Goal: Task Accomplishment & Management: Manage account settings

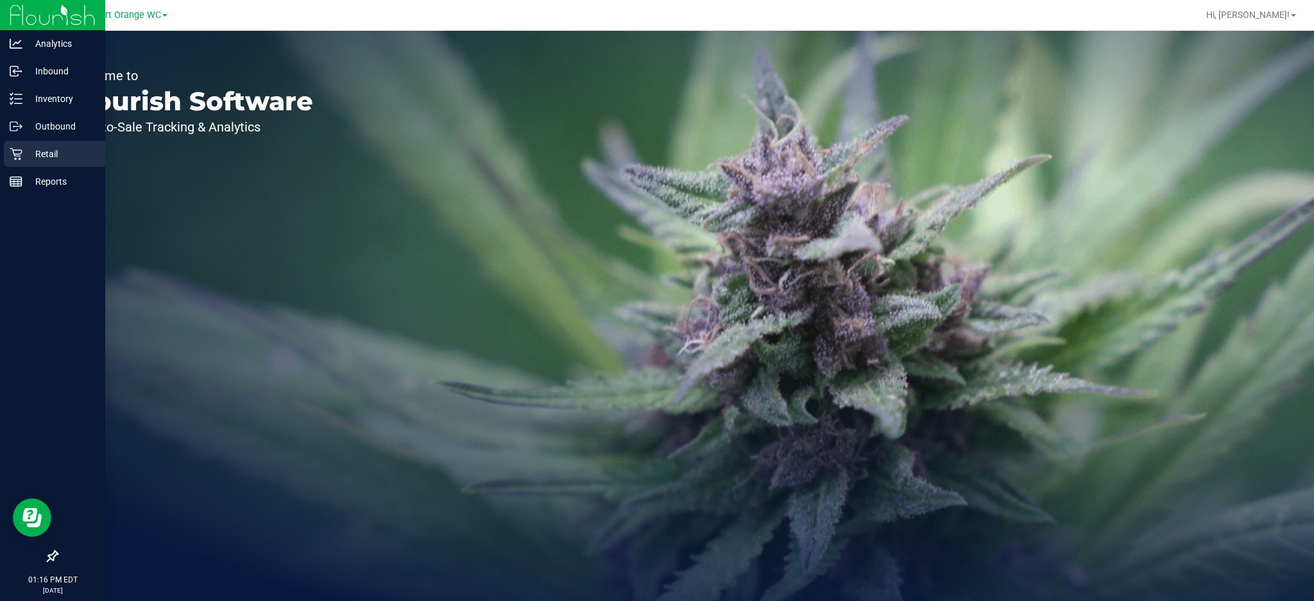
click at [44, 148] on p "Retail" at bounding box center [60, 153] width 77 height 15
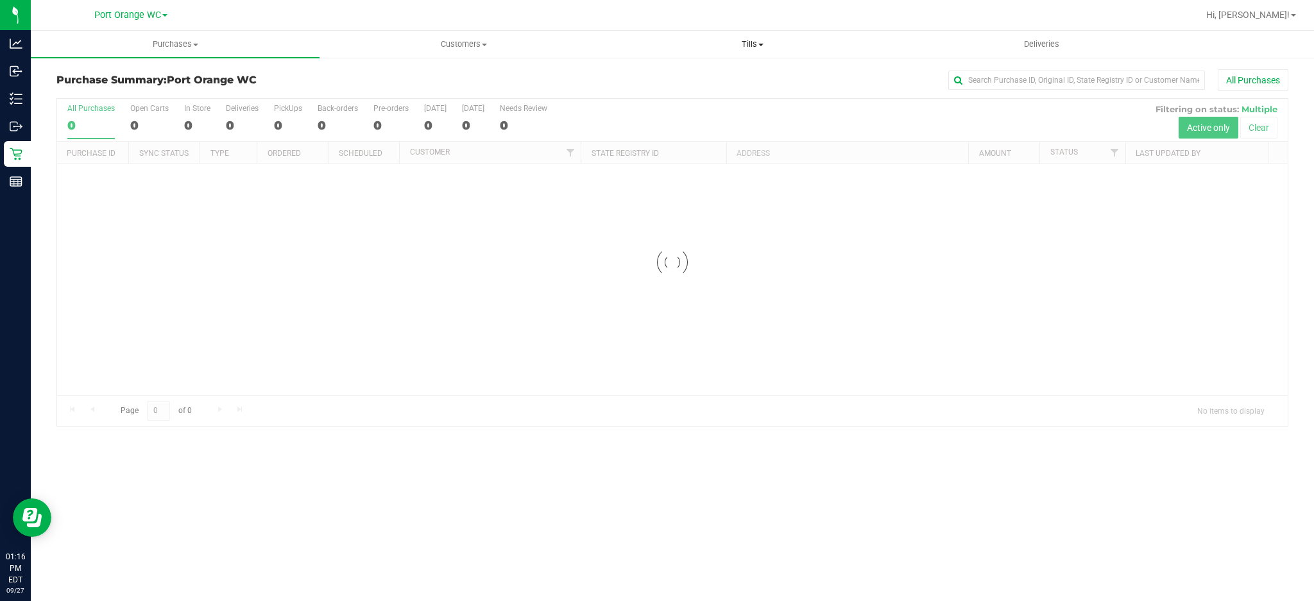
click at [758, 32] on uib-tab-heading "Tills Manage tills Reconcile e-payments" at bounding box center [752, 44] width 287 height 26
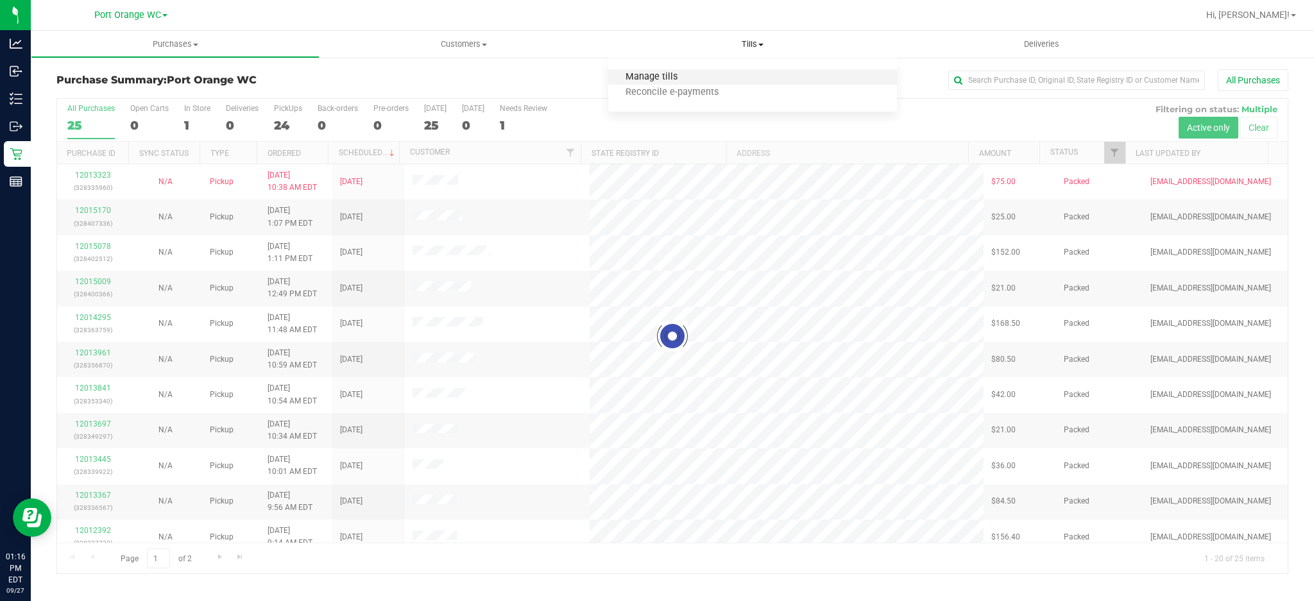
click at [666, 77] on span "Manage tills" at bounding box center [651, 77] width 87 height 11
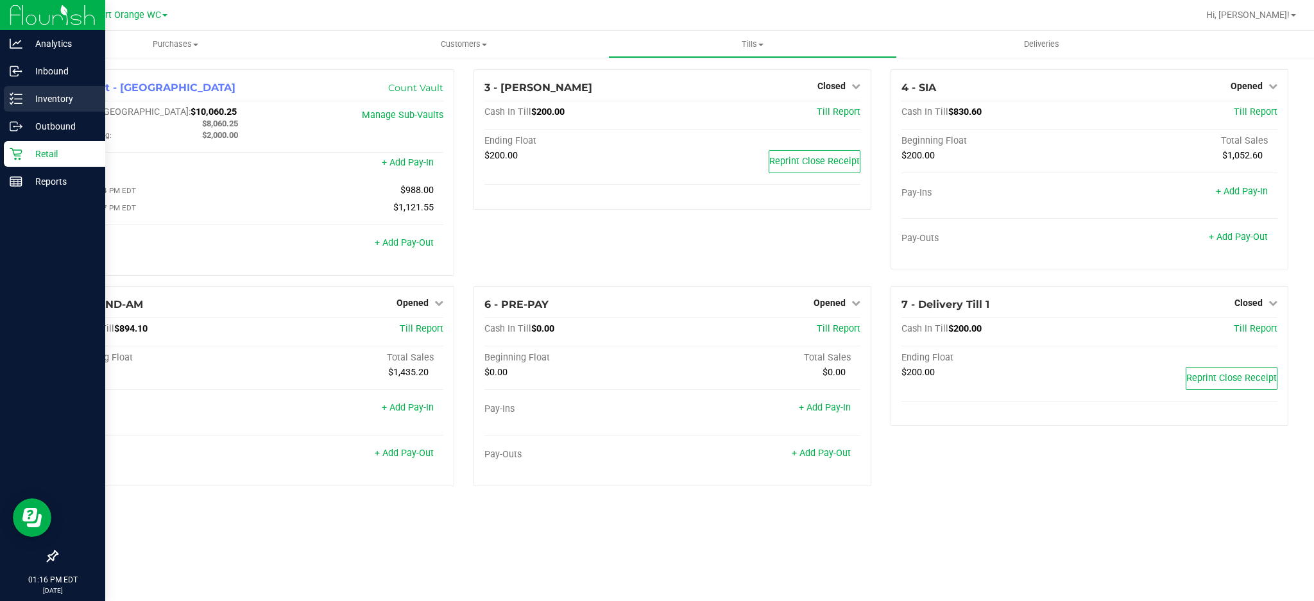
click at [65, 100] on p "Inventory" at bounding box center [60, 98] width 77 height 15
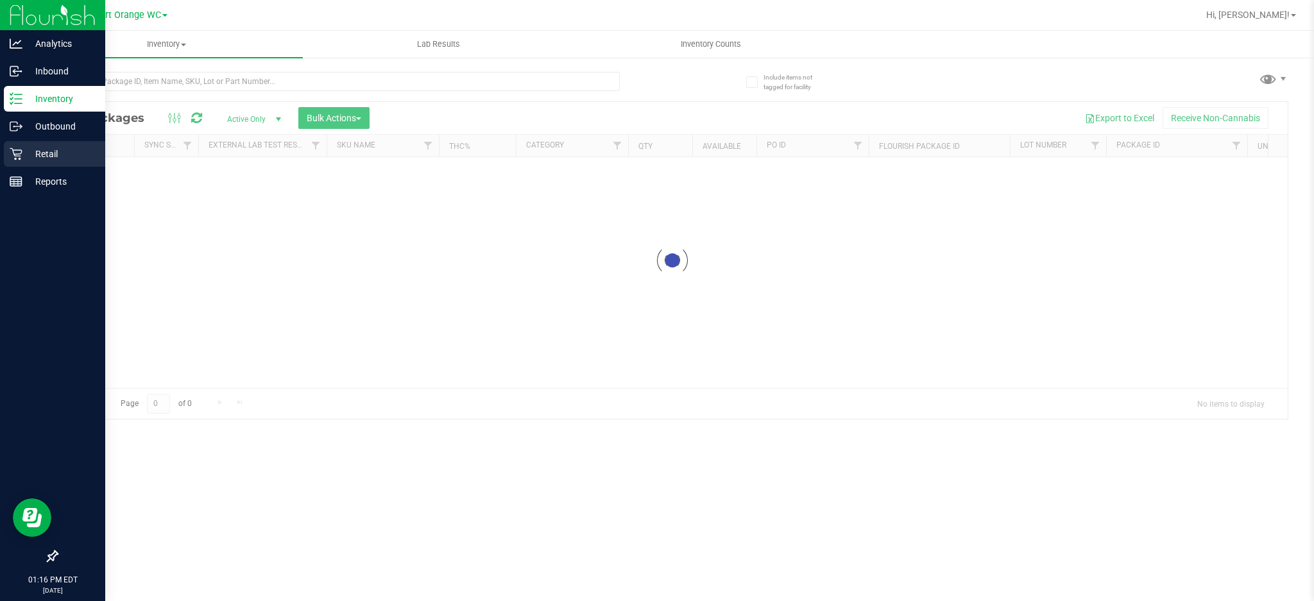
click at [46, 153] on p "Retail" at bounding box center [60, 153] width 77 height 15
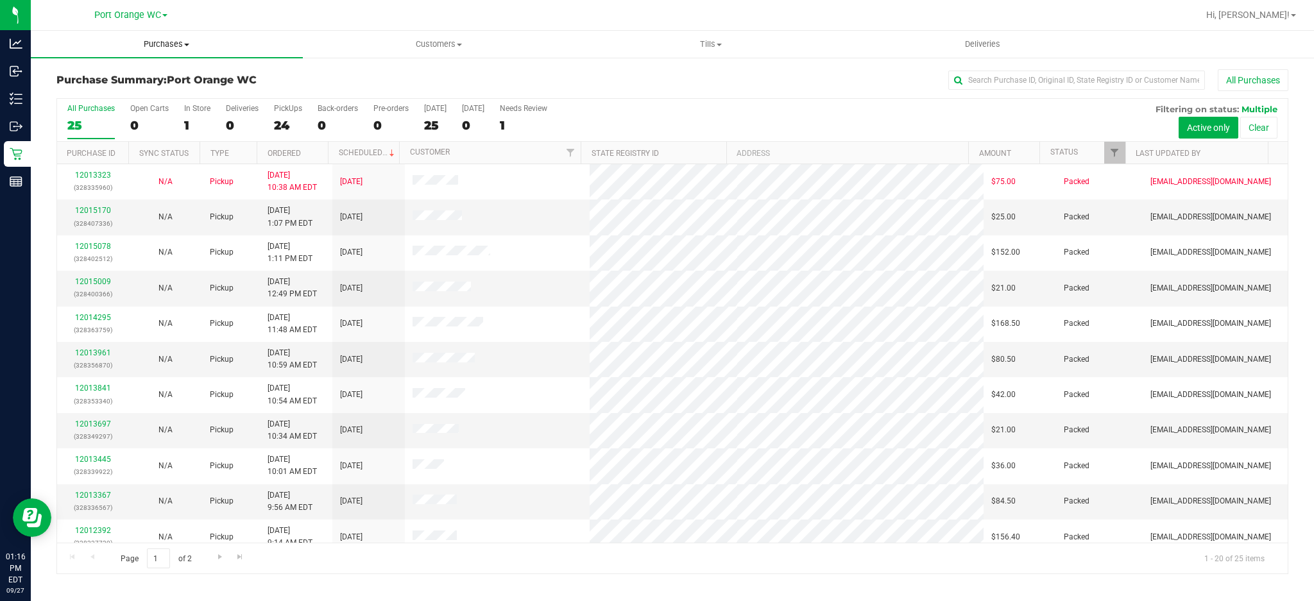
click at [176, 42] on span "Purchases" at bounding box center [167, 44] width 272 height 12
click at [78, 90] on span "Fulfillment" at bounding box center [71, 92] width 80 height 11
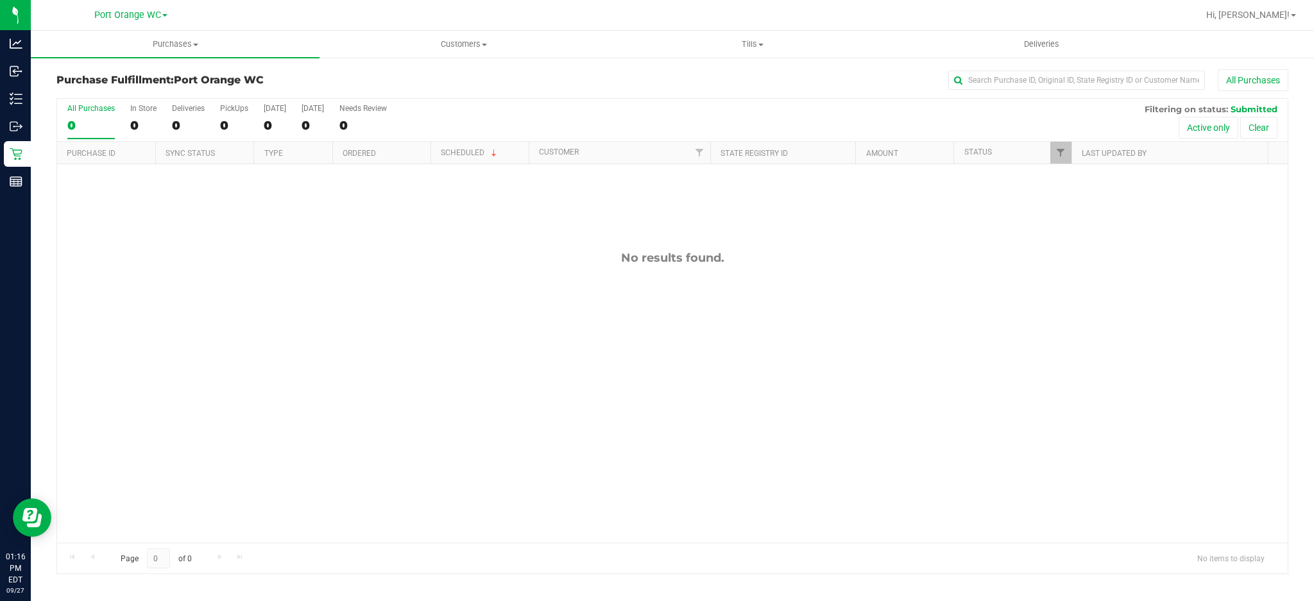
click at [561, 312] on div "No results found." at bounding box center [672, 396] width 1230 height 465
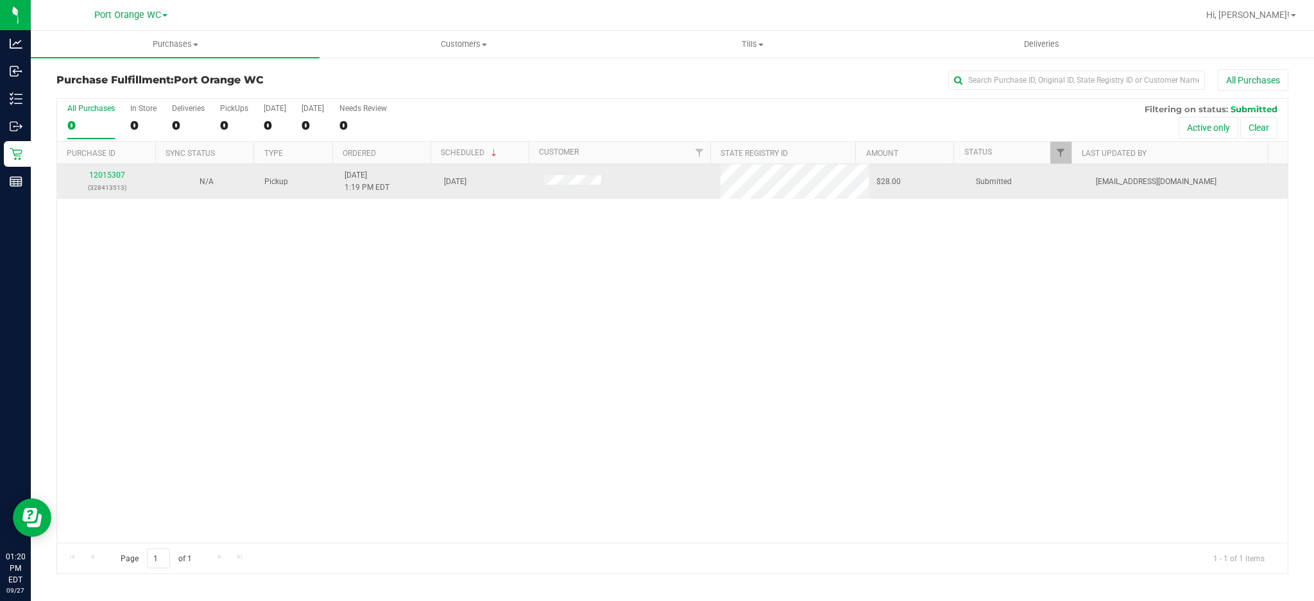
click at [110, 169] on div "12015307 (328413513)" at bounding box center [107, 181] width 85 height 24
click at [105, 175] on link "12015307" at bounding box center [107, 175] width 36 height 9
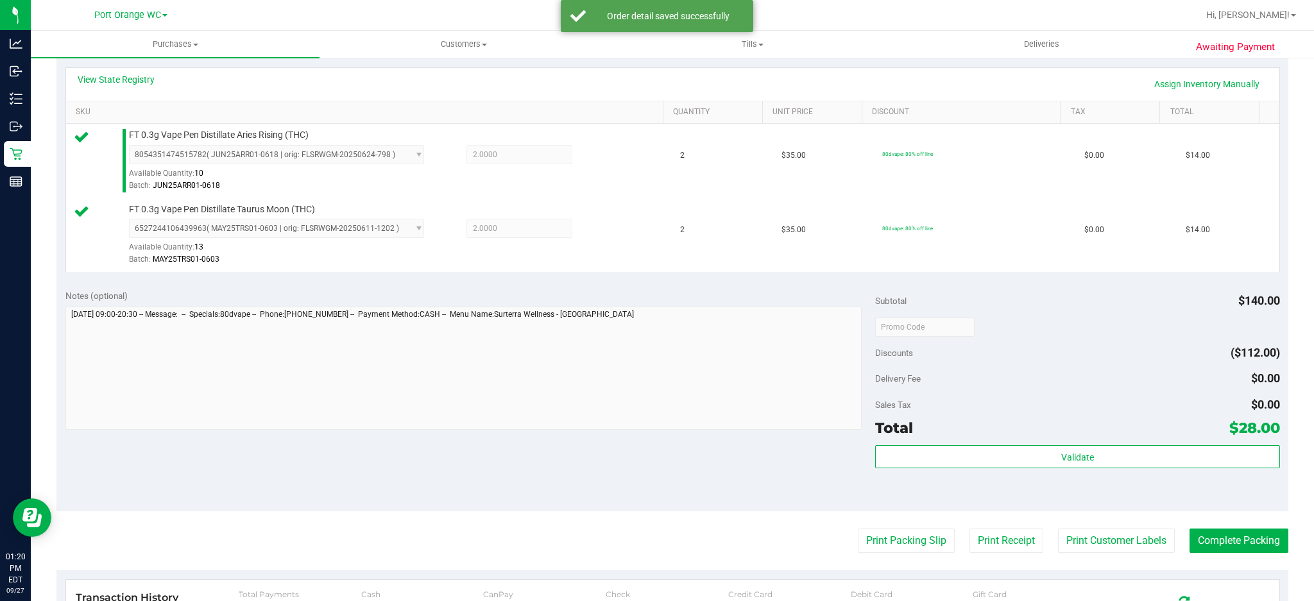
scroll to position [427, 0]
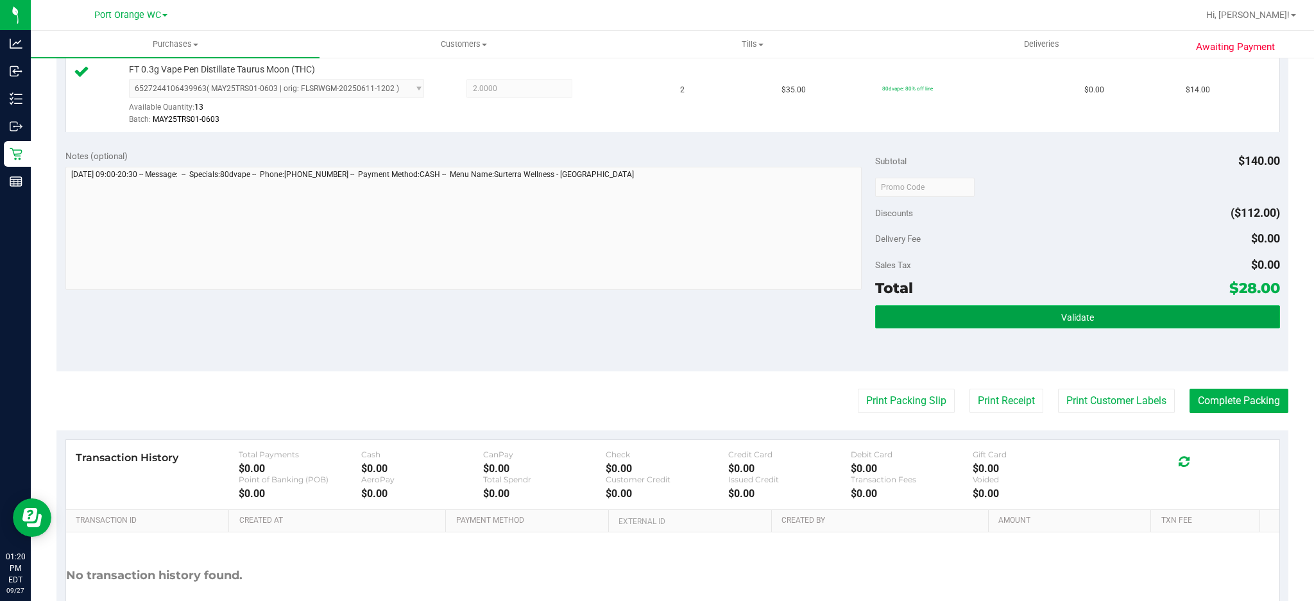
click at [1068, 318] on span "Validate" at bounding box center [1077, 317] width 33 height 10
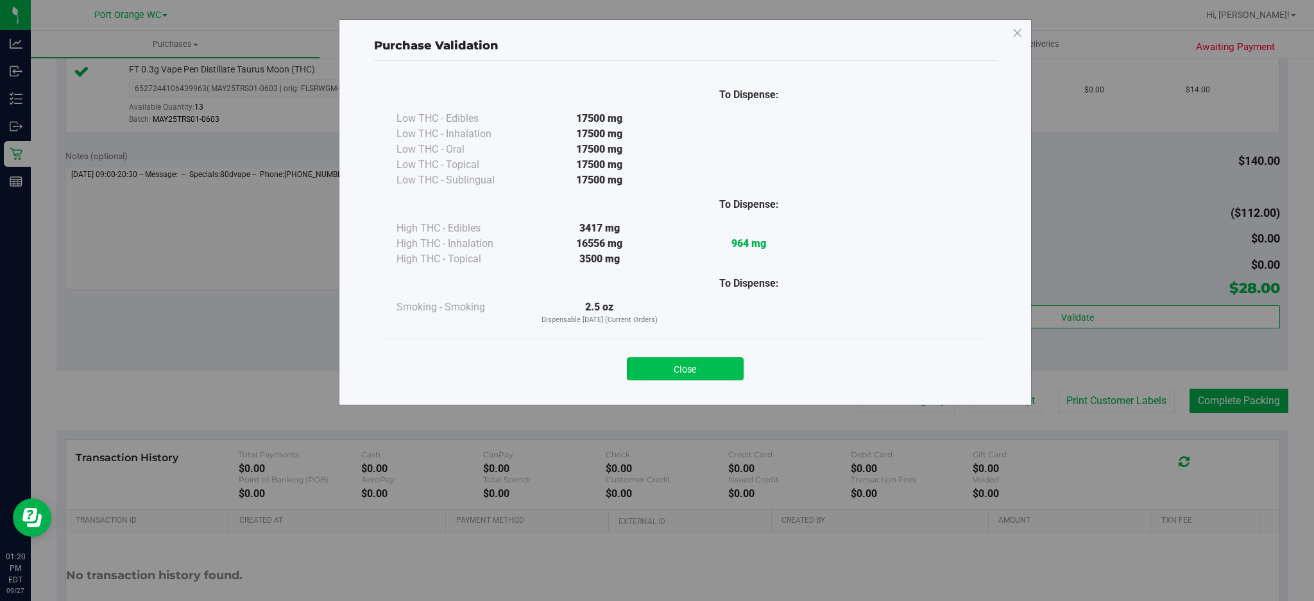
click at [713, 370] on button "Close" at bounding box center [685, 368] width 117 height 23
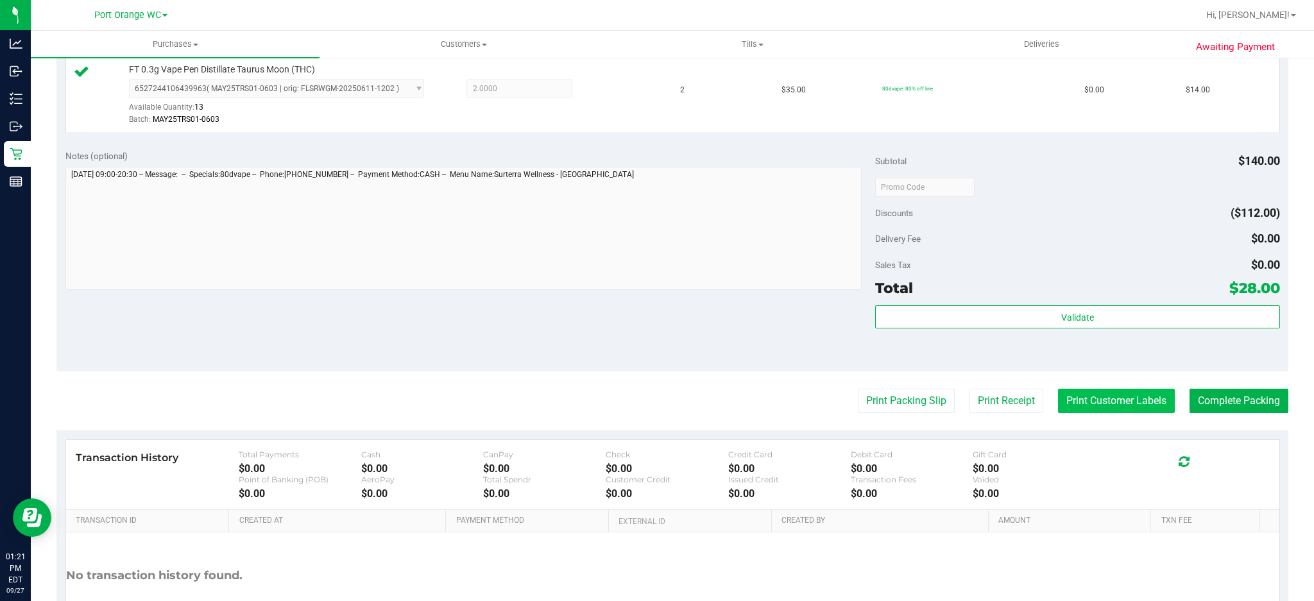
click at [1068, 404] on button "Print Customer Labels" at bounding box center [1116, 401] width 117 height 24
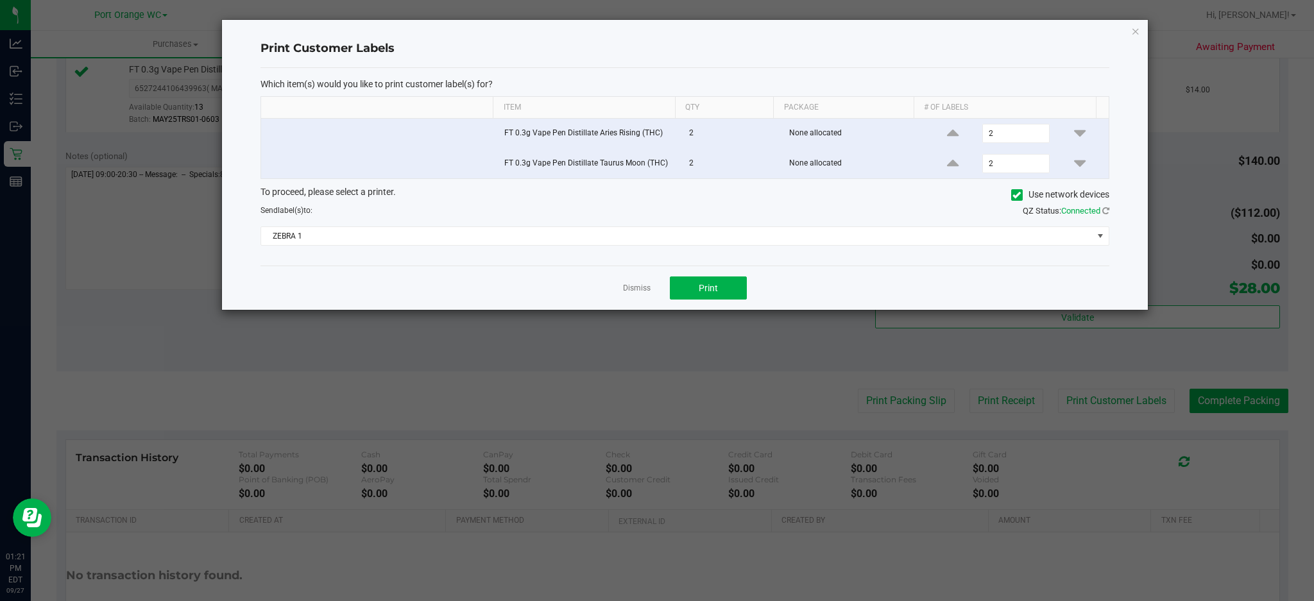
click at [703, 274] on div "Dismiss Print" at bounding box center [684, 288] width 848 height 44
click at [701, 284] on span "Print" at bounding box center [708, 288] width 19 height 10
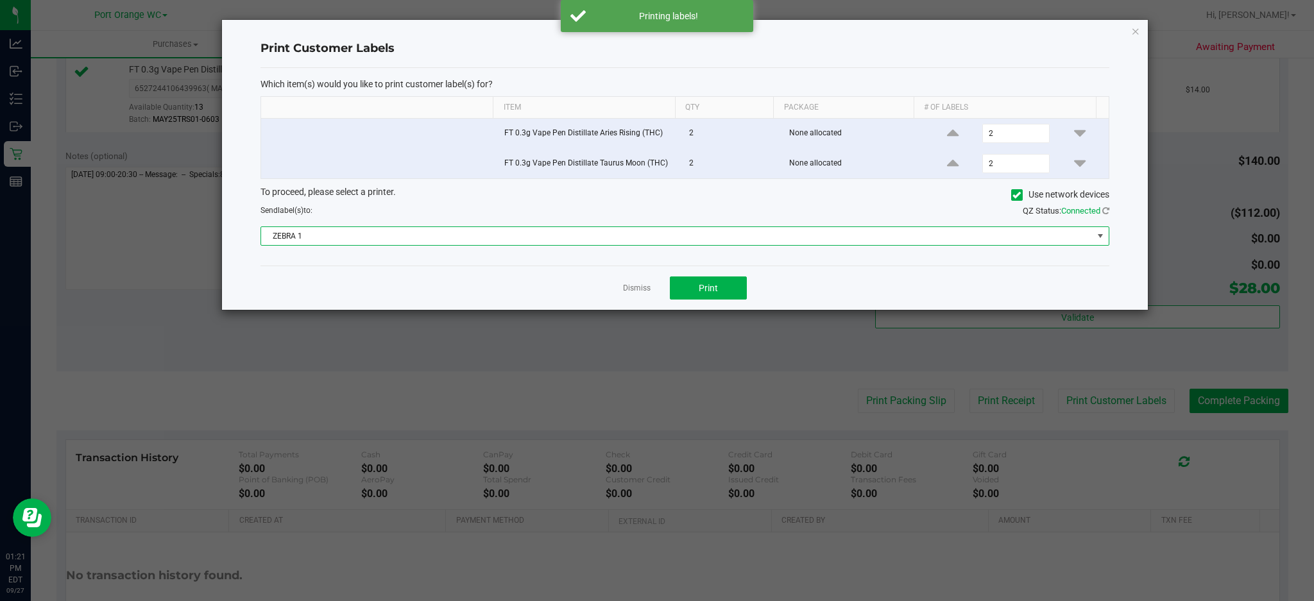
click at [649, 237] on span "ZEBRA 1" at bounding box center [676, 236] width 831 height 18
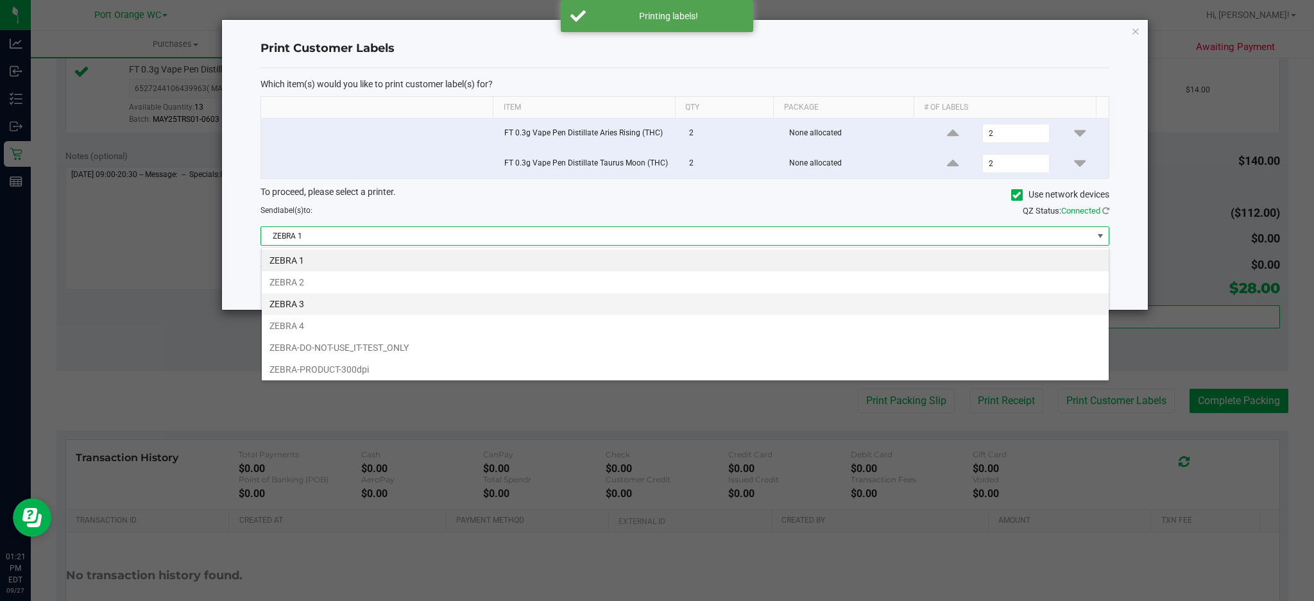
scroll to position [19, 848]
click at [291, 306] on li "ZEBRA 3" at bounding box center [685, 304] width 847 height 22
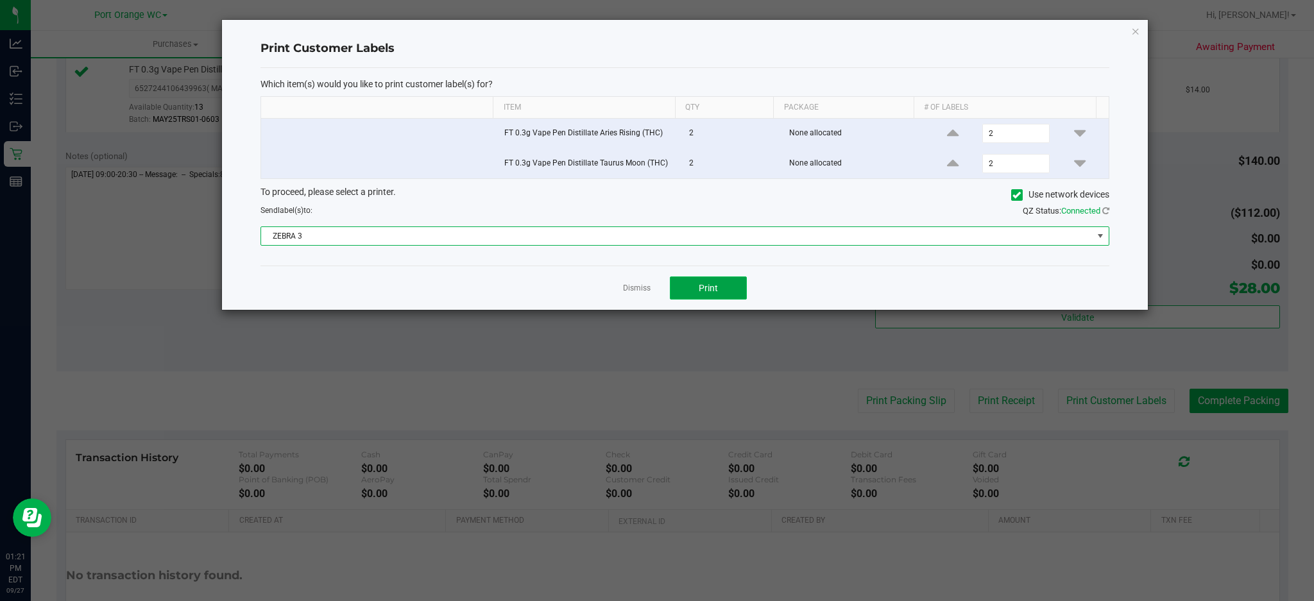
click at [738, 284] on button "Print" at bounding box center [708, 287] width 77 height 23
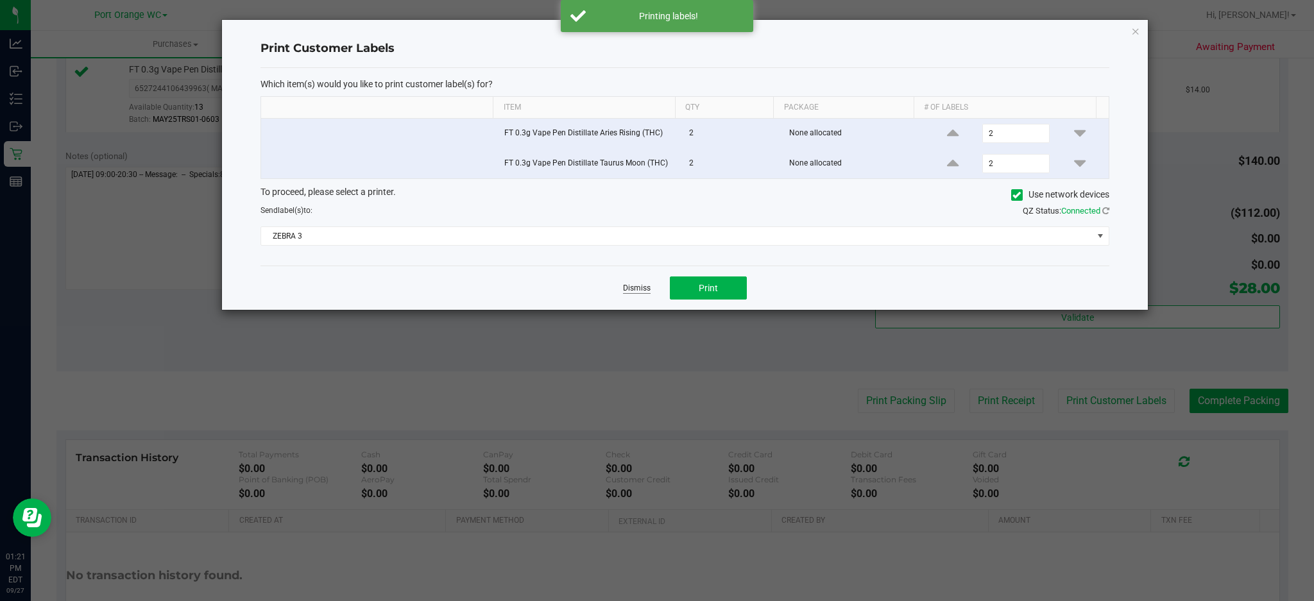
click at [632, 290] on link "Dismiss" at bounding box center [637, 288] width 28 height 11
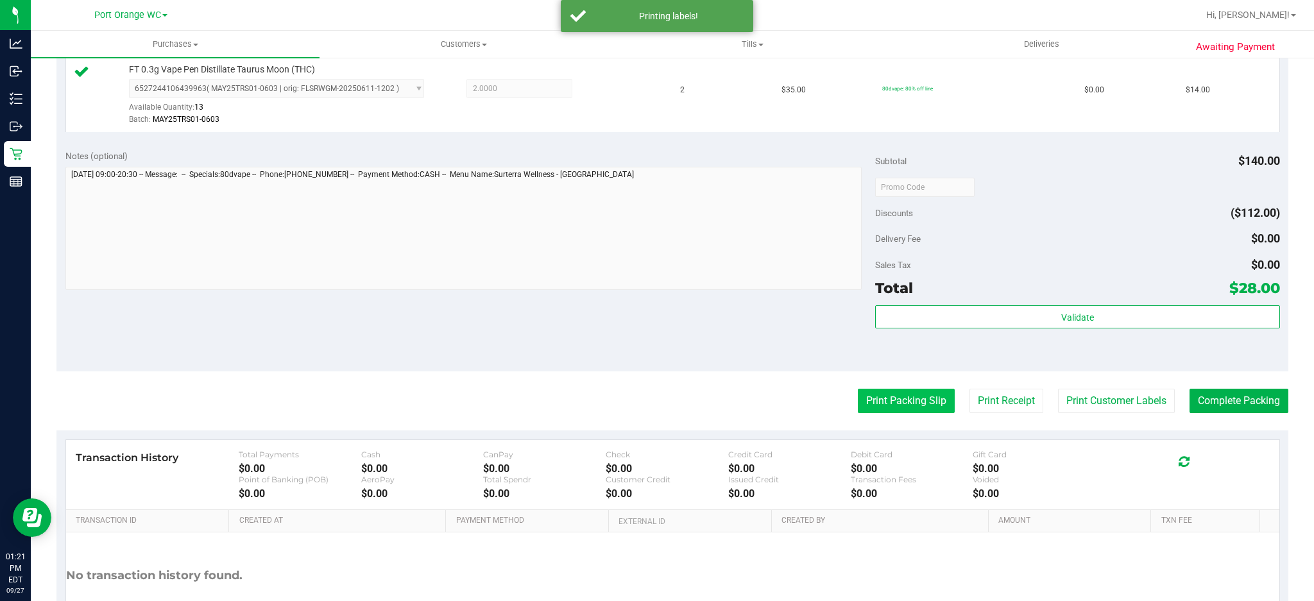
click at [877, 413] on button "Print Packing Slip" at bounding box center [906, 401] width 97 height 24
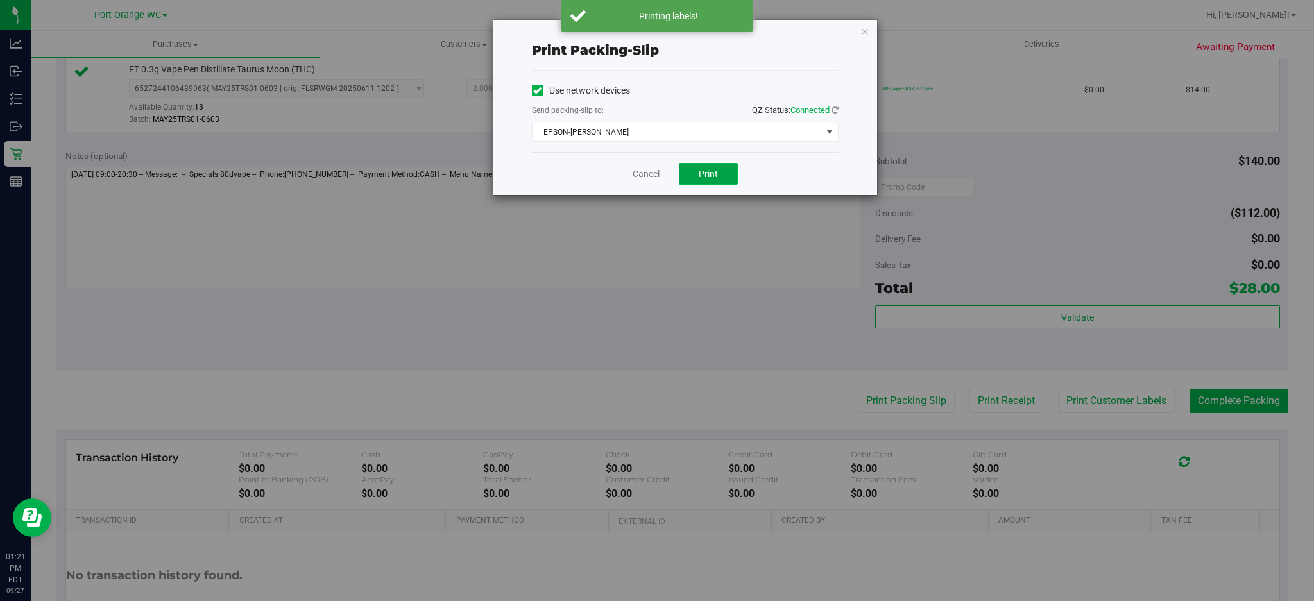
click at [711, 172] on span "Print" at bounding box center [708, 174] width 19 height 10
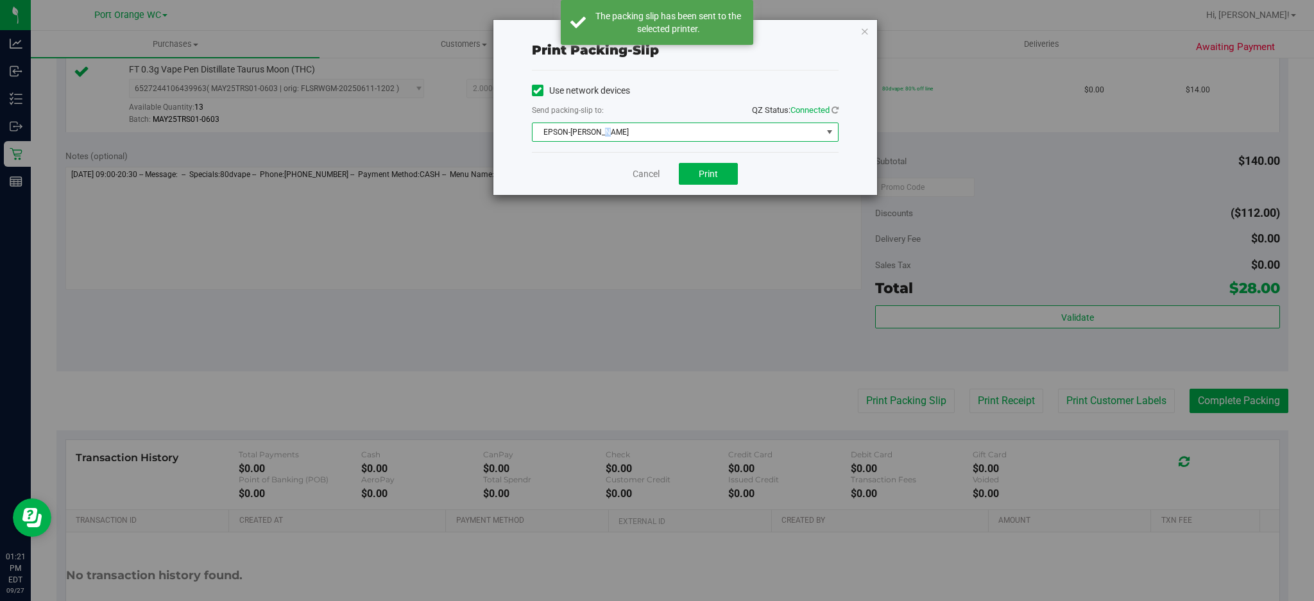
click at [606, 129] on span "EPSON-[PERSON_NAME]" at bounding box center [676, 132] width 289 height 18
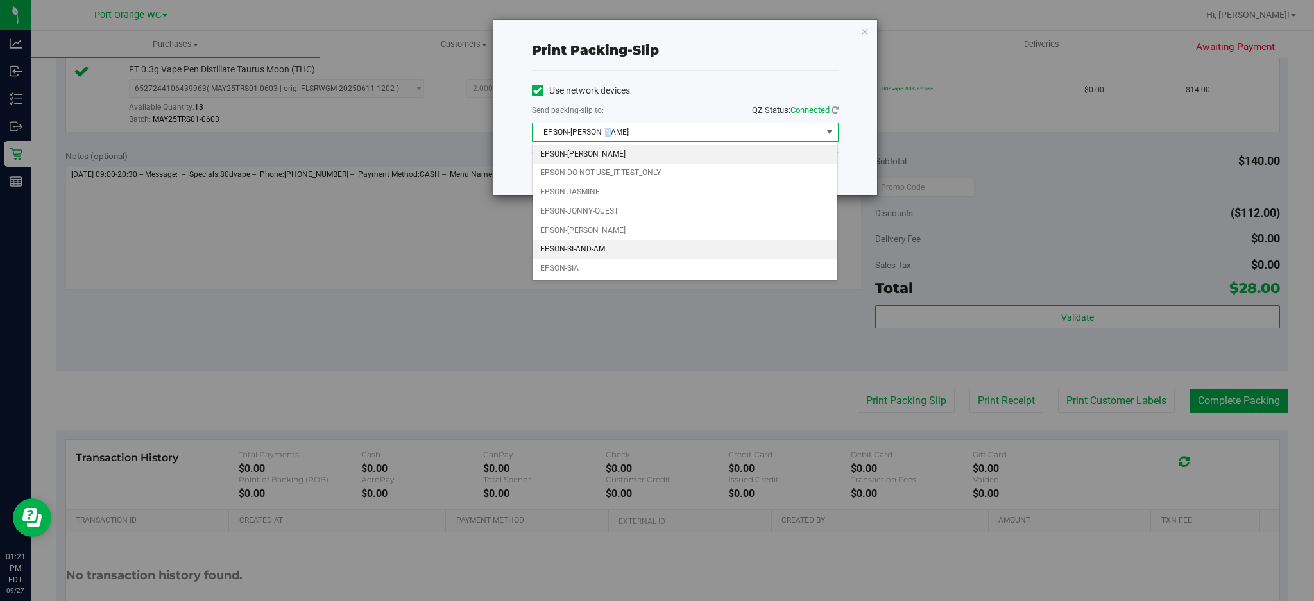
click at [566, 252] on li "EPSON-SI-AND-AM" at bounding box center [684, 249] width 305 height 19
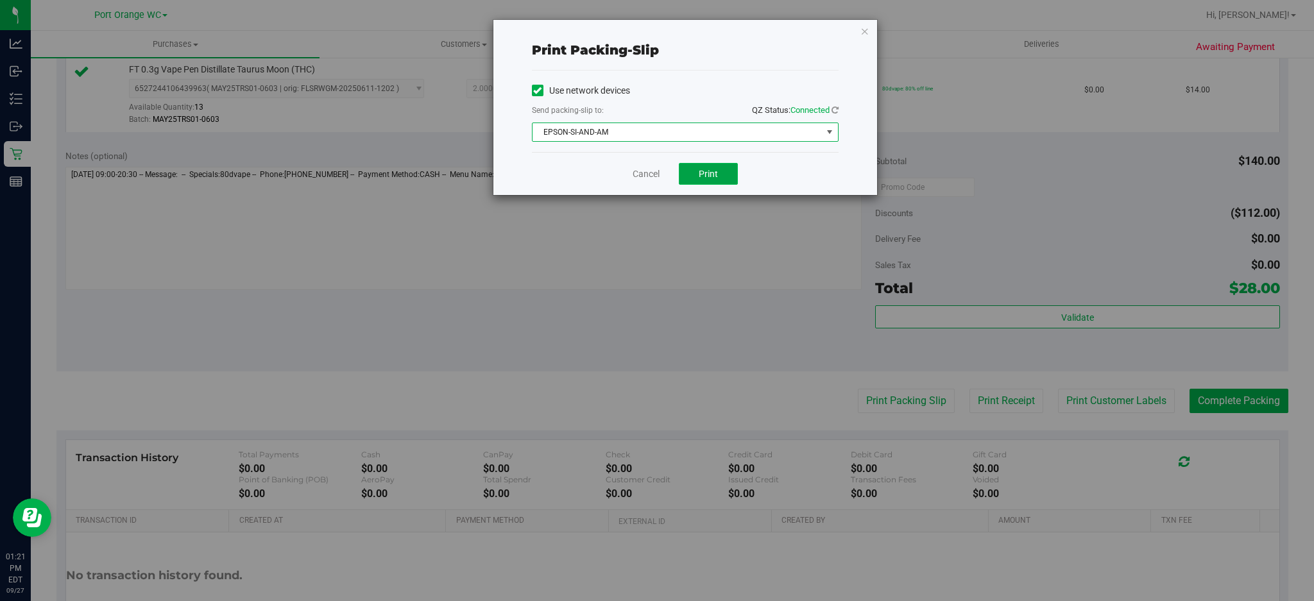
click at [707, 169] on span "Print" at bounding box center [708, 174] width 19 height 10
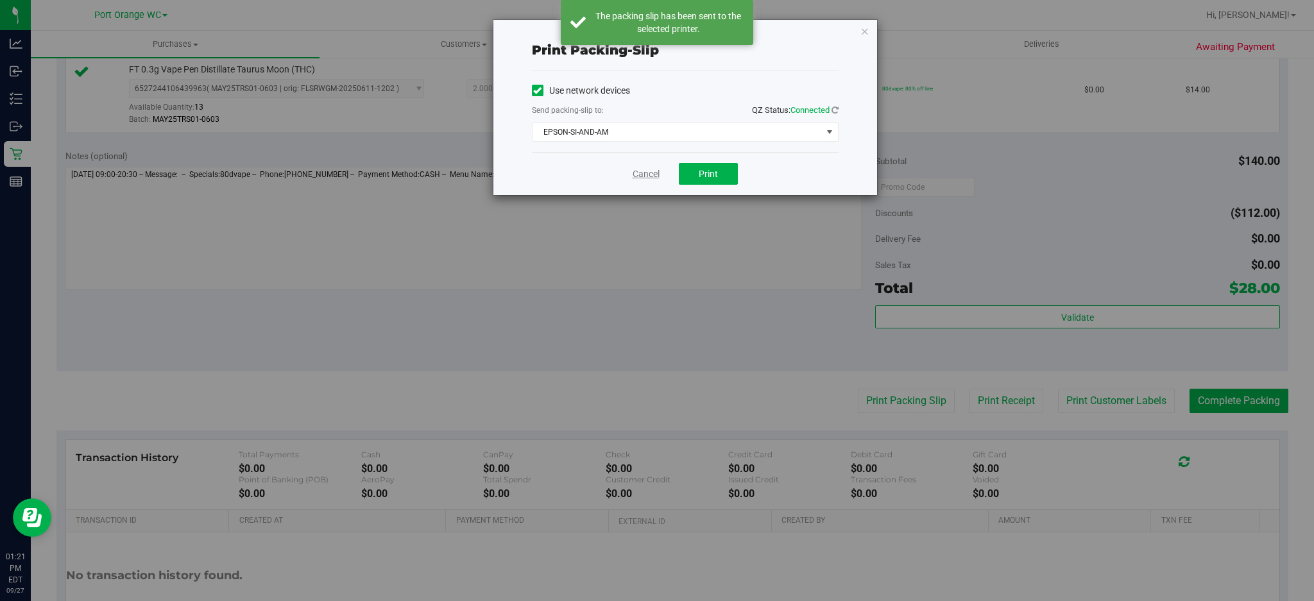
click at [639, 171] on link "Cancel" at bounding box center [646, 173] width 27 height 13
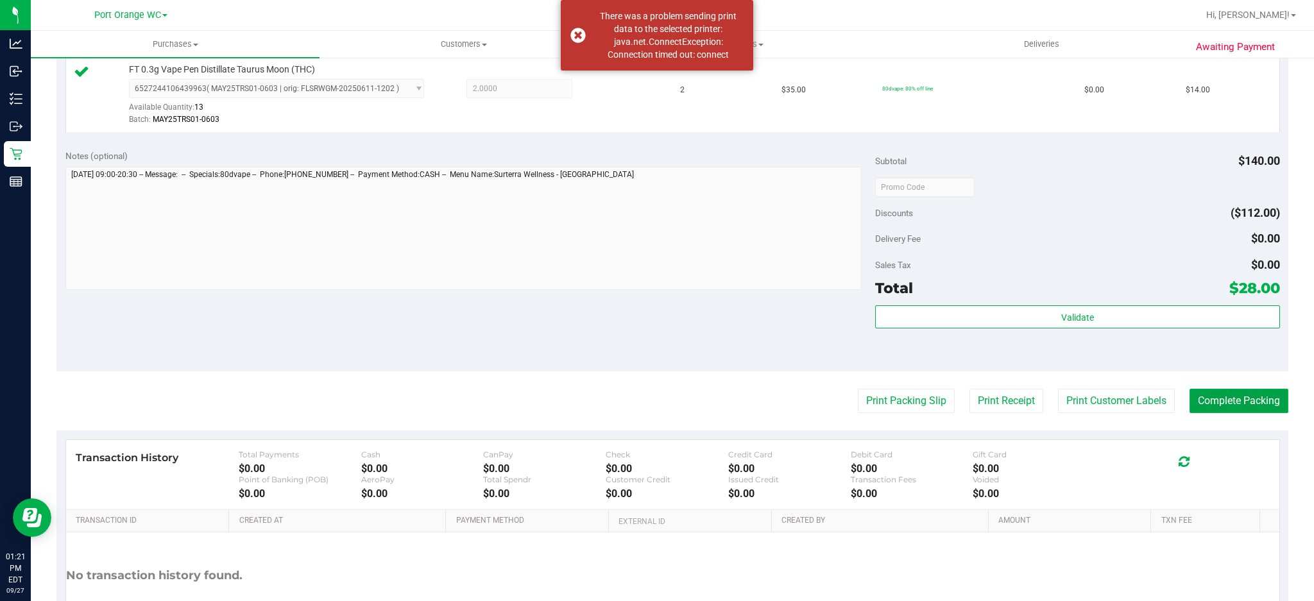
click at [1226, 407] on button "Complete Packing" at bounding box center [1238, 401] width 99 height 24
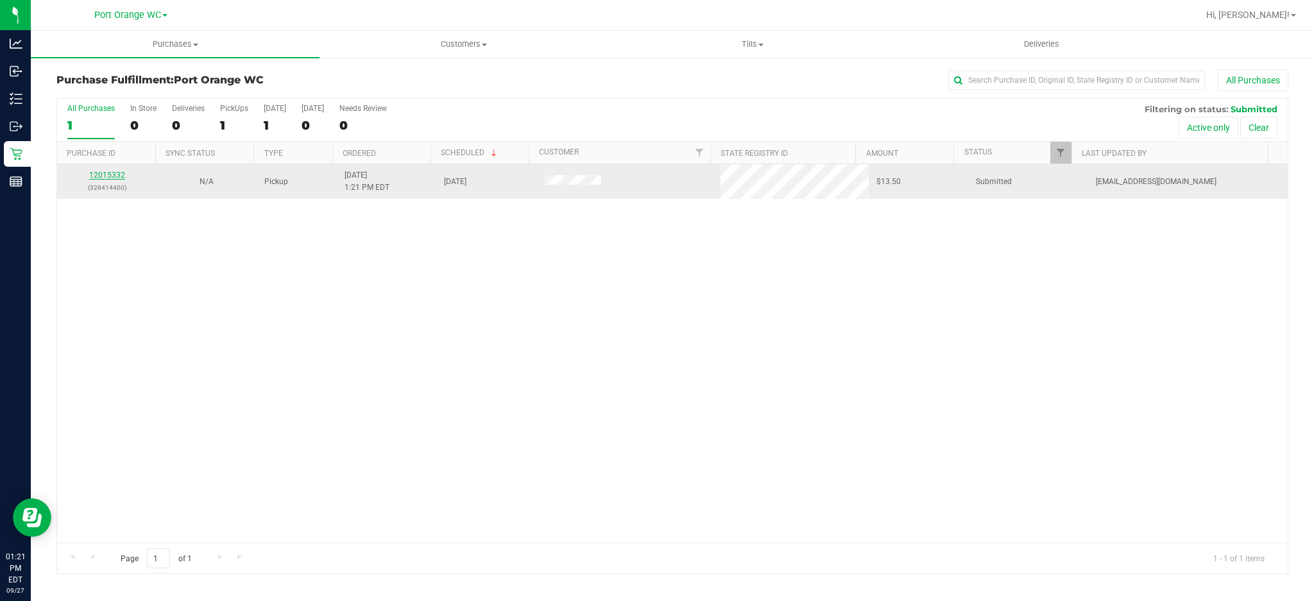
click at [112, 179] on link "12015332" at bounding box center [107, 175] width 36 height 9
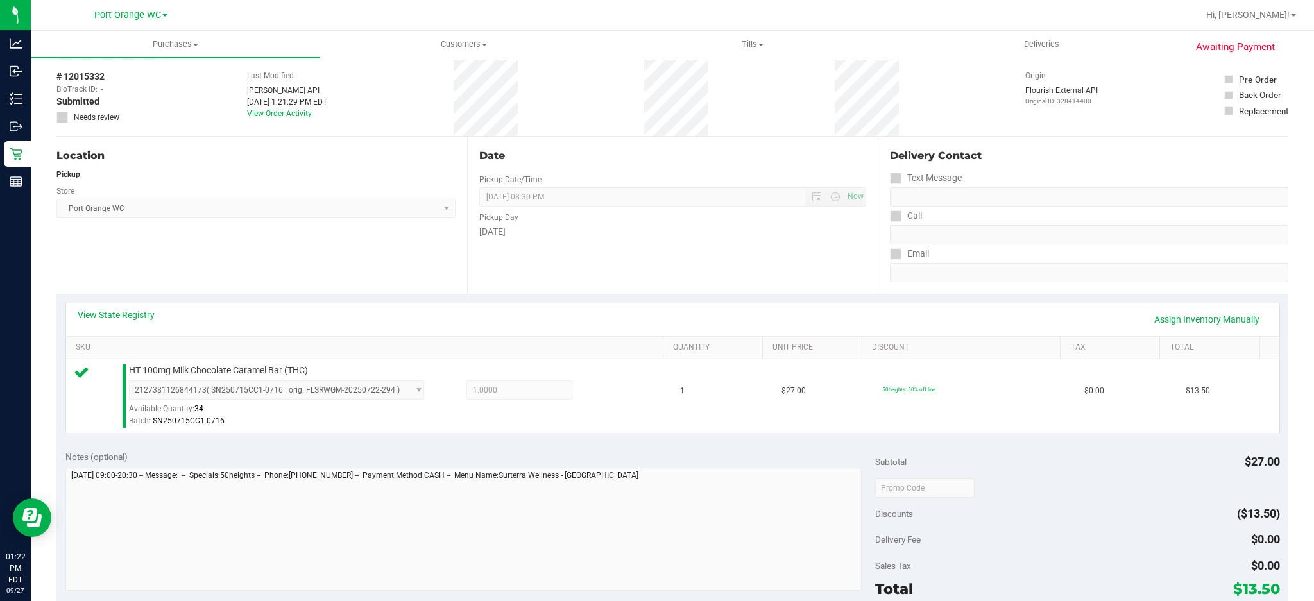
scroll to position [427, 0]
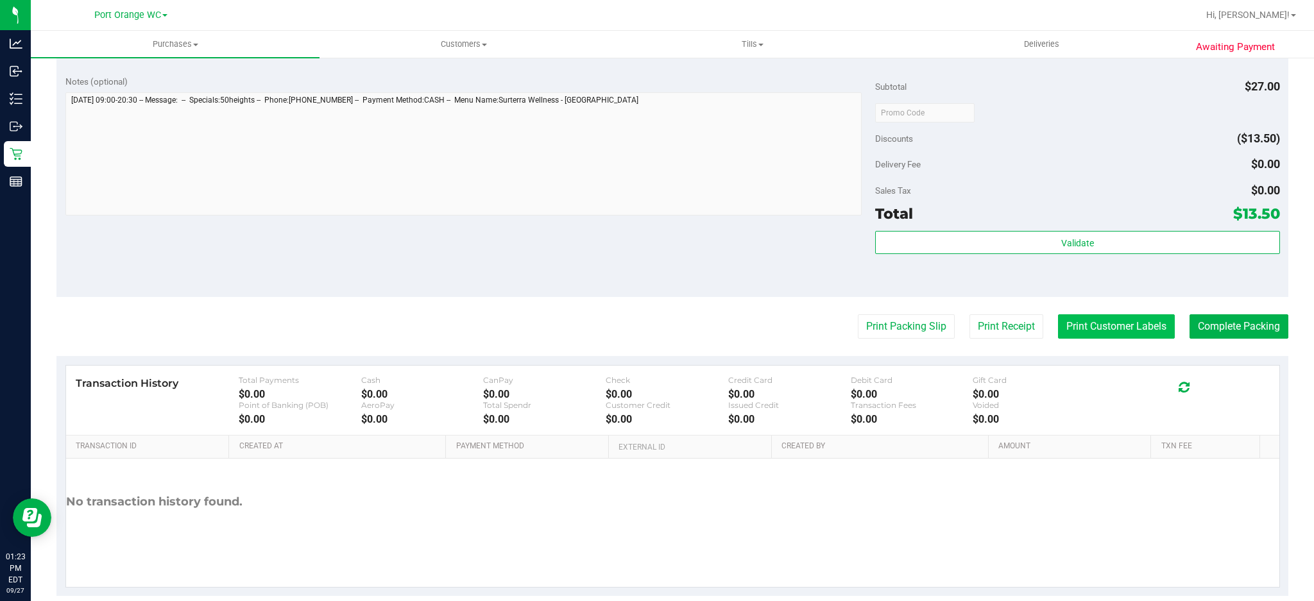
click at [1107, 325] on button "Print Customer Labels" at bounding box center [1116, 326] width 117 height 24
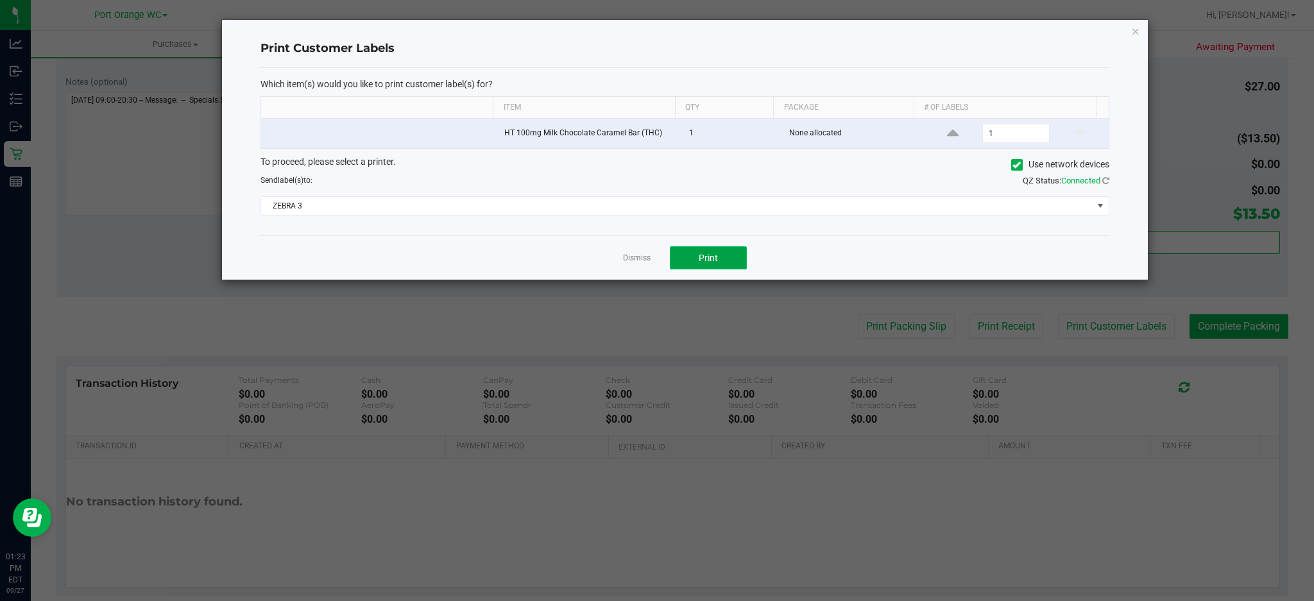
click at [702, 257] on span "Print" at bounding box center [708, 258] width 19 height 10
click at [631, 259] on link "Dismiss" at bounding box center [637, 258] width 28 height 11
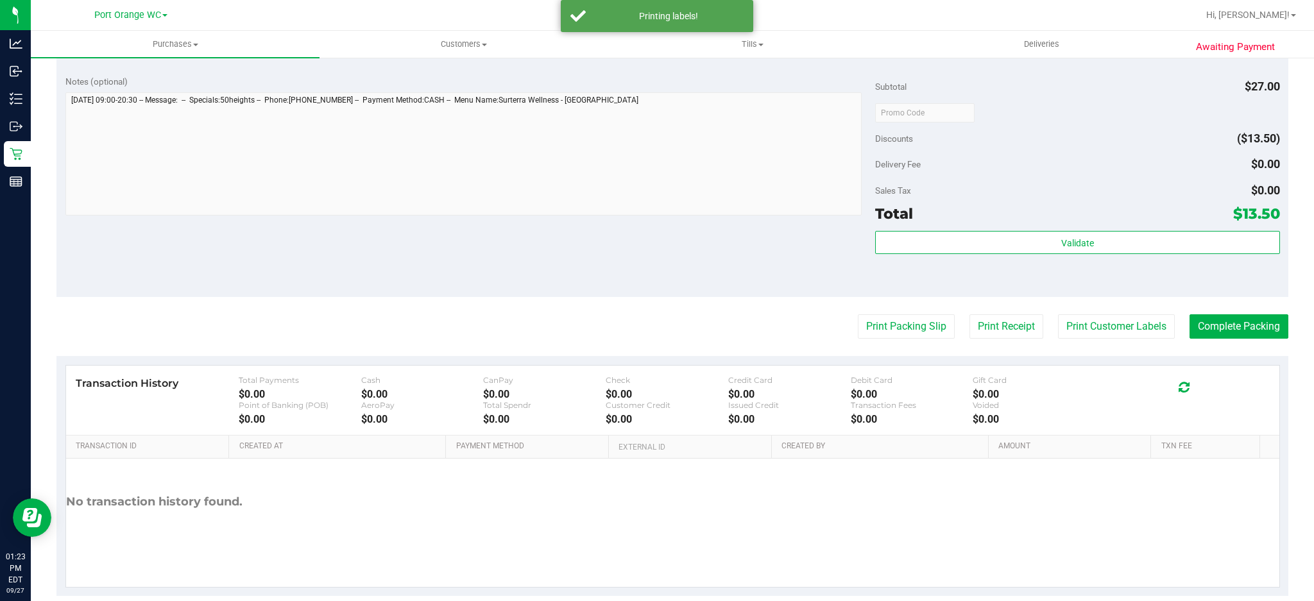
click at [914, 310] on purchase-details "Back Edit Purchase Cancel Purchase View Profile # 12015332 BioTrack ID: - Submi…" at bounding box center [672, 119] width 1232 height 954
click at [901, 337] on button "Print Packing Slip" at bounding box center [906, 326] width 97 height 24
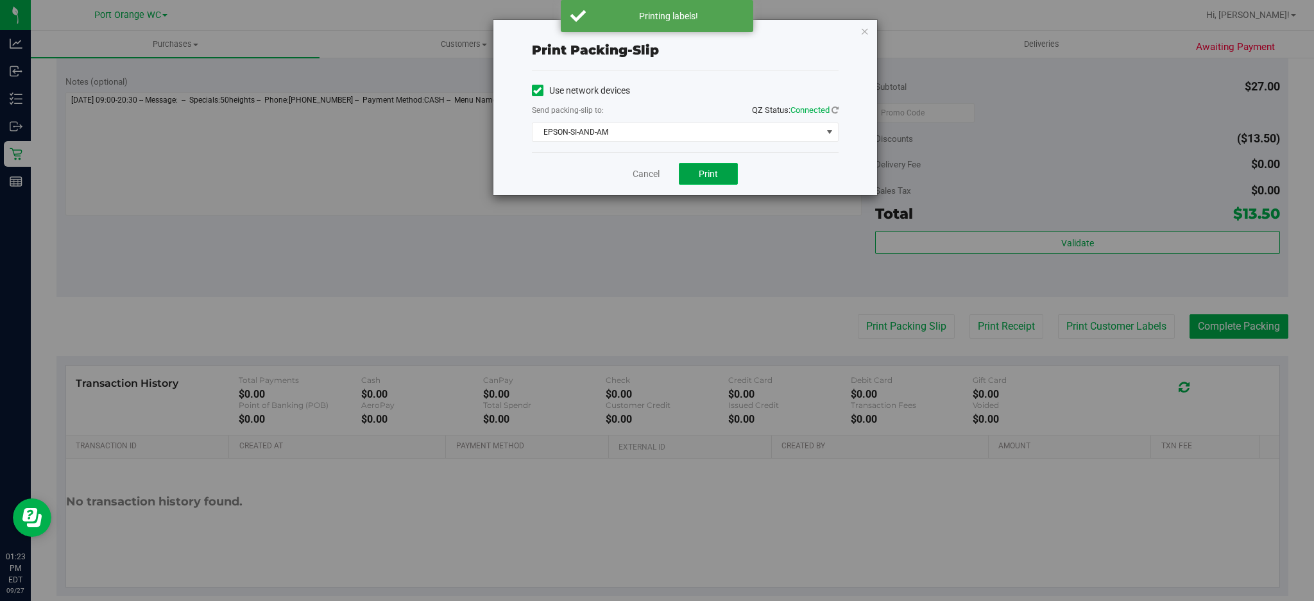
click at [699, 169] on span "Print" at bounding box center [708, 174] width 19 height 10
click at [649, 172] on link "Cancel" at bounding box center [646, 173] width 27 height 13
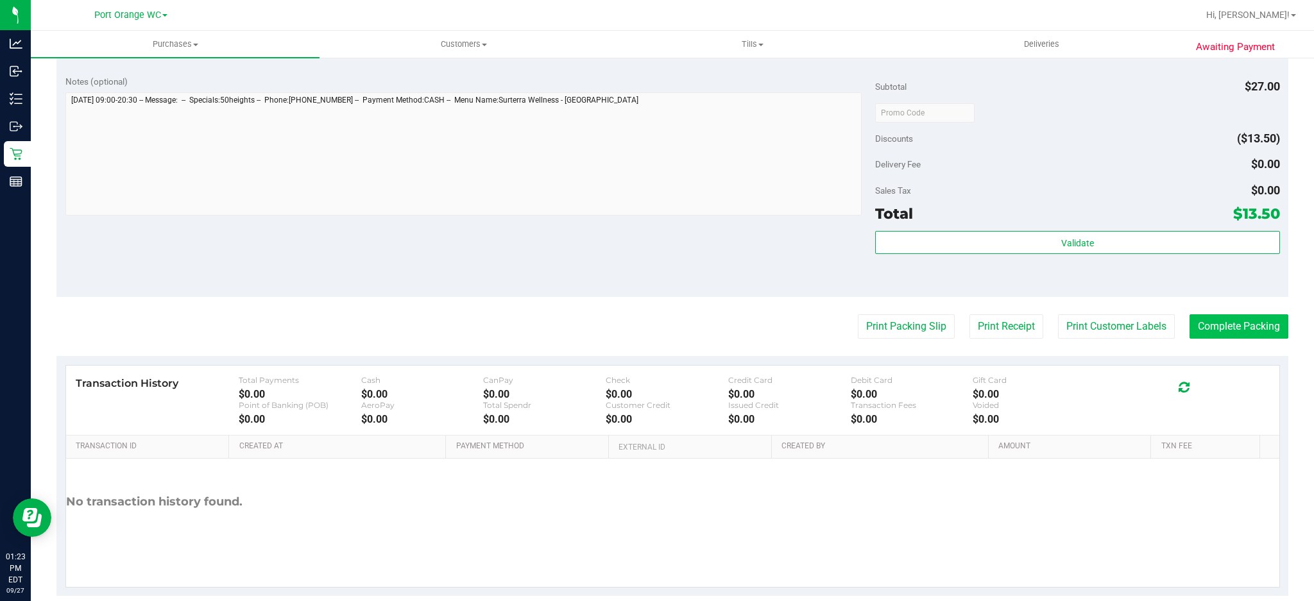
click at [1228, 314] on div "Print Packing Slip Print Receipt Print Customer Labels Complete Packing" at bounding box center [672, 326] width 1232 height 24
click at [1223, 324] on button "Complete Packing" at bounding box center [1238, 326] width 99 height 24
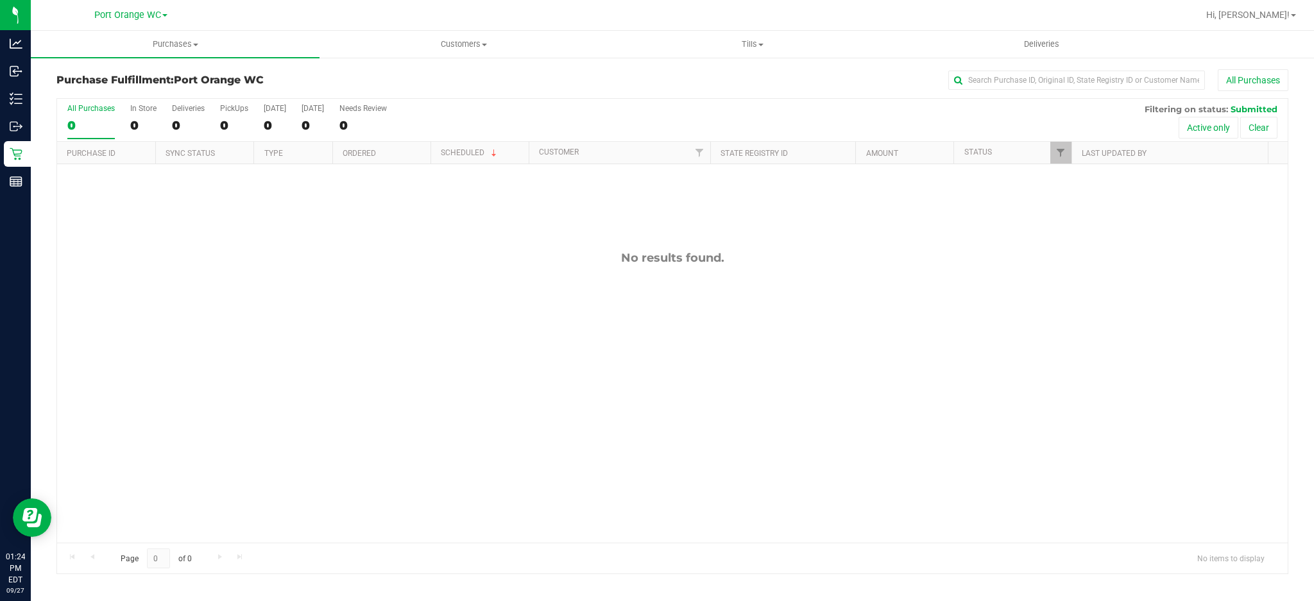
click at [425, 281] on div "No results found." at bounding box center [672, 396] width 1230 height 465
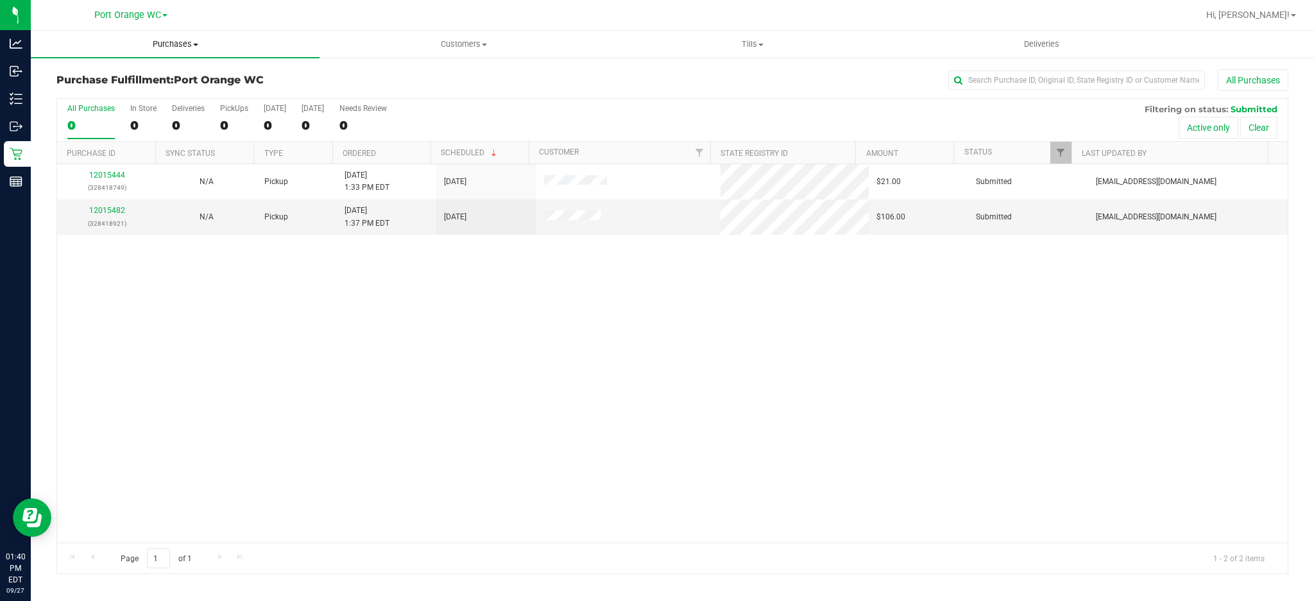
click at [178, 39] on span "Purchases" at bounding box center [175, 44] width 289 height 12
drag, startPoint x: 497, startPoint y: 362, endPoint x: 453, endPoint y: 404, distance: 60.3
click at [495, 366] on div "12015444 (328418749) N/A Pickup [DATE] 1:33 PM EDT 9/27/2025 $21.00 Submitted […" at bounding box center [672, 353] width 1230 height 378
click at [105, 212] on link "12015482" at bounding box center [107, 210] width 36 height 9
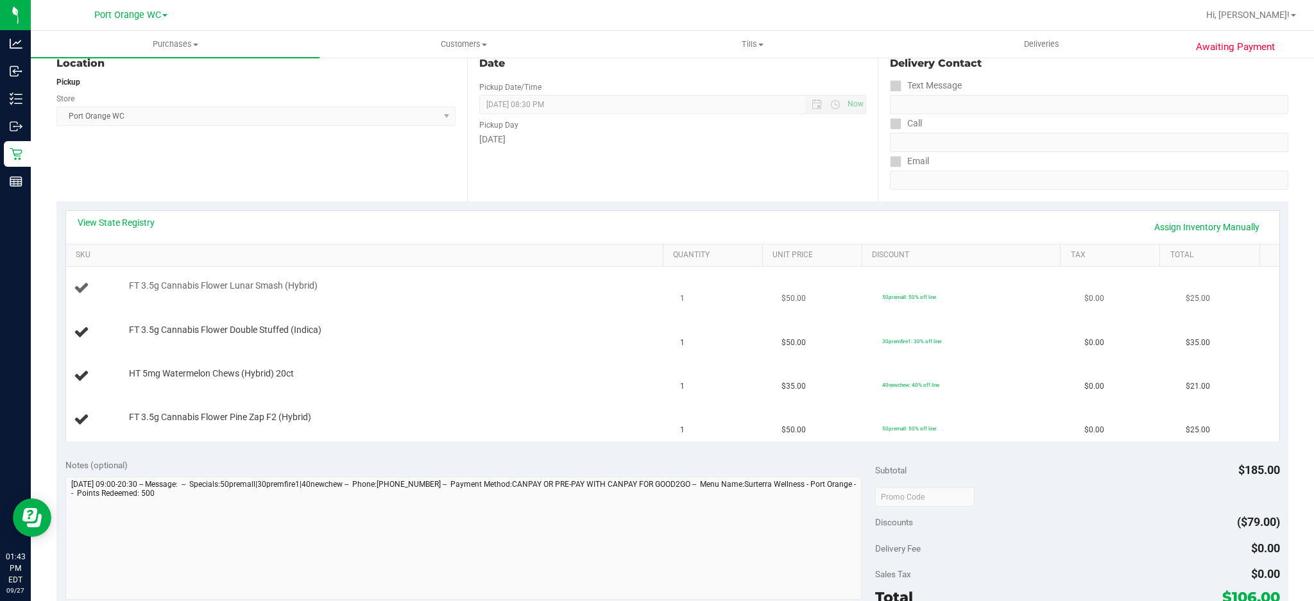
scroll to position [171, 0]
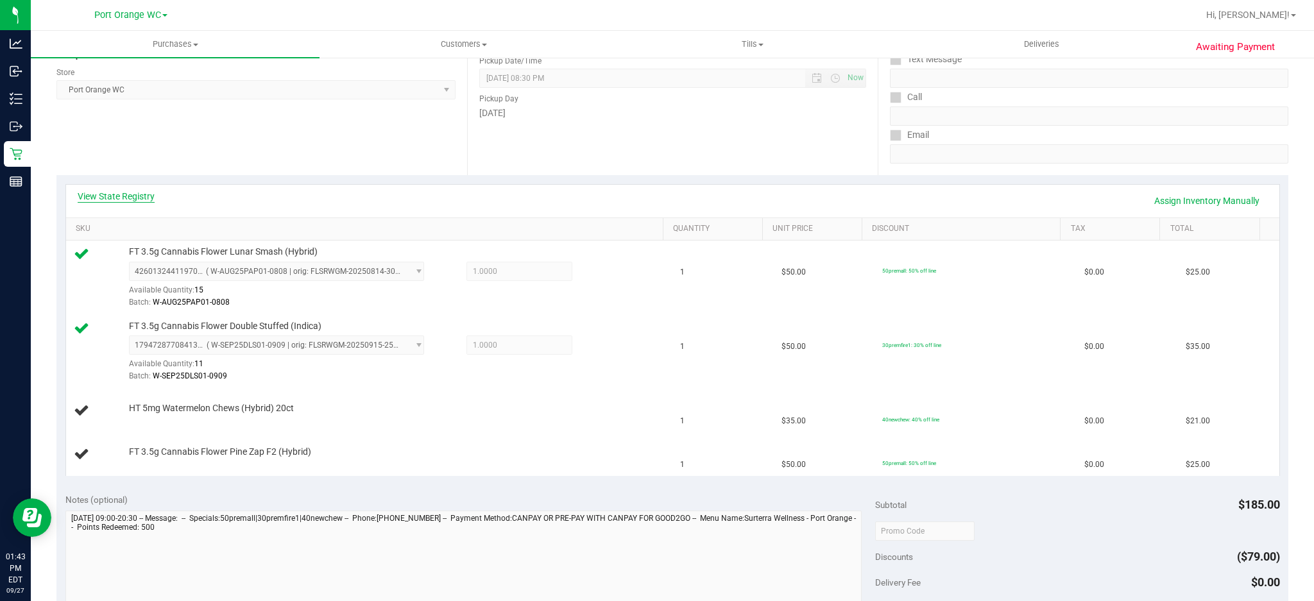
click at [137, 195] on link "View State Registry" at bounding box center [116, 196] width 77 height 13
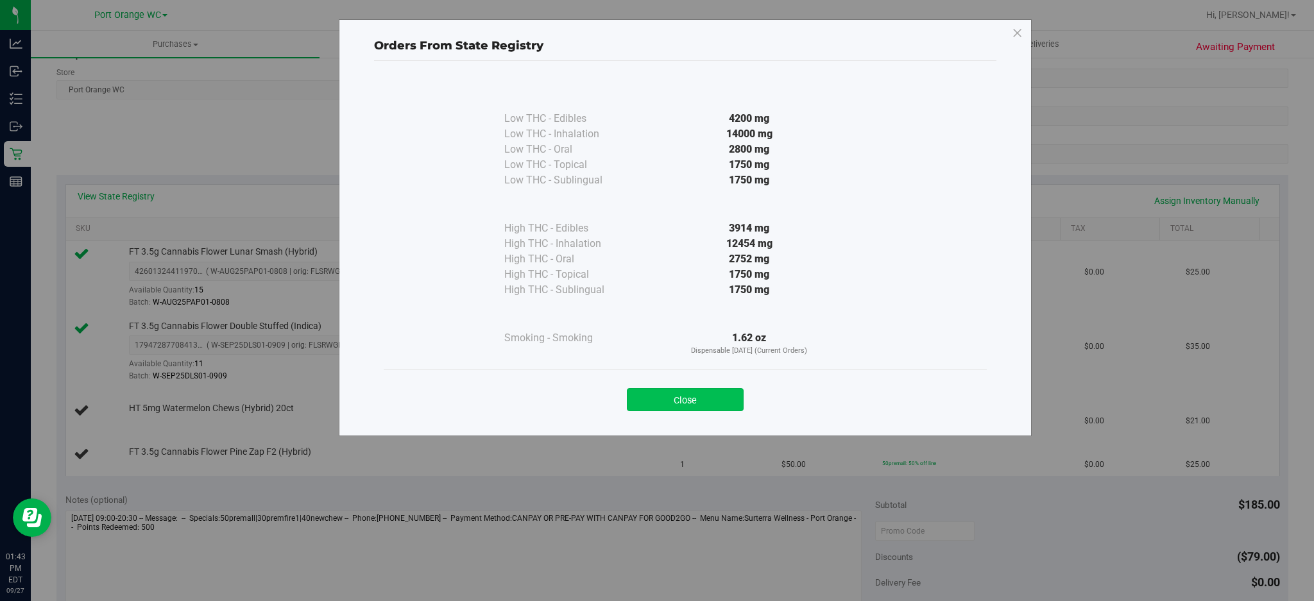
click at [670, 406] on button "Close" at bounding box center [685, 399] width 117 height 23
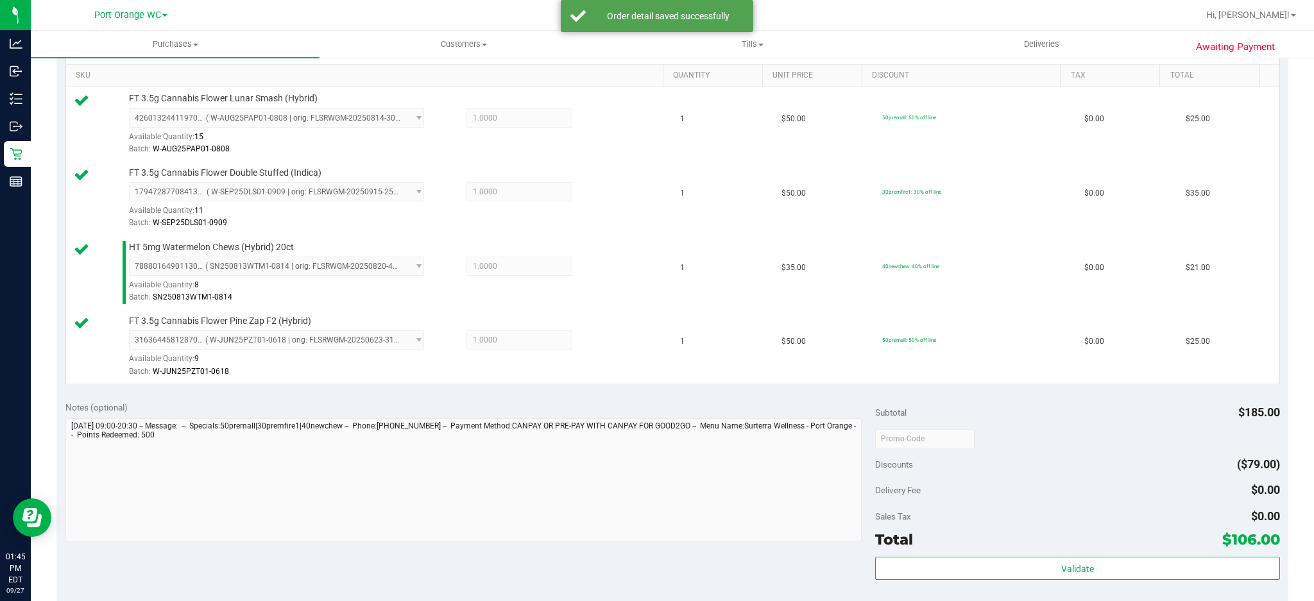
scroll to position [599, 0]
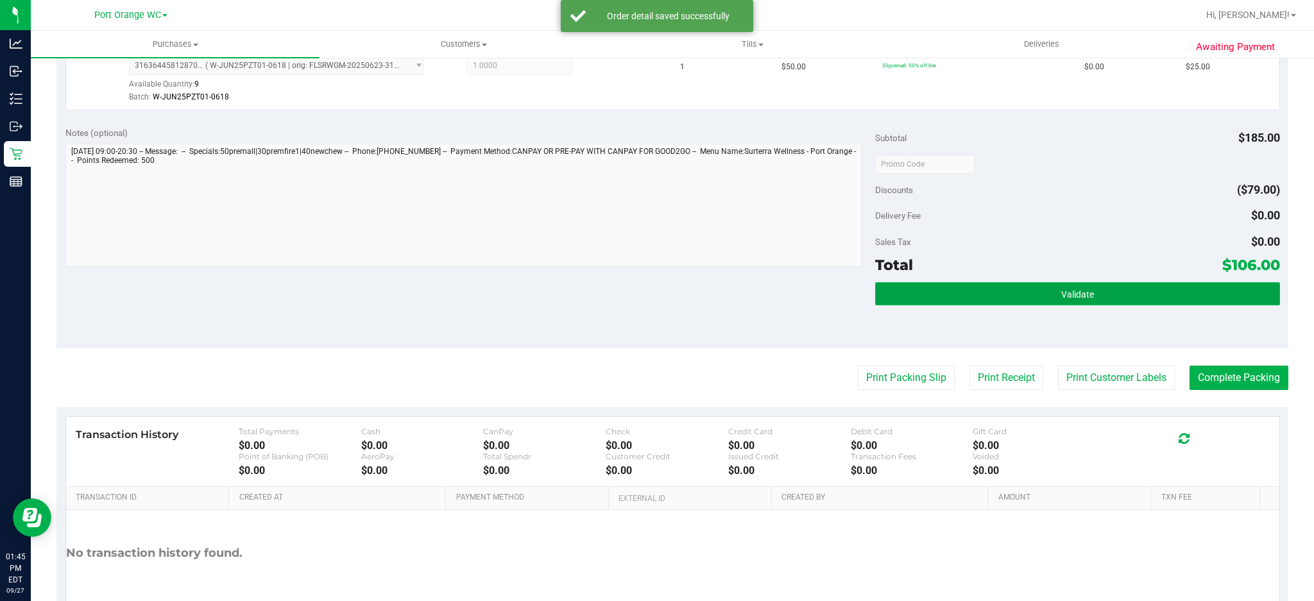
click at [1075, 303] on button "Validate" at bounding box center [1077, 293] width 405 height 23
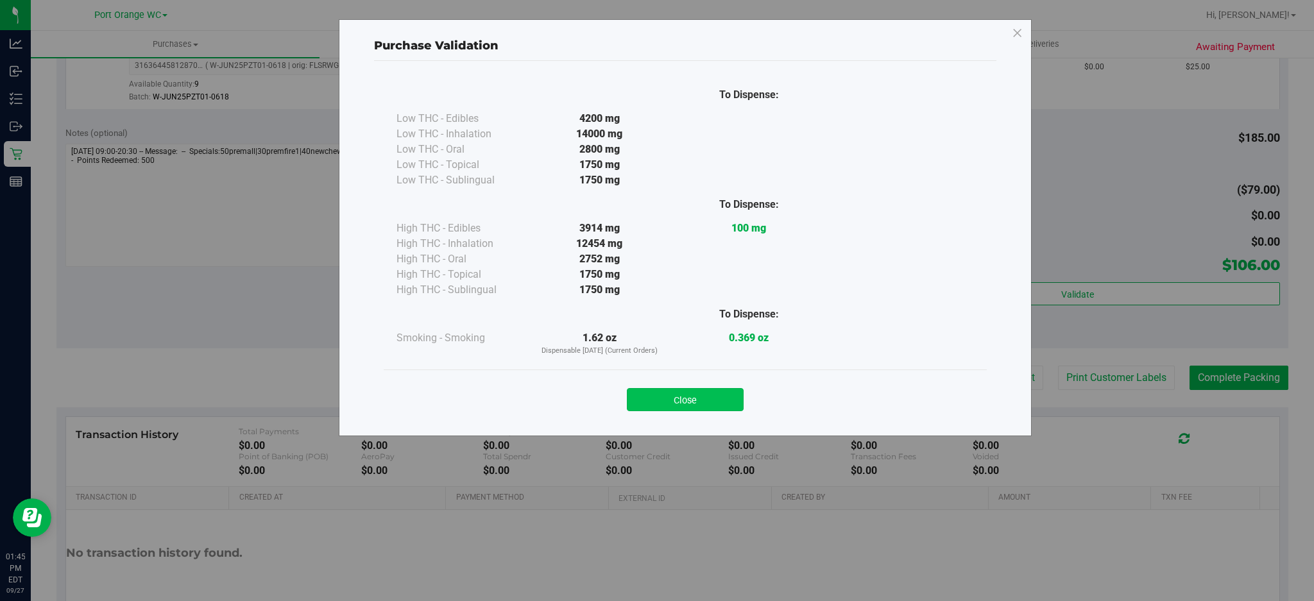
click at [688, 396] on button "Close" at bounding box center [685, 399] width 117 height 23
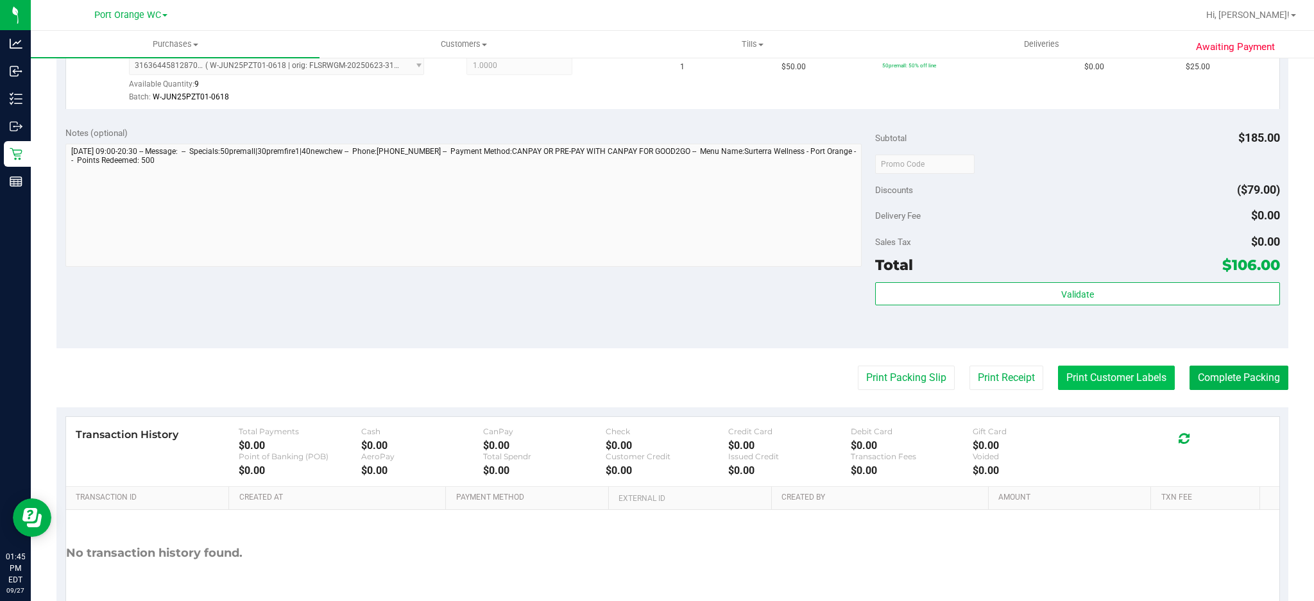
click at [1107, 377] on button "Print Customer Labels" at bounding box center [1116, 378] width 117 height 24
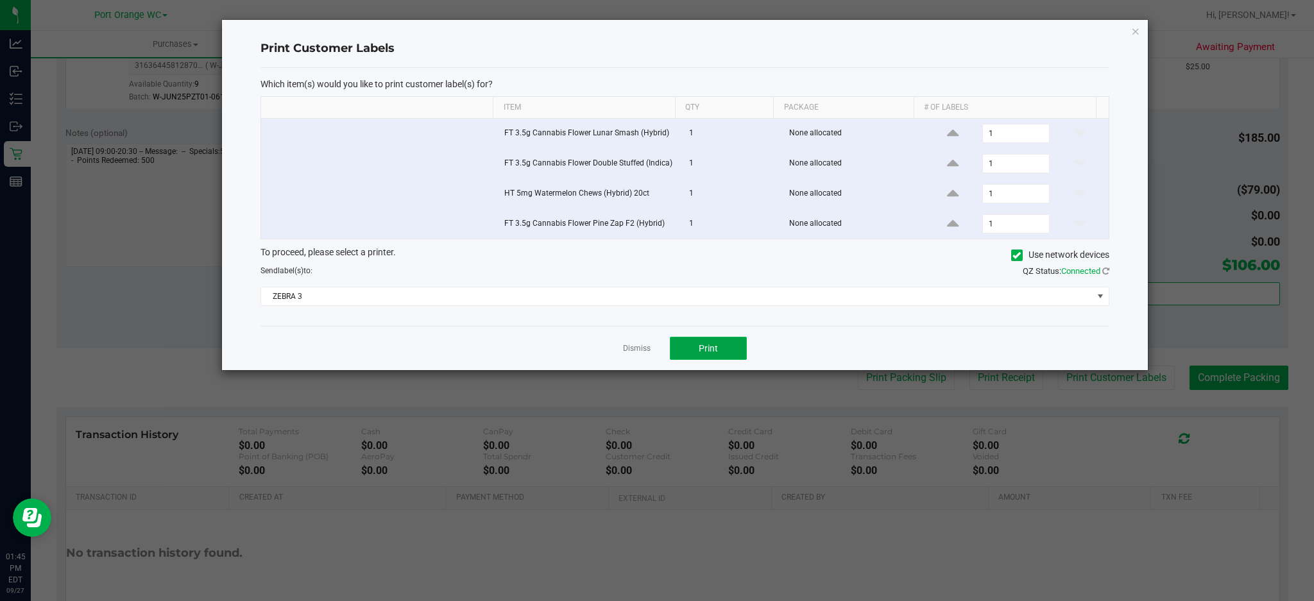
click at [699, 355] on button "Print" at bounding box center [708, 348] width 77 height 23
click at [642, 350] on link "Dismiss" at bounding box center [637, 348] width 28 height 11
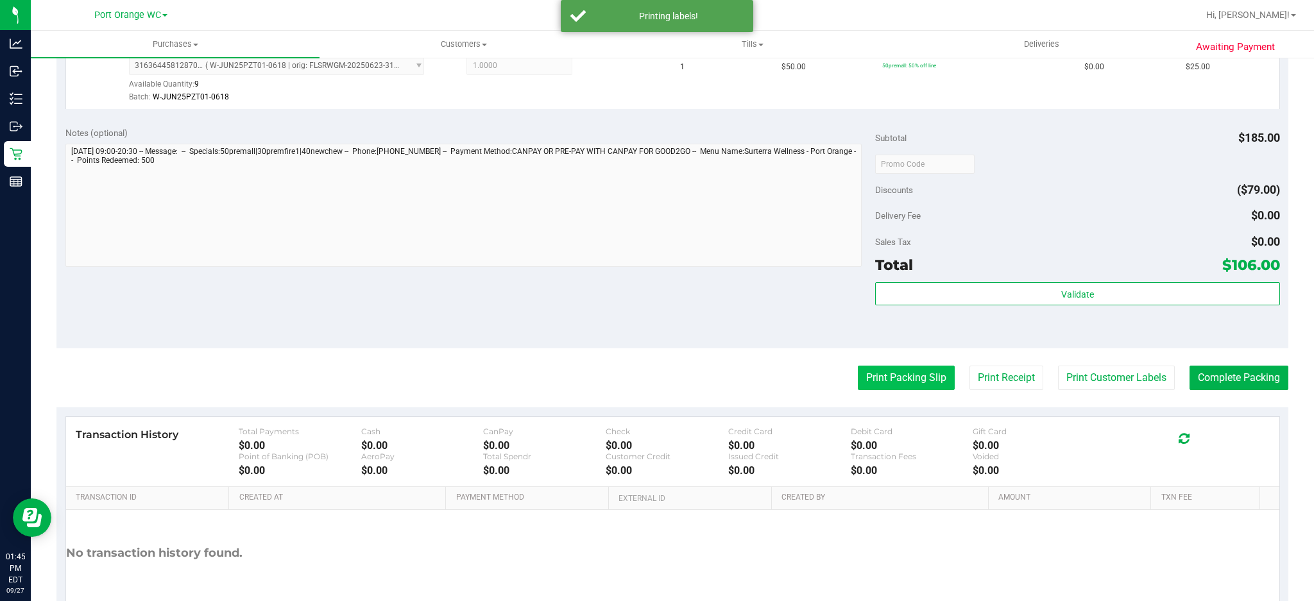
click at [883, 369] on button "Print Packing Slip" at bounding box center [906, 378] width 97 height 24
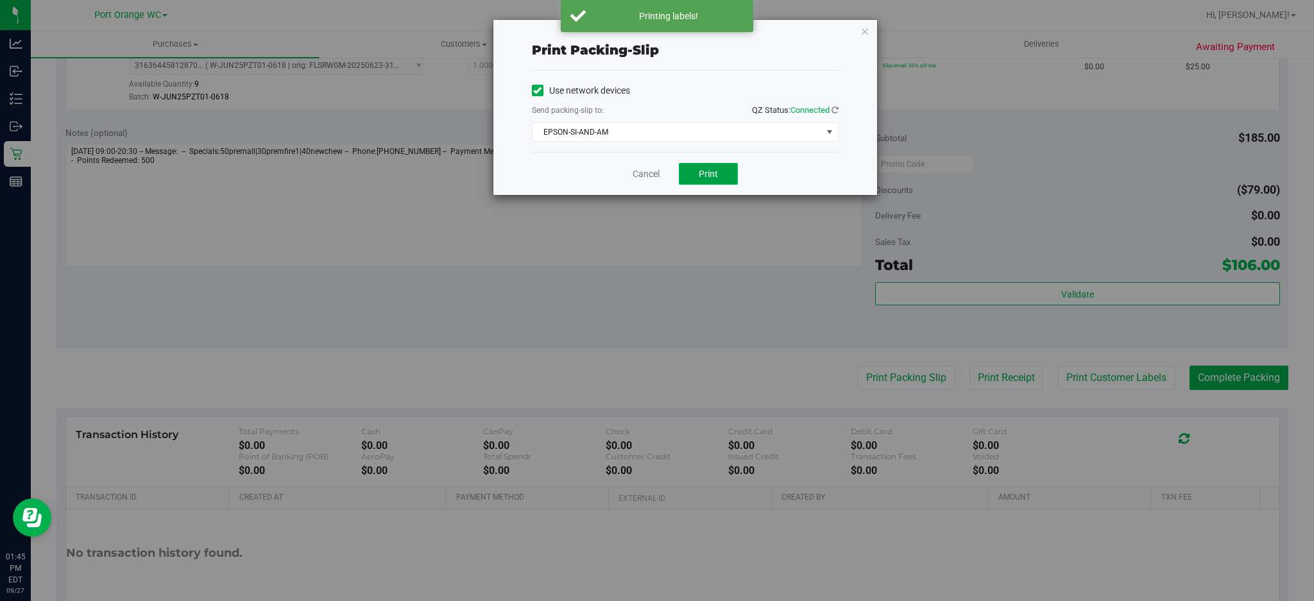
click at [712, 163] on button "Print" at bounding box center [708, 174] width 59 height 22
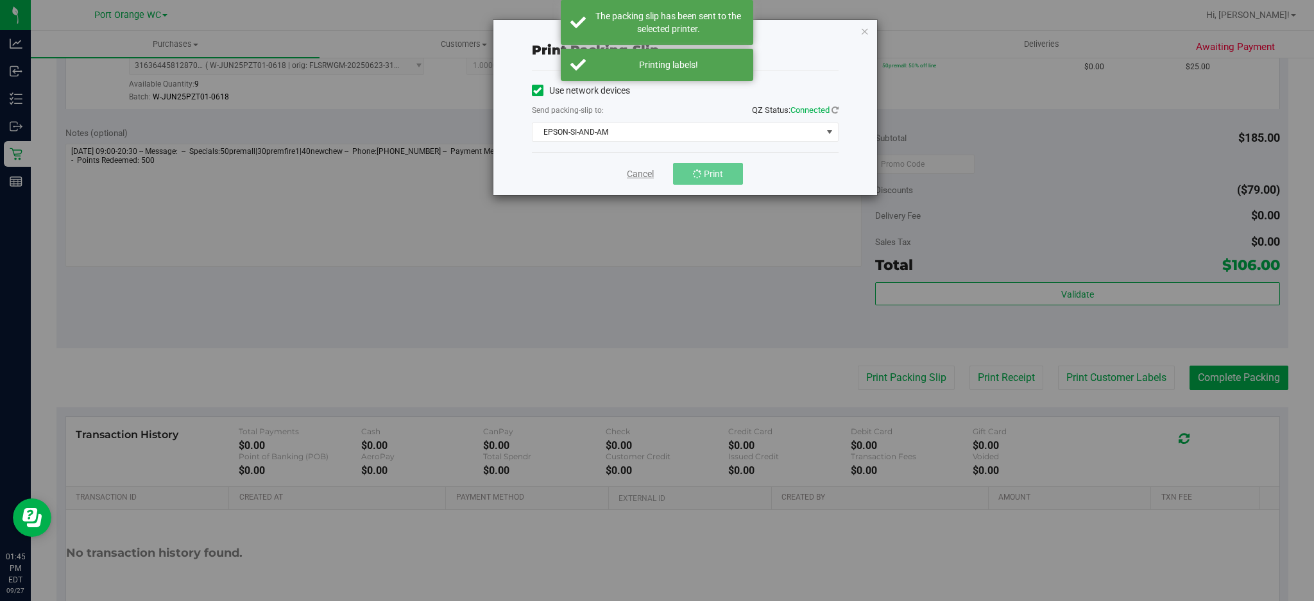
click at [652, 169] on link "Cancel" at bounding box center [640, 173] width 27 height 13
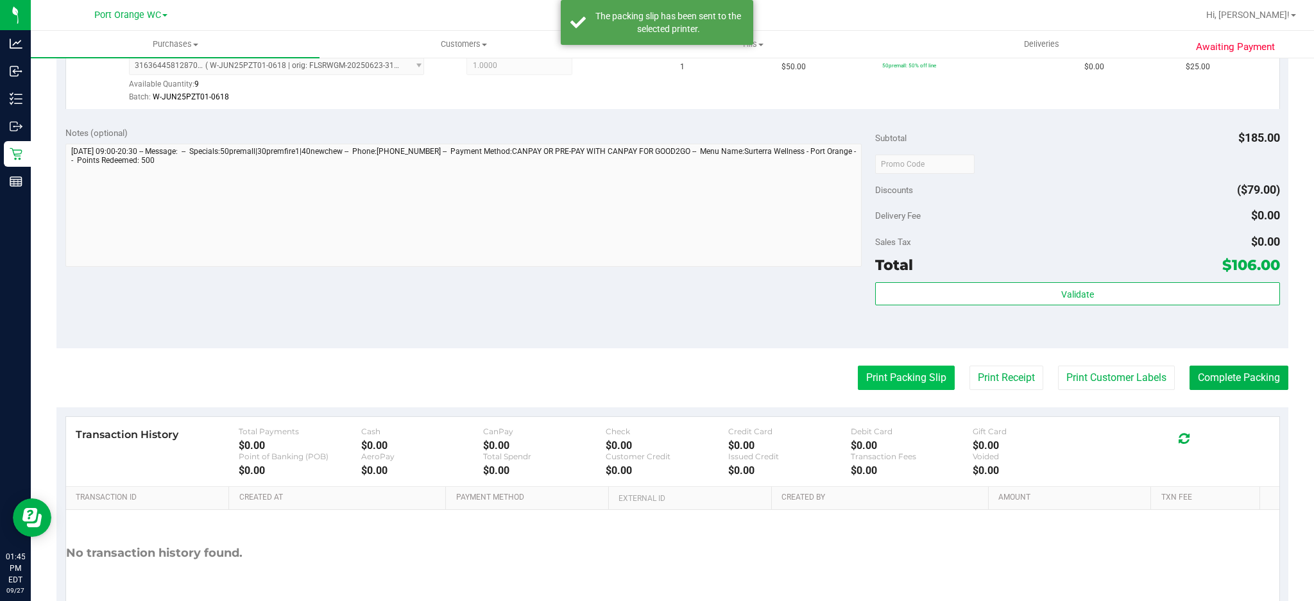
drag, startPoint x: 885, startPoint y: 395, endPoint x: 879, endPoint y: 378, distance: 17.7
click at [883, 391] on purchase-details "Back Edit Purchase Cancel Purchase View Profile # 12015482 BioTrack ID: - Submi…" at bounding box center [672, 59] width 1232 height 1177
click at [878, 376] on button "Print Packing Slip" at bounding box center [906, 378] width 97 height 24
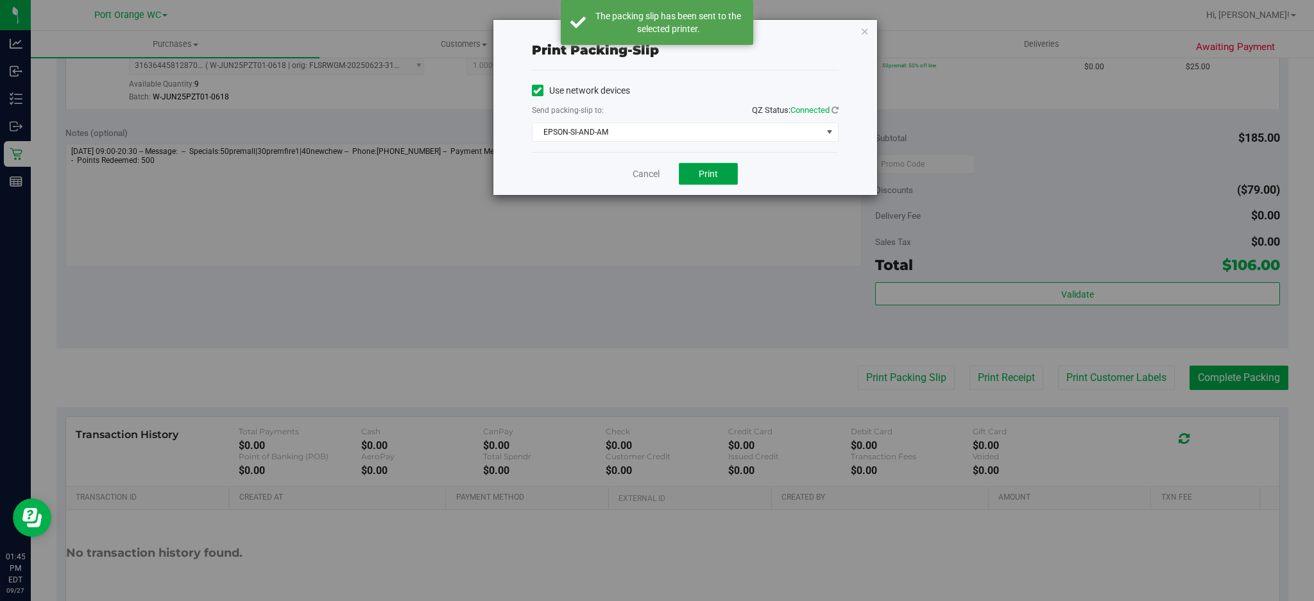
click at [720, 177] on button "Print" at bounding box center [708, 174] width 59 height 22
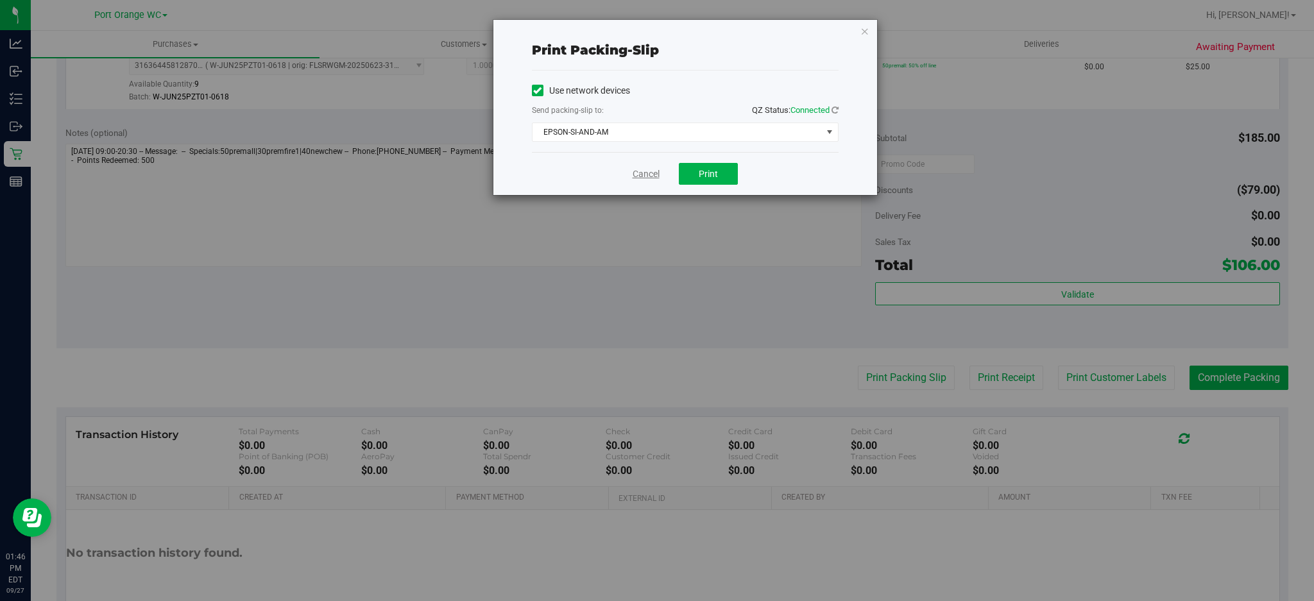
click at [640, 174] on link "Cancel" at bounding box center [646, 173] width 27 height 13
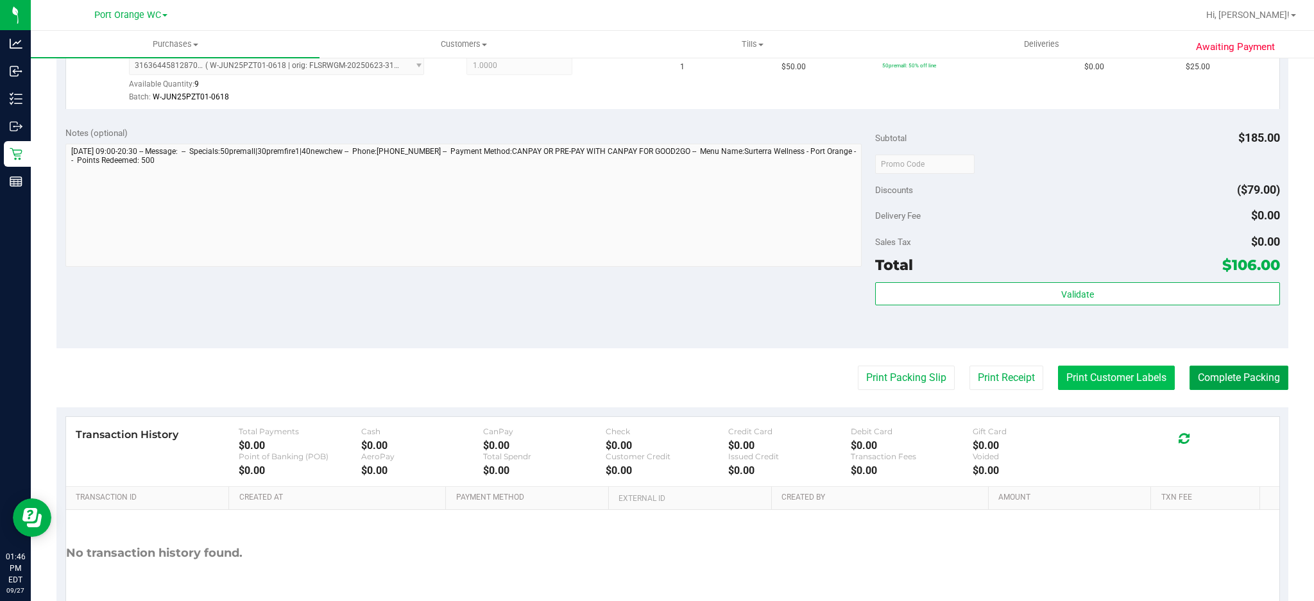
drag, startPoint x: 1257, startPoint y: 373, endPoint x: 1060, endPoint y: 386, distance: 197.4
click at [1256, 372] on button "Complete Packing" at bounding box center [1238, 378] width 99 height 24
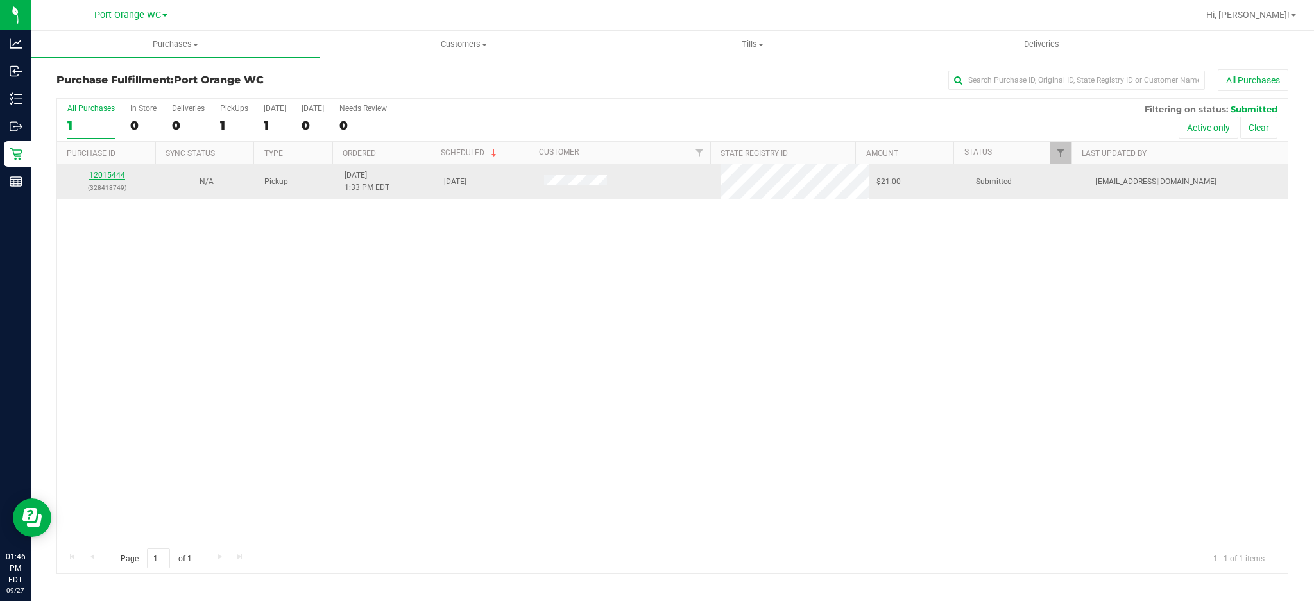
click at [115, 175] on link "12015444" at bounding box center [107, 175] width 36 height 9
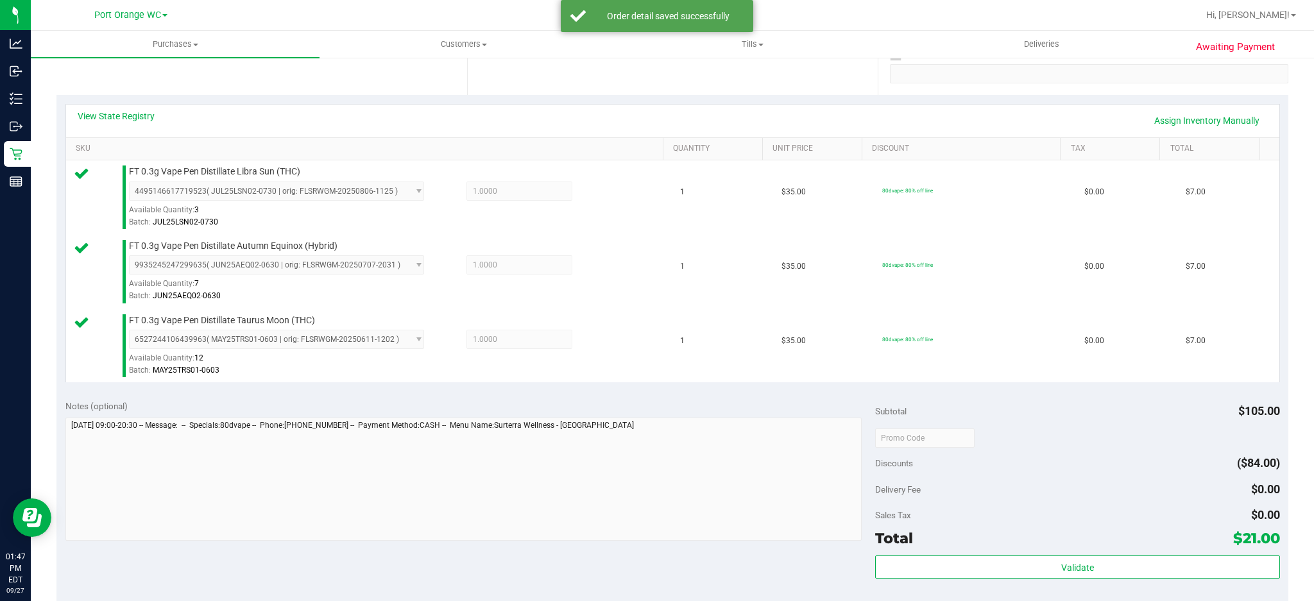
scroll to position [597, 0]
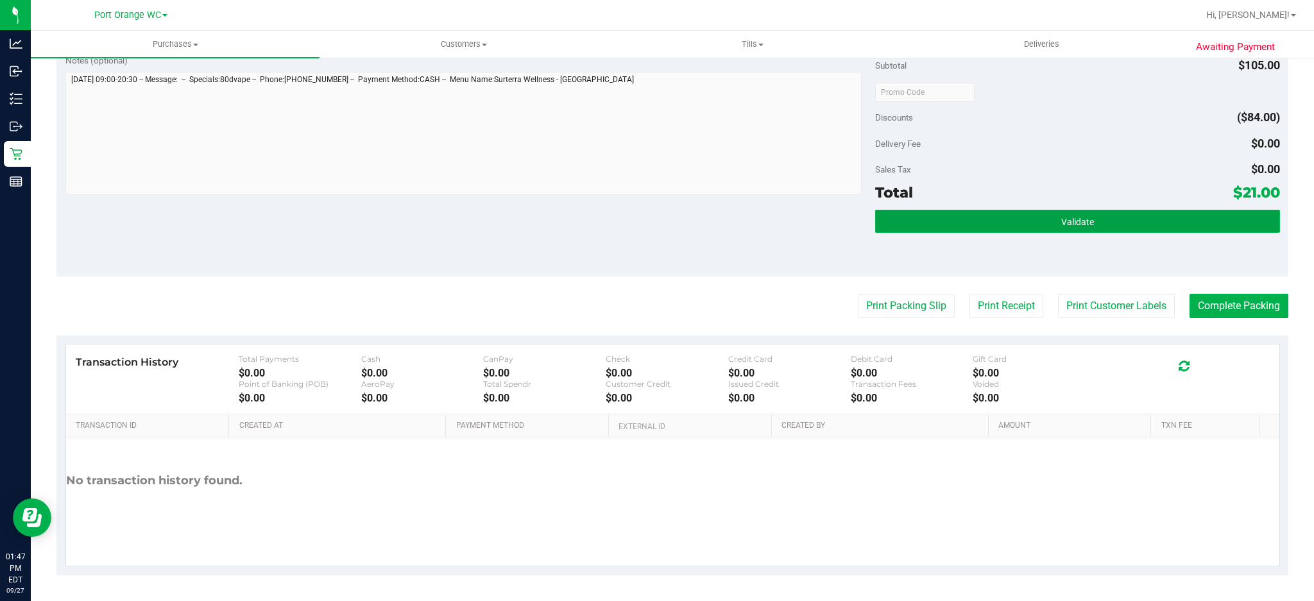
click at [999, 222] on button "Validate" at bounding box center [1077, 221] width 405 height 23
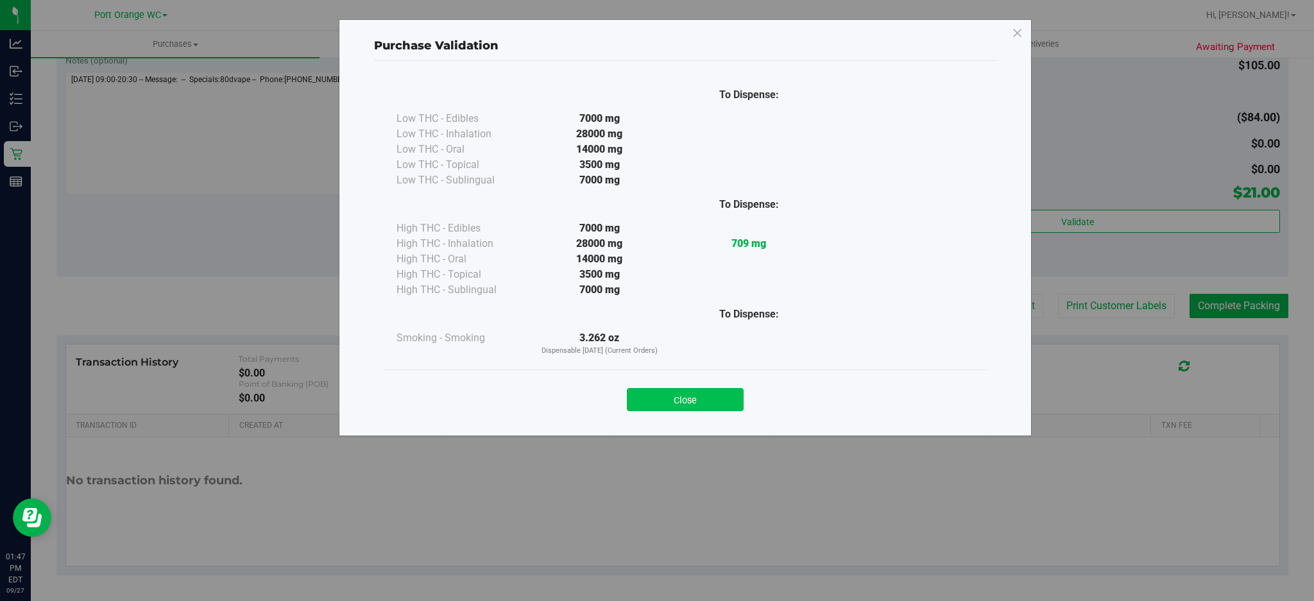
click at [686, 396] on button "Close" at bounding box center [685, 399] width 117 height 23
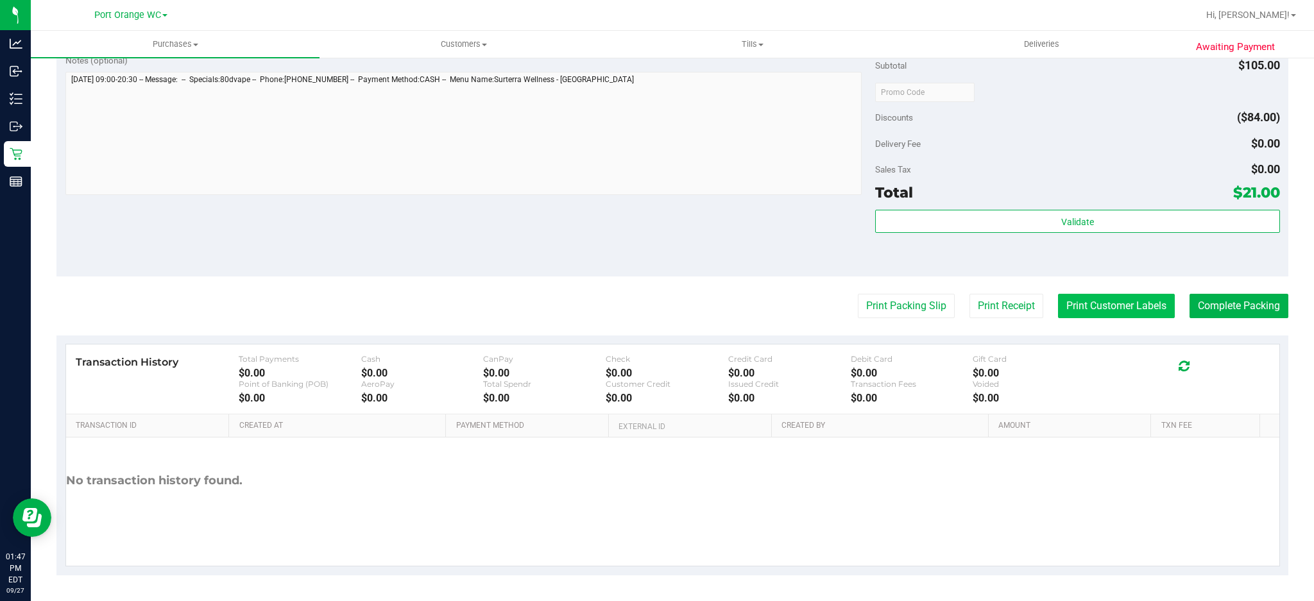
click at [1093, 307] on button "Print Customer Labels" at bounding box center [1116, 306] width 117 height 24
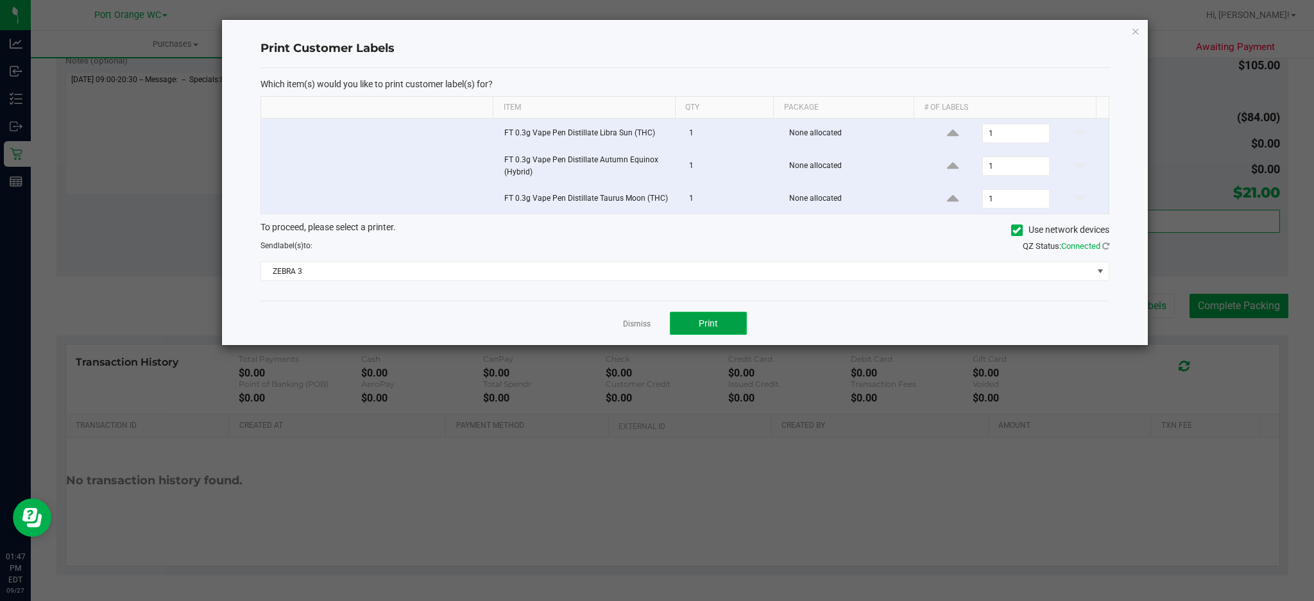
click at [703, 319] on span "Print" at bounding box center [708, 323] width 19 height 10
click at [638, 323] on link "Dismiss" at bounding box center [637, 324] width 28 height 11
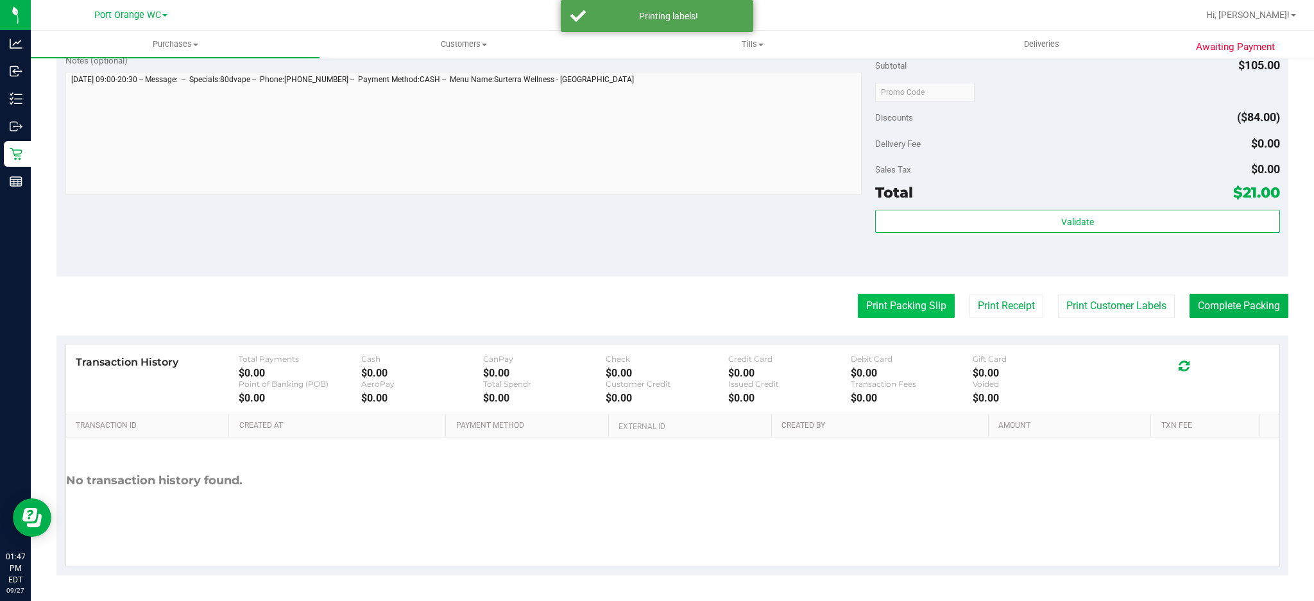
click at [919, 307] on button "Print Packing Slip" at bounding box center [906, 306] width 97 height 24
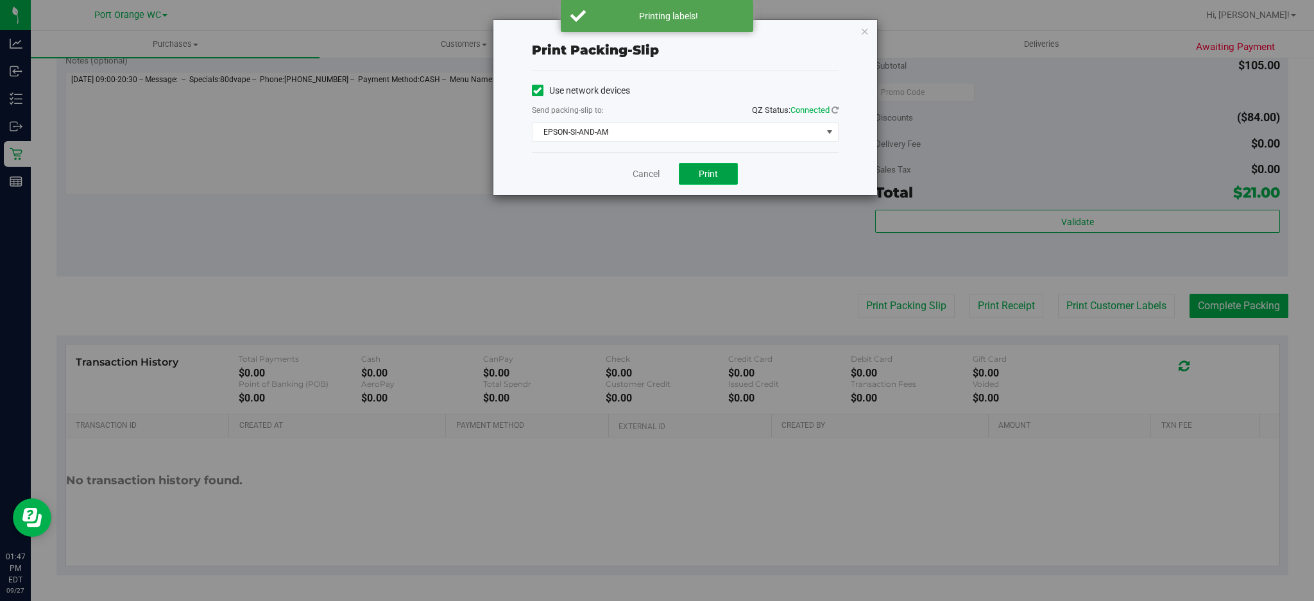
click at [699, 169] on span "Print" at bounding box center [708, 174] width 19 height 10
click at [642, 175] on link "Cancel" at bounding box center [646, 173] width 27 height 13
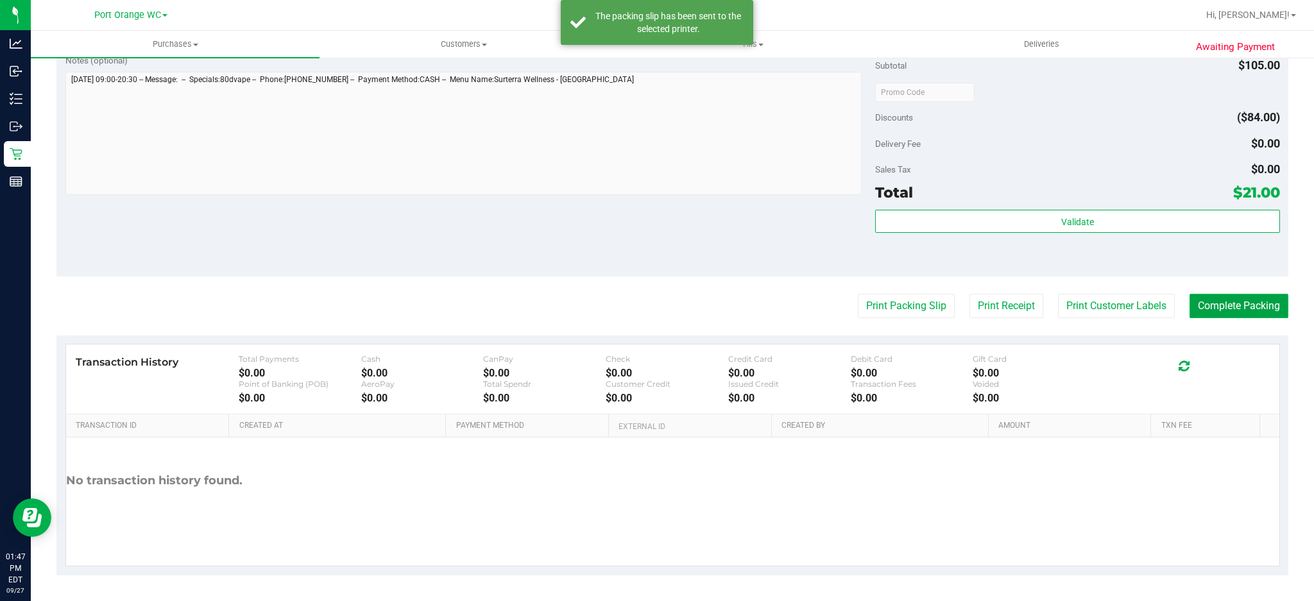
click at [1242, 306] on button "Complete Packing" at bounding box center [1238, 306] width 99 height 24
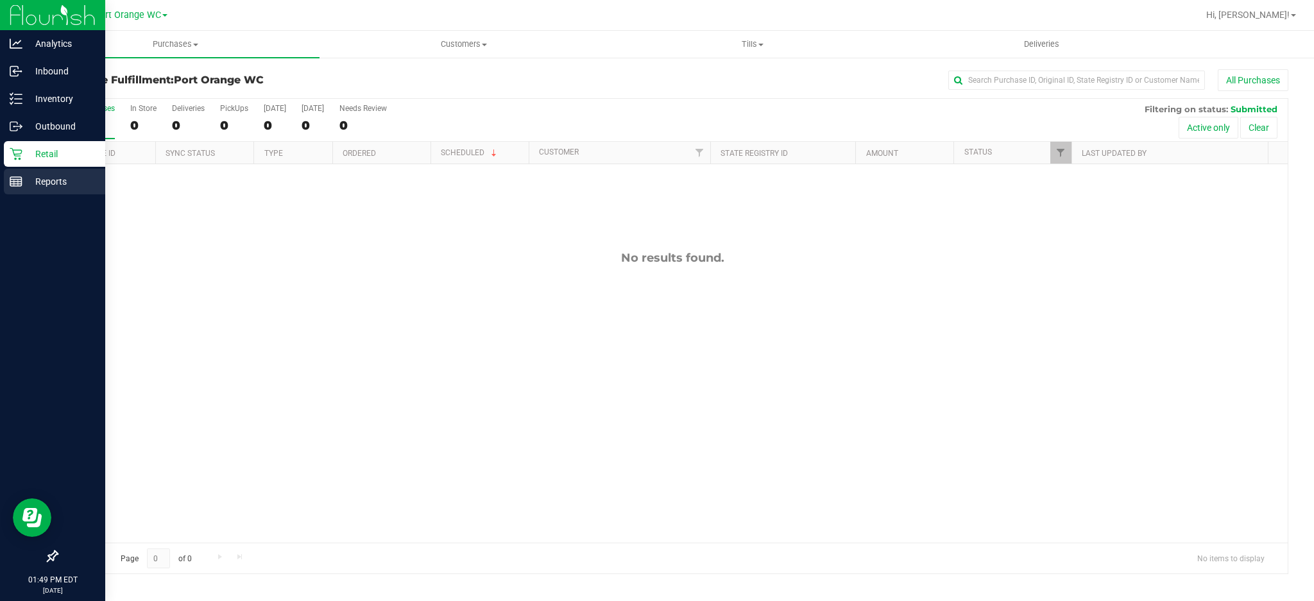
click at [49, 185] on p "Reports" at bounding box center [60, 181] width 77 height 15
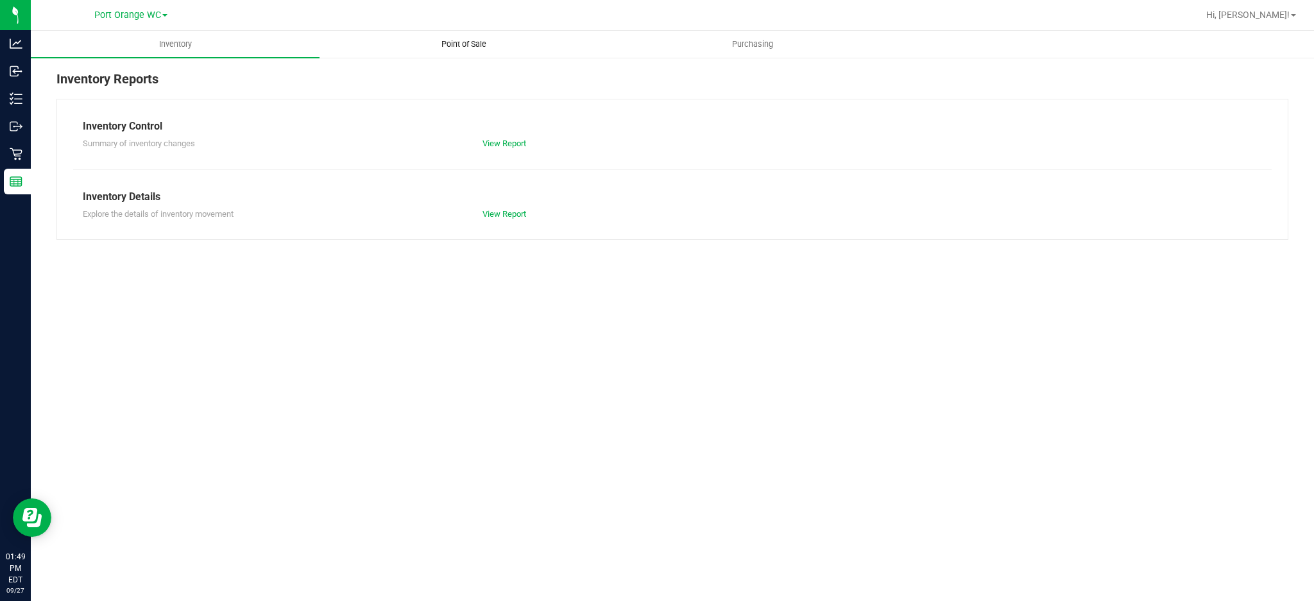
click at [470, 46] on span "Point of Sale" at bounding box center [464, 44] width 80 height 12
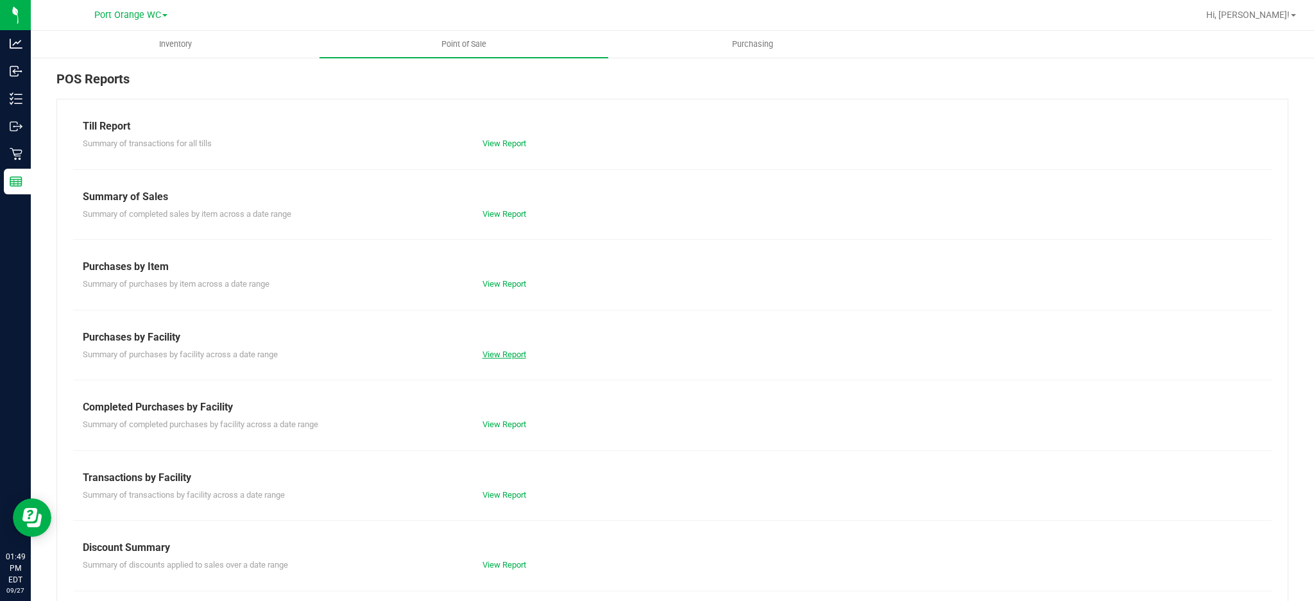
click at [508, 350] on link "View Report" at bounding box center [504, 355] width 44 height 10
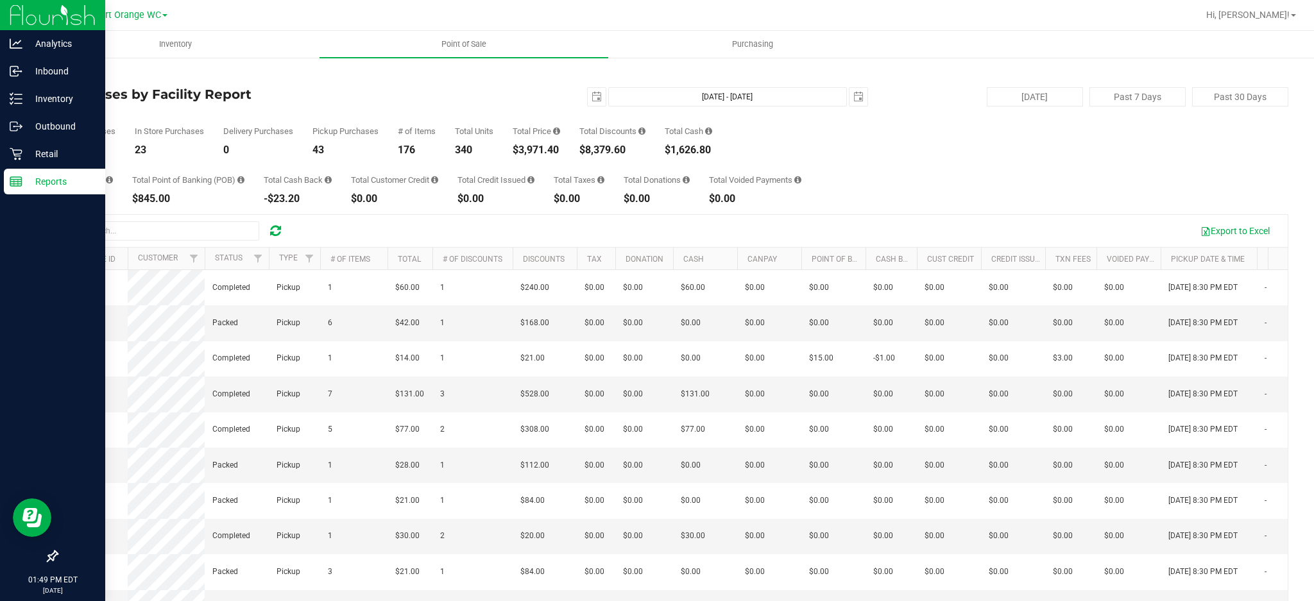
click at [48, 180] on p "Reports" at bounding box center [60, 181] width 77 height 15
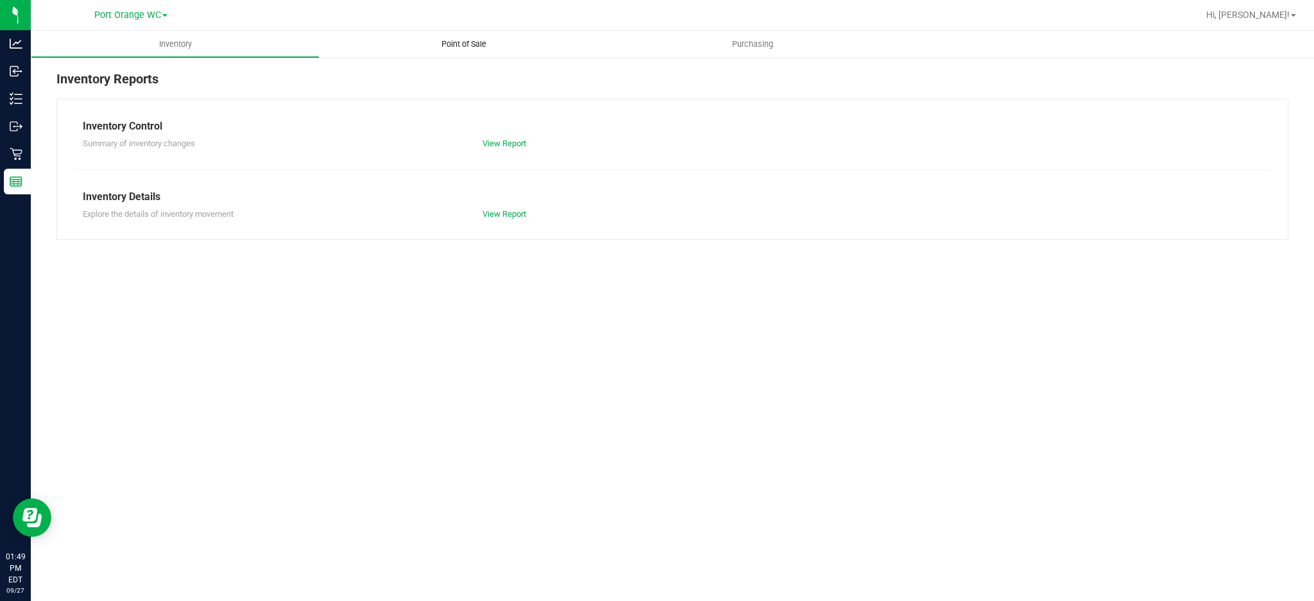
click at [465, 50] on uib-tab-heading "Point of Sale" at bounding box center [463, 44] width 289 height 27
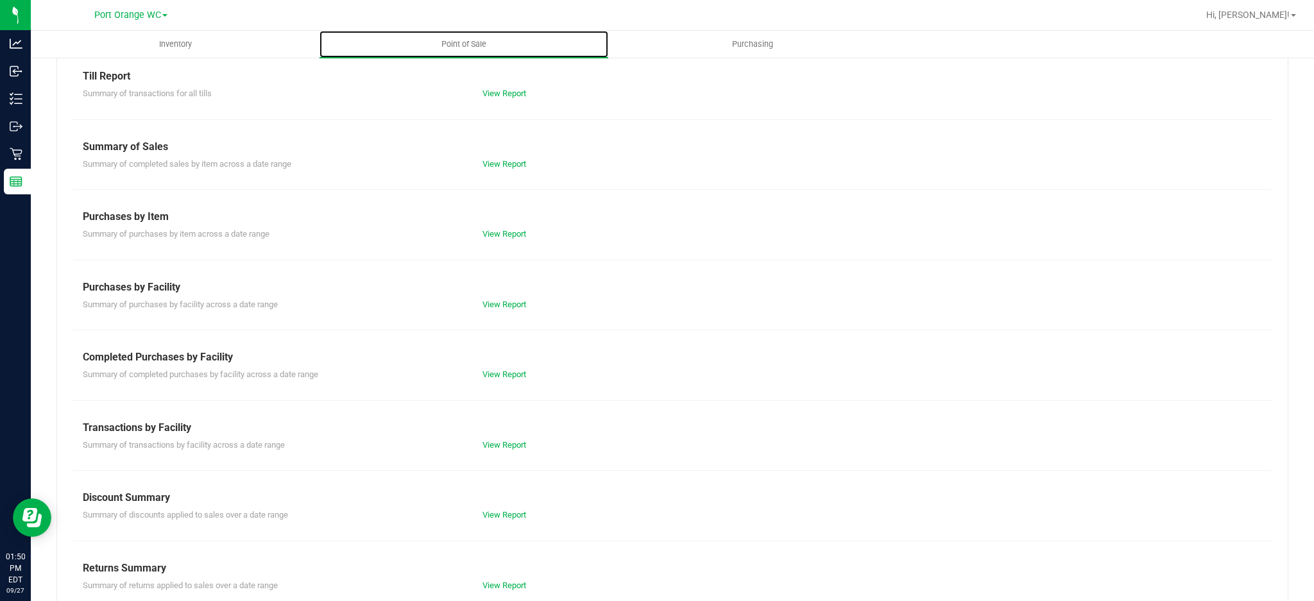
scroll to position [73, 0]
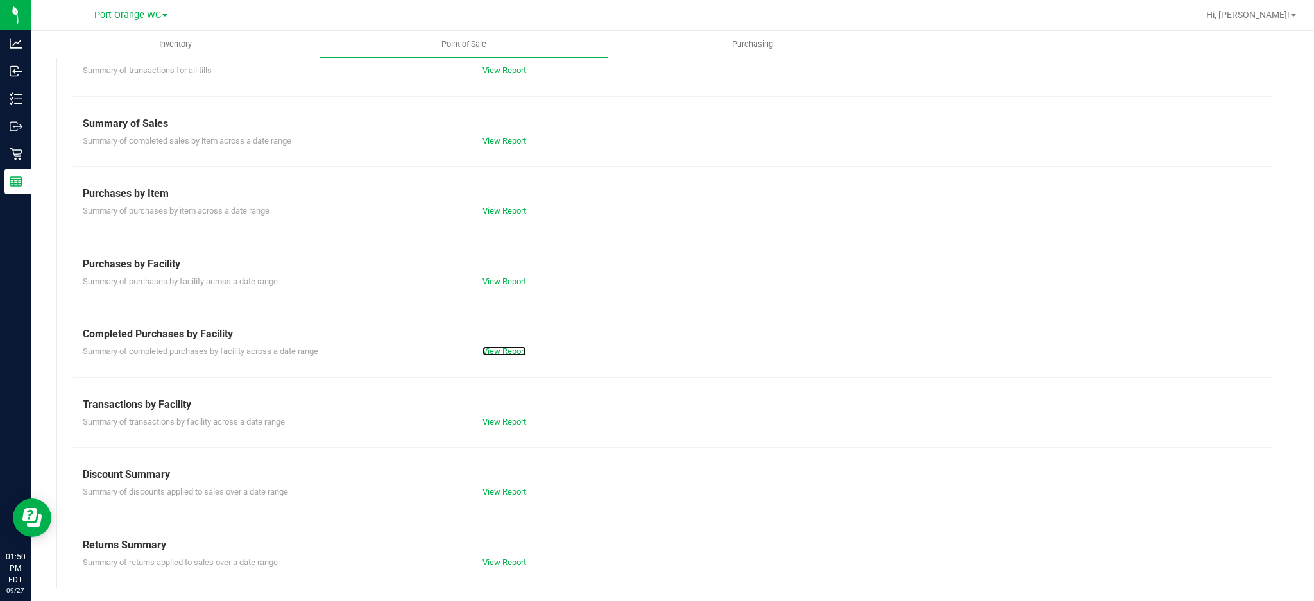
click at [510, 345] on div "View Report" at bounding box center [573, 351] width 200 height 13
click at [510, 350] on link "View Report" at bounding box center [504, 351] width 44 height 10
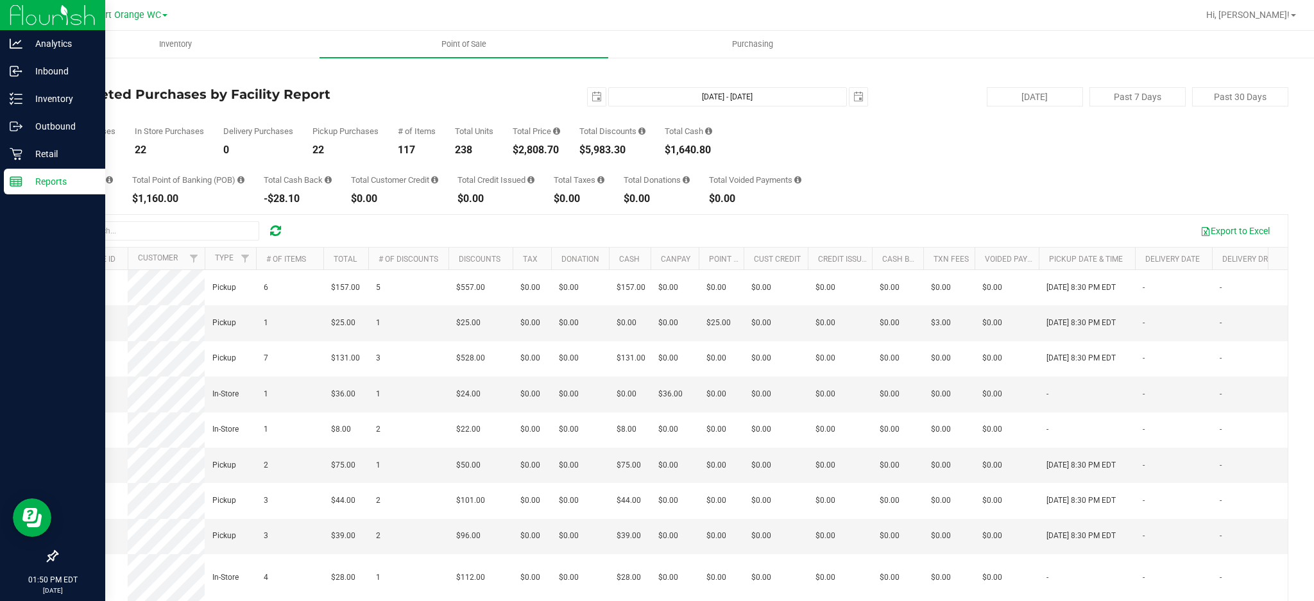
click at [60, 185] on p "Reports" at bounding box center [60, 181] width 77 height 15
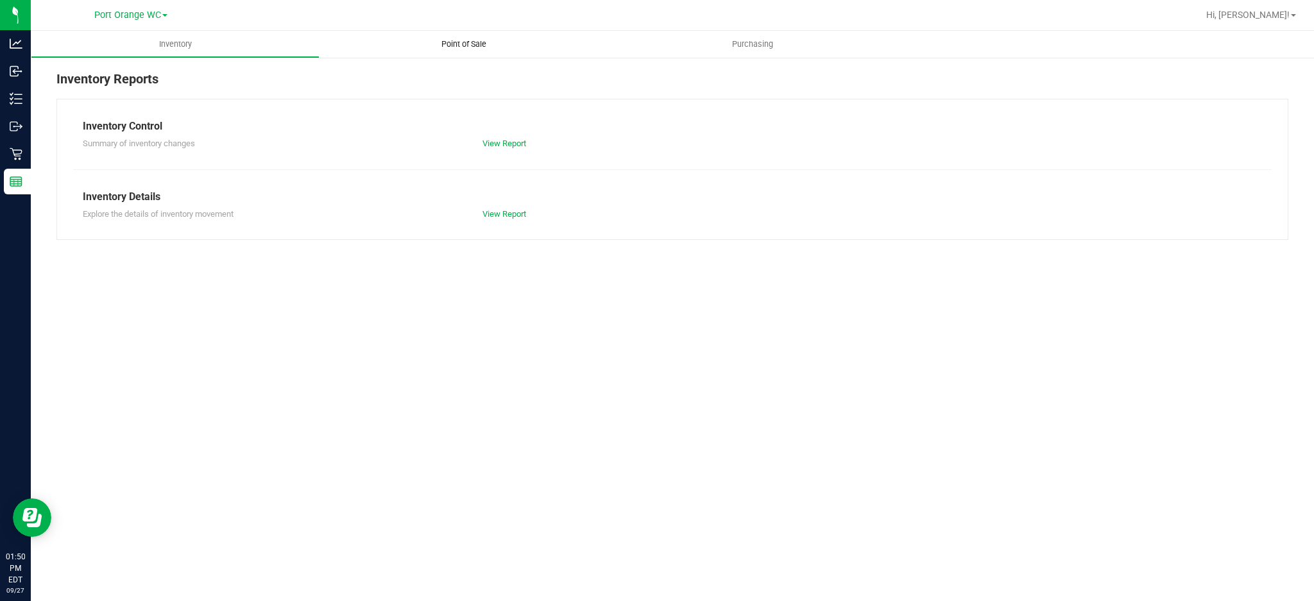
click at [471, 46] on span "Point of Sale" at bounding box center [464, 44] width 80 height 12
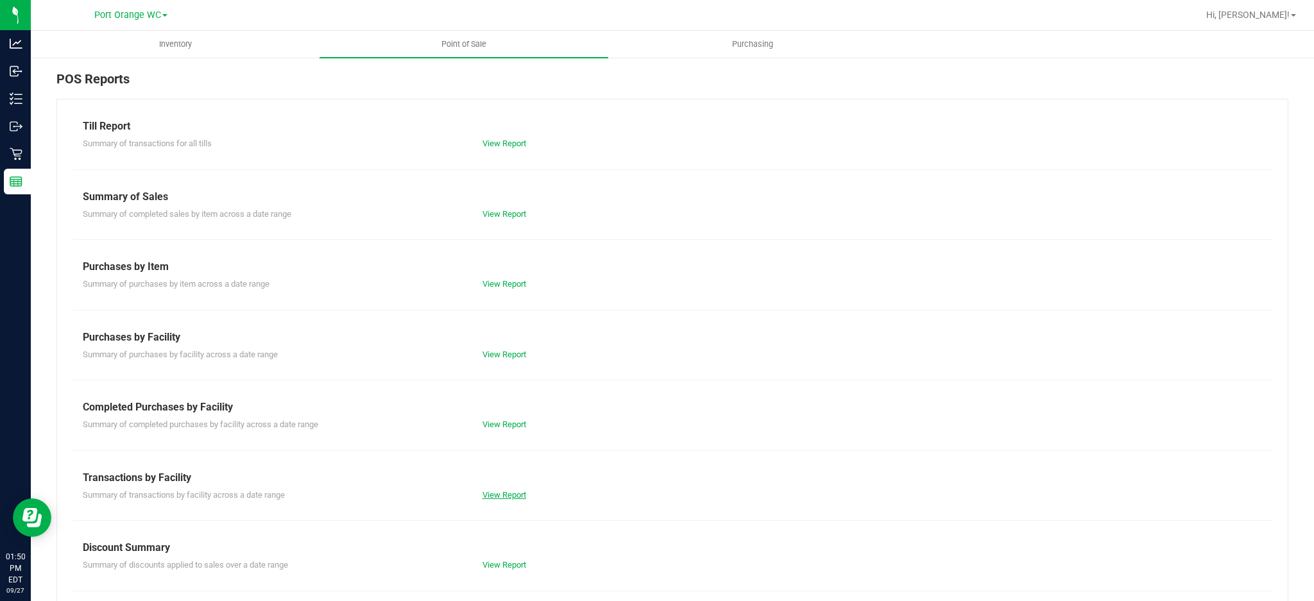
click at [522, 499] on link "View Report" at bounding box center [504, 495] width 44 height 10
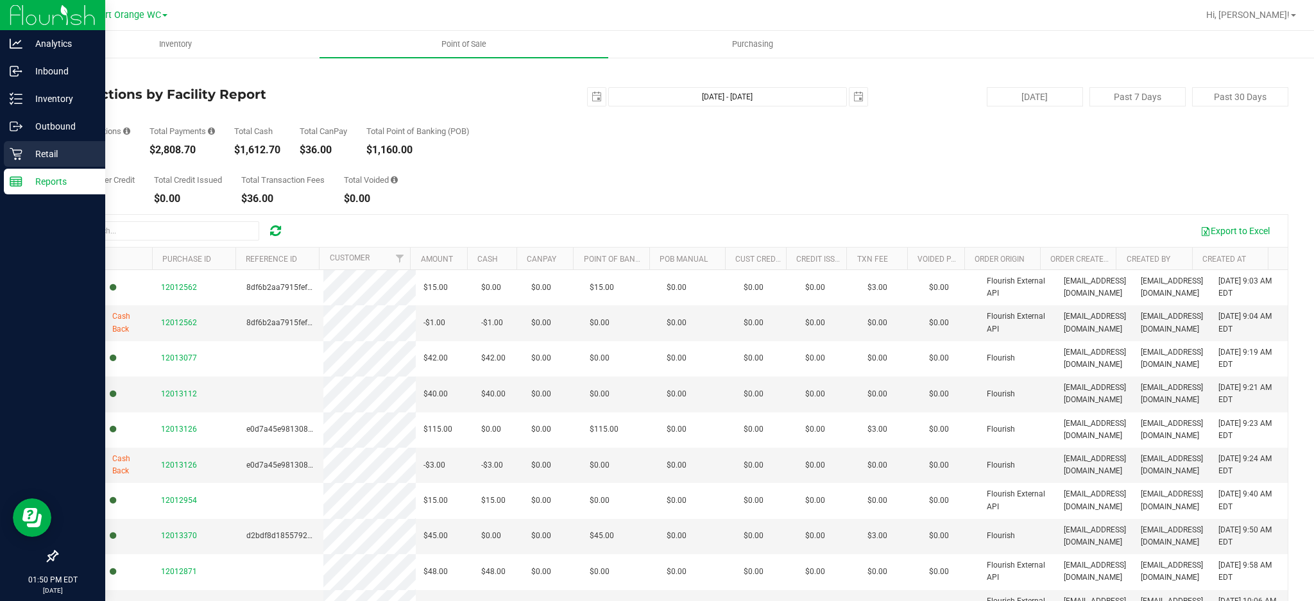
click at [43, 149] on p "Retail" at bounding box center [60, 153] width 77 height 15
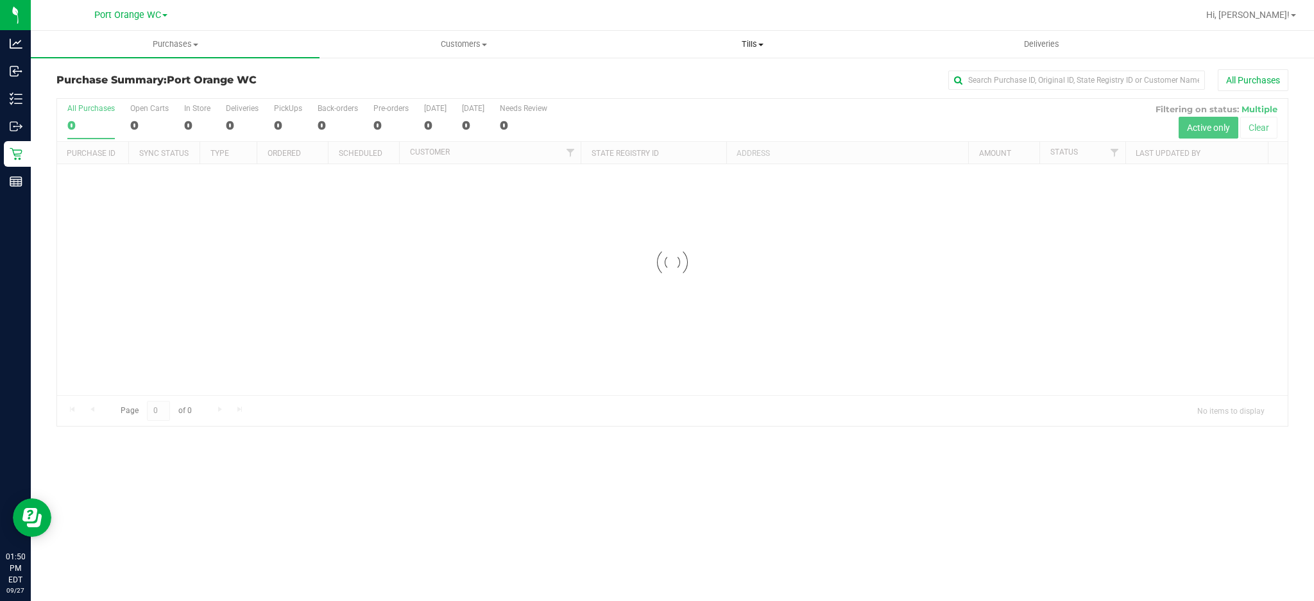
click at [752, 46] on span "Tills" at bounding box center [752, 44] width 287 height 12
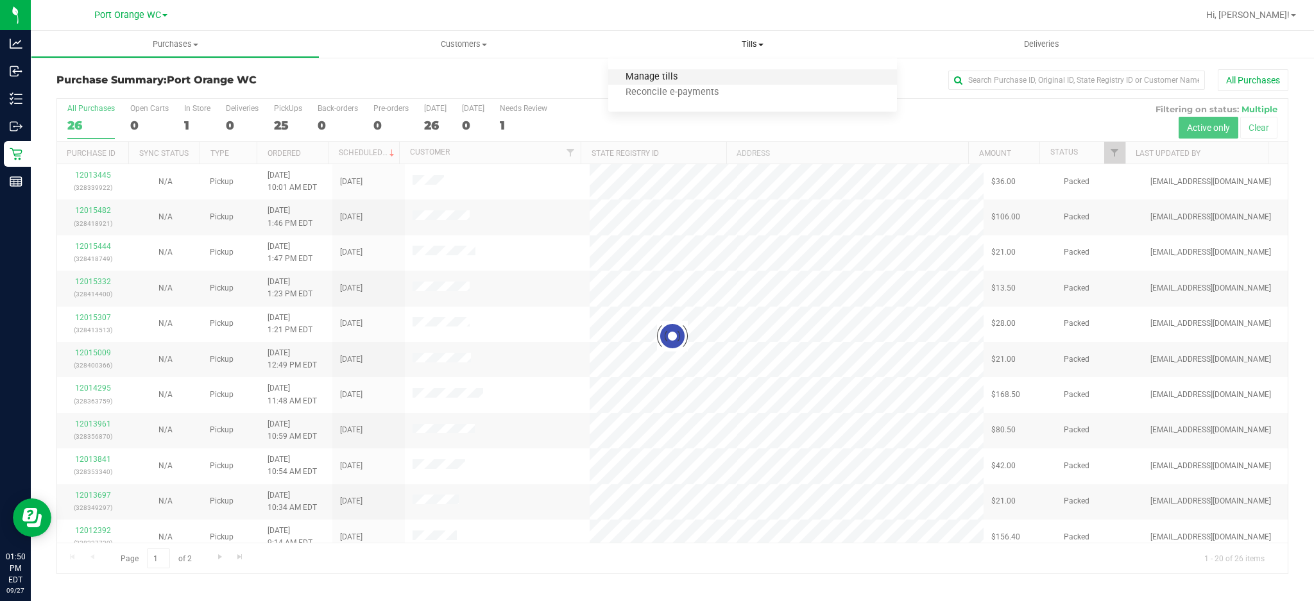
click at [662, 76] on span "Manage tills" at bounding box center [651, 77] width 87 height 11
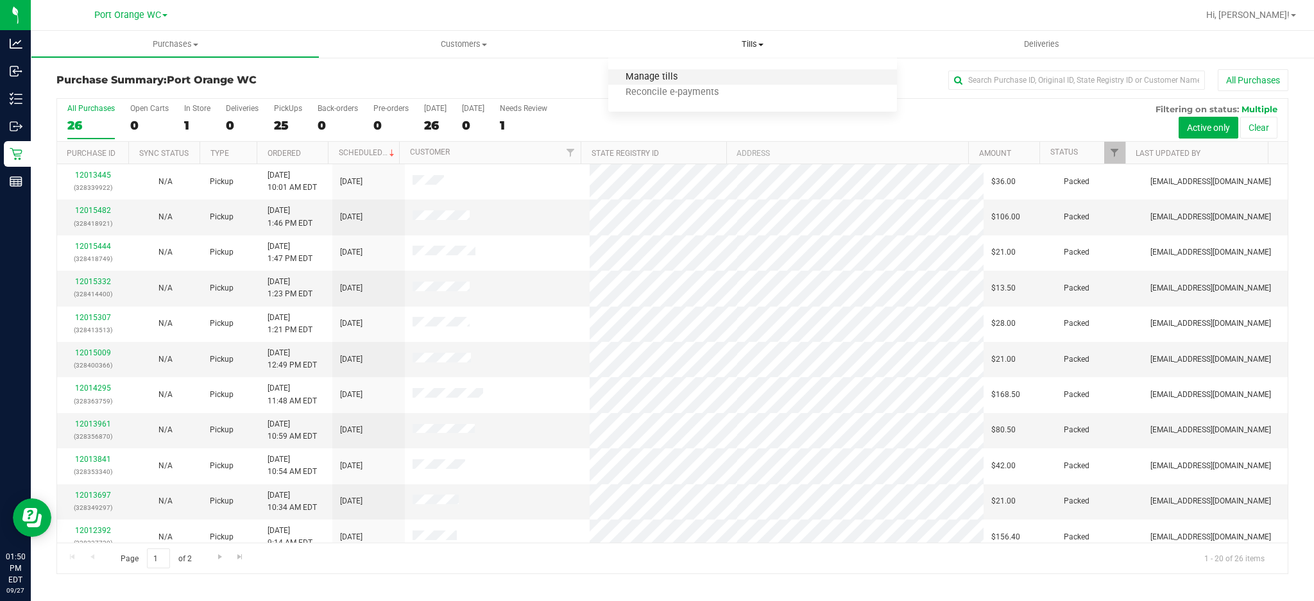
click at [635, 78] on span "Manage tills" at bounding box center [651, 77] width 87 height 11
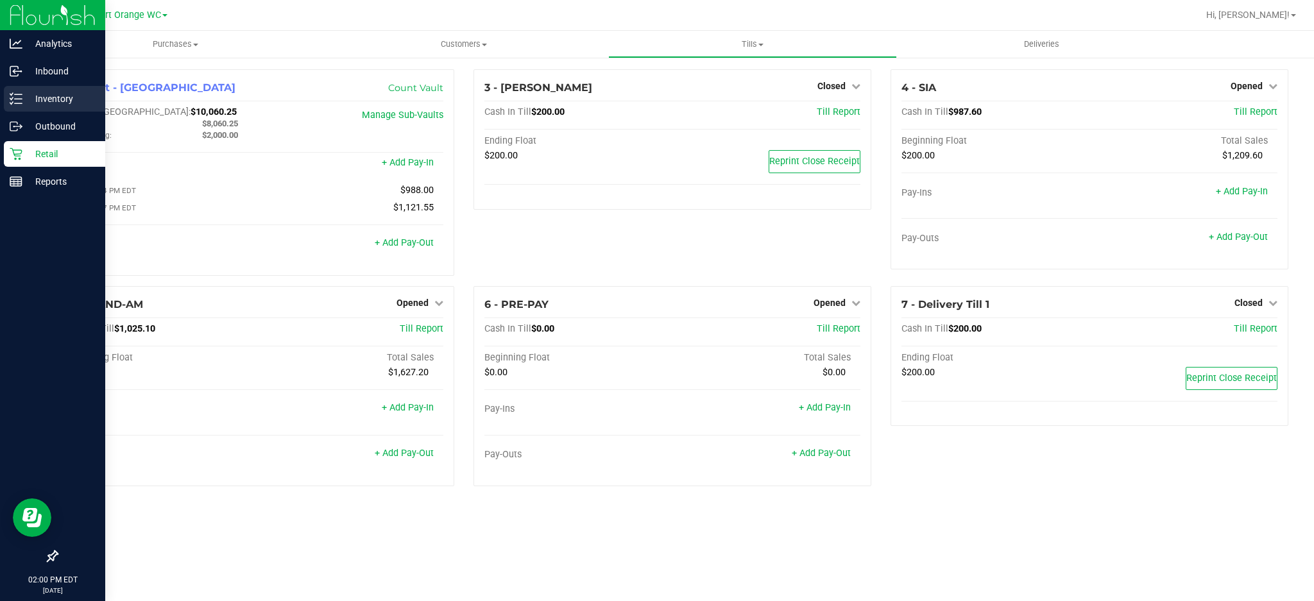
click at [55, 97] on p "Inventory" at bounding box center [60, 98] width 77 height 15
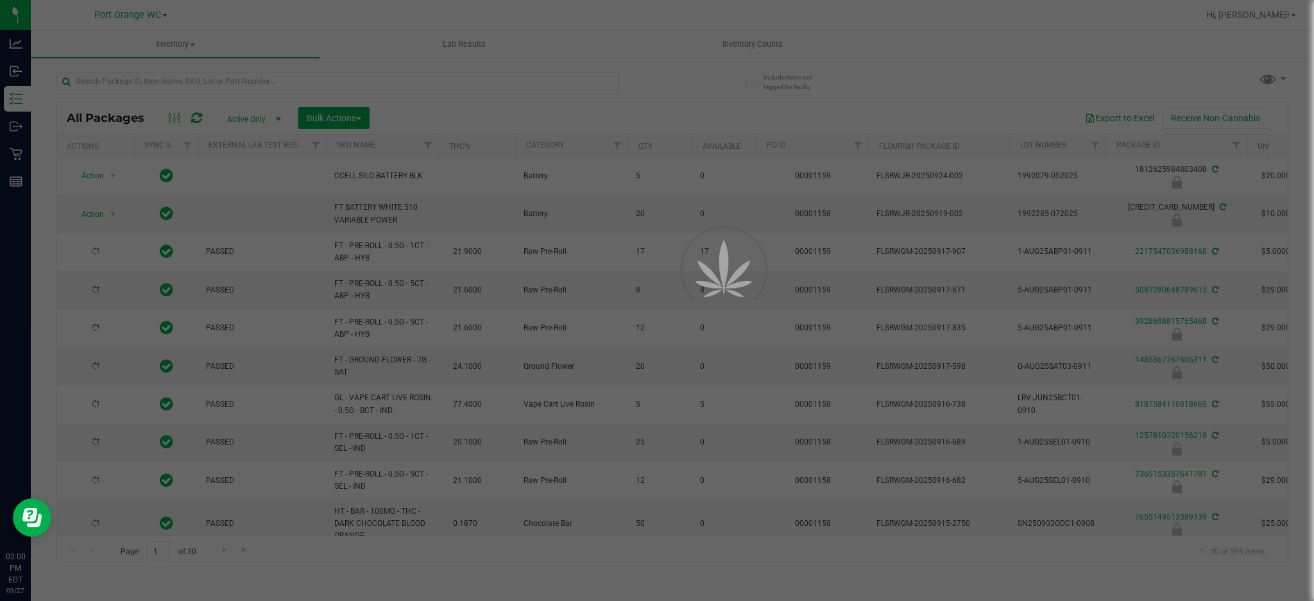
click at [160, 72] on div at bounding box center [657, 300] width 1314 height 601
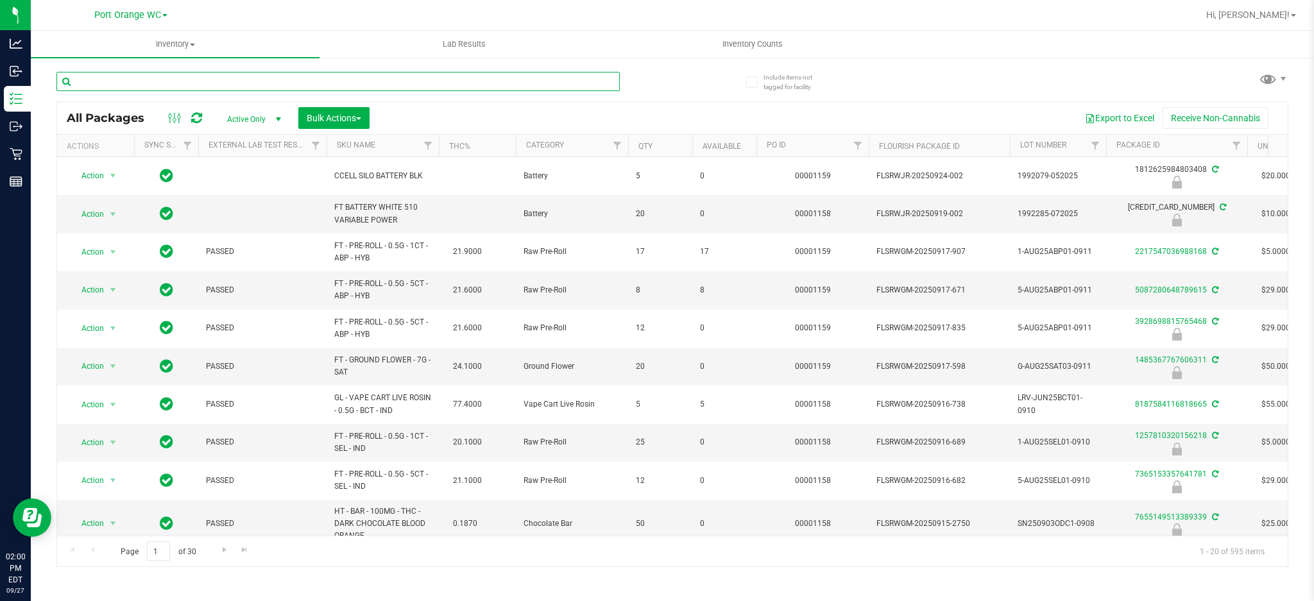
click at [166, 76] on input "text" at bounding box center [337, 81] width 563 height 19
type input "8061847322825435"
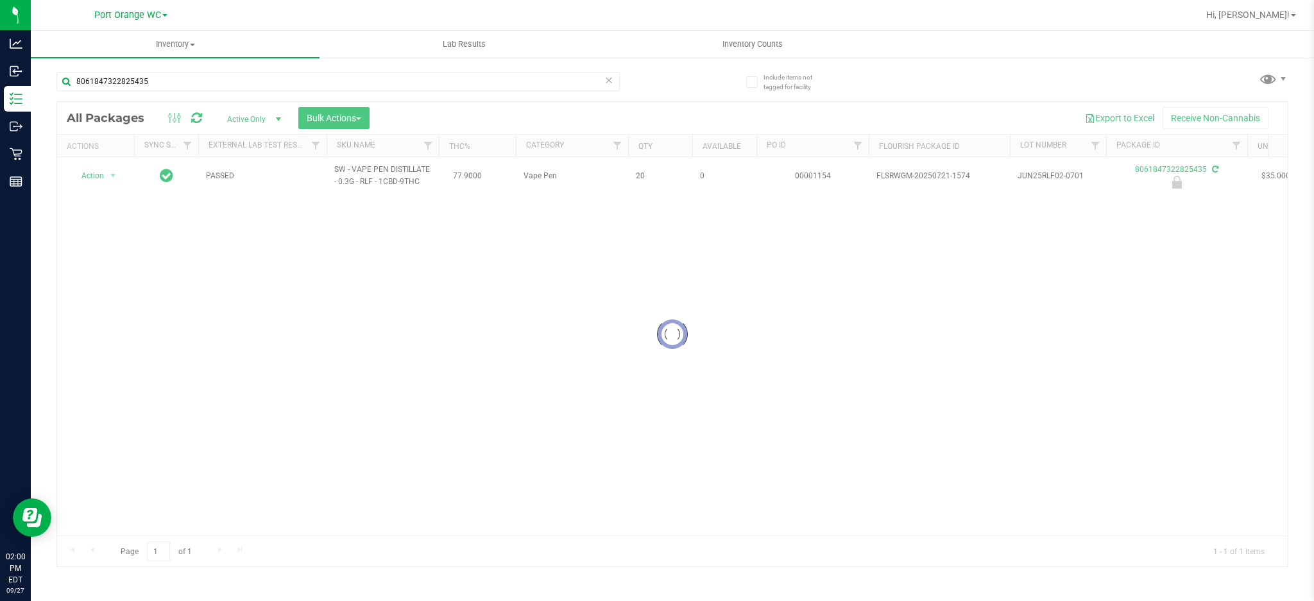
click at [95, 177] on div at bounding box center [672, 334] width 1230 height 464
click at [95, 177] on span "Action" at bounding box center [87, 176] width 35 height 18
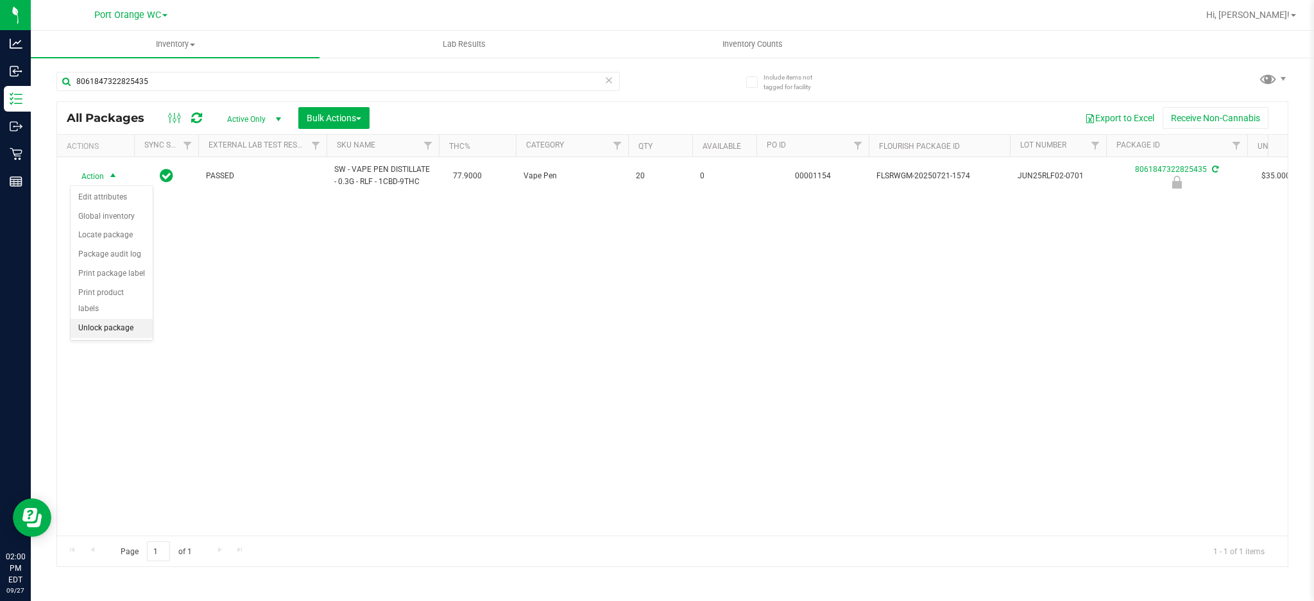
click at [111, 325] on li "Unlock package" at bounding box center [112, 328] width 82 height 19
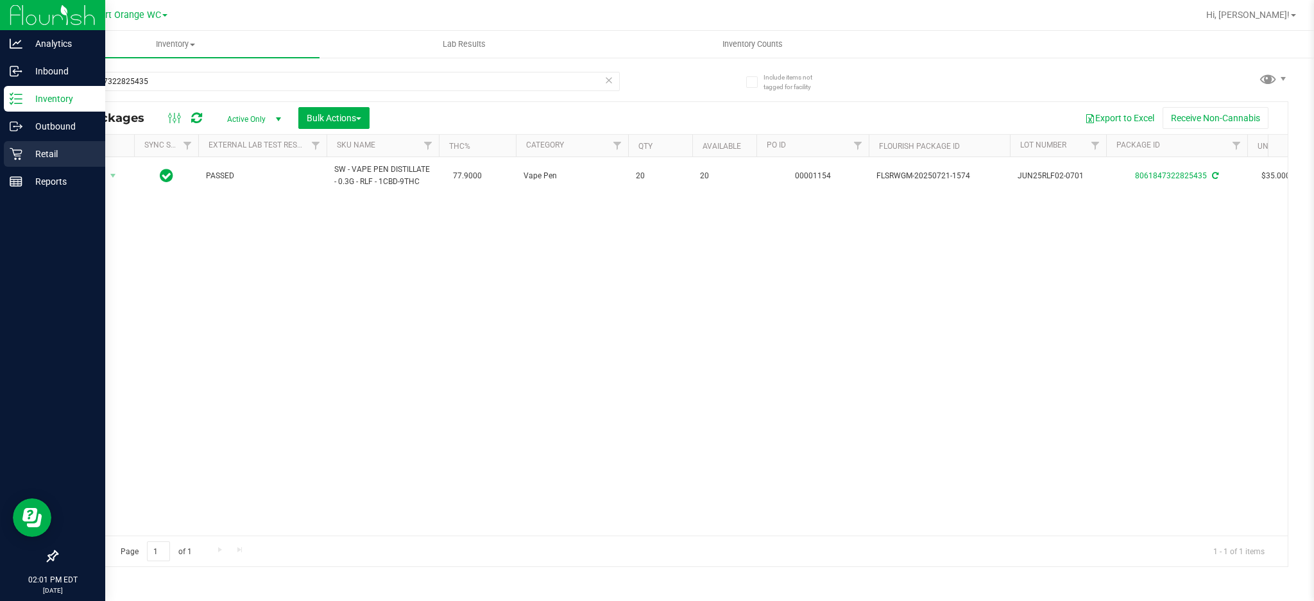
click at [46, 157] on p "Retail" at bounding box center [60, 153] width 77 height 15
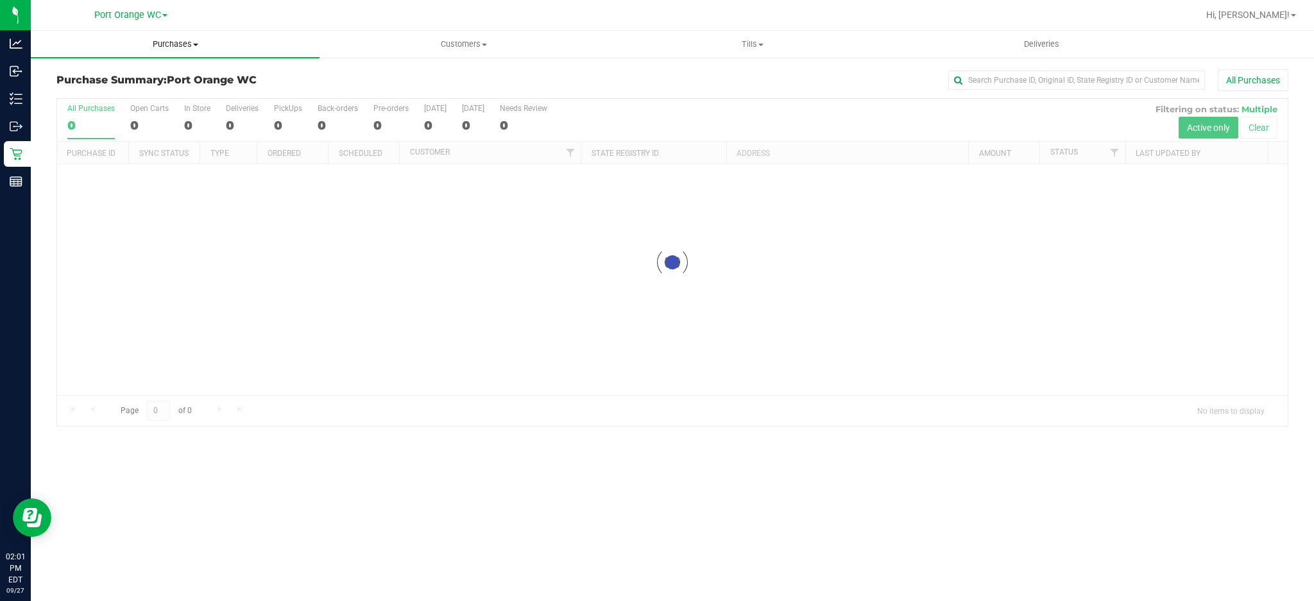
click at [178, 42] on span "Purchases" at bounding box center [175, 44] width 289 height 12
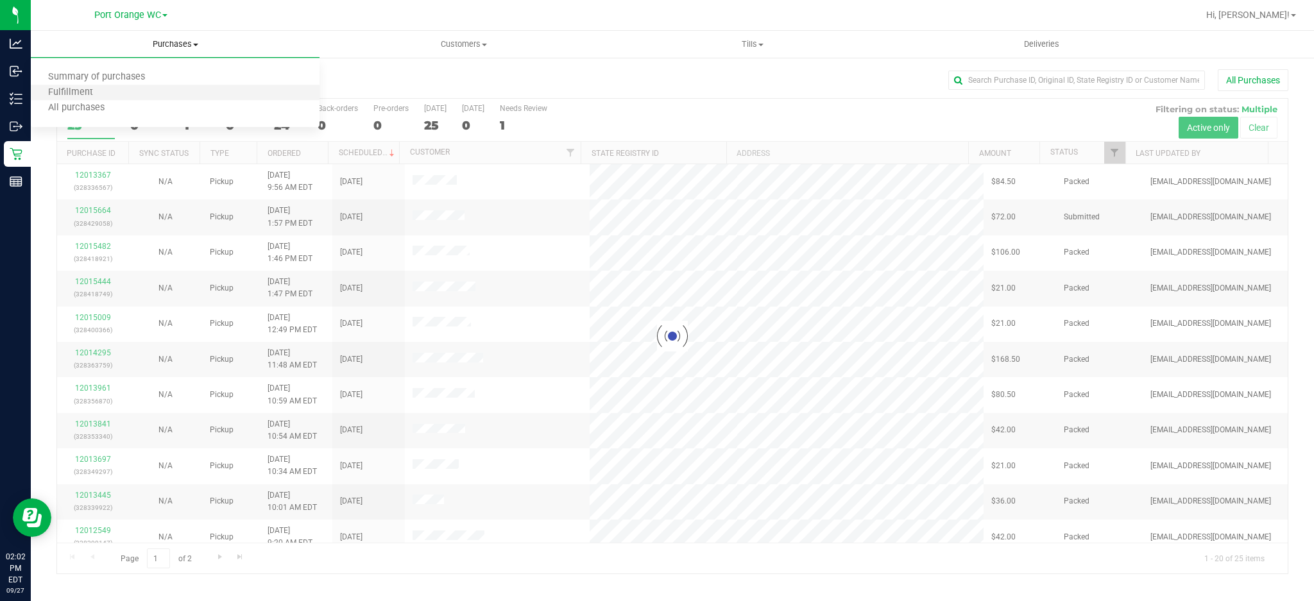
click at [71, 86] on li "Fulfillment" at bounding box center [175, 92] width 289 height 15
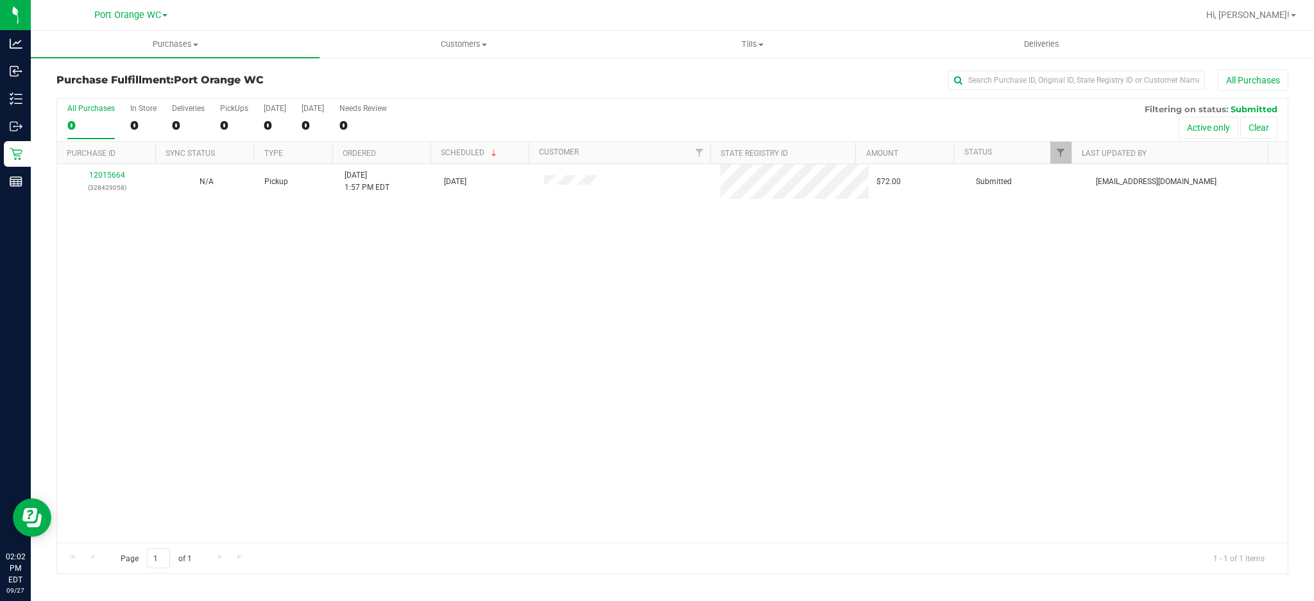
click at [329, 251] on div "12015664 (328429058) N/A Pickup [DATE] 1:57 PM EDT 9/27/2025 $72.00 Submitted […" at bounding box center [672, 353] width 1230 height 378
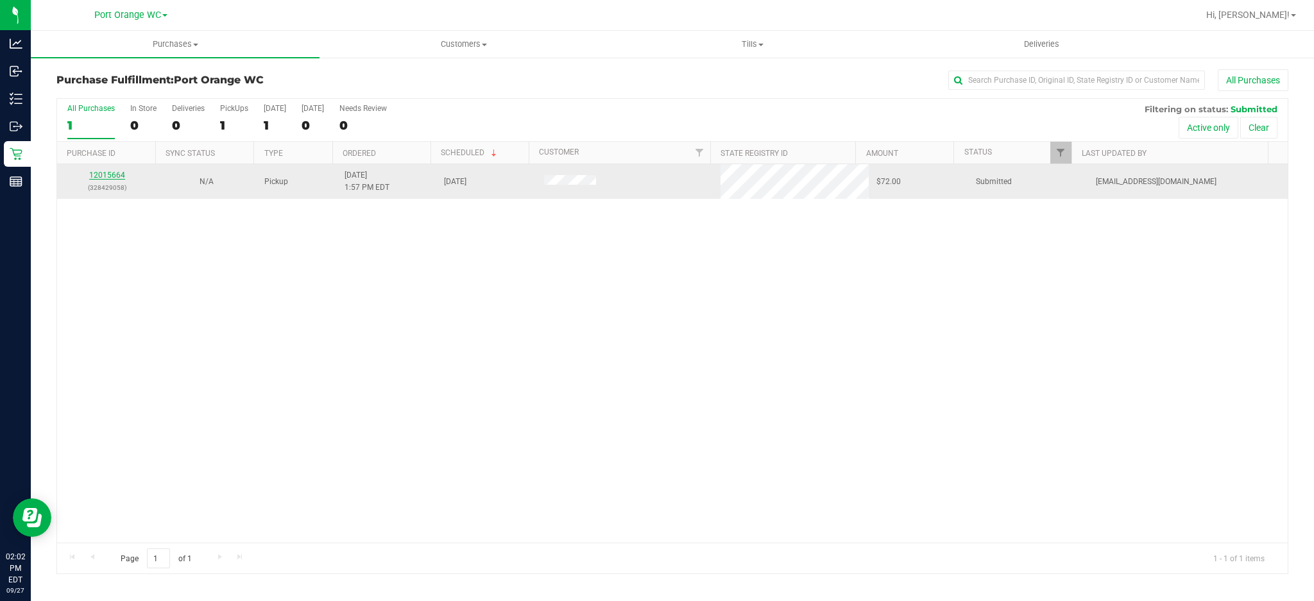
click at [117, 178] on link "12015664" at bounding box center [107, 175] width 36 height 9
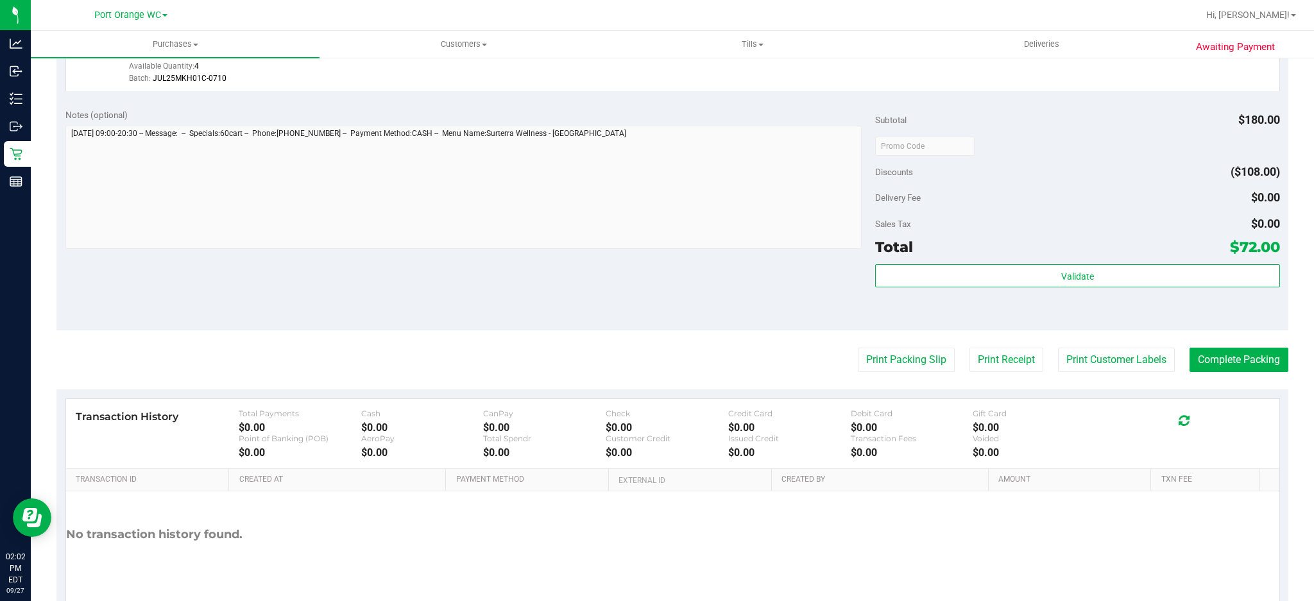
scroll to position [513, 0]
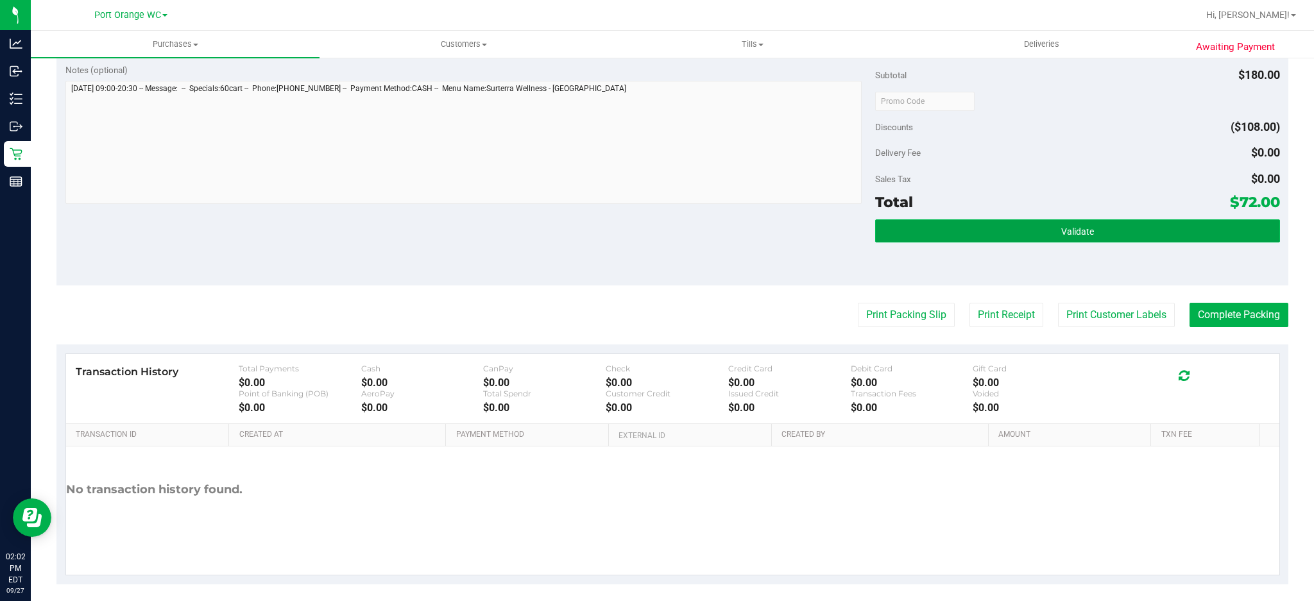
drag, startPoint x: 1062, startPoint y: 231, endPoint x: 1056, endPoint y: 235, distance: 7.8
click at [1062, 232] on span "Validate" at bounding box center [1077, 231] width 33 height 10
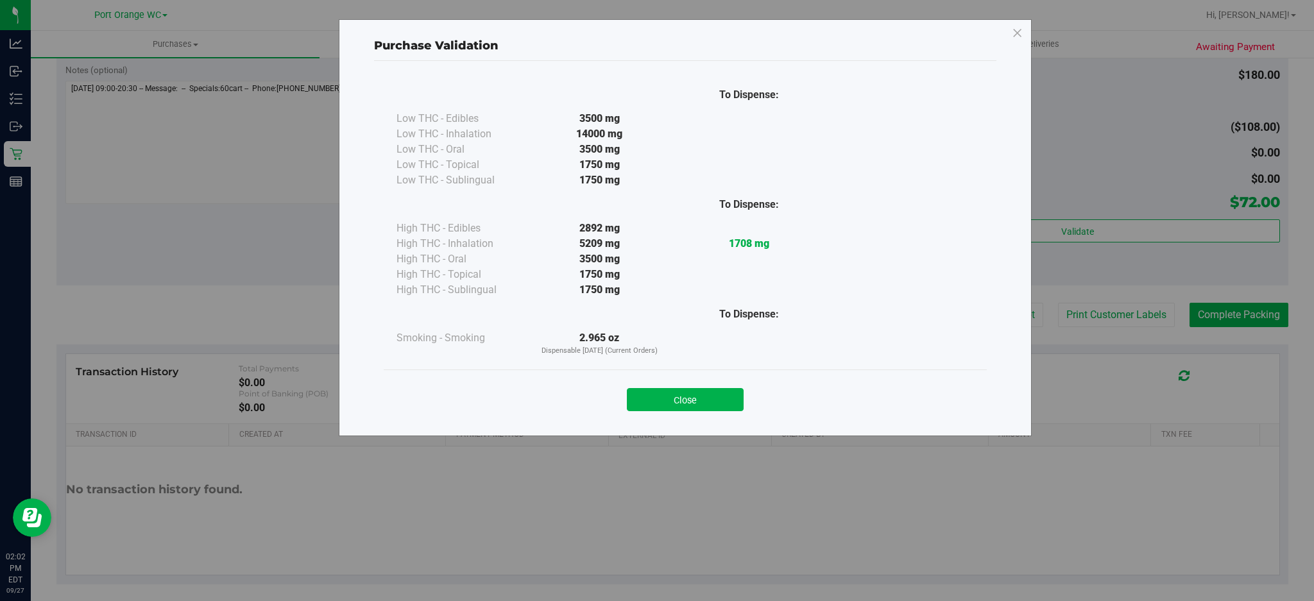
drag, startPoint x: 682, startPoint y: 396, endPoint x: 892, endPoint y: 353, distance: 214.1
click at [683, 395] on button "Close" at bounding box center [685, 399] width 117 height 23
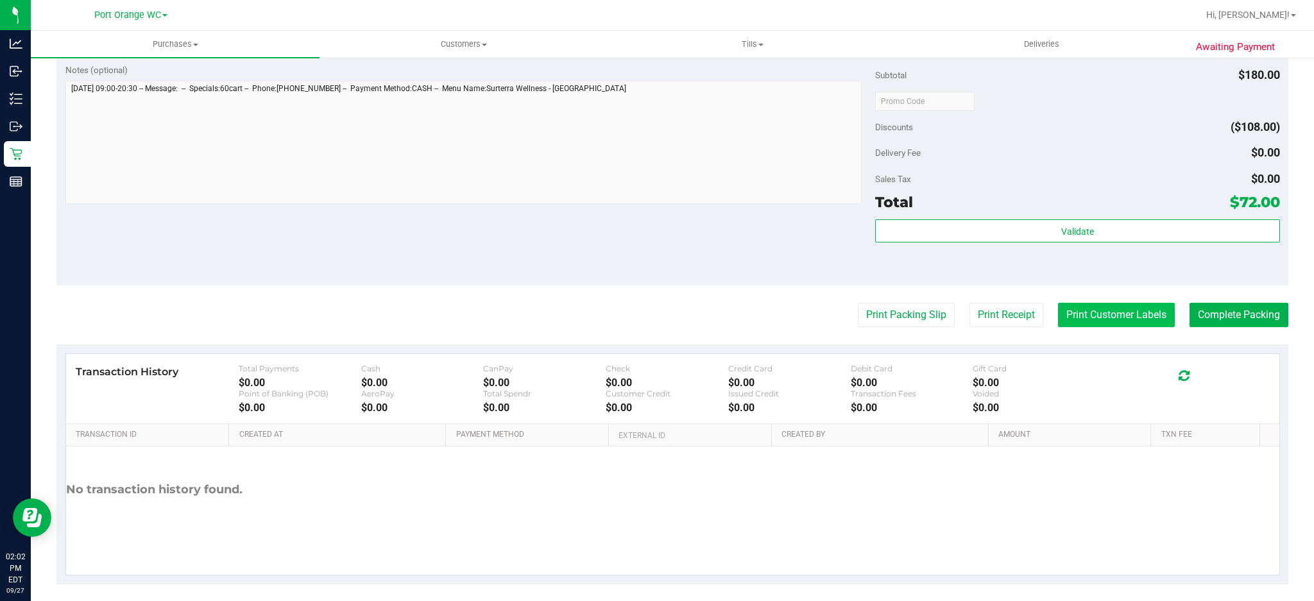
click at [1113, 312] on button "Print Customer Labels" at bounding box center [1116, 315] width 117 height 24
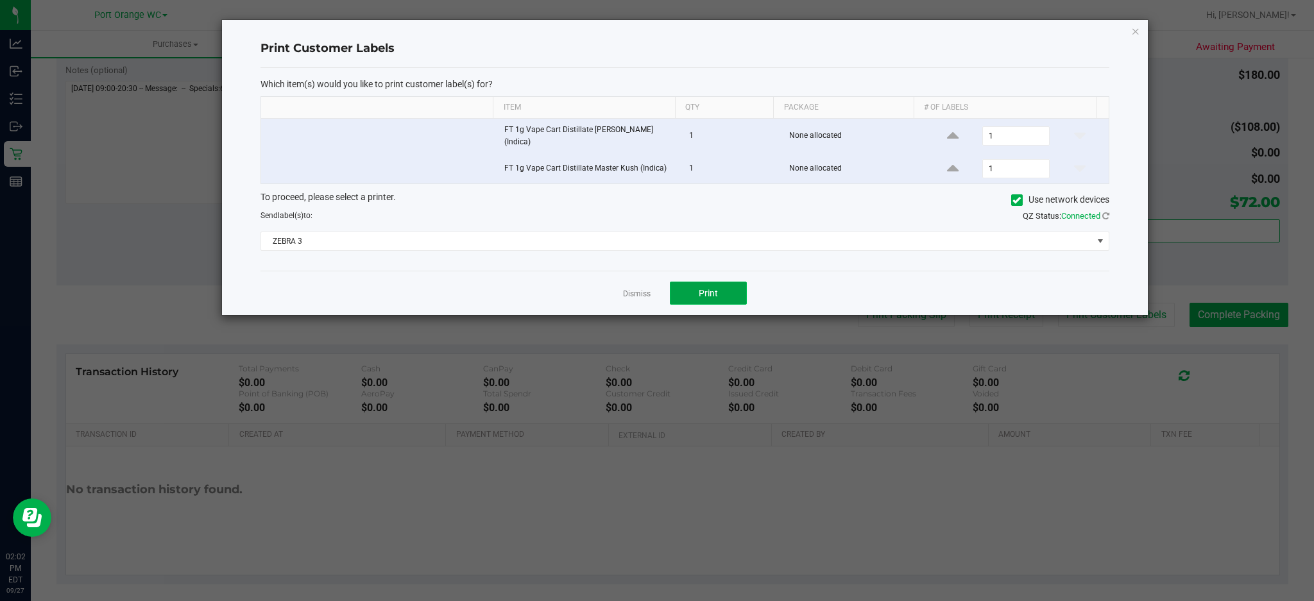
click at [706, 294] on span "Print" at bounding box center [708, 293] width 19 height 10
click at [636, 290] on link "Dismiss" at bounding box center [637, 294] width 28 height 11
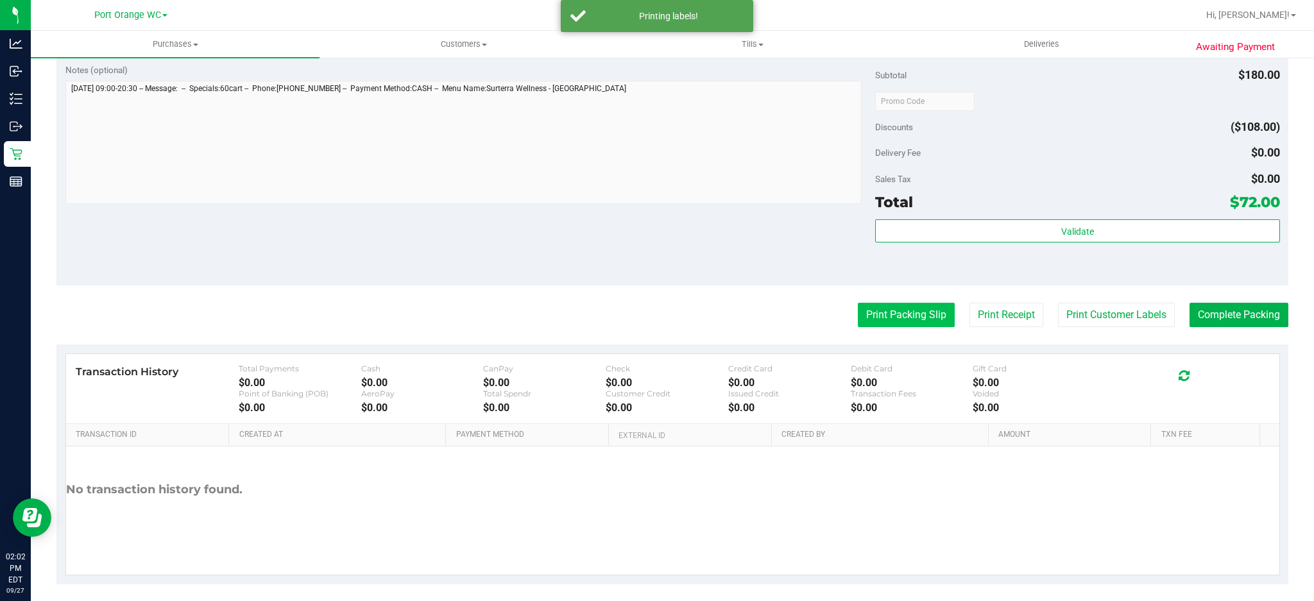
click at [911, 313] on button "Print Packing Slip" at bounding box center [906, 315] width 97 height 24
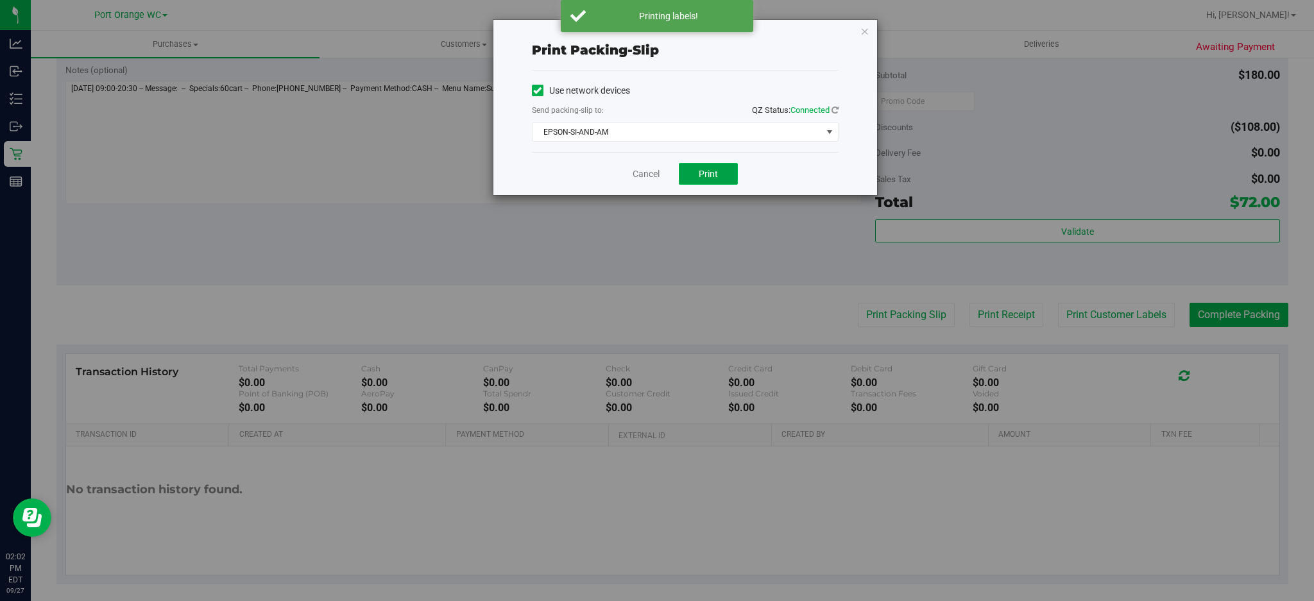
click at [716, 173] on span "Print" at bounding box center [708, 174] width 19 height 10
click at [636, 173] on link "Cancel" at bounding box center [646, 173] width 27 height 13
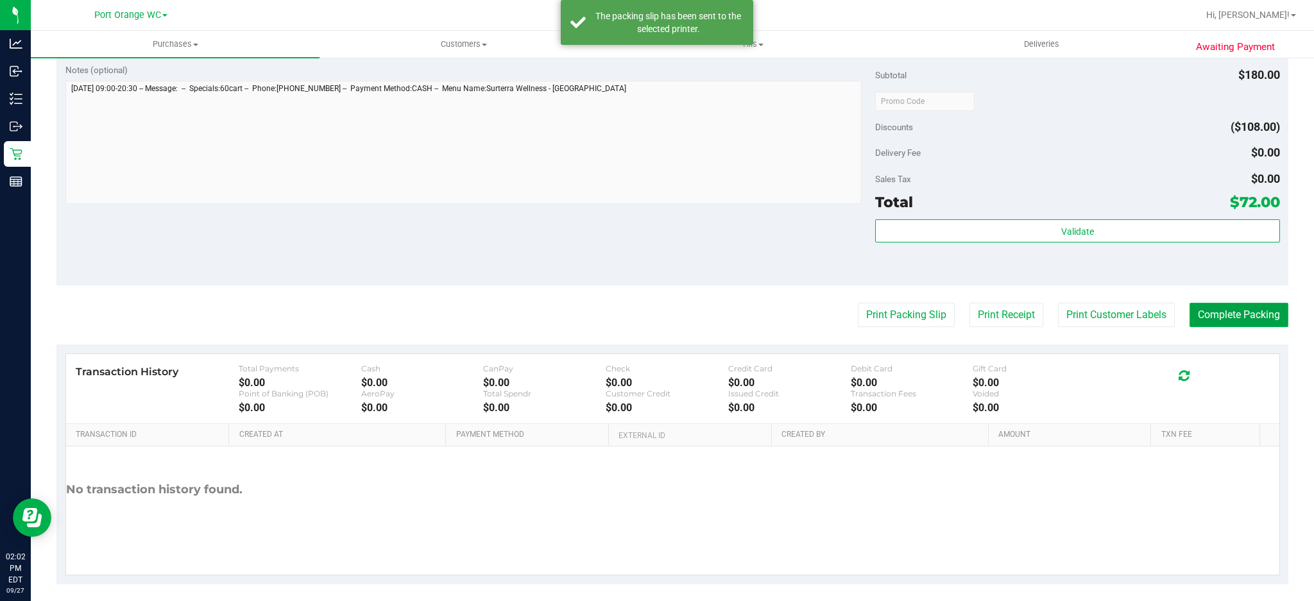
click at [1202, 316] on button "Complete Packing" at bounding box center [1238, 315] width 99 height 24
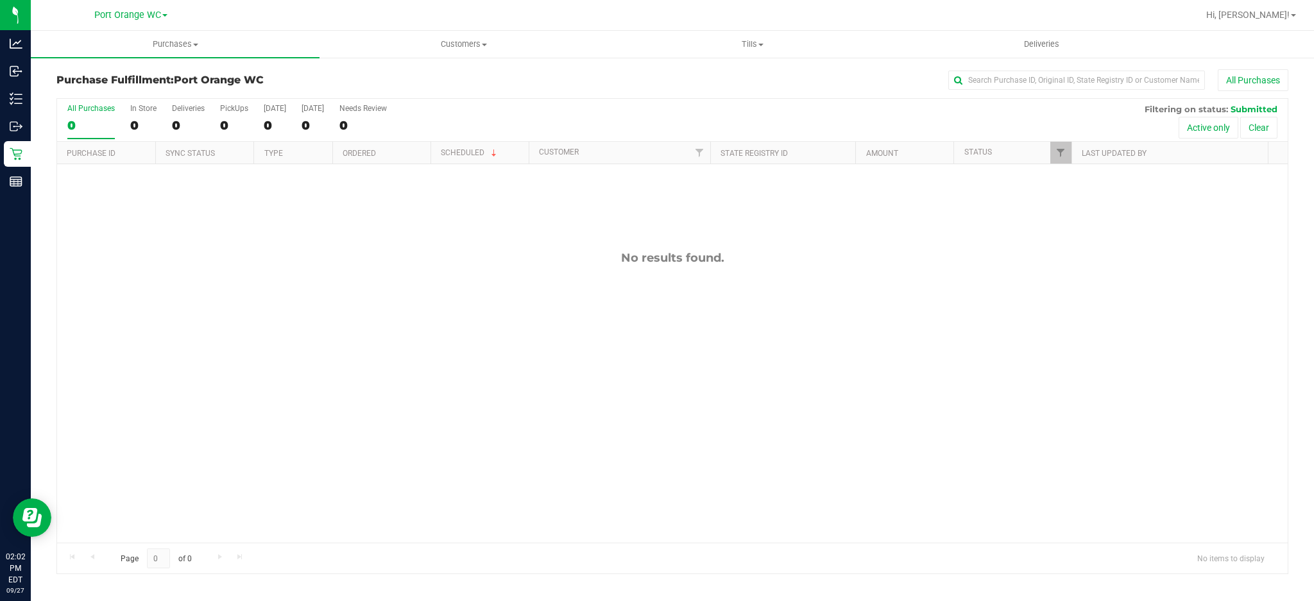
click at [439, 266] on div "No results found." at bounding box center [672, 396] width 1230 height 465
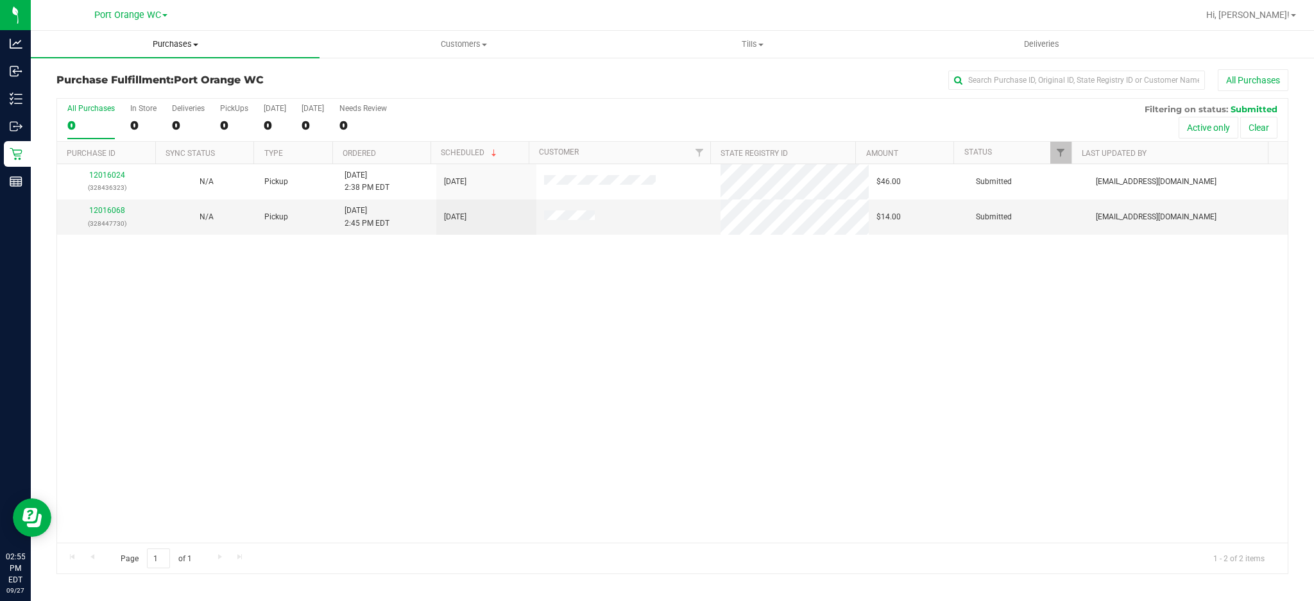
click at [181, 39] on span "Purchases" at bounding box center [175, 44] width 289 height 12
click at [83, 92] on span "Fulfillment" at bounding box center [71, 92] width 80 height 11
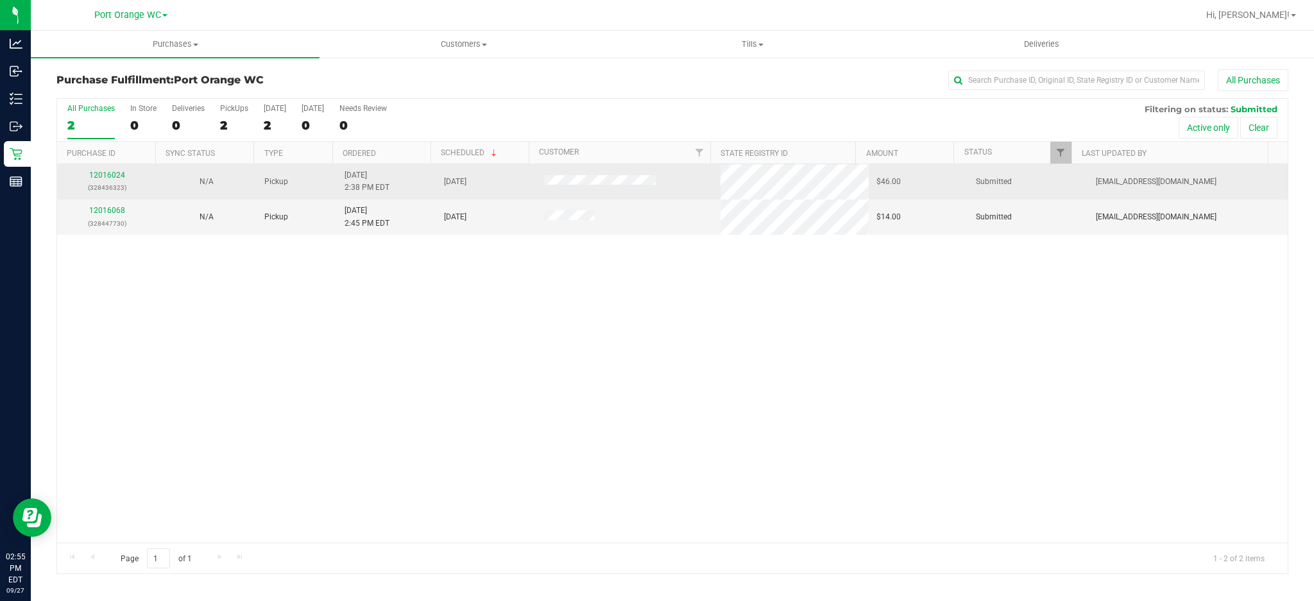
click at [110, 181] on div "12016024 (328436323)" at bounding box center [107, 181] width 85 height 24
click at [114, 178] on link "12016024" at bounding box center [107, 175] width 36 height 9
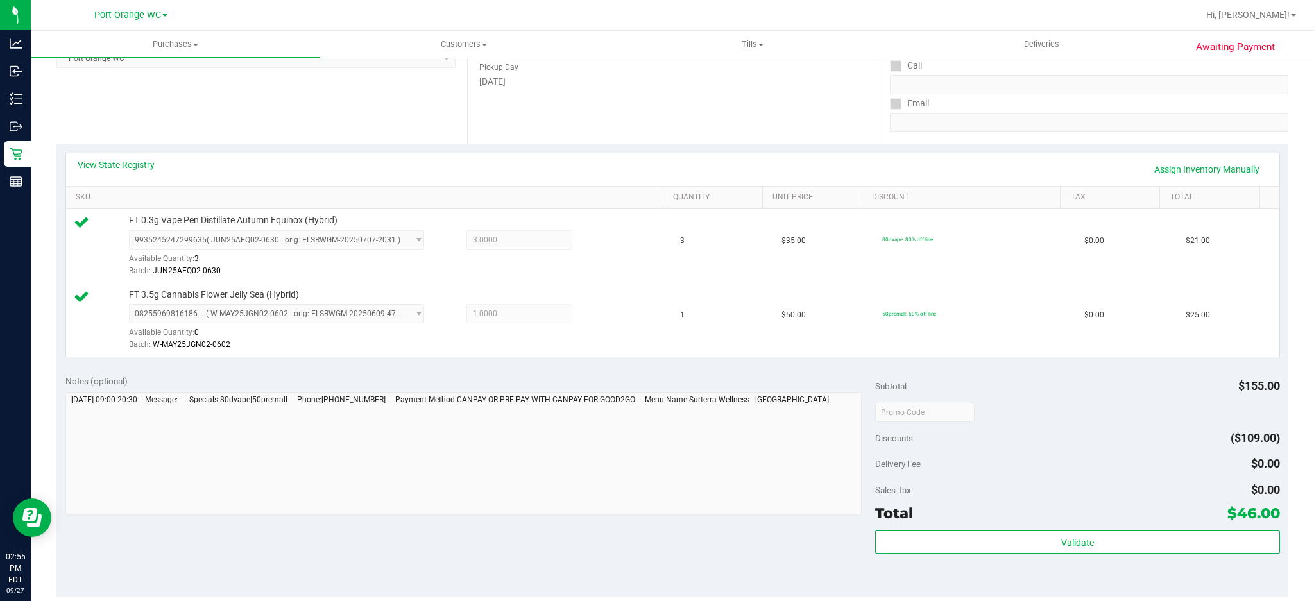
scroll to position [427, 0]
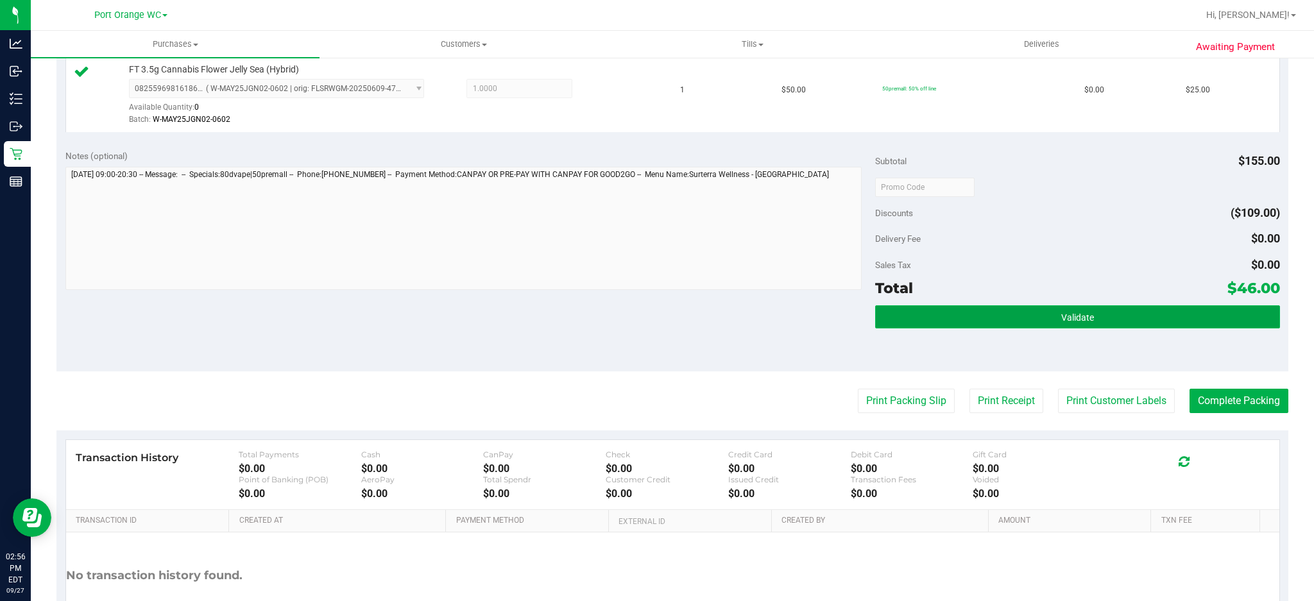
click at [1080, 321] on button "Validate" at bounding box center [1077, 316] width 405 height 23
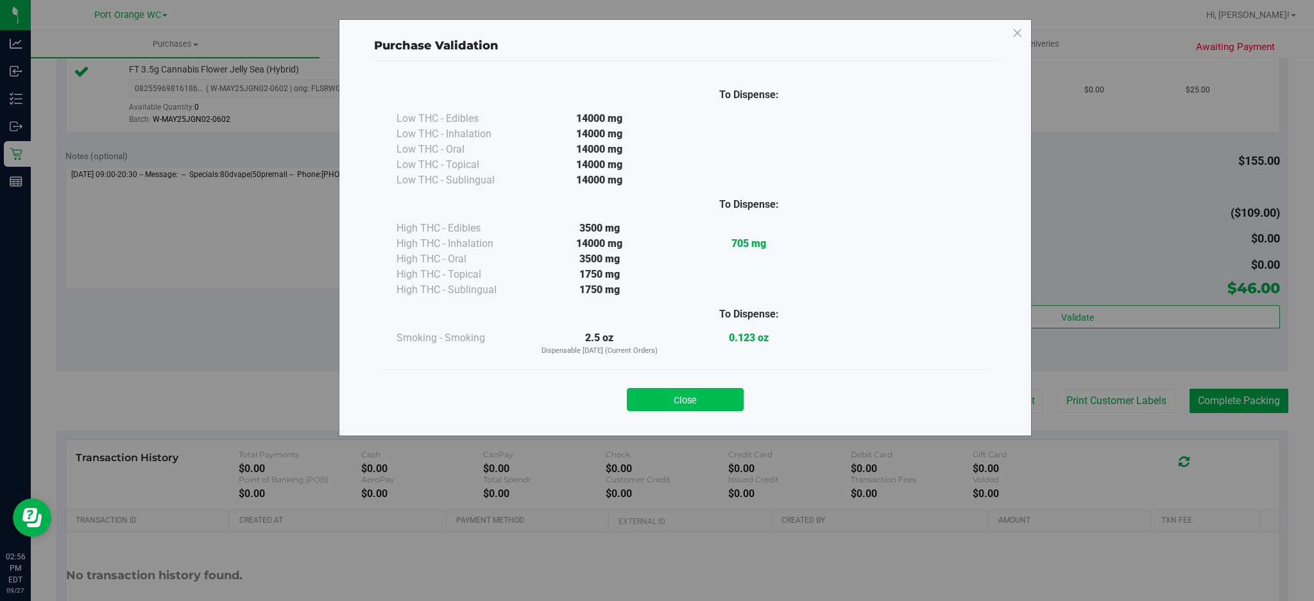
click at [681, 400] on button "Close" at bounding box center [685, 399] width 117 height 23
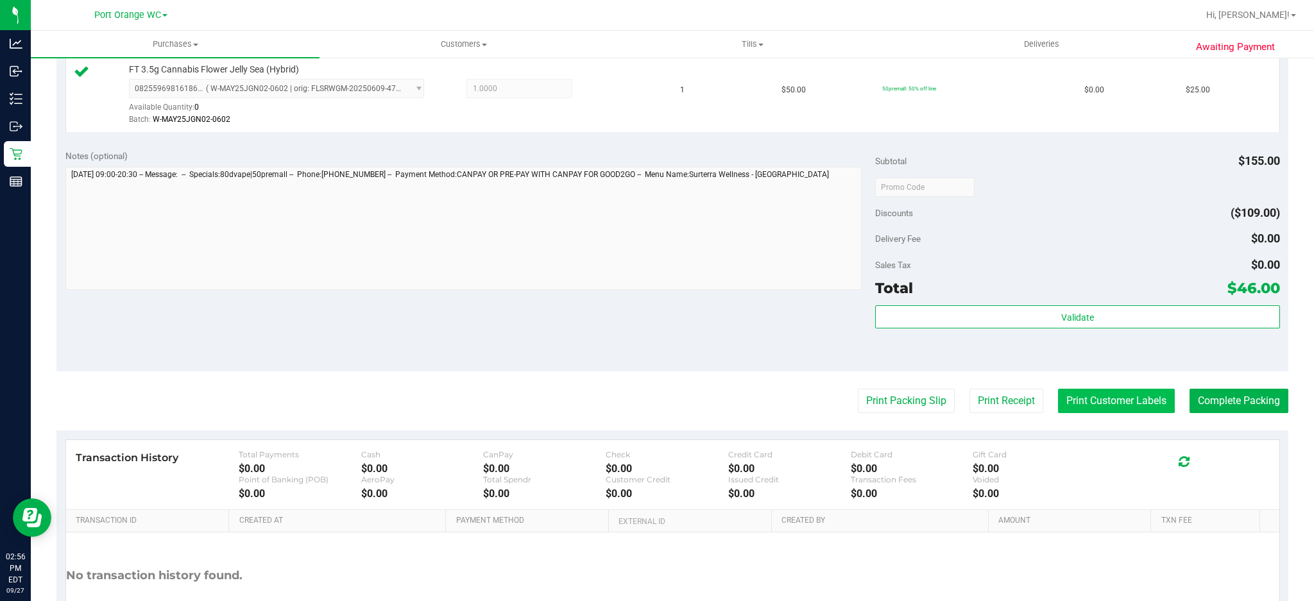
click at [1089, 400] on button "Print Customer Labels" at bounding box center [1116, 401] width 117 height 24
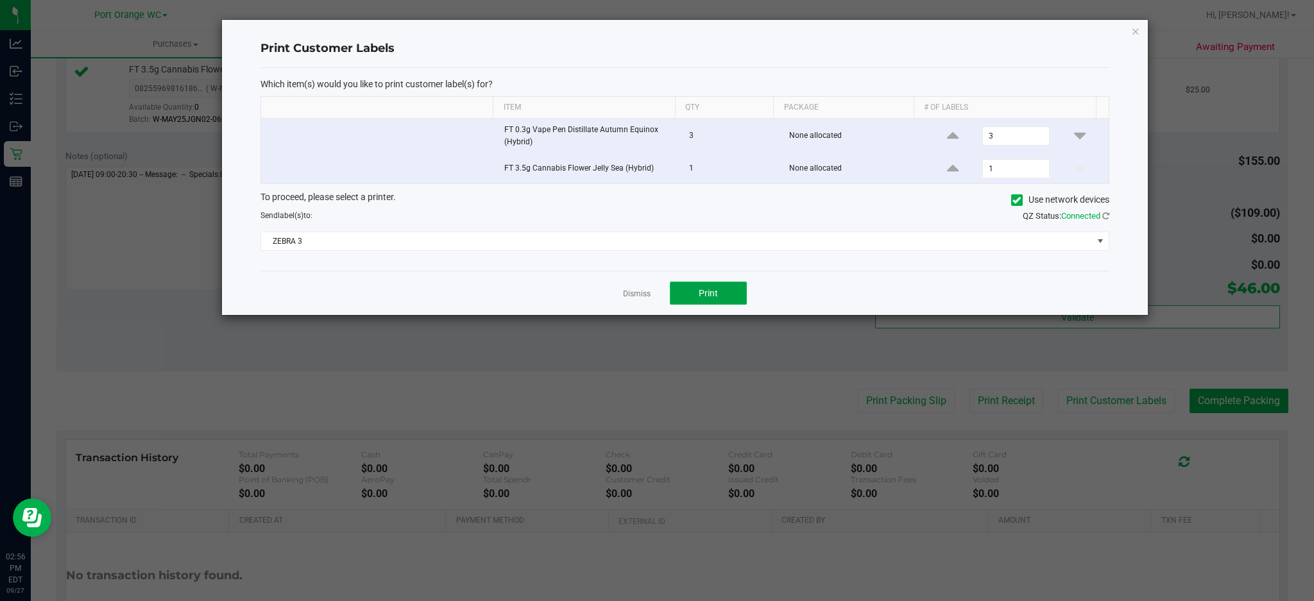
click at [715, 294] on span "Print" at bounding box center [708, 293] width 19 height 10
click at [632, 293] on link "Dismiss" at bounding box center [637, 294] width 28 height 11
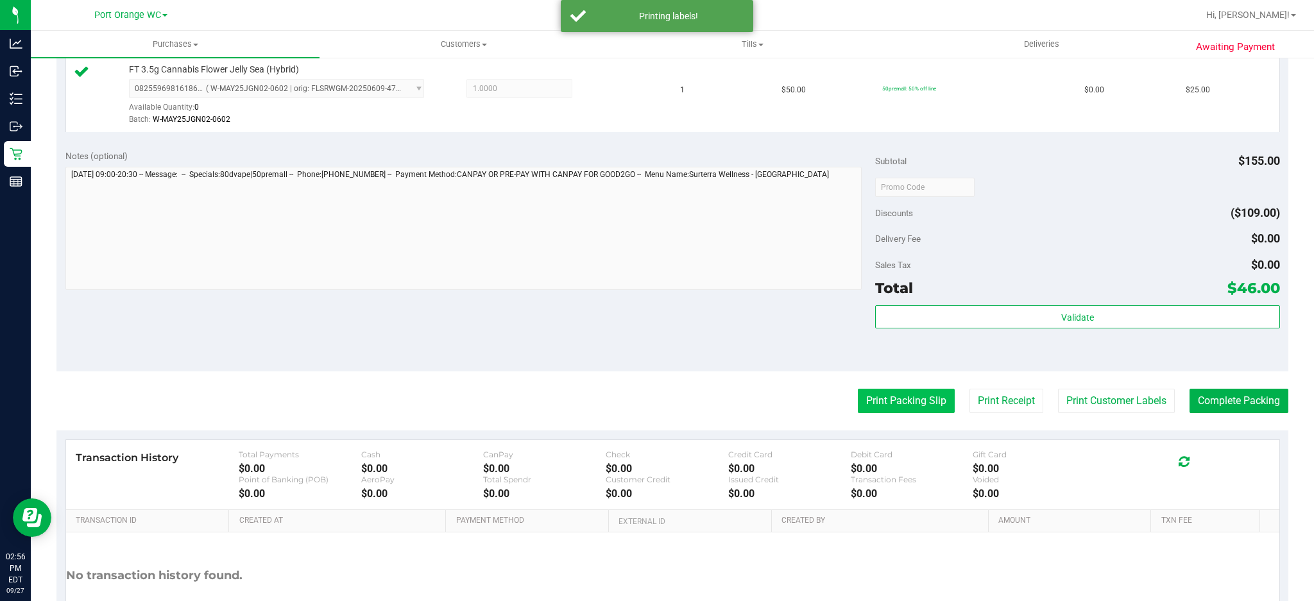
click at [912, 404] on button "Print Packing Slip" at bounding box center [906, 401] width 97 height 24
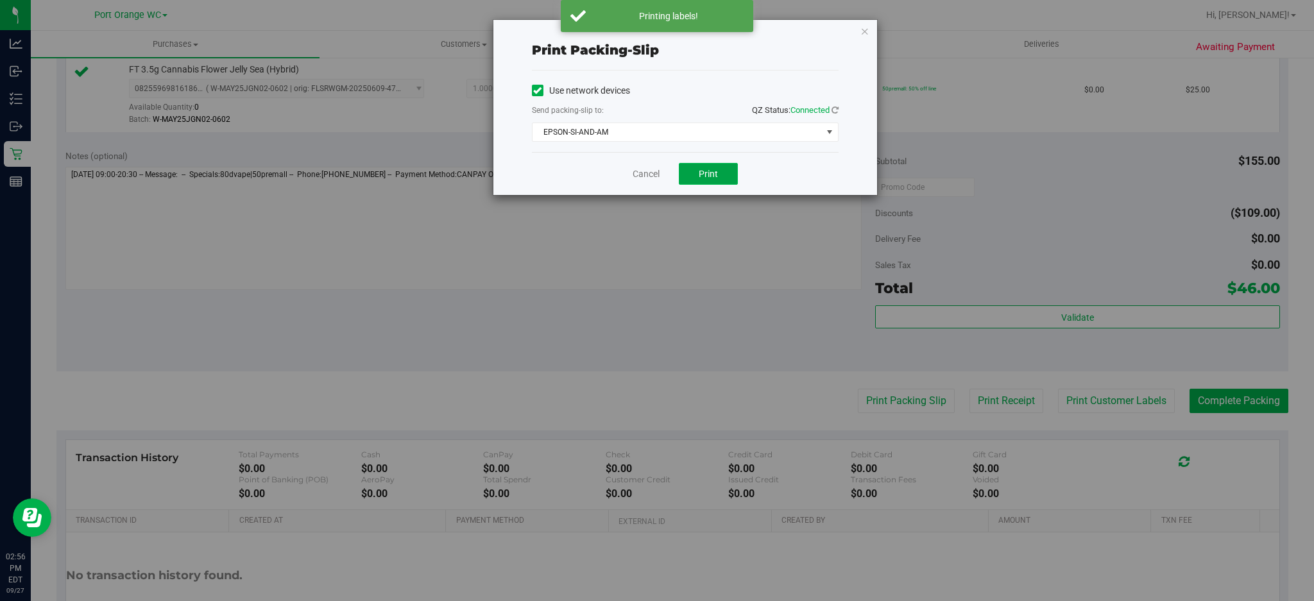
click at [700, 171] on span "Print" at bounding box center [708, 174] width 19 height 10
click at [649, 174] on link "Cancel" at bounding box center [646, 173] width 27 height 13
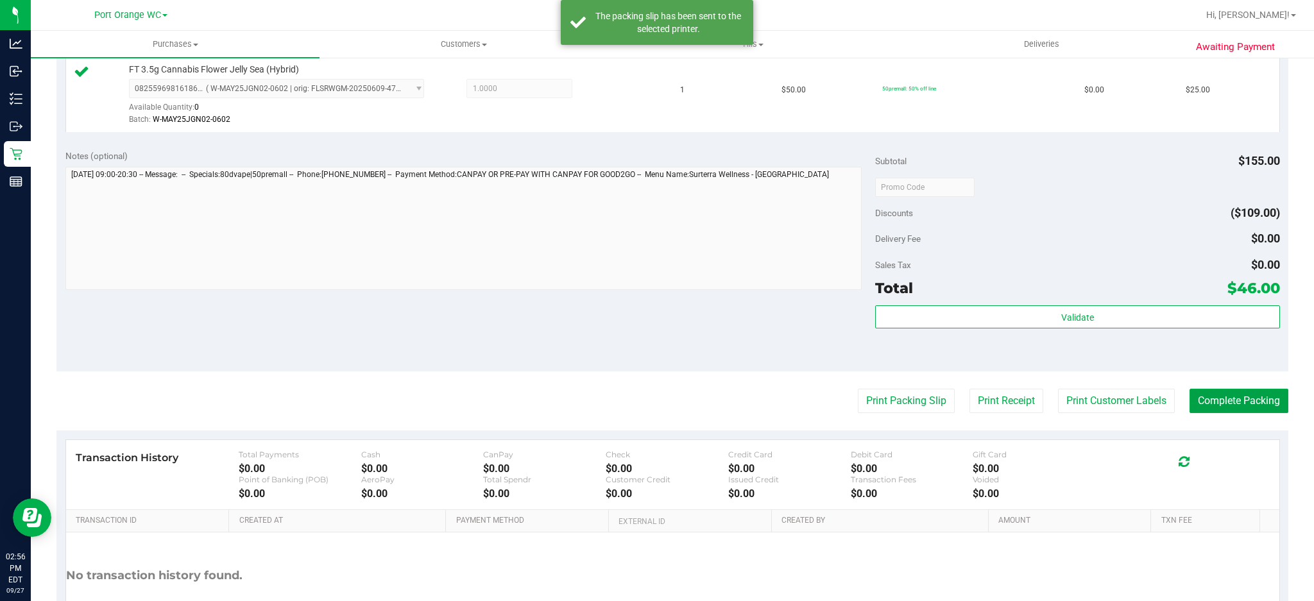
drag, startPoint x: 1245, startPoint y: 395, endPoint x: 1156, endPoint y: 400, distance: 89.3
click at [1244, 395] on button "Complete Packing" at bounding box center [1238, 401] width 99 height 24
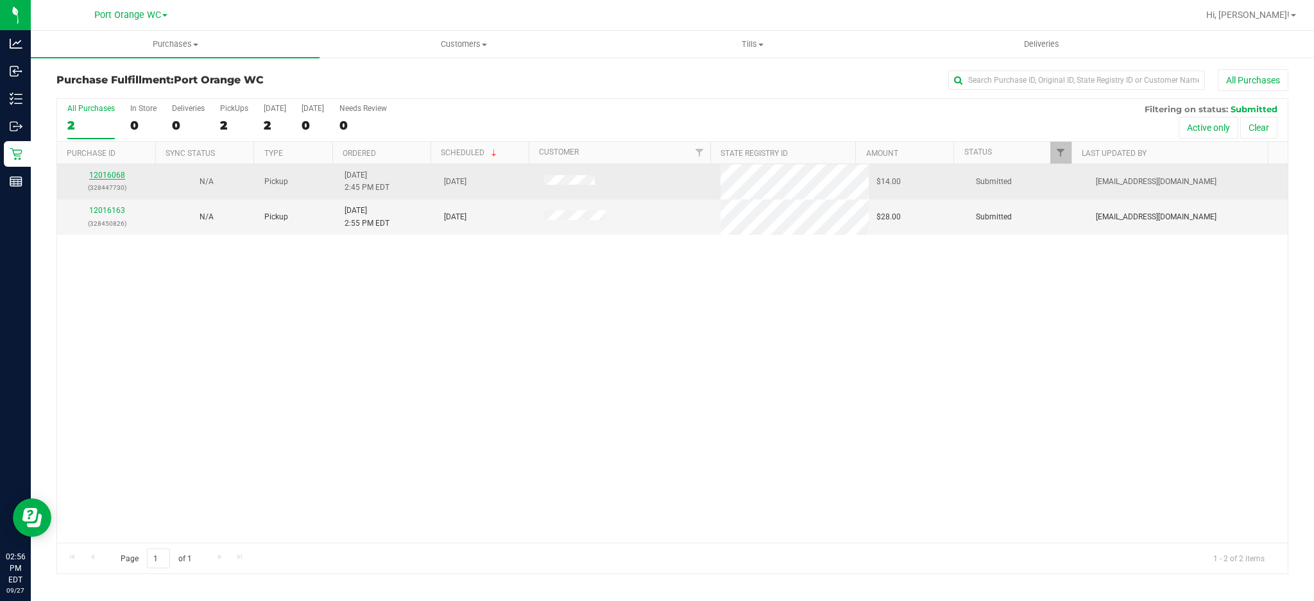
click at [109, 174] on link "12016068" at bounding box center [107, 175] width 36 height 9
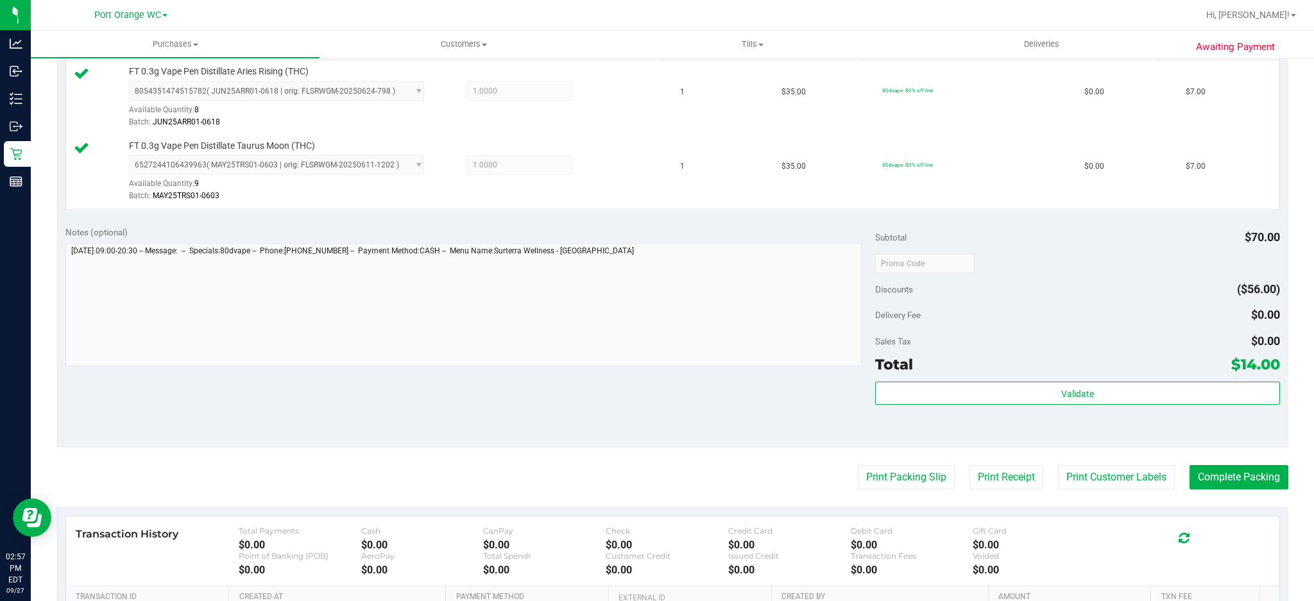
scroll to position [427, 0]
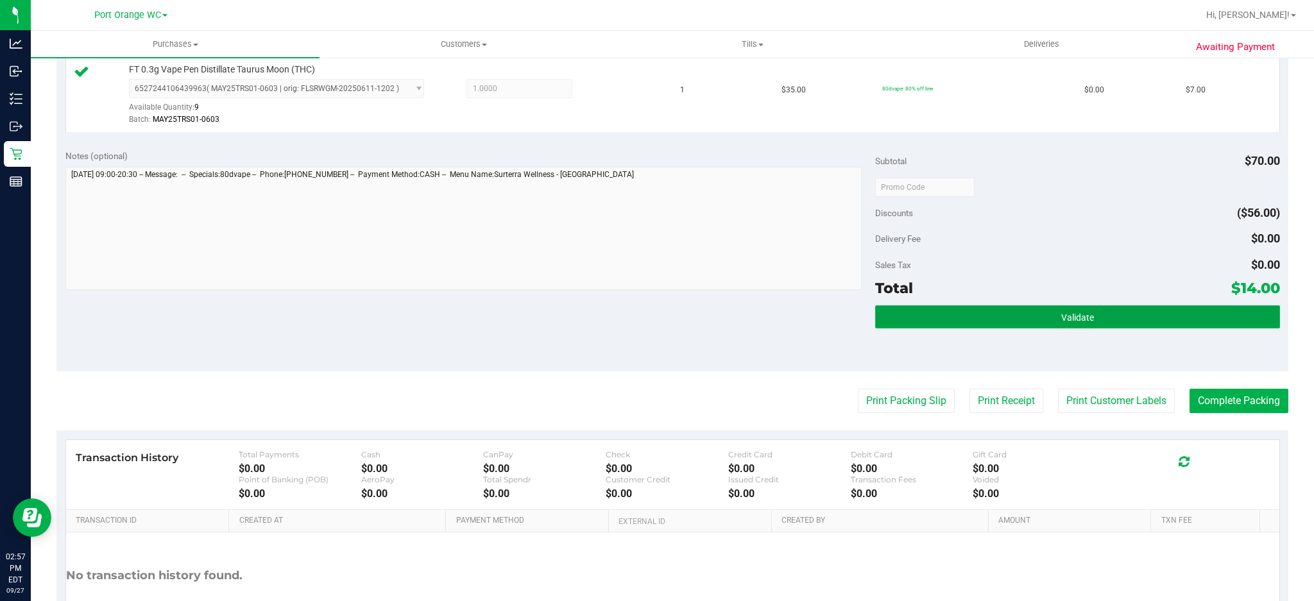
click at [1090, 324] on button "Validate" at bounding box center [1077, 316] width 405 height 23
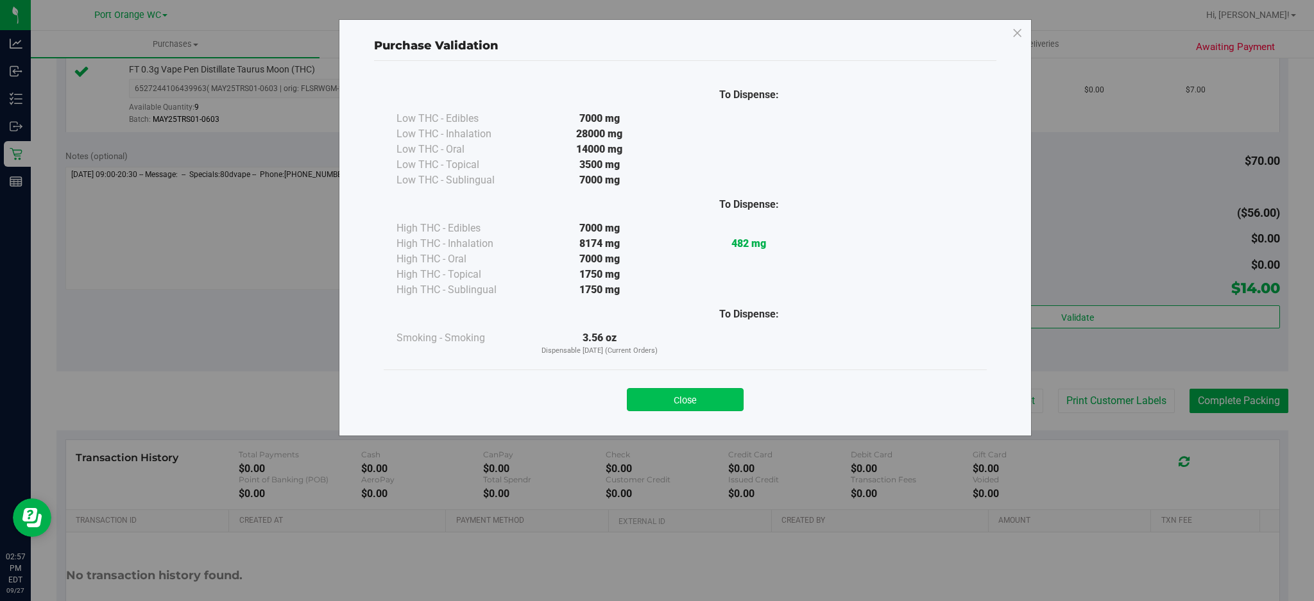
click at [717, 405] on button "Close" at bounding box center [685, 399] width 117 height 23
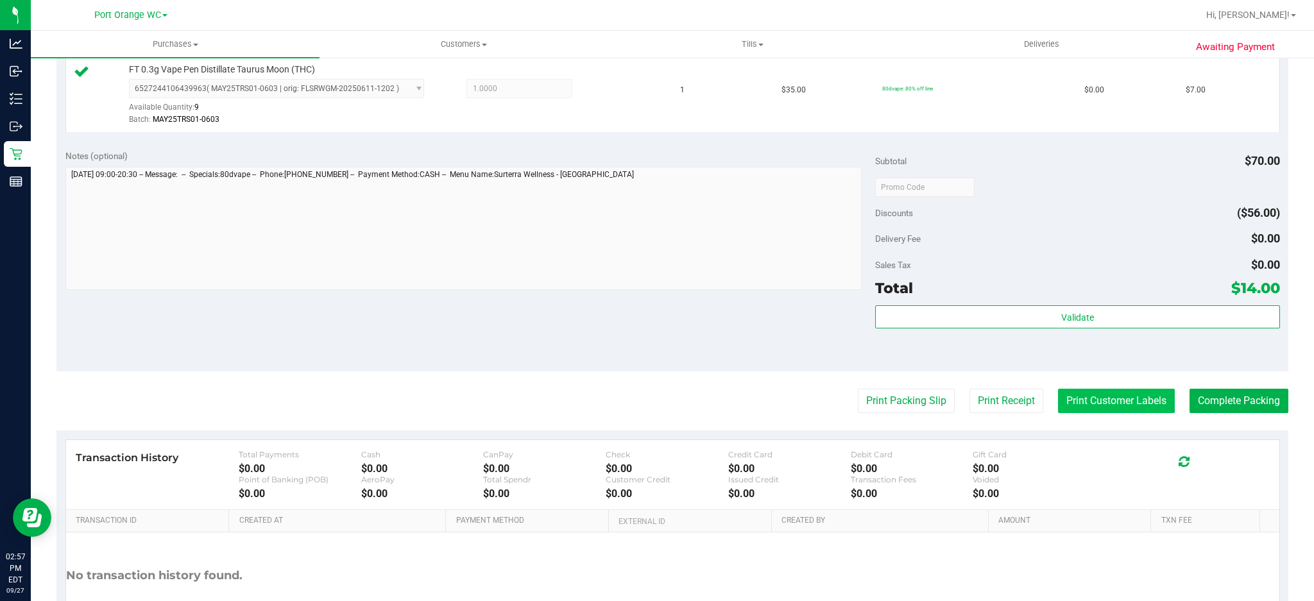
click at [1106, 389] on button "Print Customer Labels" at bounding box center [1116, 401] width 117 height 24
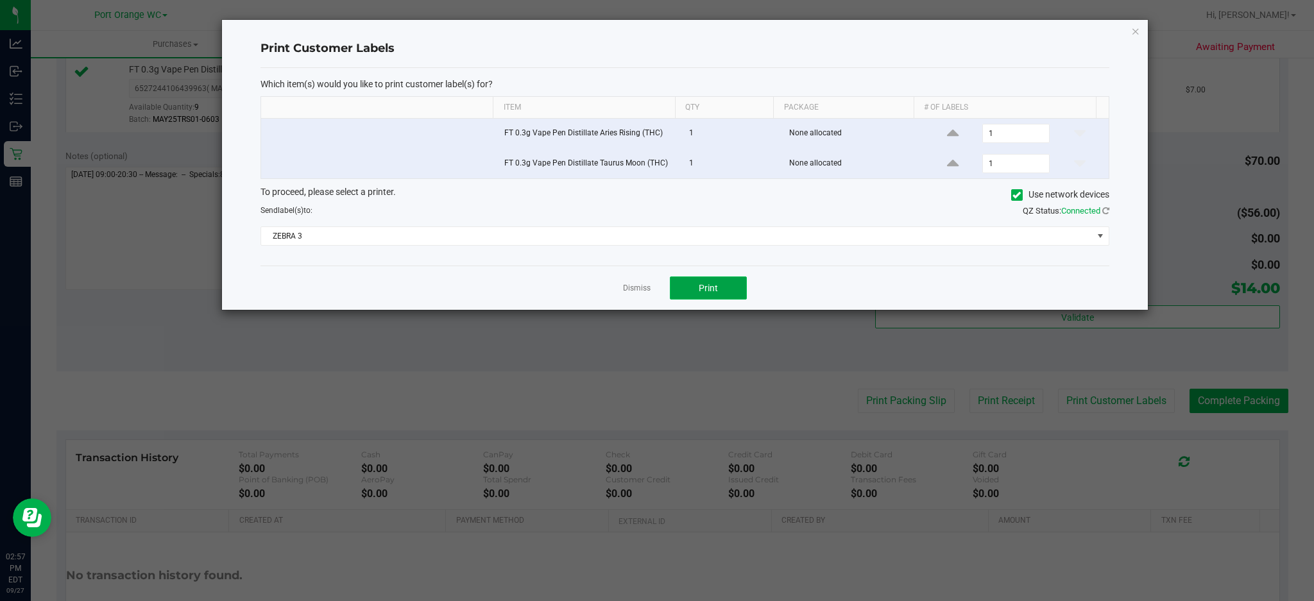
click at [688, 285] on button "Print" at bounding box center [708, 287] width 77 height 23
click at [647, 285] on link "Dismiss" at bounding box center [637, 288] width 28 height 11
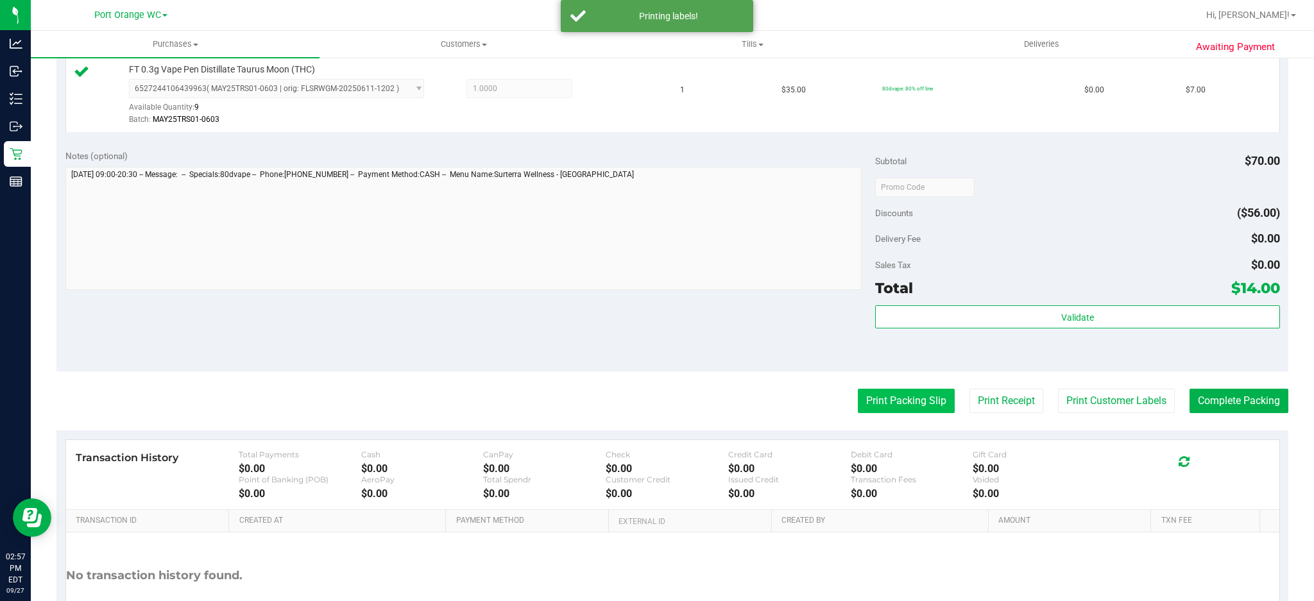
click at [875, 397] on button "Print Packing Slip" at bounding box center [906, 401] width 97 height 24
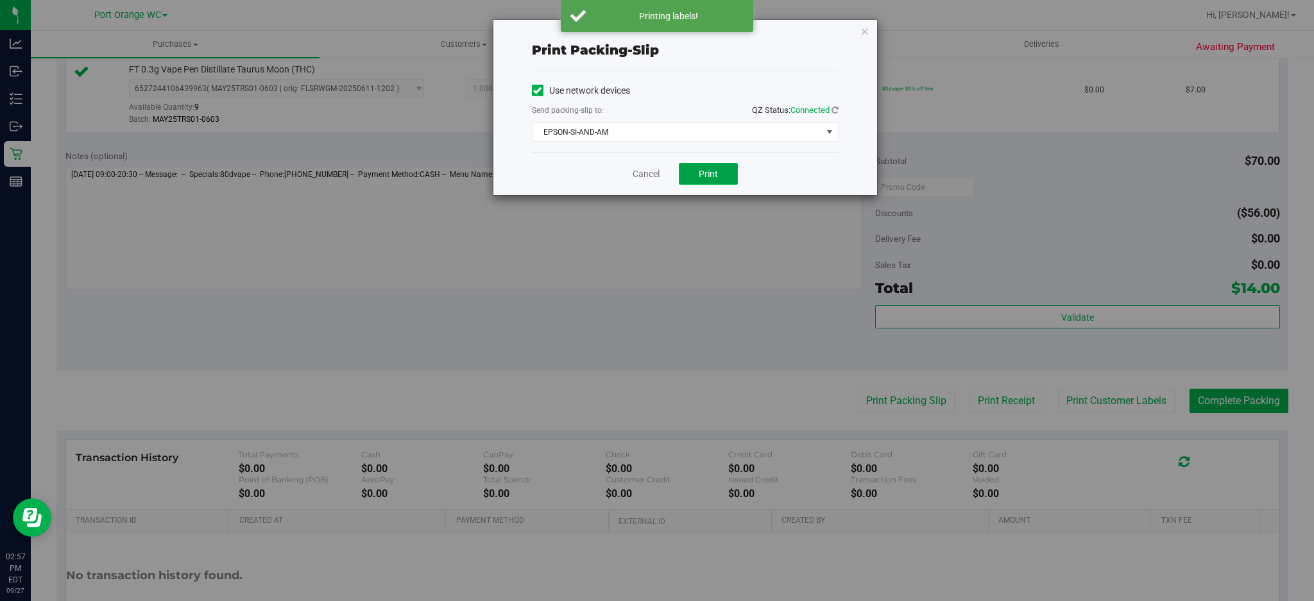
click at [710, 182] on button "Print" at bounding box center [708, 174] width 59 height 22
click at [640, 174] on link "Cancel" at bounding box center [646, 173] width 27 height 13
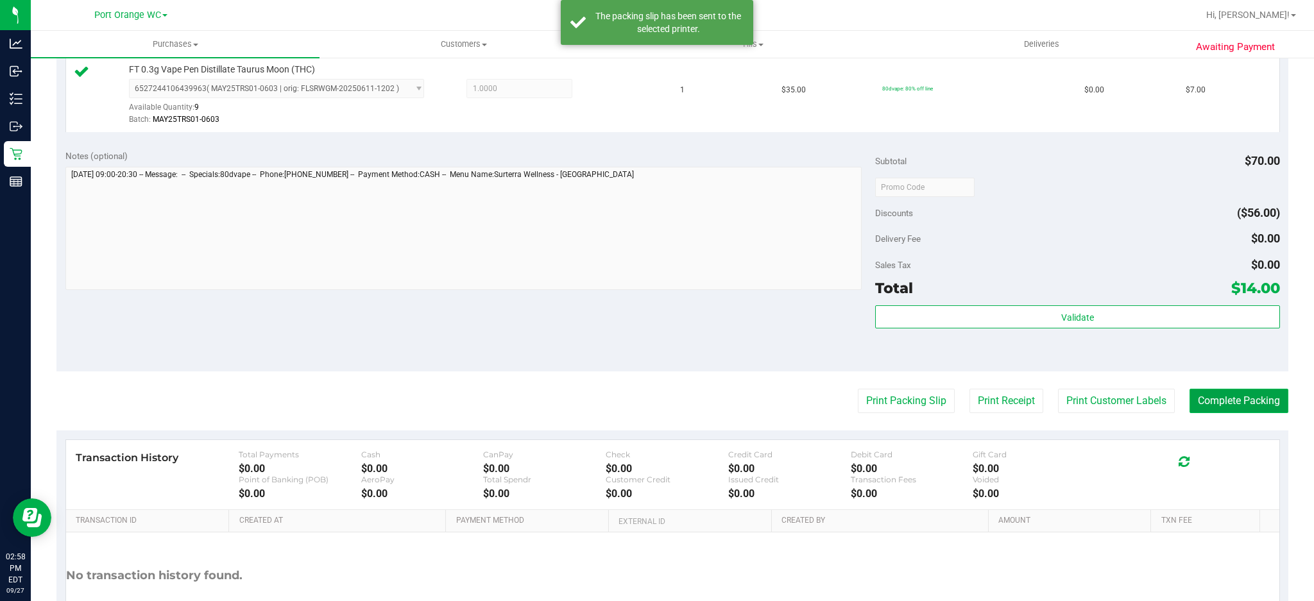
click at [1244, 397] on button "Complete Packing" at bounding box center [1238, 401] width 99 height 24
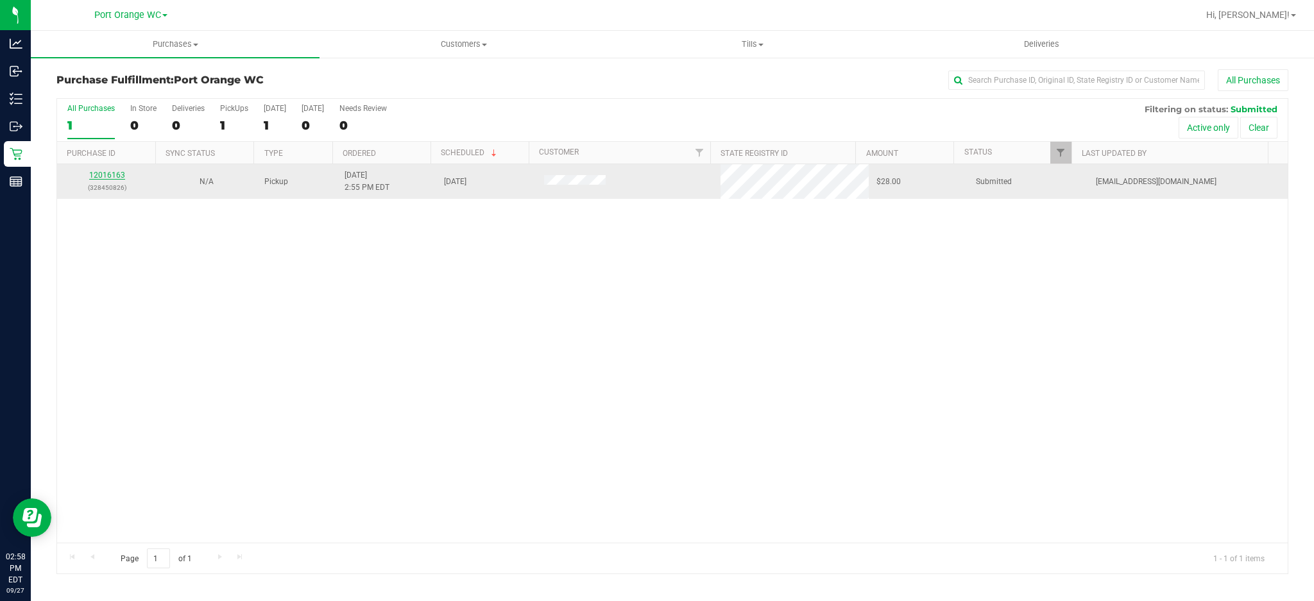
click at [93, 175] on link "12016163" at bounding box center [107, 175] width 36 height 9
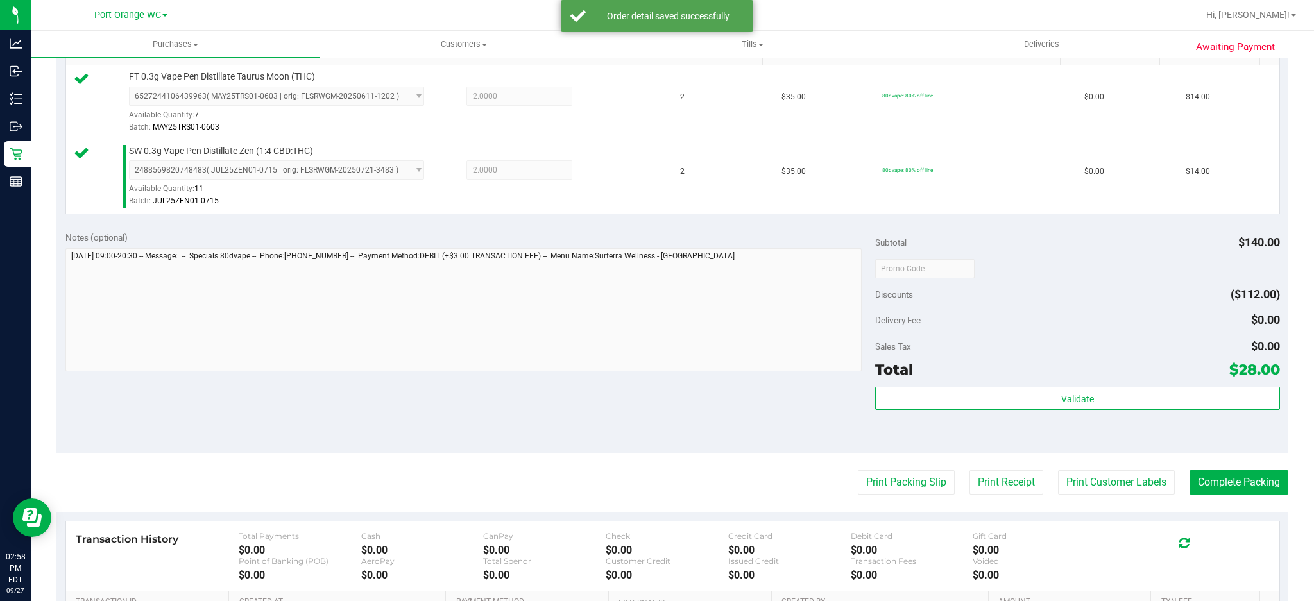
scroll to position [513, 0]
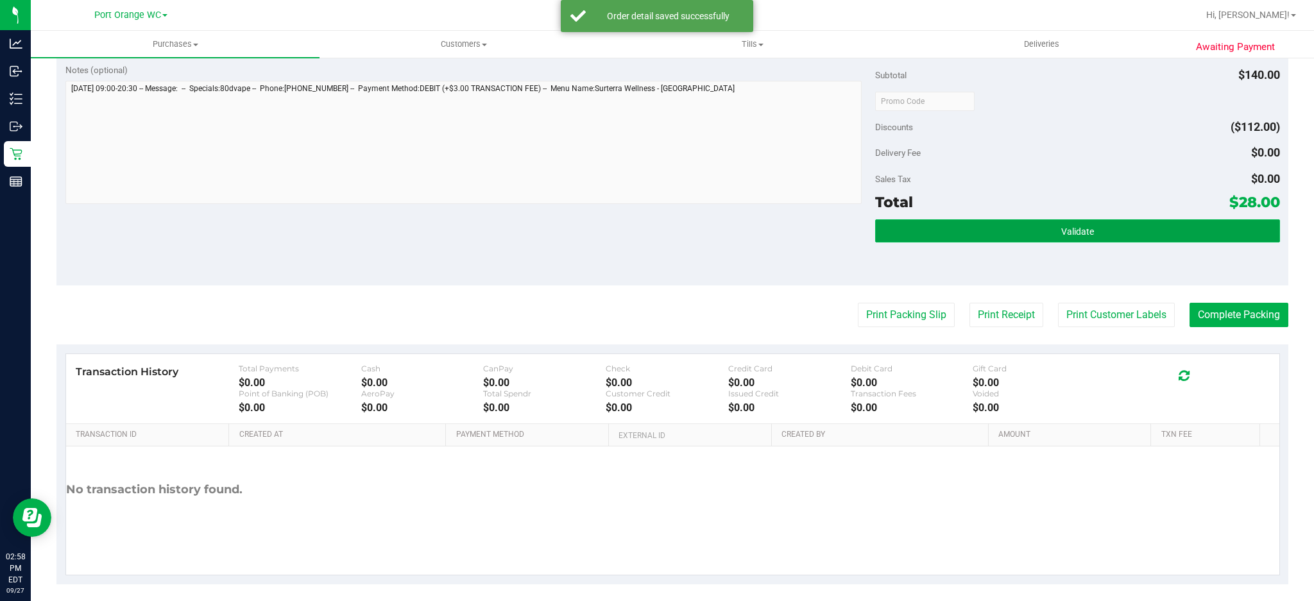
click at [1066, 225] on button "Validate" at bounding box center [1077, 230] width 405 height 23
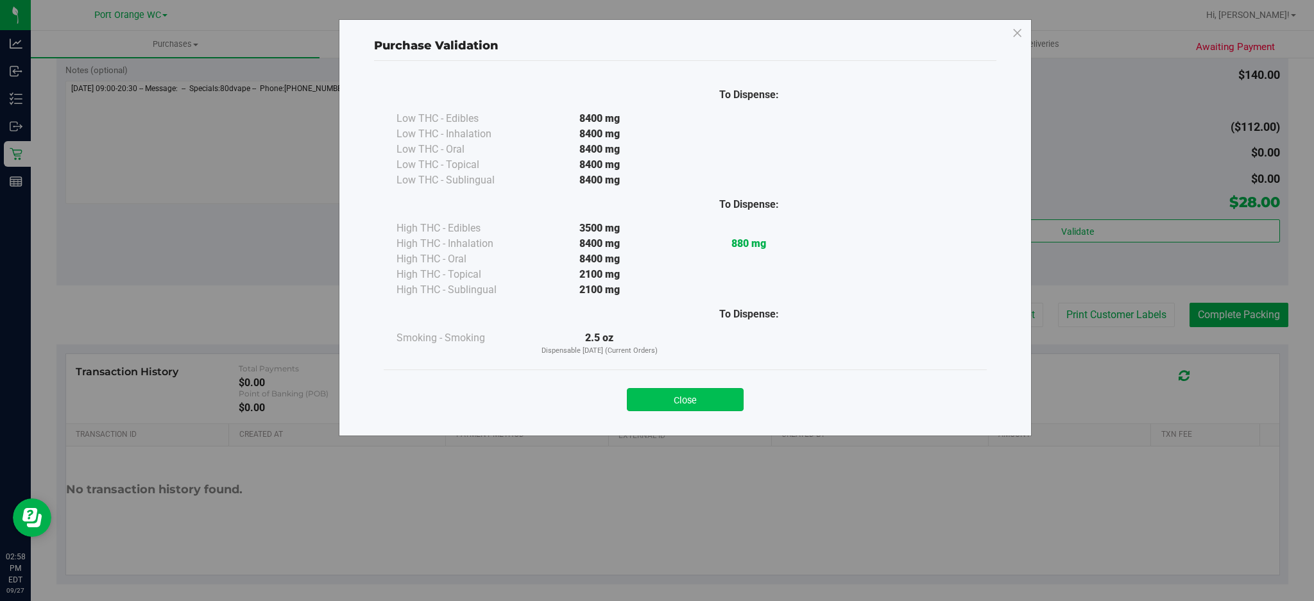
click at [714, 402] on button "Close" at bounding box center [685, 399] width 117 height 23
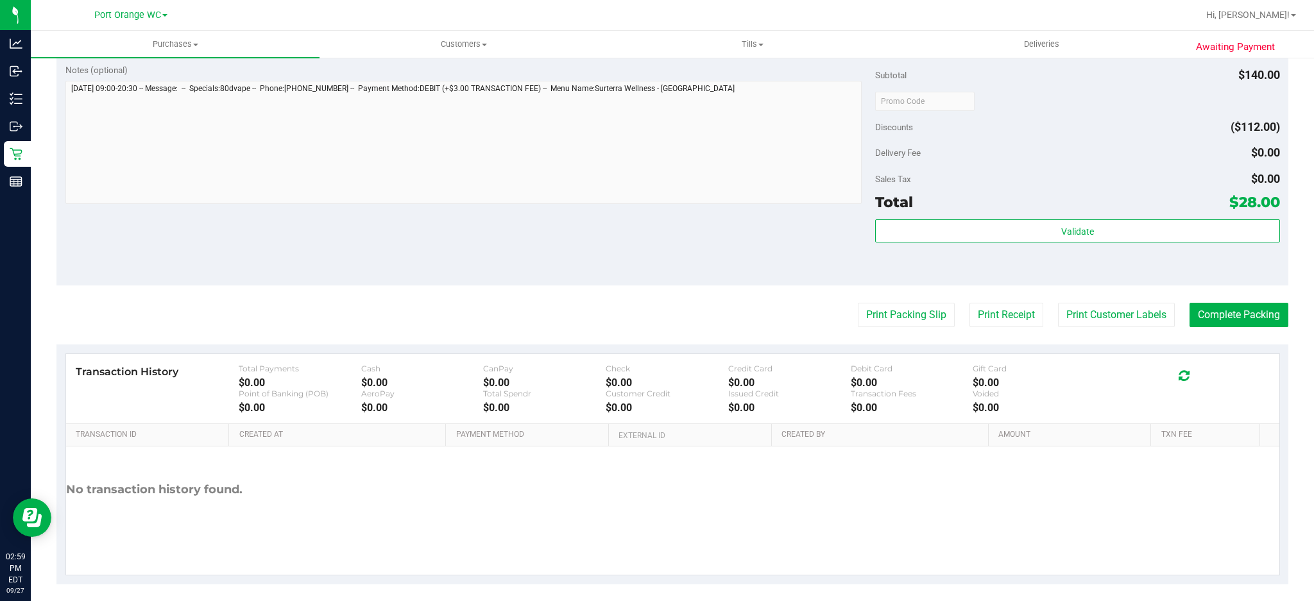
click at [1066, 329] on purchase-details "Back Edit Purchase Cancel Purchase View Profile # 12016163 BioTrack ID: - Submi…" at bounding box center [672, 70] width 1232 height 1028
click at [1069, 321] on button "Print Customer Labels" at bounding box center [1116, 315] width 117 height 24
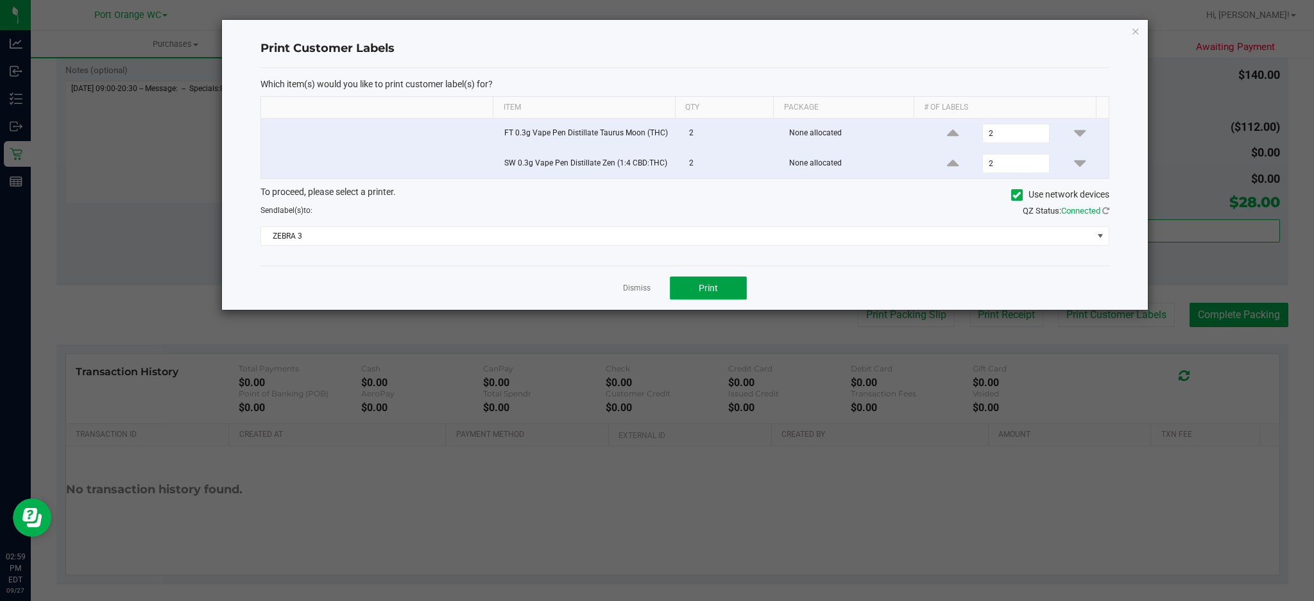
click at [704, 291] on span "Print" at bounding box center [708, 288] width 19 height 10
click at [634, 291] on link "Dismiss" at bounding box center [637, 288] width 28 height 11
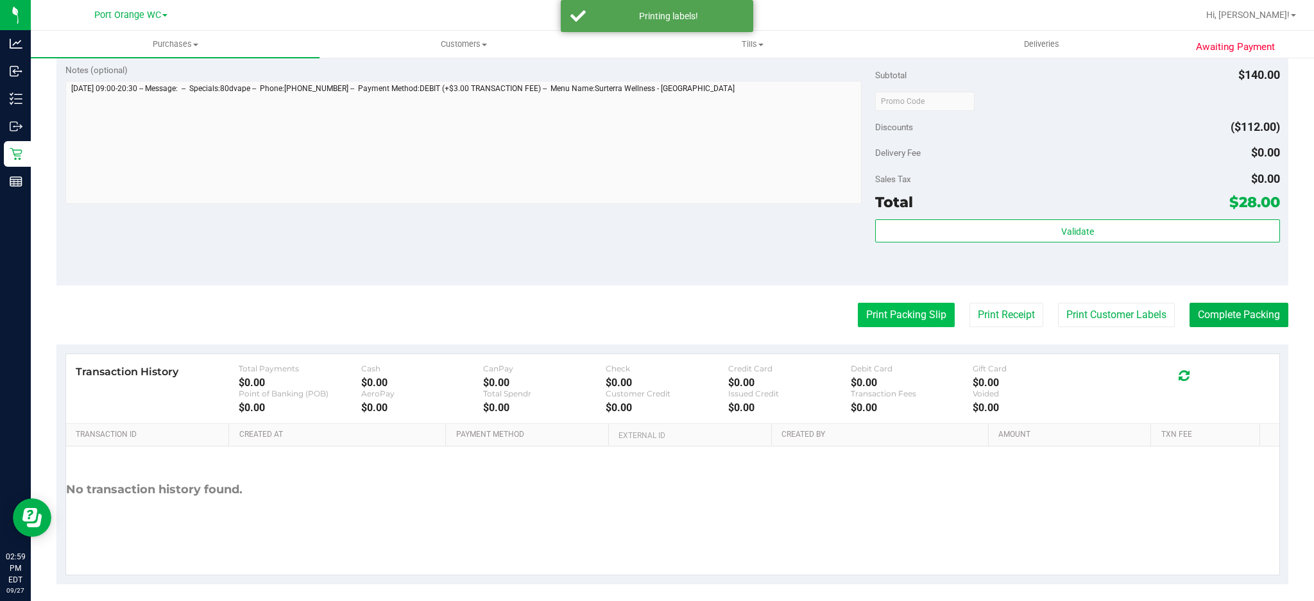
click at [893, 322] on button "Print Packing Slip" at bounding box center [906, 315] width 97 height 24
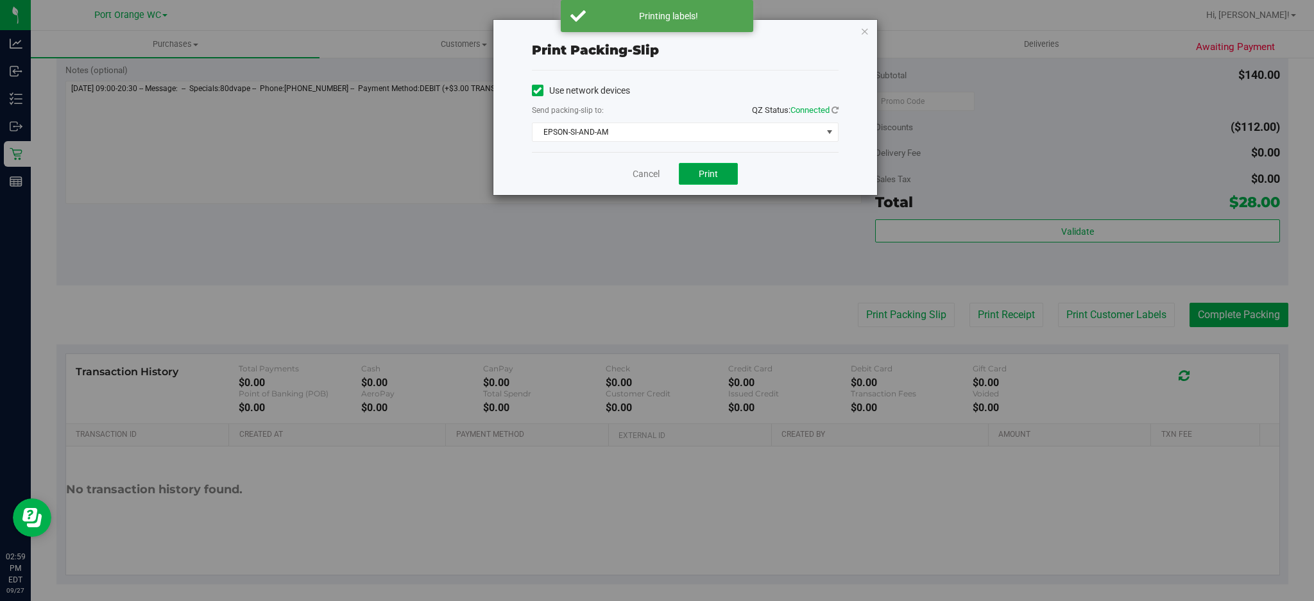
click at [731, 167] on button "Print" at bounding box center [708, 174] width 59 height 22
click at [634, 174] on link "Cancel" at bounding box center [646, 173] width 27 height 13
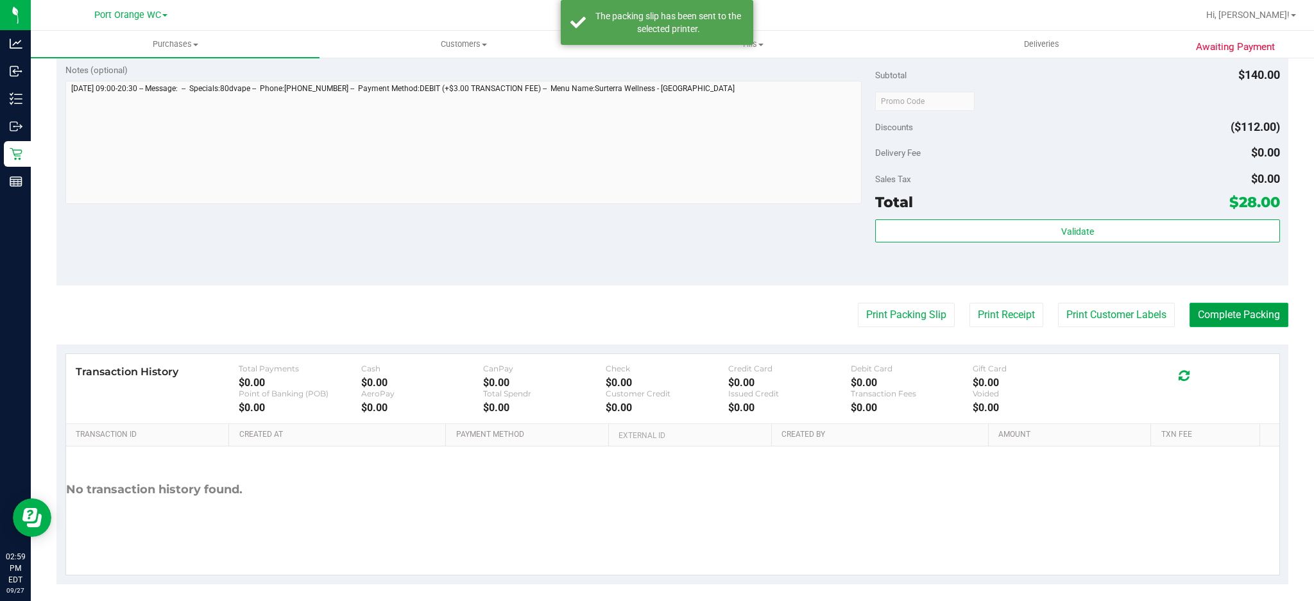
click at [1267, 307] on button "Complete Packing" at bounding box center [1238, 315] width 99 height 24
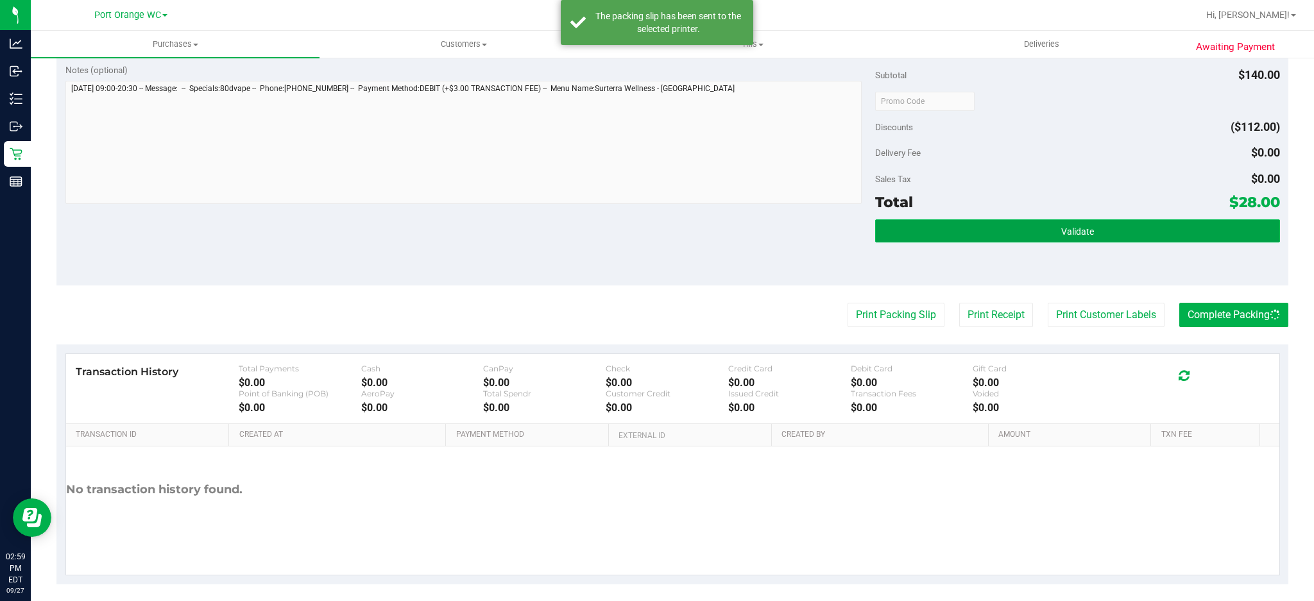
click at [1117, 226] on button "Validate" at bounding box center [1077, 230] width 405 height 23
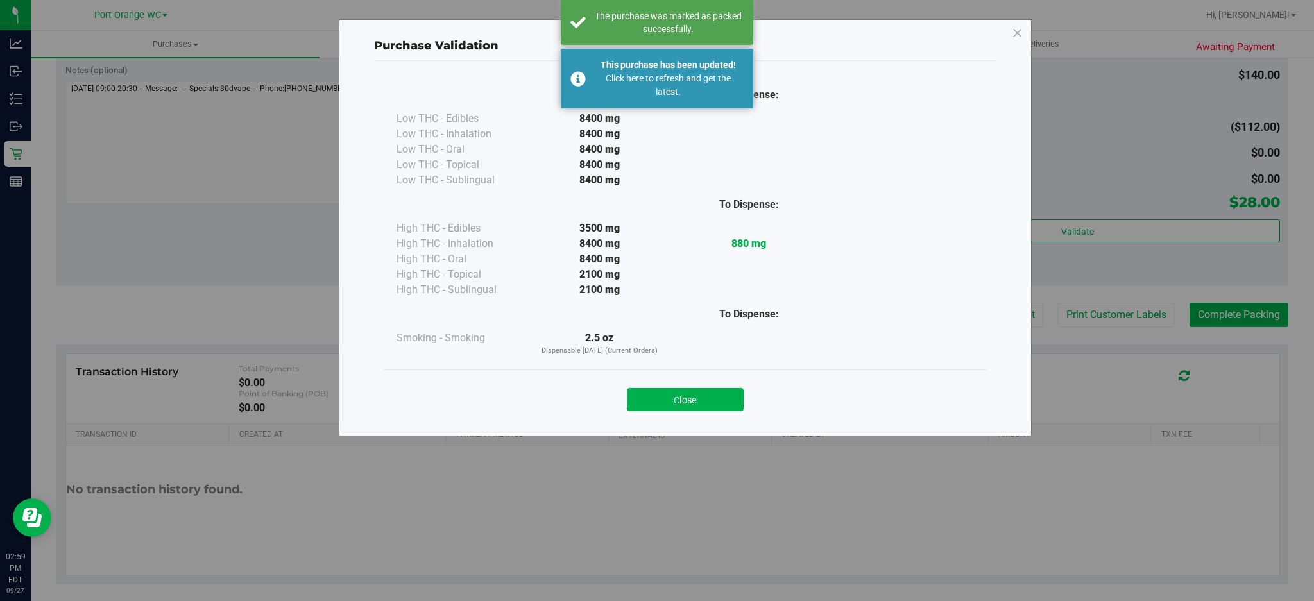
click at [681, 406] on button "Close" at bounding box center [685, 399] width 117 height 23
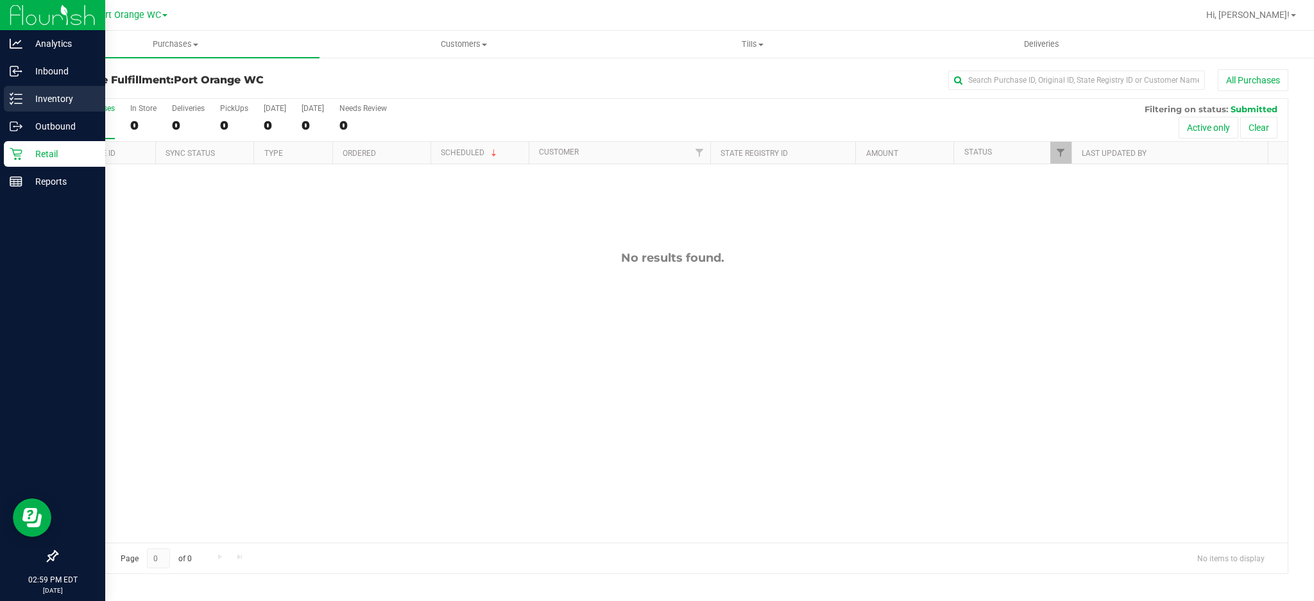
click at [63, 93] on p "Inventory" at bounding box center [60, 98] width 77 height 15
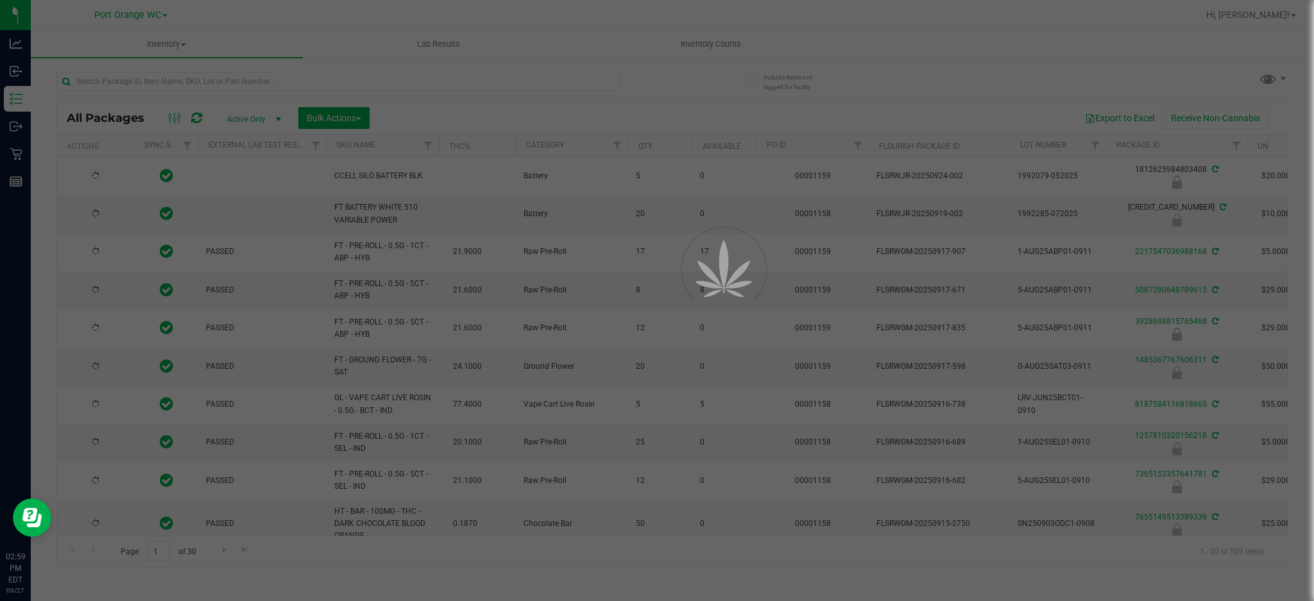
click at [393, 73] on div at bounding box center [657, 300] width 1314 height 601
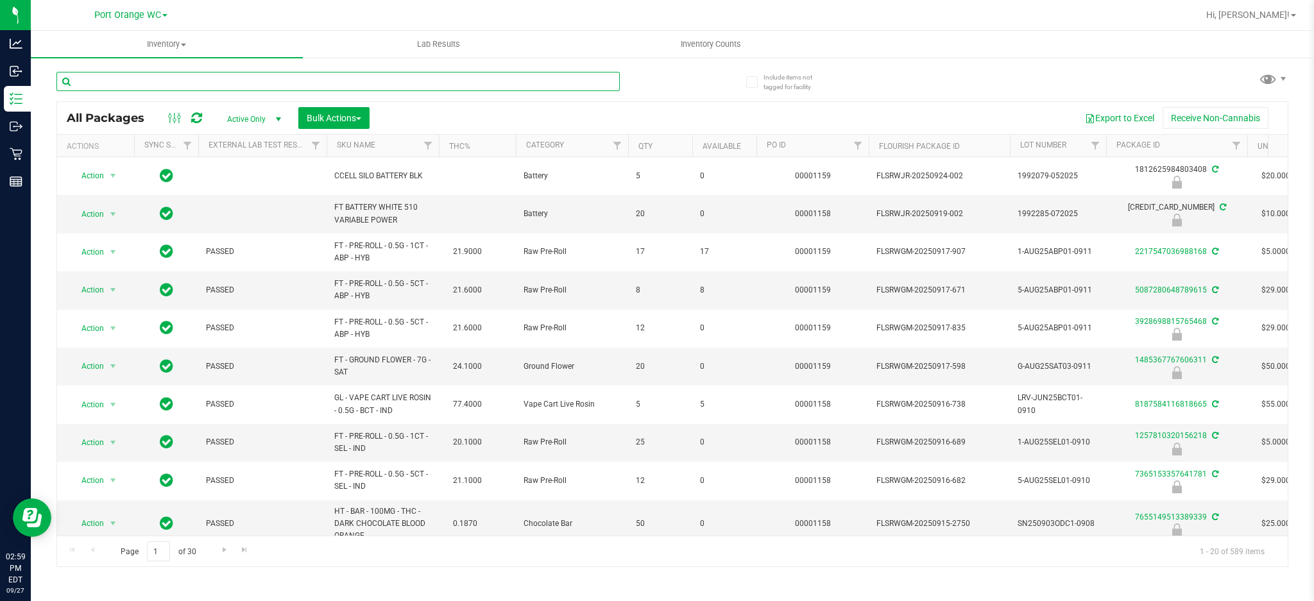
click at [393, 72] on input "text" at bounding box center [337, 81] width 563 height 19
type input "6117341630192599"
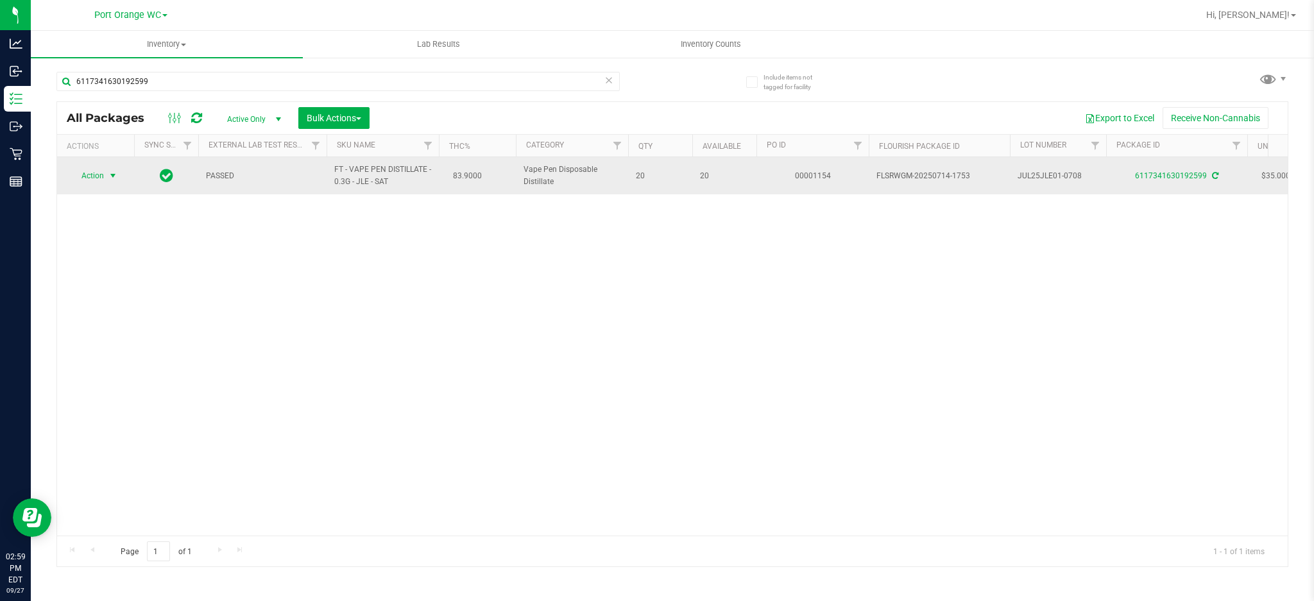
click at [113, 174] on span "select" at bounding box center [113, 176] width 10 height 10
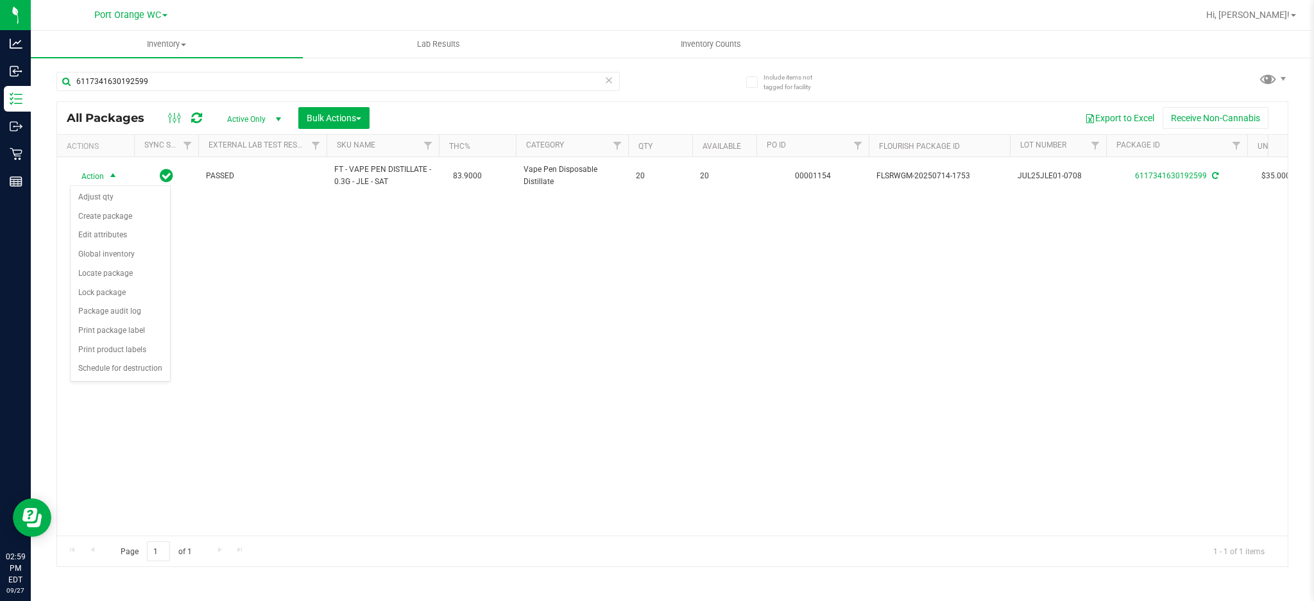
drag, startPoint x: 378, startPoint y: 239, endPoint x: 383, endPoint y: 232, distance: 7.8
click at [384, 247] on div "Action Action Adjust qty Create package Edit attributes Global inventory Locate…" at bounding box center [672, 346] width 1230 height 378
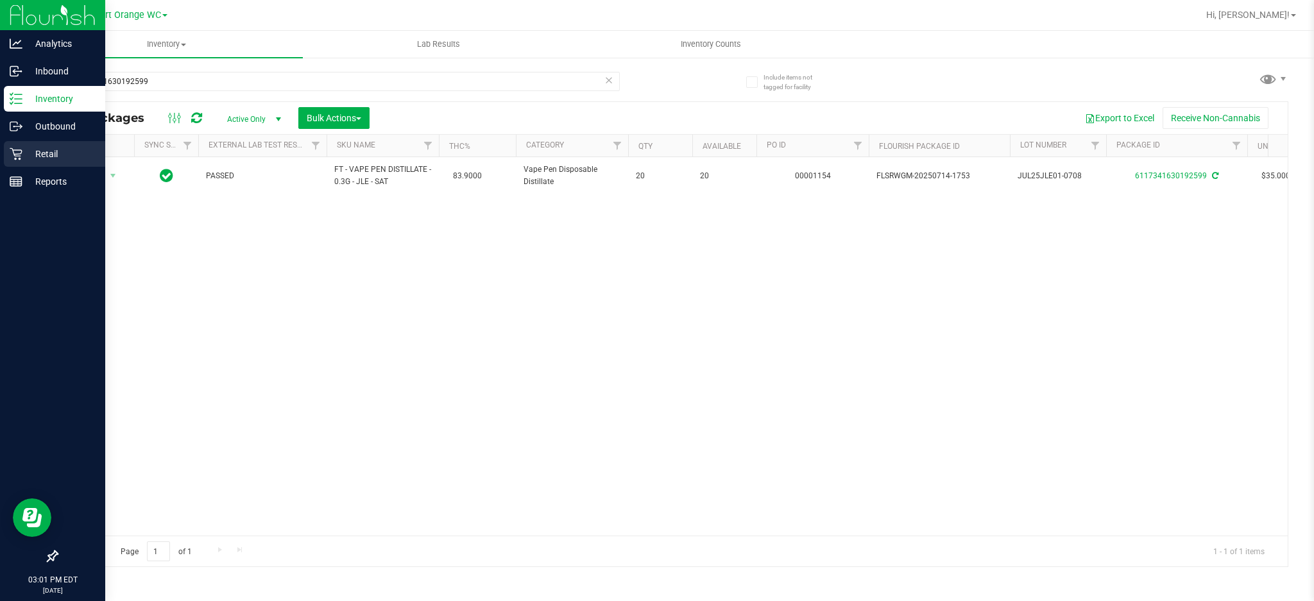
click at [45, 150] on p "Retail" at bounding box center [60, 153] width 77 height 15
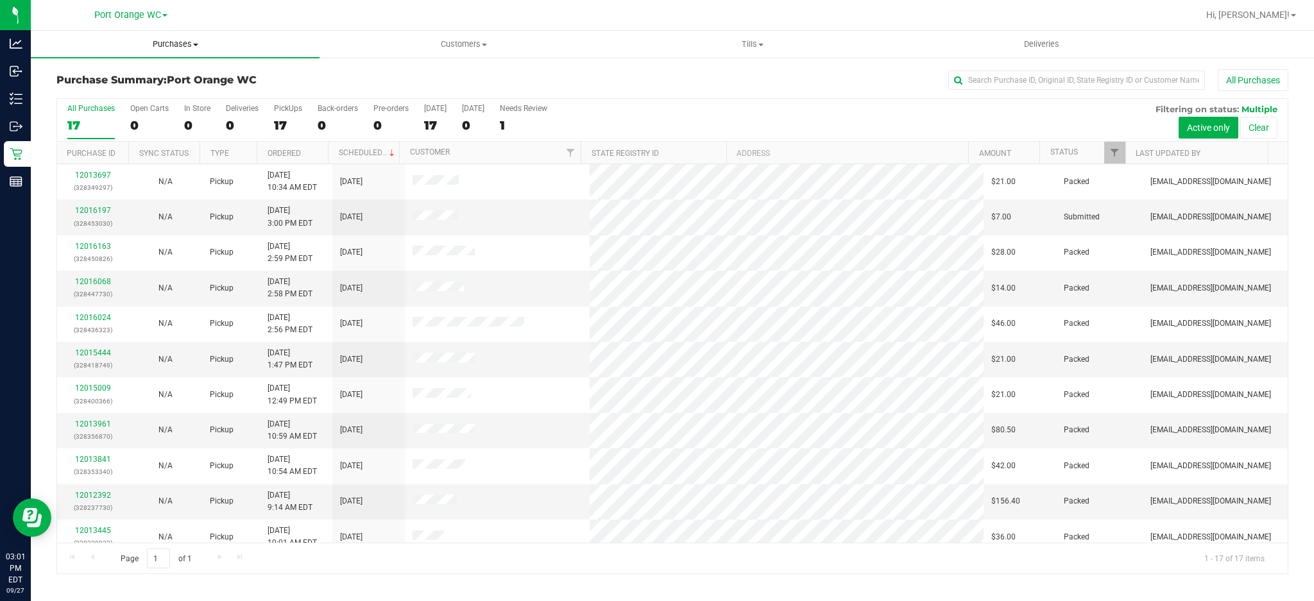
click at [171, 46] on span "Purchases" at bounding box center [175, 44] width 289 height 12
click at [89, 88] on span "Fulfillment" at bounding box center [71, 92] width 80 height 11
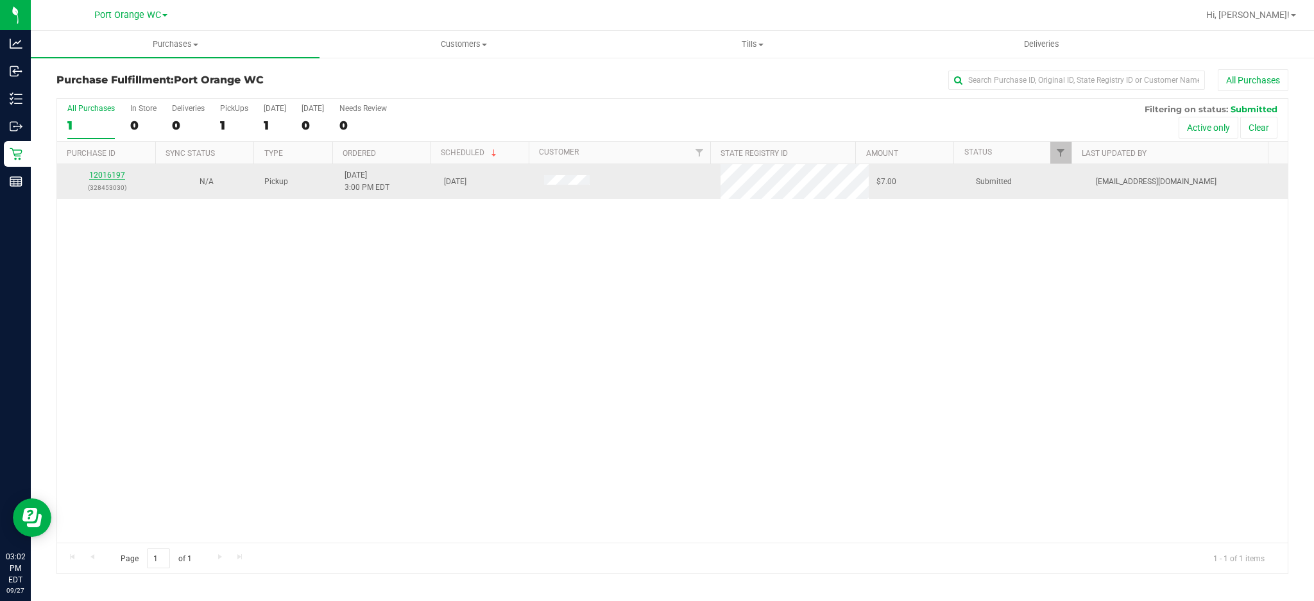
click at [109, 177] on link "12016197" at bounding box center [107, 175] width 36 height 9
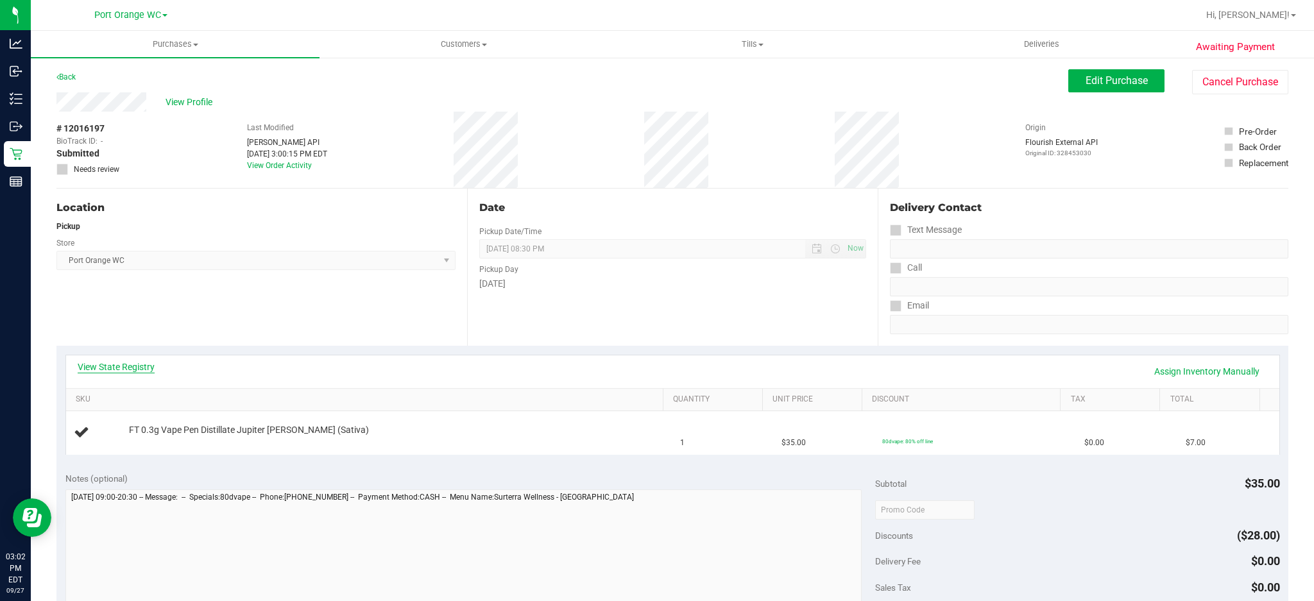
click at [149, 368] on link "View State Registry" at bounding box center [116, 367] width 77 height 13
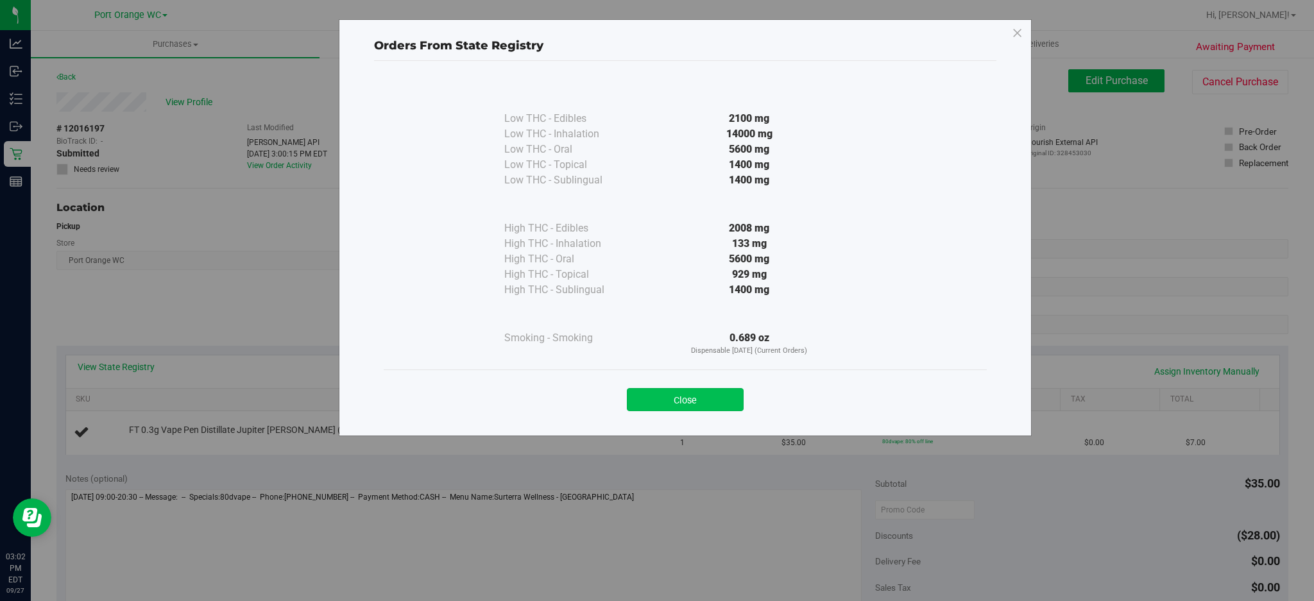
click at [692, 400] on button "Close" at bounding box center [685, 399] width 117 height 23
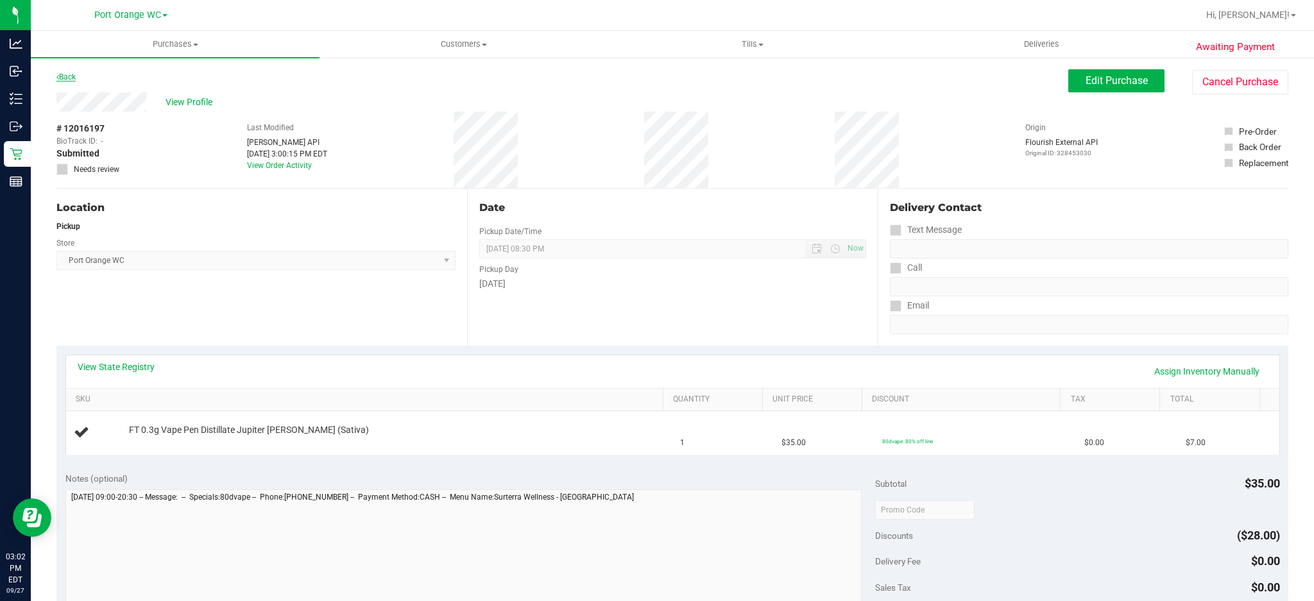
click at [73, 74] on link "Back" at bounding box center [65, 76] width 19 height 9
click at [1238, 85] on button "Cancel Purchase" at bounding box center [1240, 82] width 96 height 24
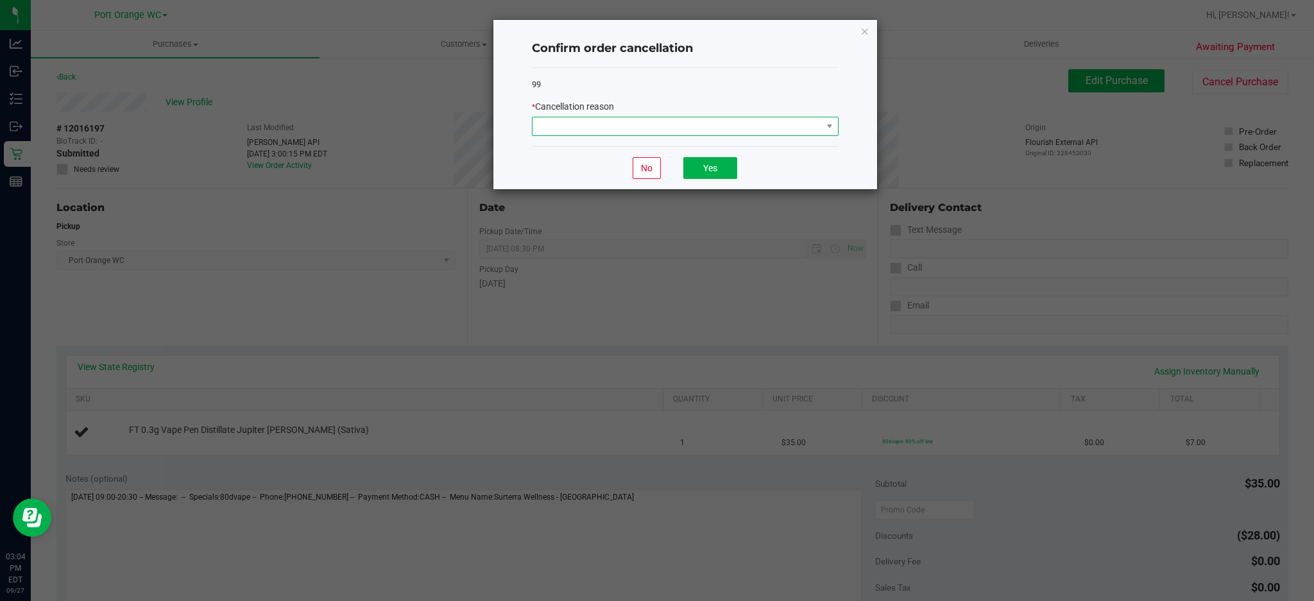
click at [661, 128] on span at bounding box center [676, 126] width 289 height 18
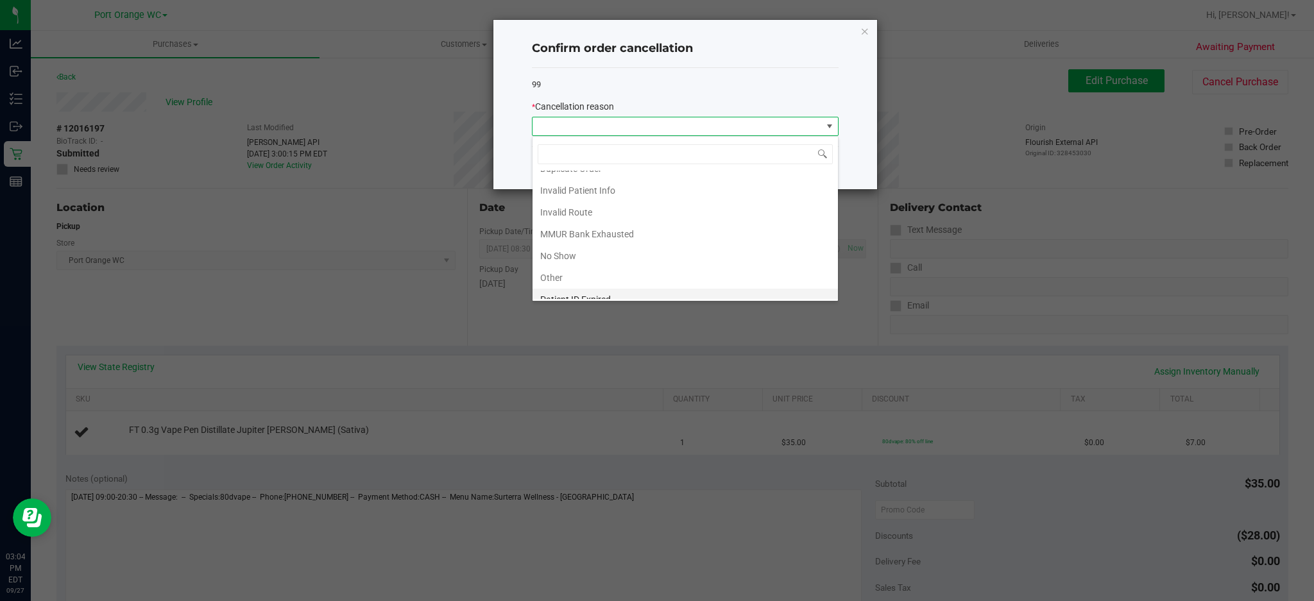
scroll to position [68, 0]
click at [559, 242] on li "Other" at bounding box center [684, 245] width 305 height 22
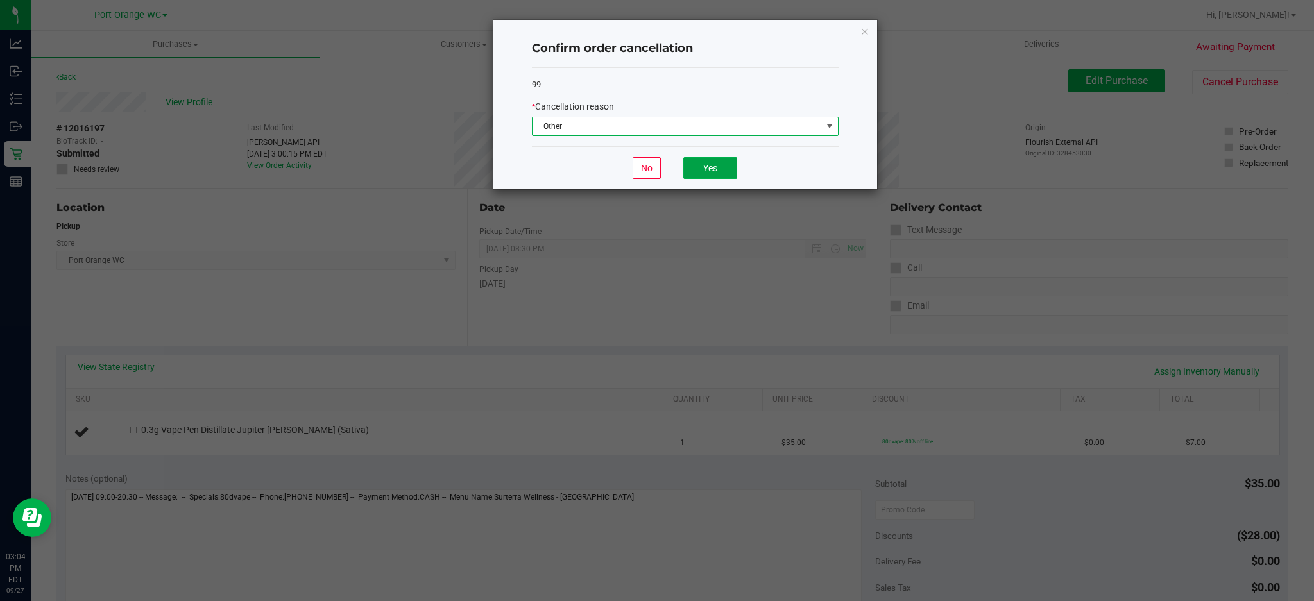
drag, startPoint x: 722, startPoint y: 168, endPoint x: 729, endPoint y: 162, distance: 9.1
click at [722, 167] on button "Yes" at bounding box center [710, 168] width 54 height 22
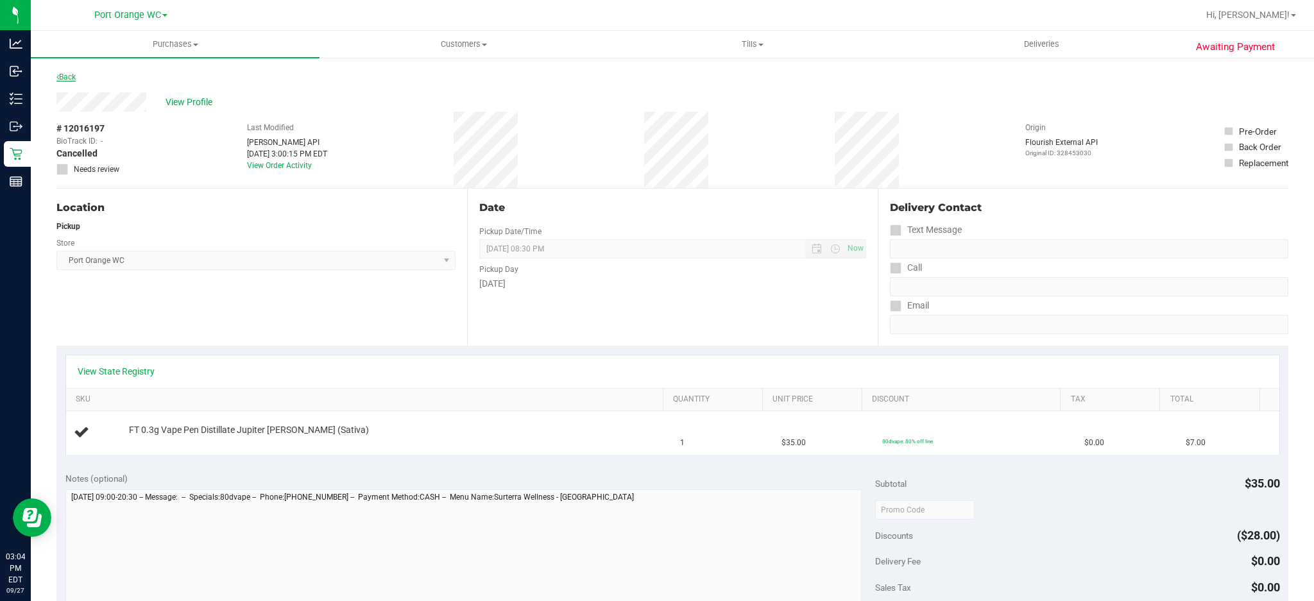
click at [76, 72] on link "Back" at bounding box center [65, 76] width 19 height 9
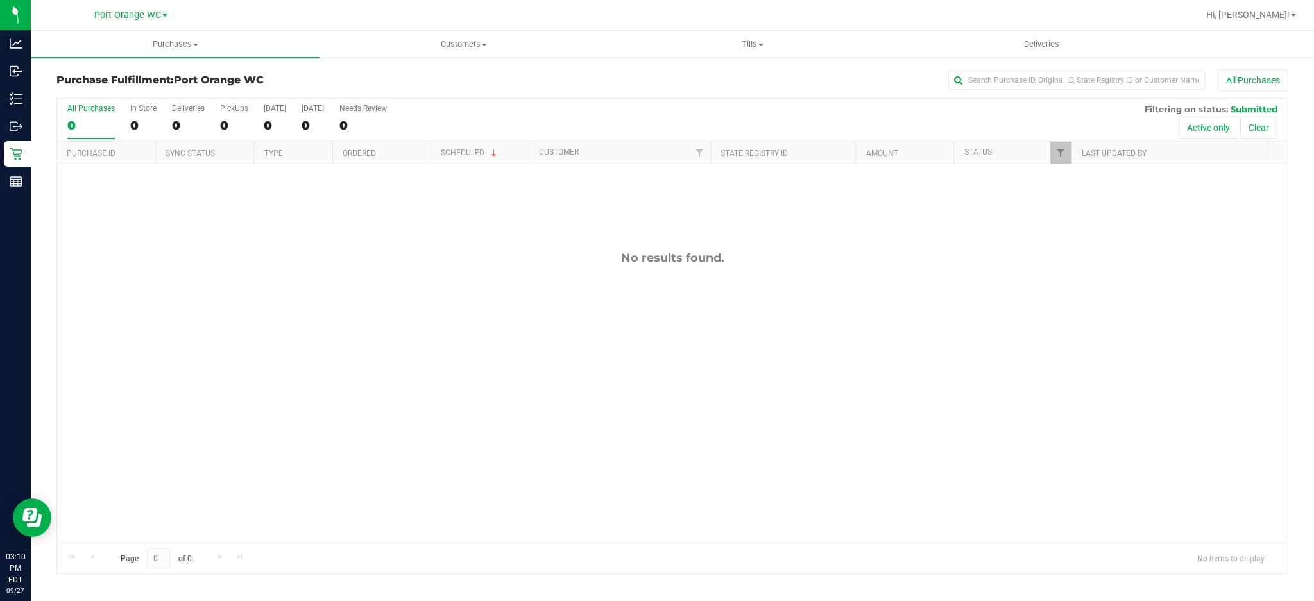
click at [353, 264] on div "No results found." at bounding box center [672, 258] width 1230 height 14
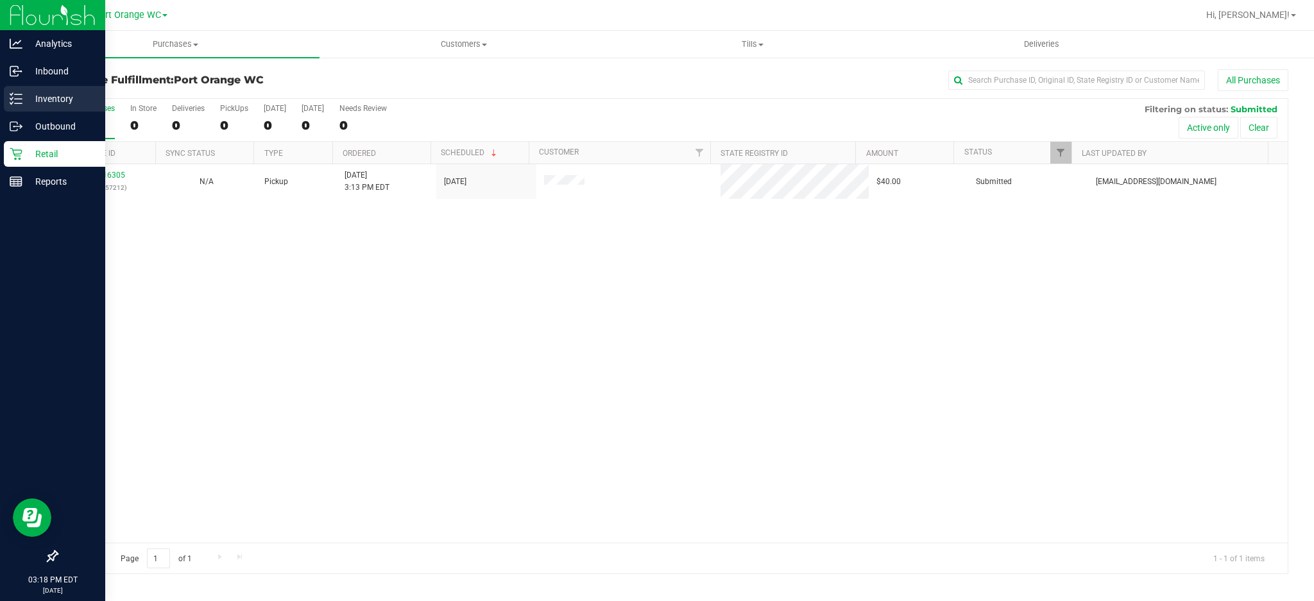
click at [47, 99] on p "Inventory" at bounding box center [60, 98] width 77 height 15
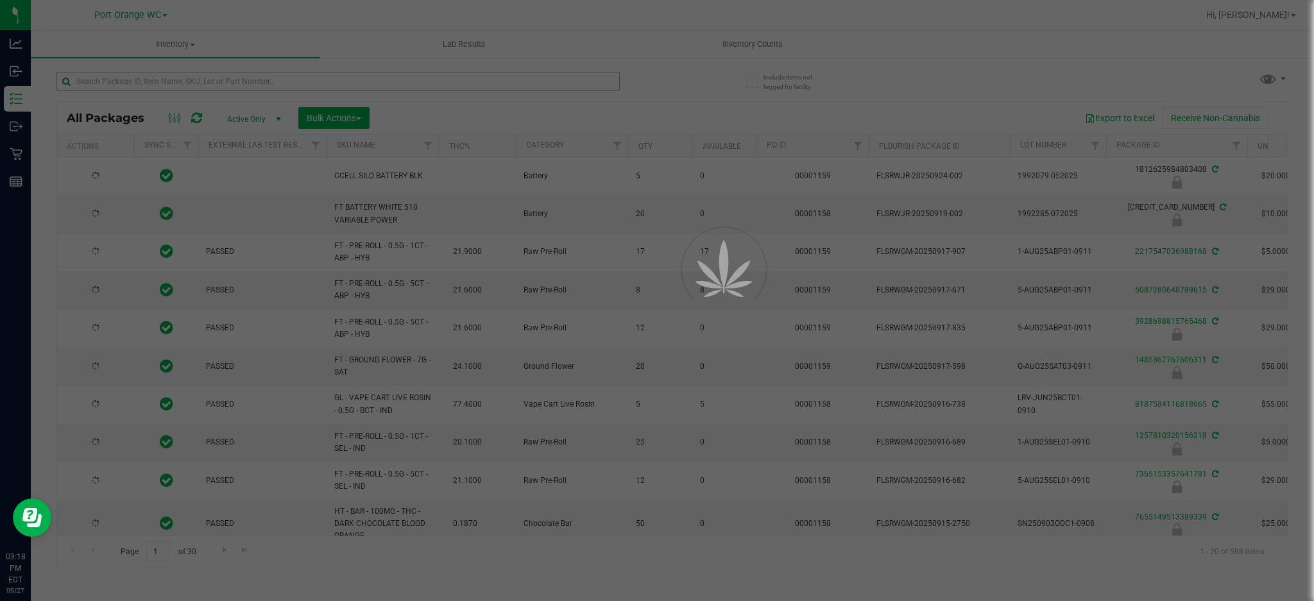
click at [152, 83] on div at bounding box center [657, 300] width 1314 height 601
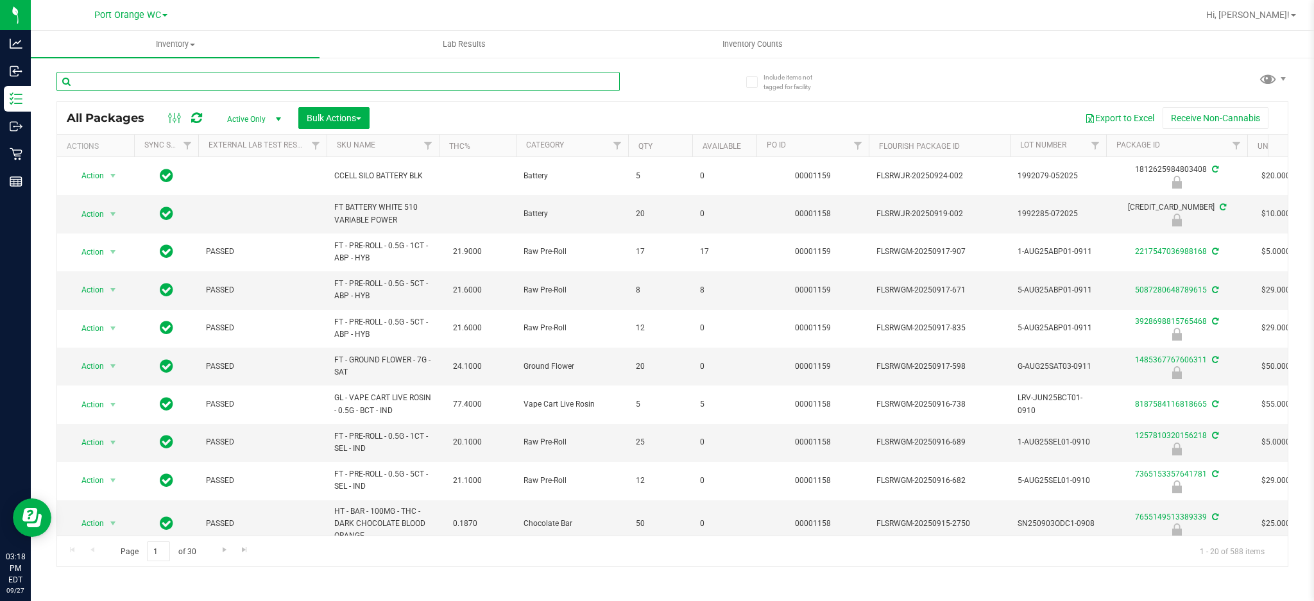
click at [152, 83] on input "text" at bounding box center [337, 81] width 563 height 19
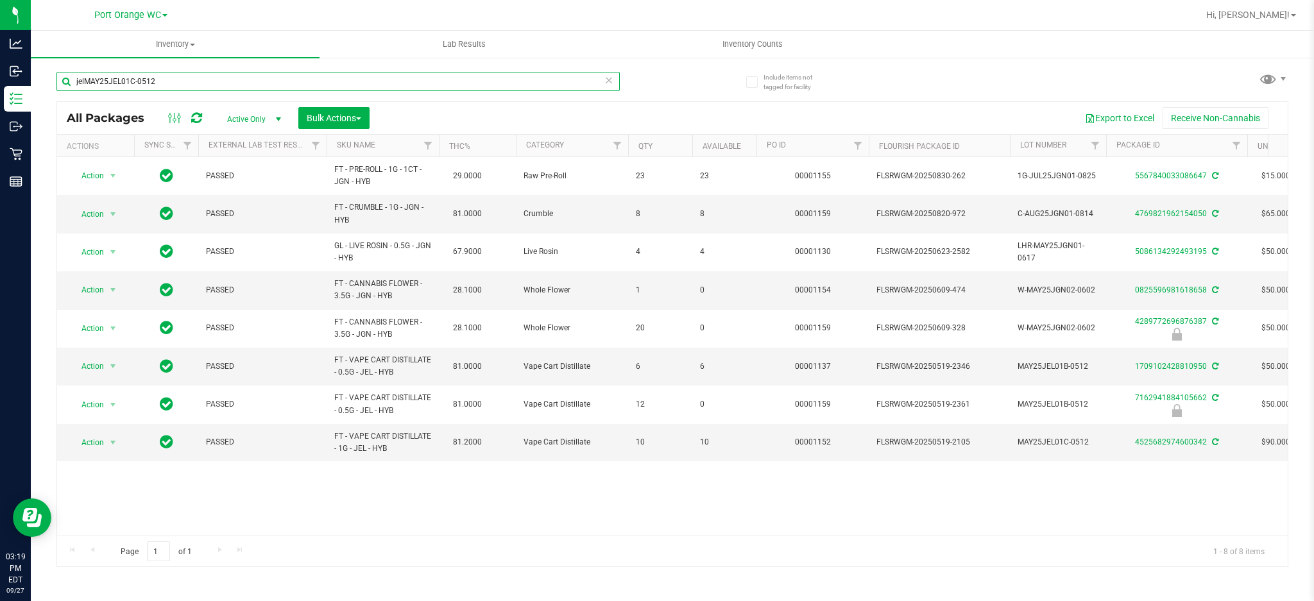
type input "jelMAY25JEL01C-0512"
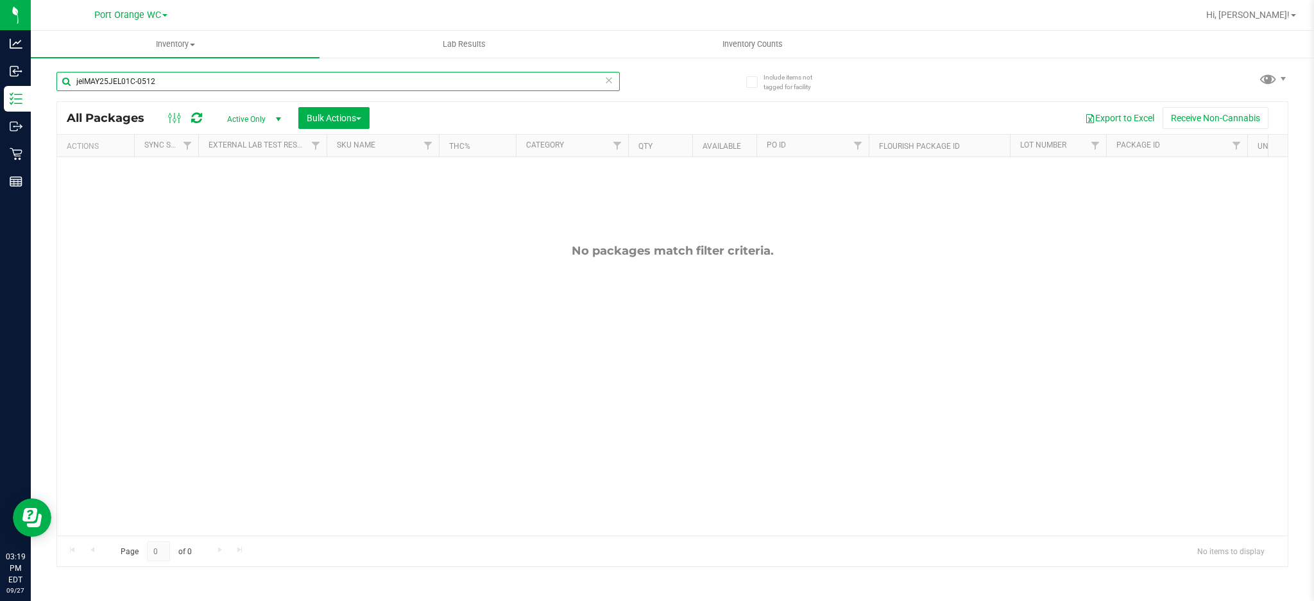
click at [181, 85] on input "jelMAY25JEL01C-0512" at bounding box center [337, 81] width 563 height 19
click at [180, 85] on input "jelMAY25JEL01C-0512" at bounding box center [337, 81] width 563 height 19
click at [180, 83] on input "jelMAY25JEL01C-0512" at bounding box center [337, 81] width 563 height 19
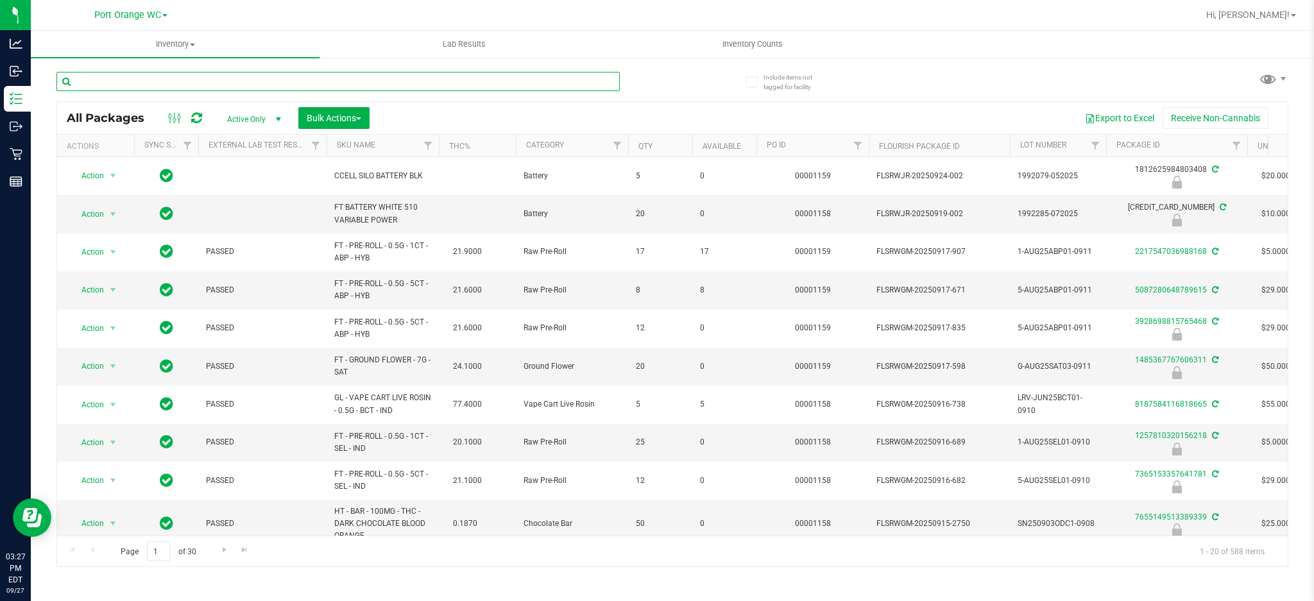
click at [160, 78] on input "text" at bounding box center [337, 81] width 563 height 19
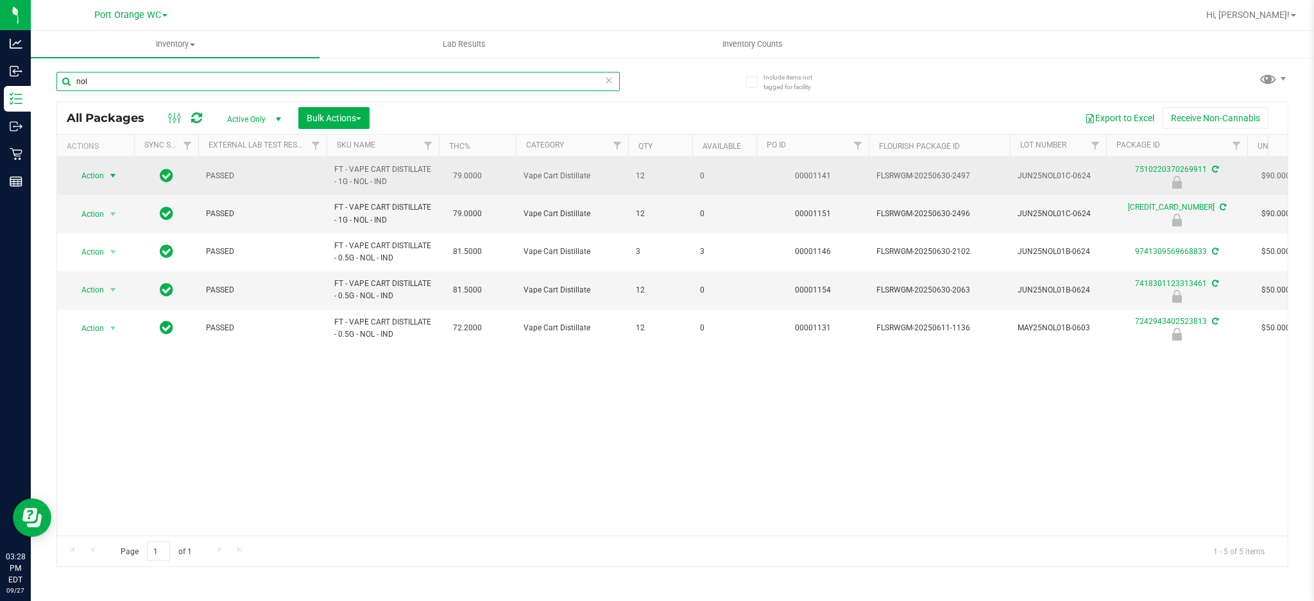
type input "nol"
click at [99, 174] on span "Action" at bounding box center [87, 176] width 35 height 18
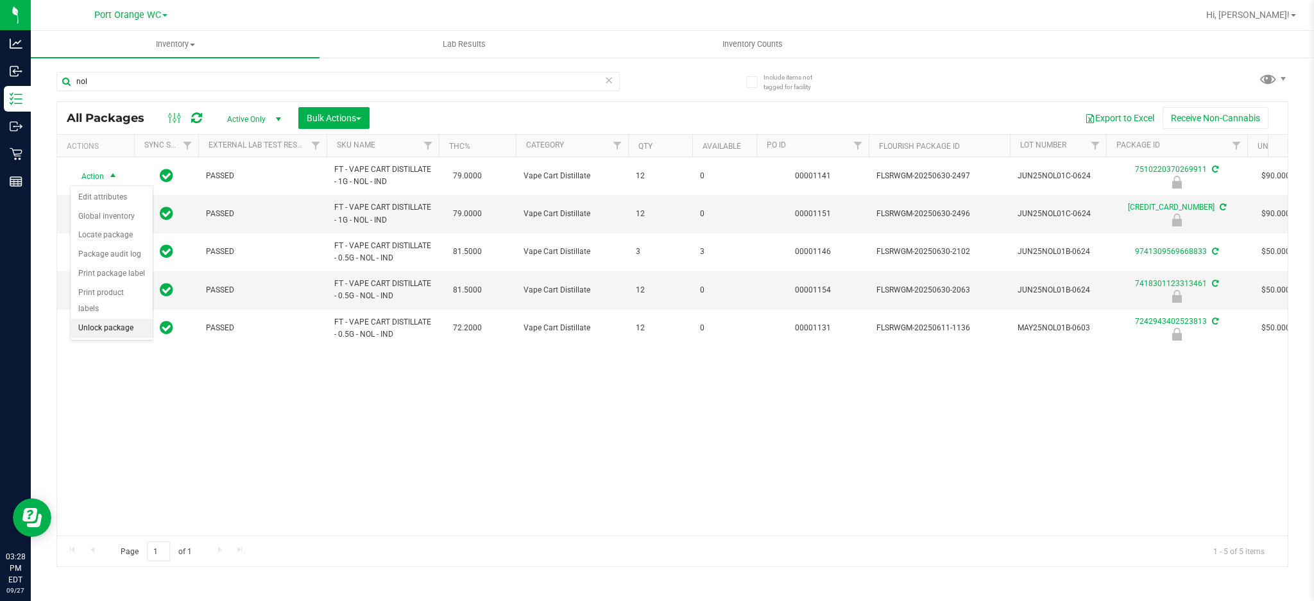
click at [108, 325] on li "Unlock package" at bounding box center [112, 328] width 82 height 19
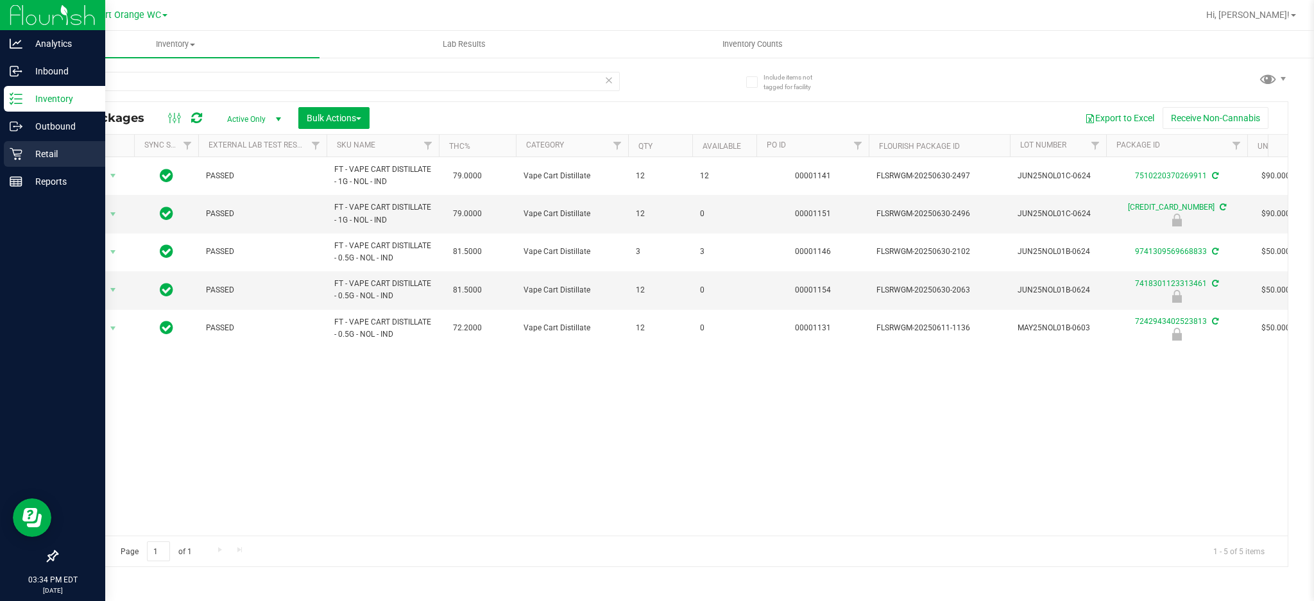
click at [53, 158] on p "Retail" at bounding box center [60, 153] width 77 height 15
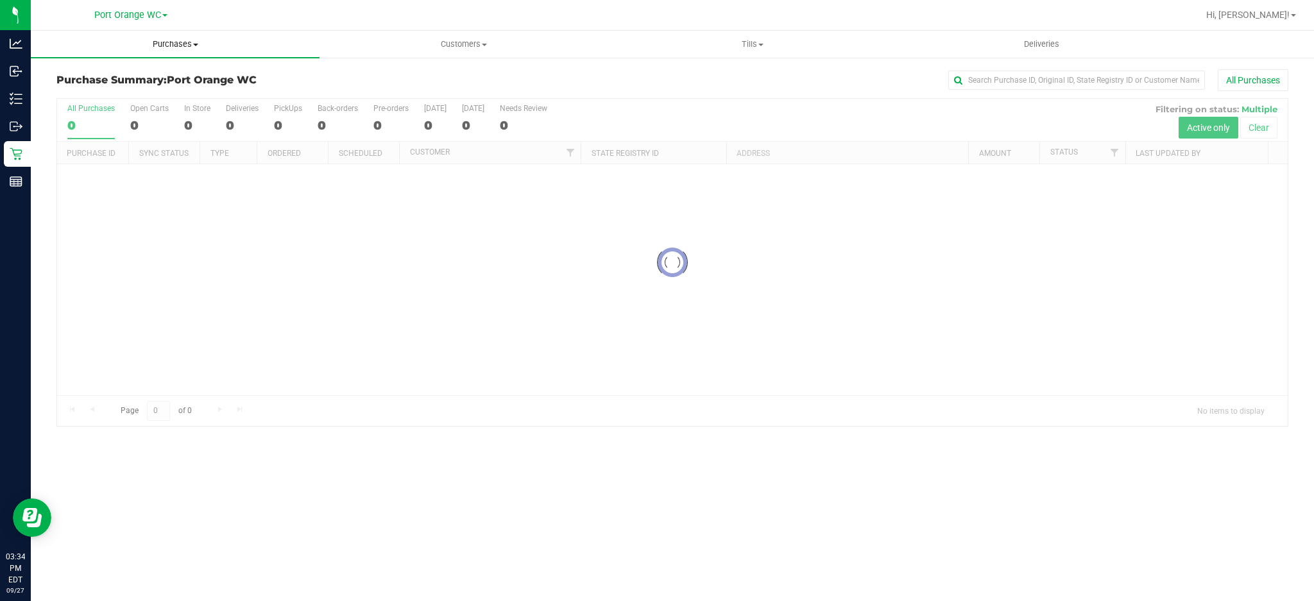
click at [180, 42] on span "Purchases" at bounding box center [175, 44] width 289 height 12
click at [101, 96] on span "Fulfillment" at bounding box center [71, 92] width 80 height 11
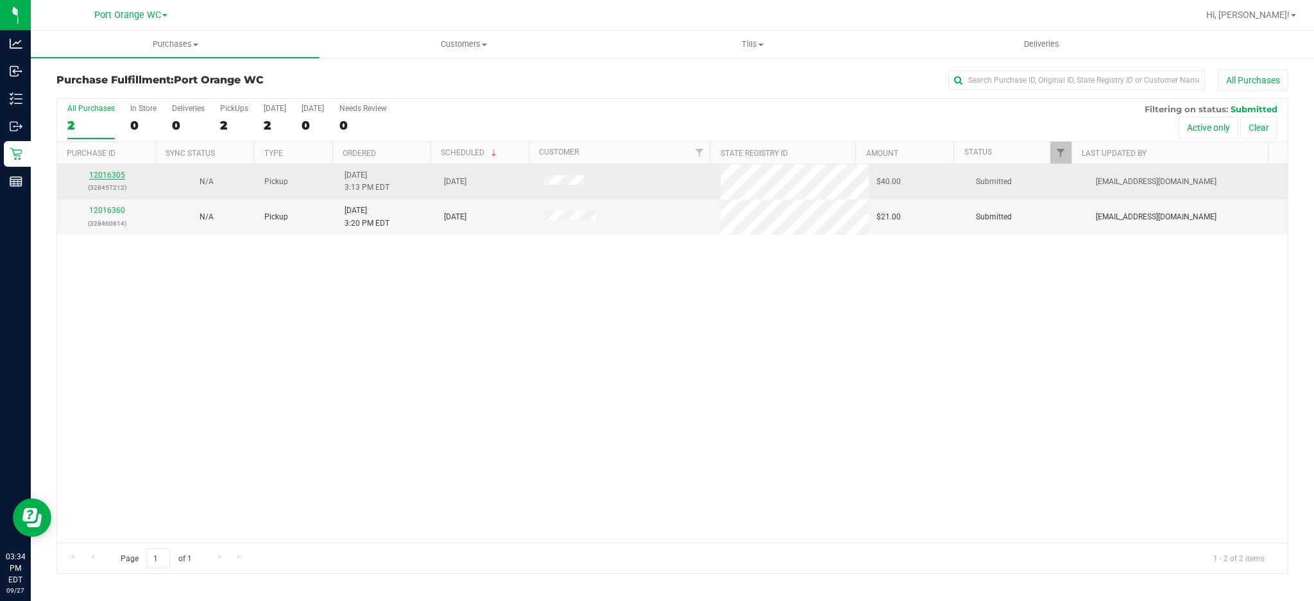
click at [116, 171] on link "12016305" at bounding box center [107, 175] width 36 height 9
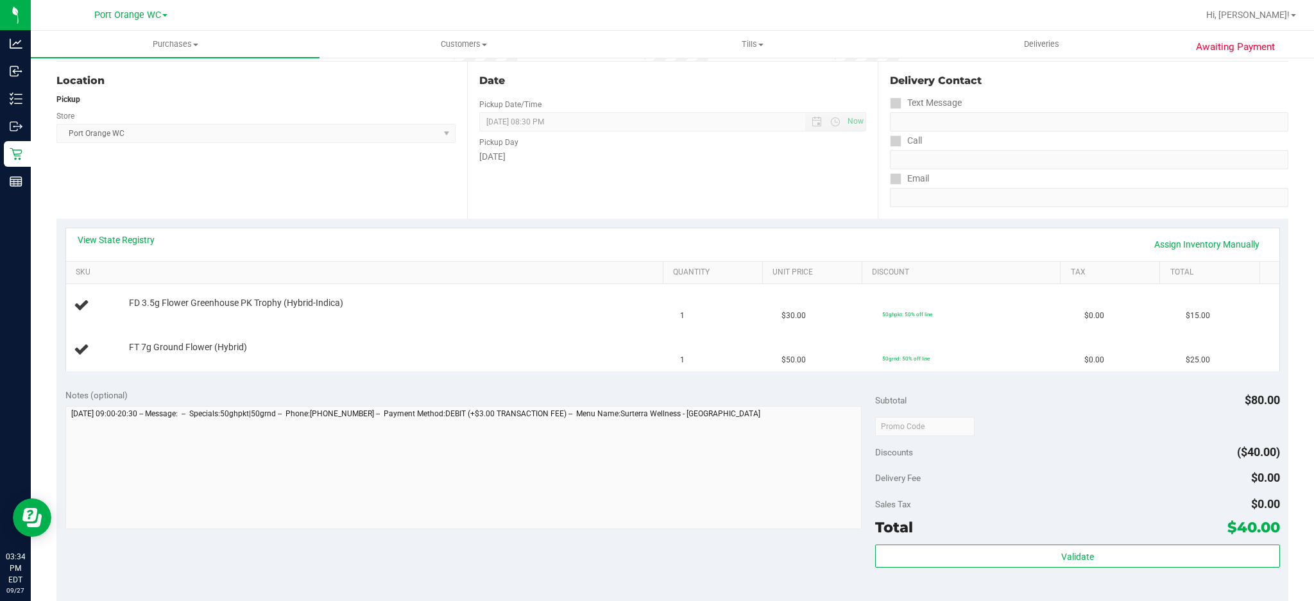
scroll to position [171, 0]
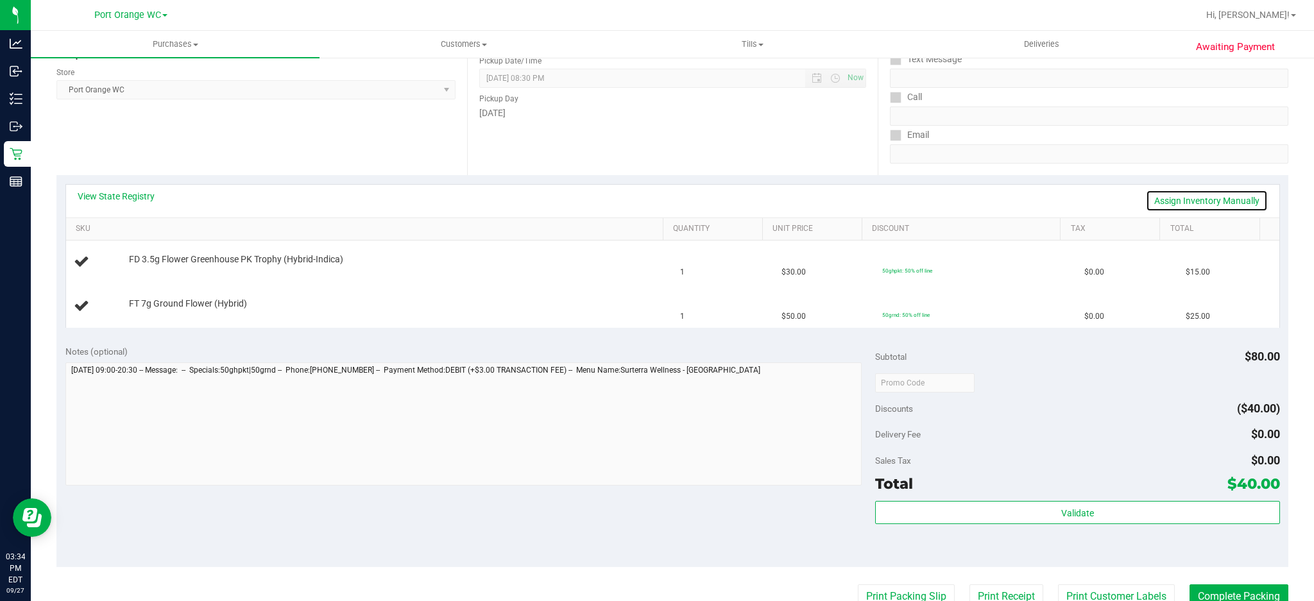
click at [1185, 198] on link "Assign Inventory Manually" at bounding box center [1207, 201] width 122 height 22
click at [135, 314] on link "Add Package" at bounding box center [152, 311] width 46 height 9
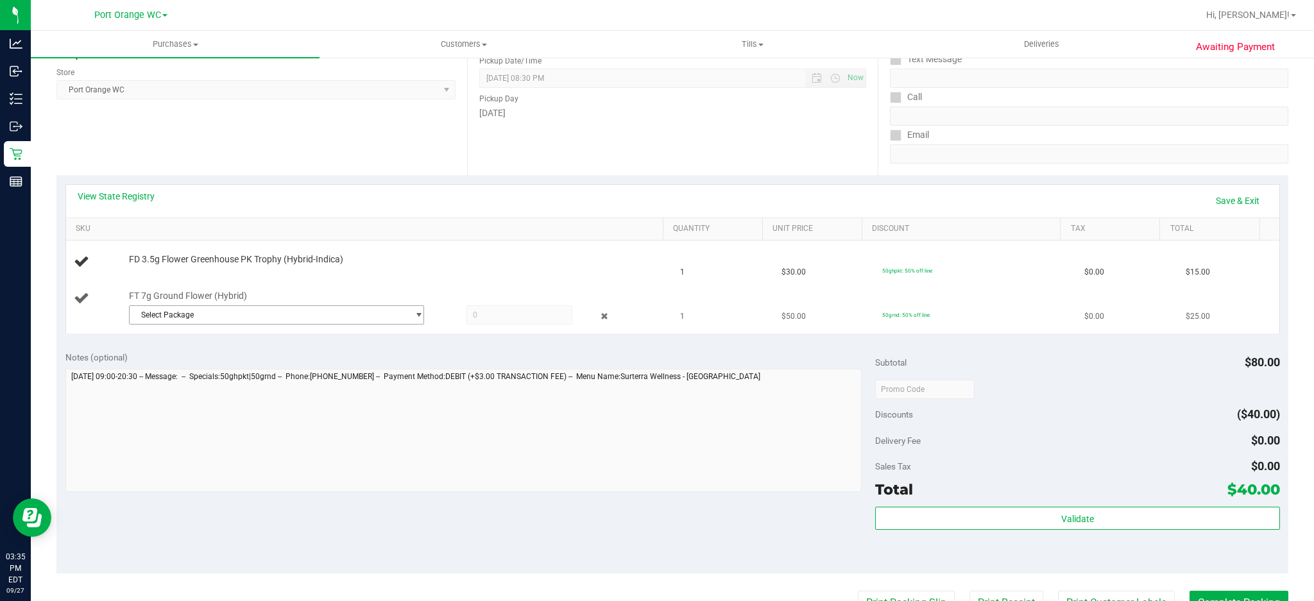
click at [174, 308] on span "Select Package" at bounding box center [269, 315] width 278 height 18
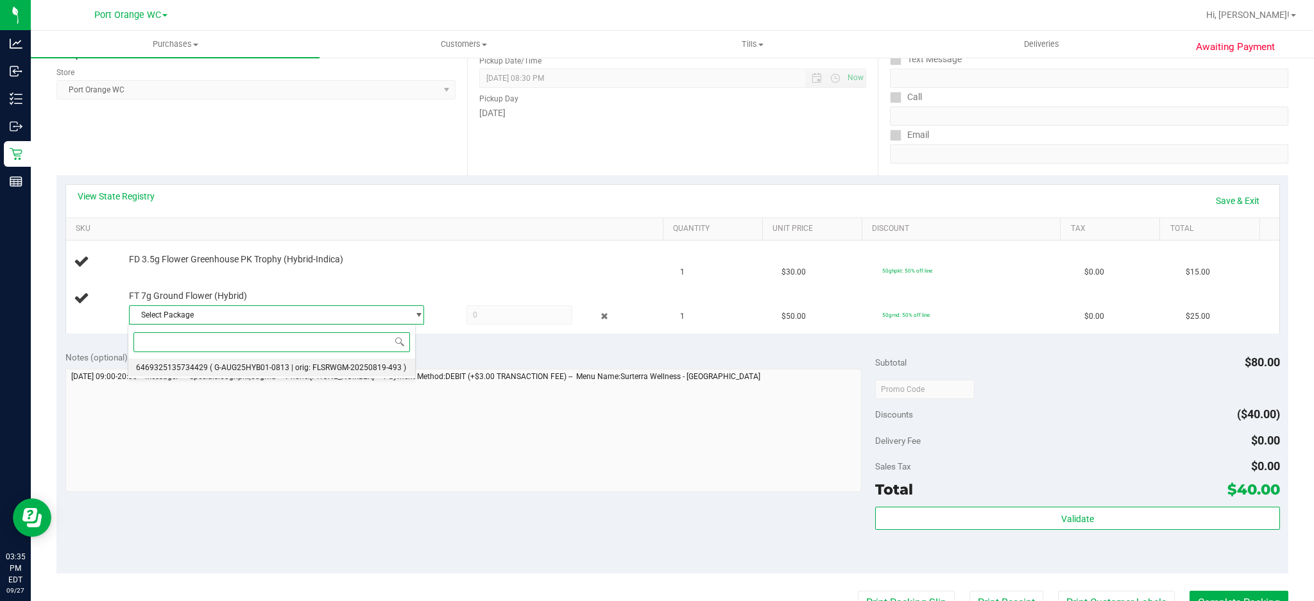
click at [171, 364] on span "6469325135734429" at bounding box center [172, 367] width 72 height 9
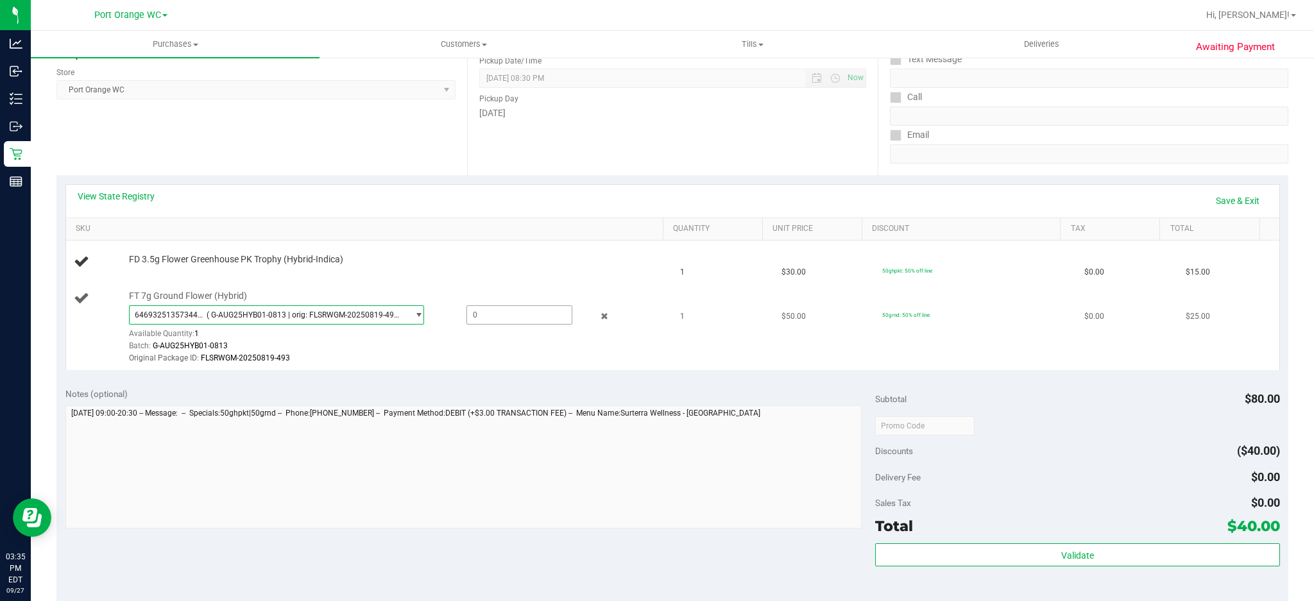
click at [522, 321] on span at bounding box center [519, 314] width 106 height 19
type input "1"
type input "1.0000"
click at [497, 389] on div "Notes (optional)" at bounding box center [470, 393] width 810 height 13
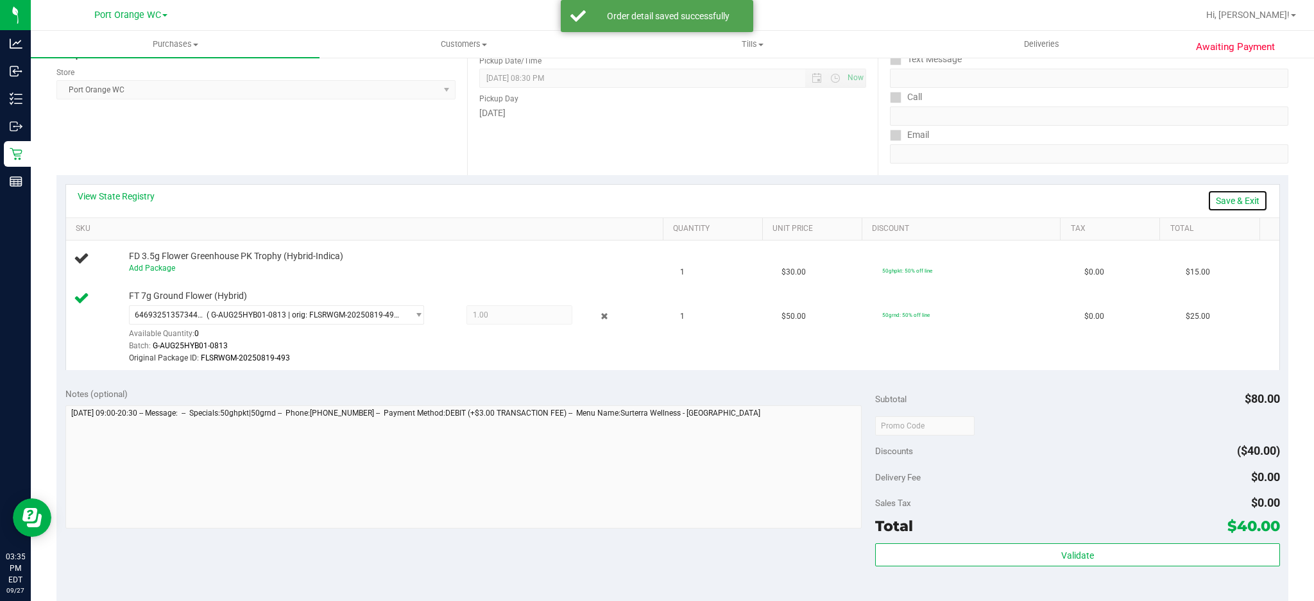
click at [1234, 201] on link "Save & Exit" at bounding box center [1237, 201] width 60 height 22
click at [244, 222] on th "SKU" at bounding box center [364, 229] width 597 height 23
click at [273, 202] on div "View State Registry Assign Inventory Manually" at bounding box center [673, 201] width 1190 height 22
click at [281, 196] on div "View State Registry Assign Inventory Manually" at bounding box center [673, 201] width 1190 height 22
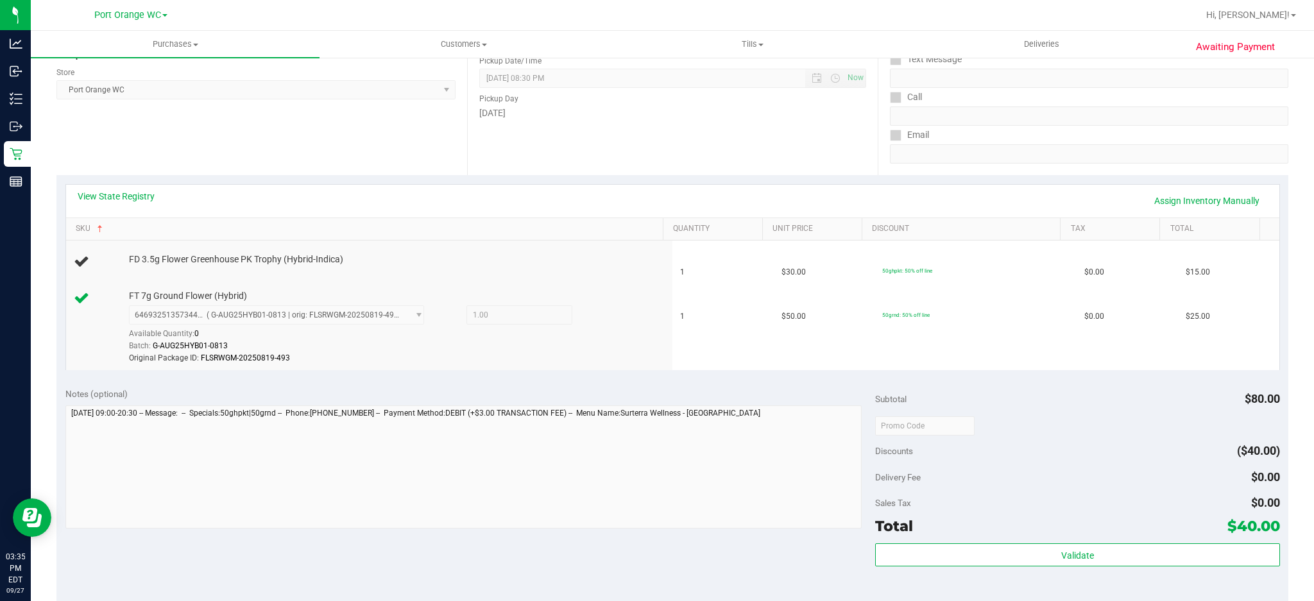
click at [815, 194] on div "View State Registry Assign Inventory Manually" at bounding box center [673, 201] width 1190 height 22
click at [534, 391] on div "Notes (optional)" at bounding box center [470, 393] width 810 height 13
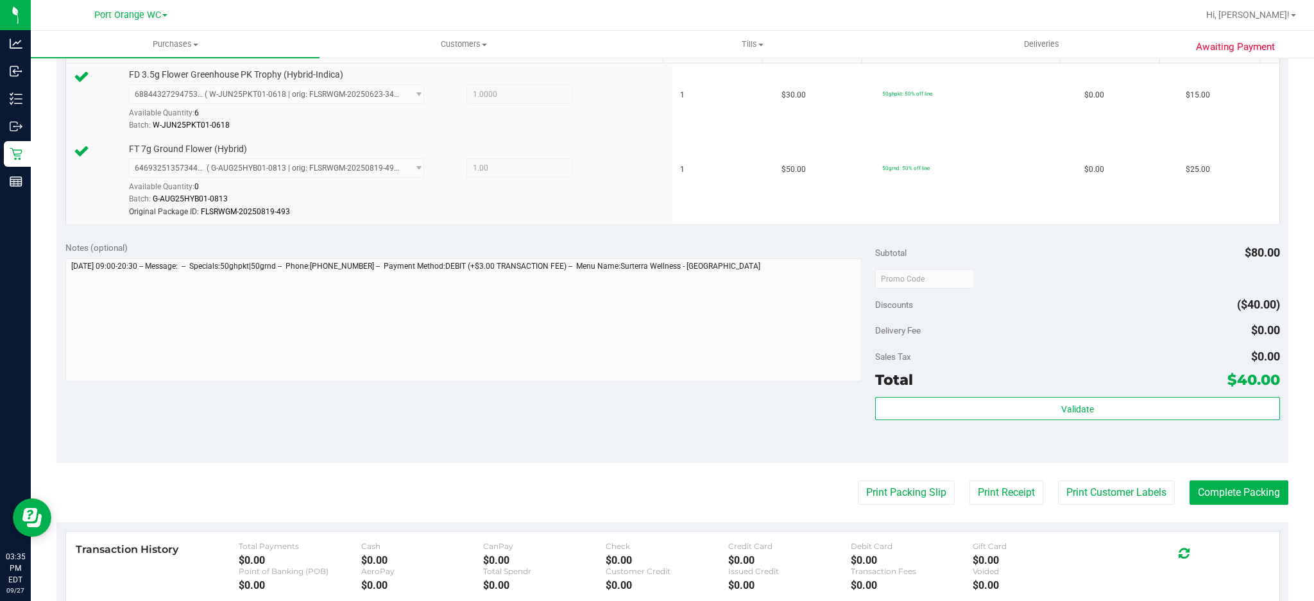
scroll to position [535, 0]
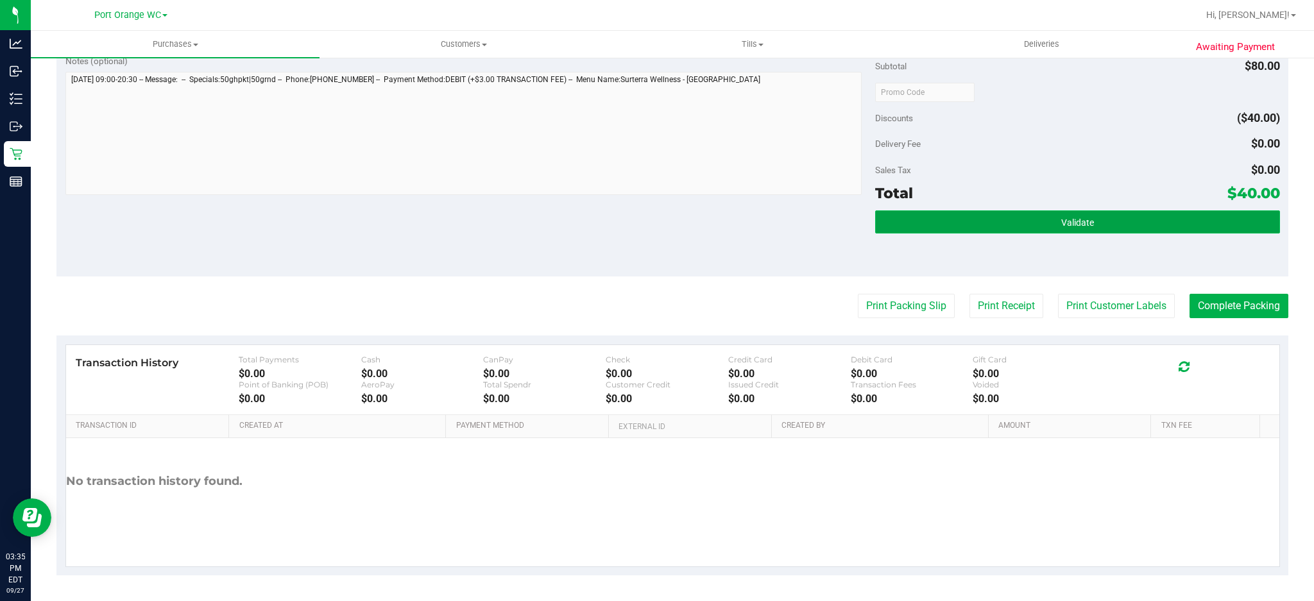
click at [1061, 222] on span "Validate" at bounding box center [1077, 222] width 33 height 10
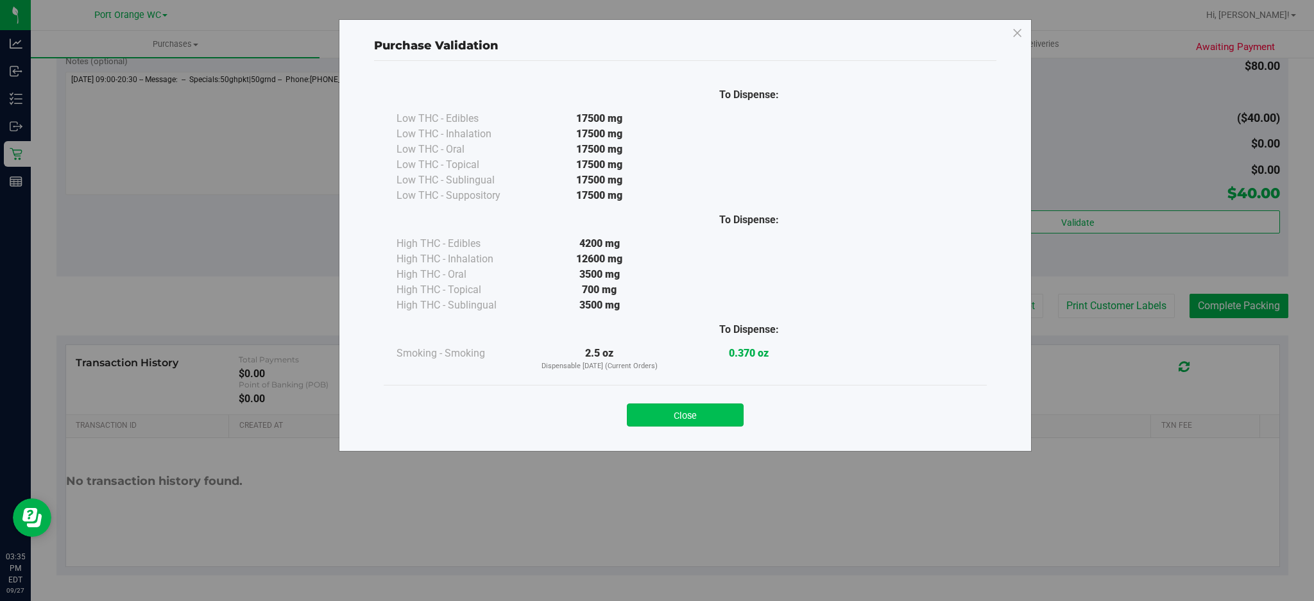
click at [693, 415] on button "Close" at bounding box center [685, 415] width 117 height 23
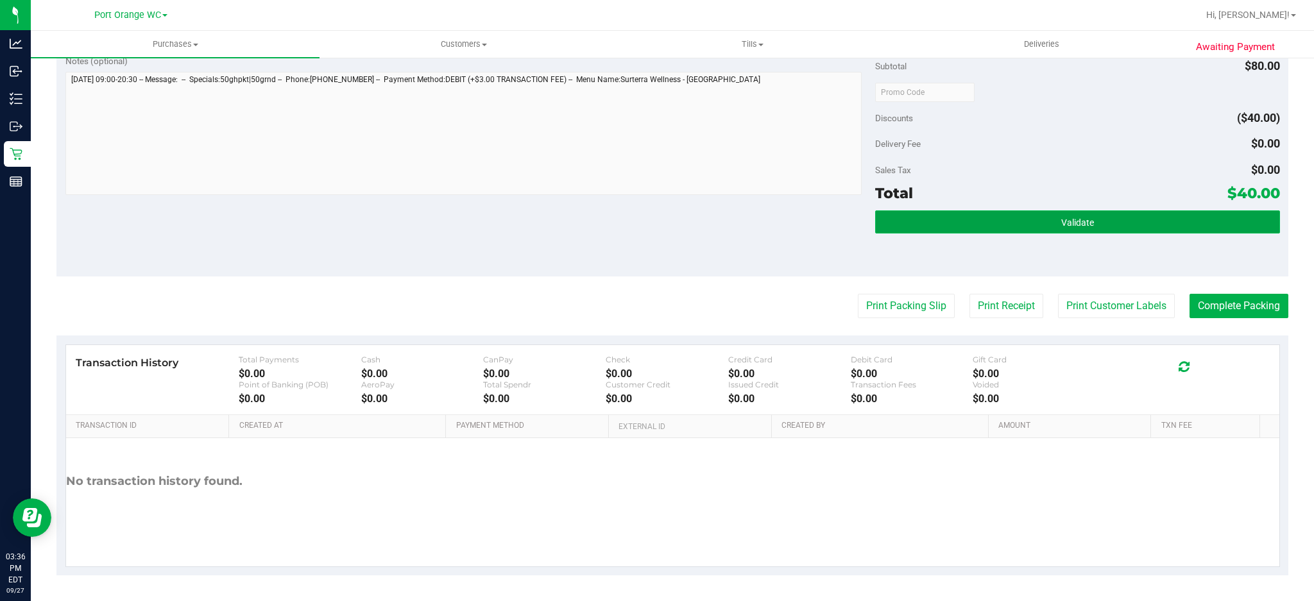
click at [1089, 210] on button "Validate" at bounding box center [1077, 221] width 405 height 23
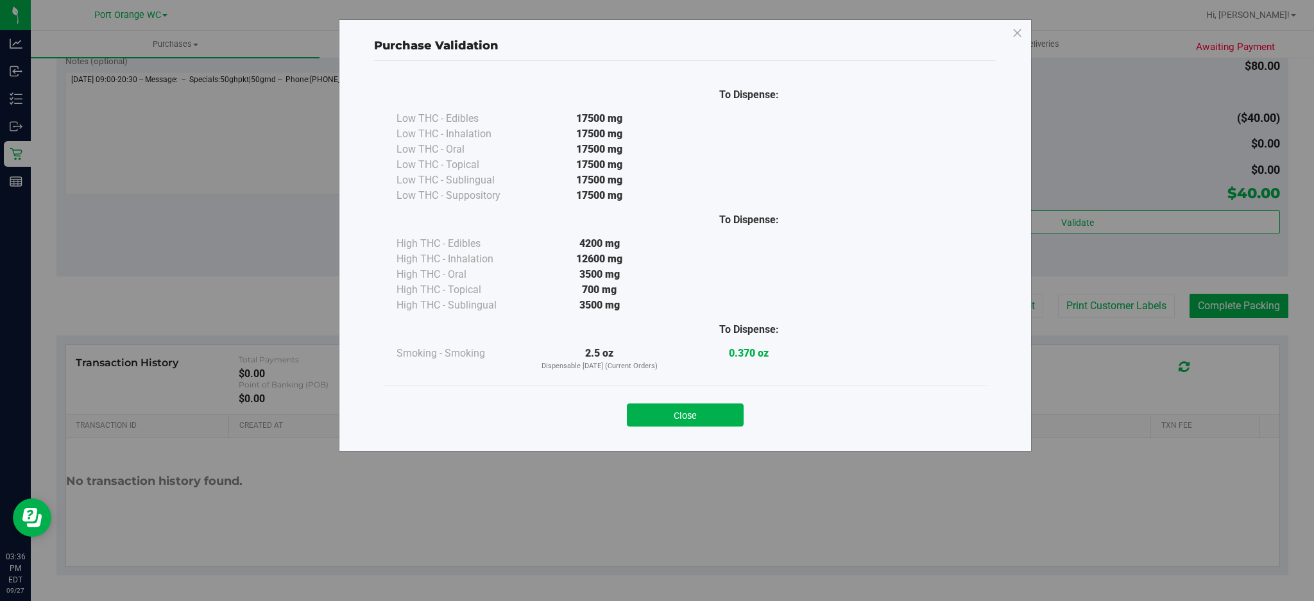
drag, startPoint x: 674, startPoint y: 420, endPoint x: 832, endPoint y: 376, distance: 164.5
click at [675, 420] on button "Close" at bounding box center [685, 415] width 117 height 23
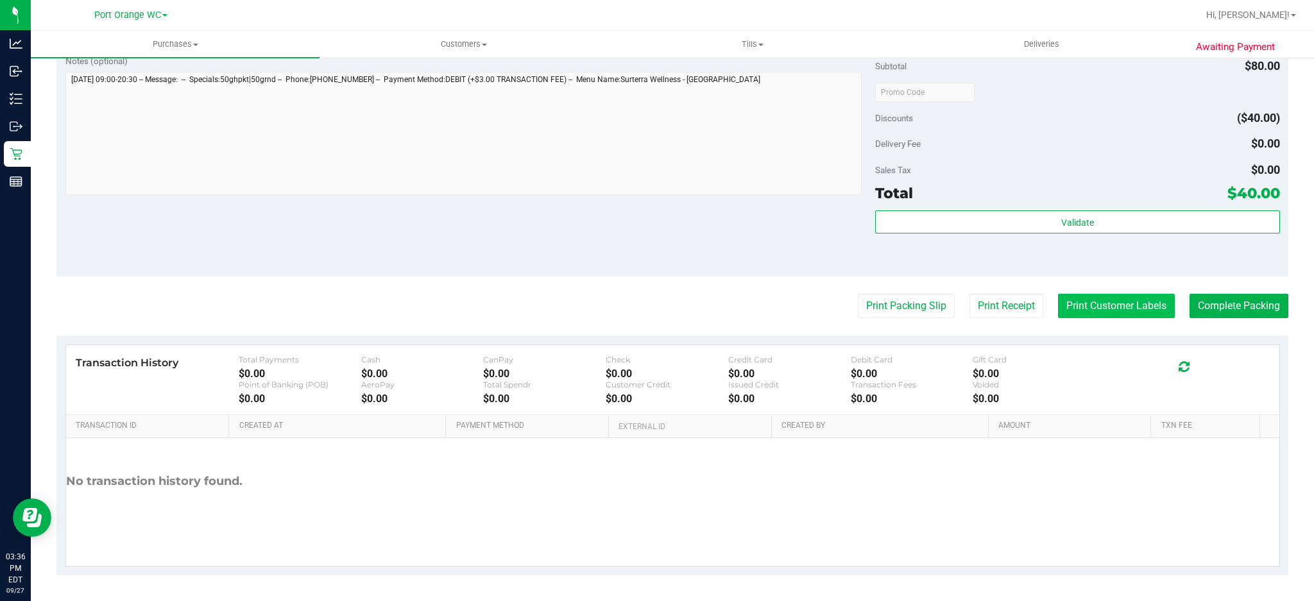
click at [1068, 312] on button "Print Customer Labels" at bounding box center [1116, 306] width 117 height 24
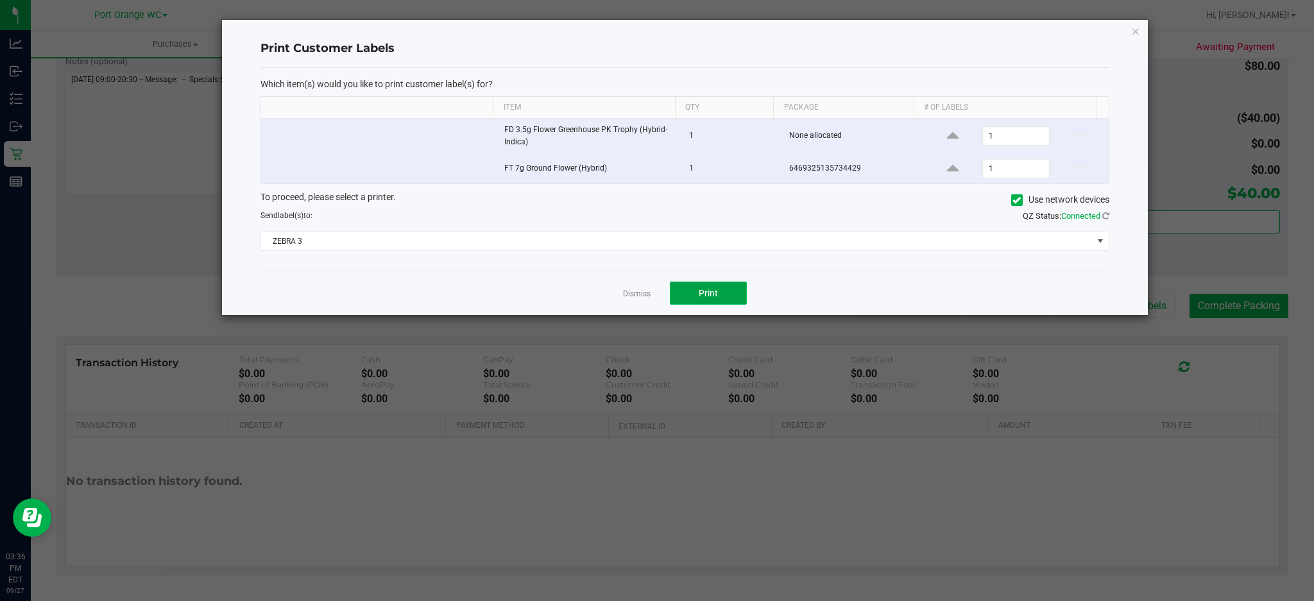
click at [719, 293] on button "Print" at bounding box center [708, 293] width 77 height 23
click at [638, 291] on link "Dismiss" at bounding box center [637, 294] width 28 height 11
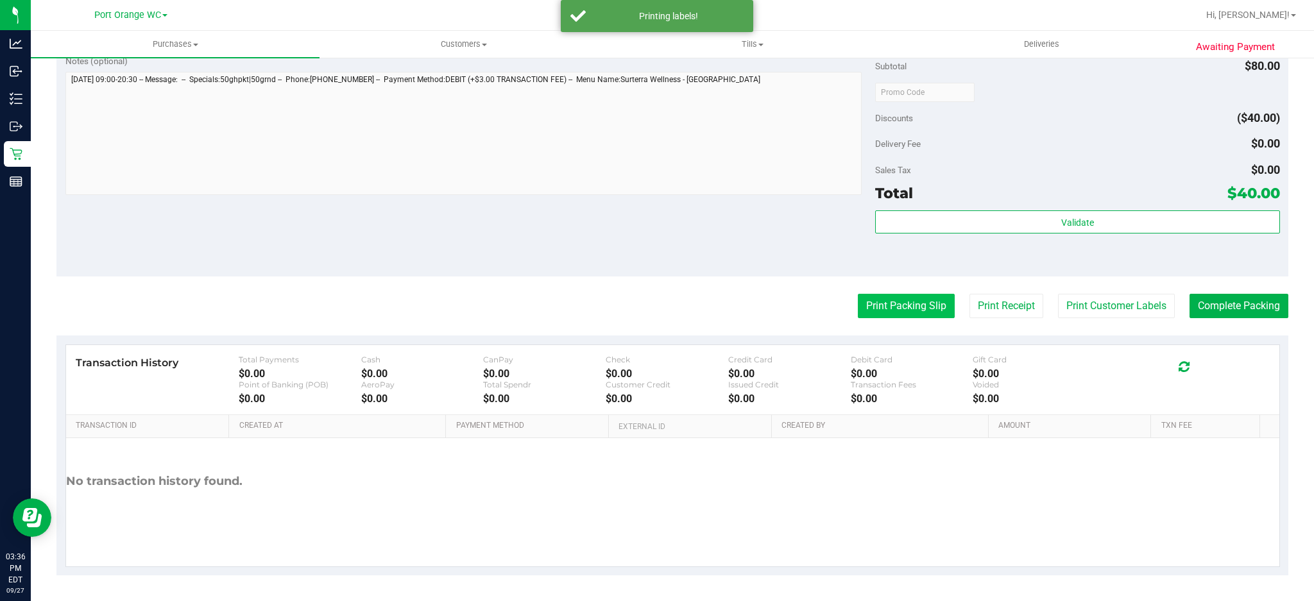
click at [915, 299] on button "Print Packing Slip" at bounding box center [906, 306] width 97 height 24
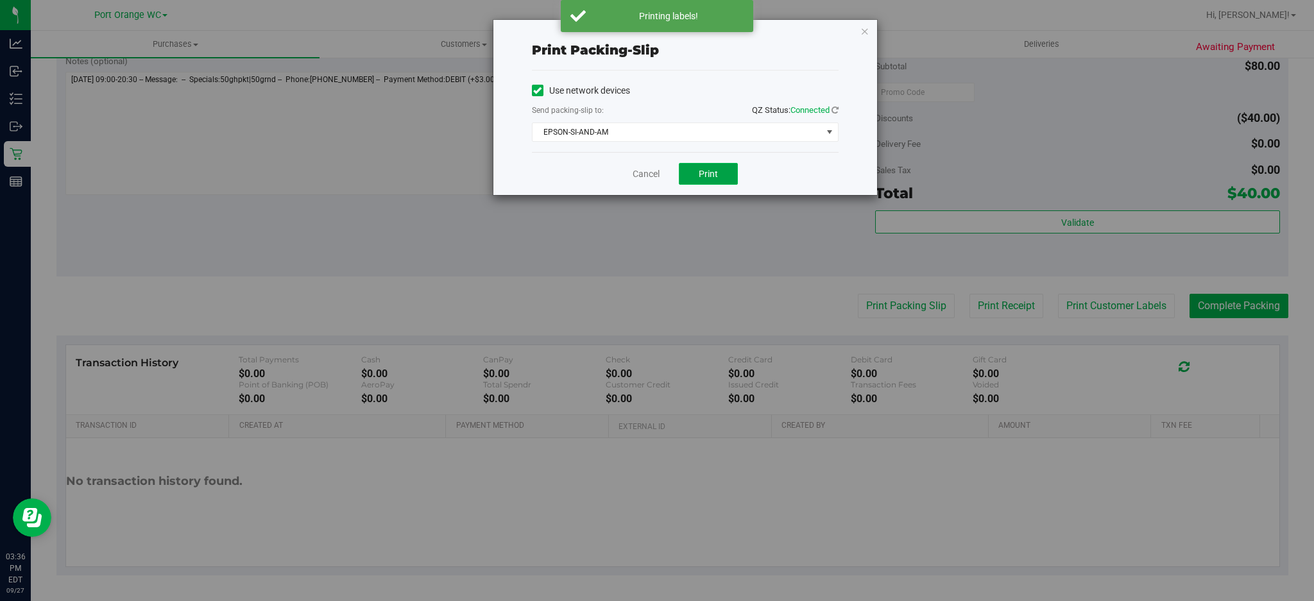
click at [723, 173] on button "Print" at bounding box center [708, 174] width 59 height 22
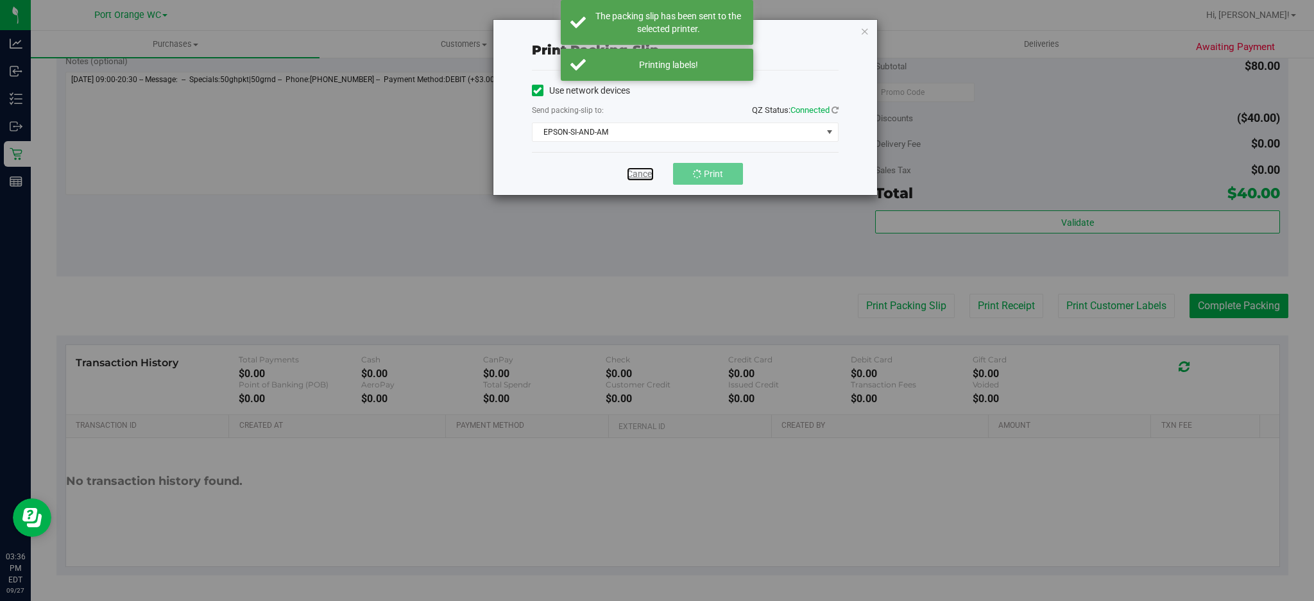
click at [639, 171] on link "Cancel" at bounding box center [640, 173] width 27 height 13
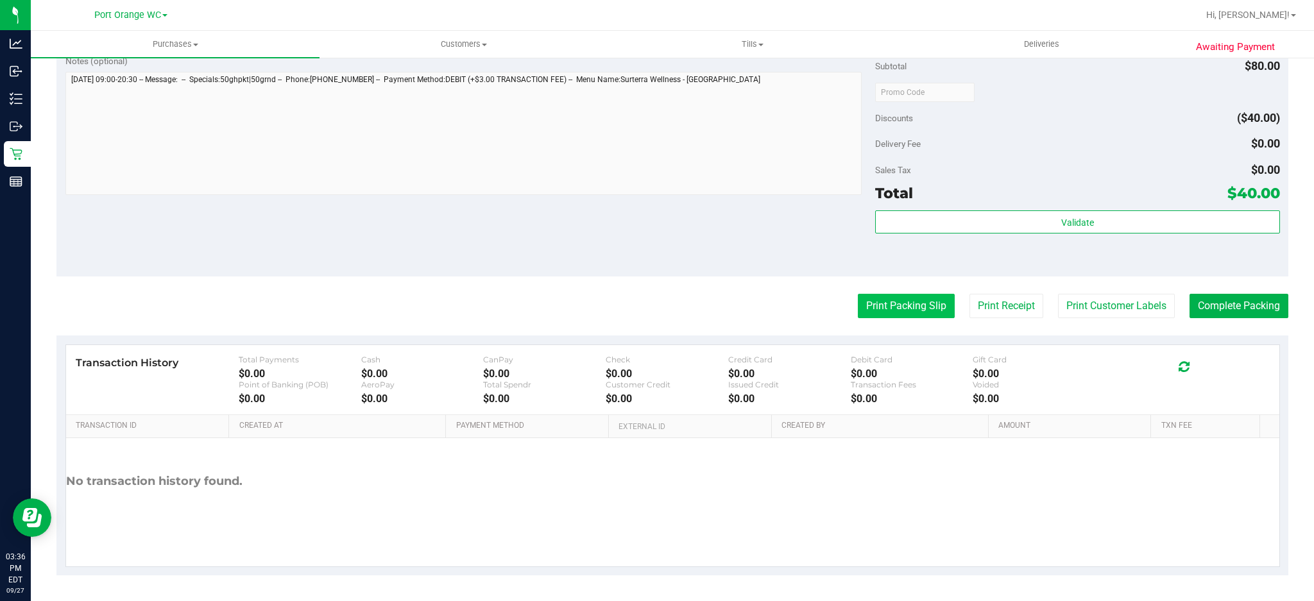
click at [925, 301] on button "Print Packing Slip" at bounding box center [906, 306] width 97 height 24
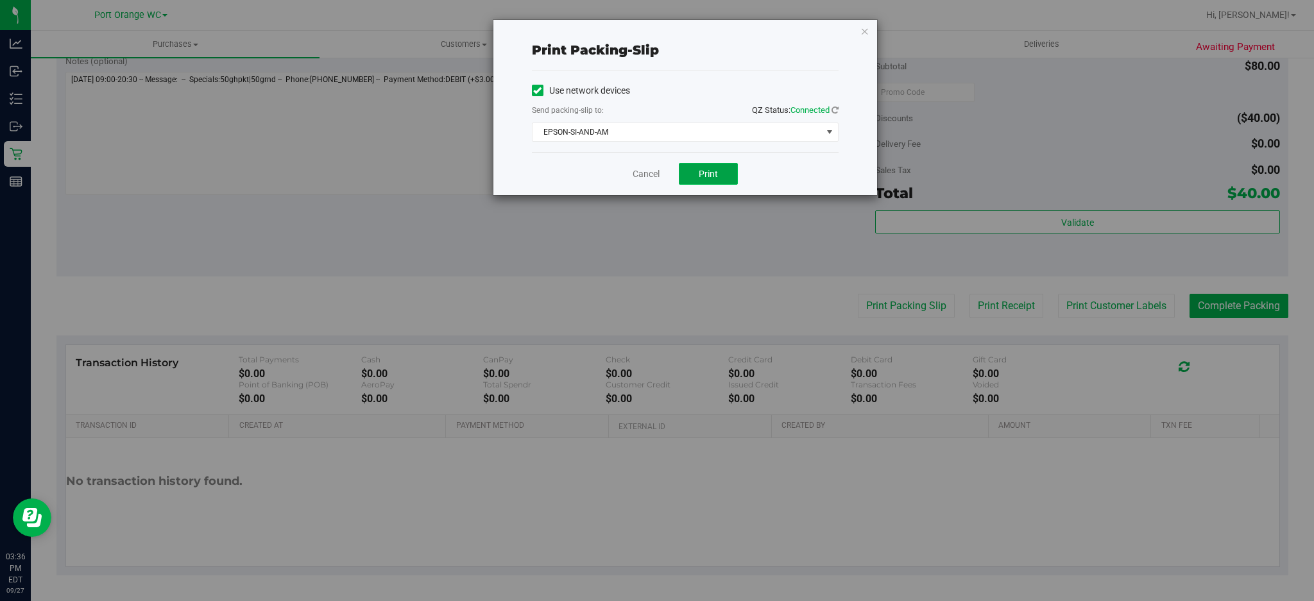
click at [712, 173] on span "Print" at bounding box center [708, 174] width 19 height 10
click at [638, 174] on link "Cancel" at bounding box center [646, 173] width 27 height 13
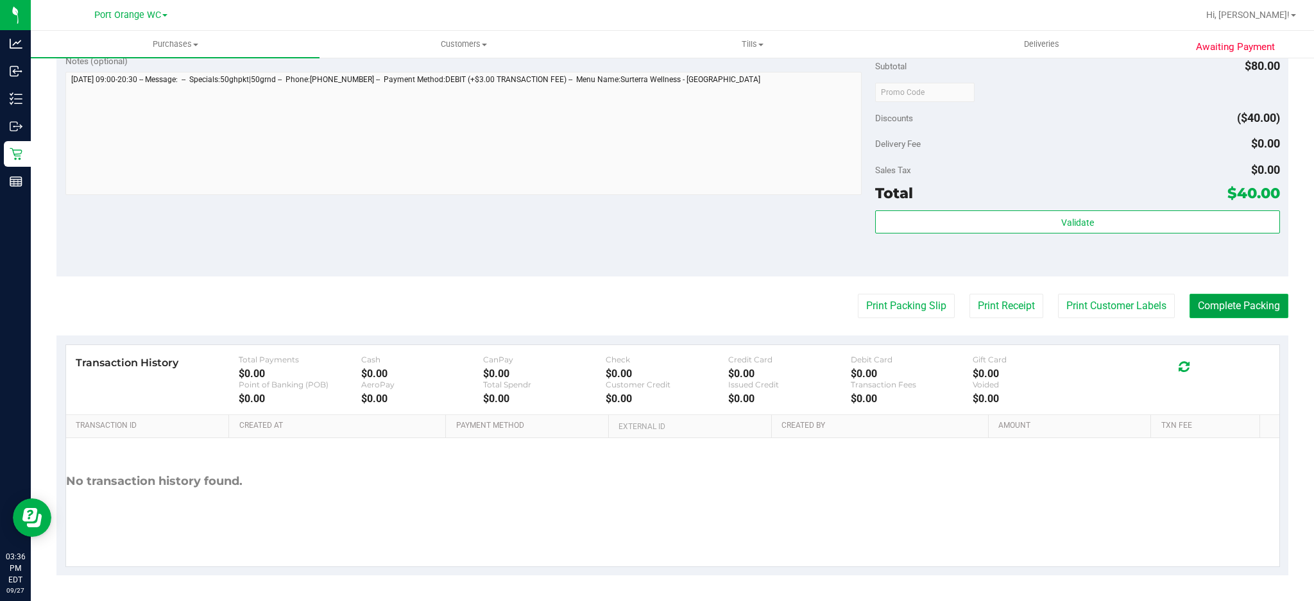
drag, startPoint x: 1259, startPoint y: 303, endPoint x: 1253, endPoint y: 298, distance: 7.7
click at [1257, 302] on button "Complete Packing" at bounding box center [1238, 306] width 99 height 24
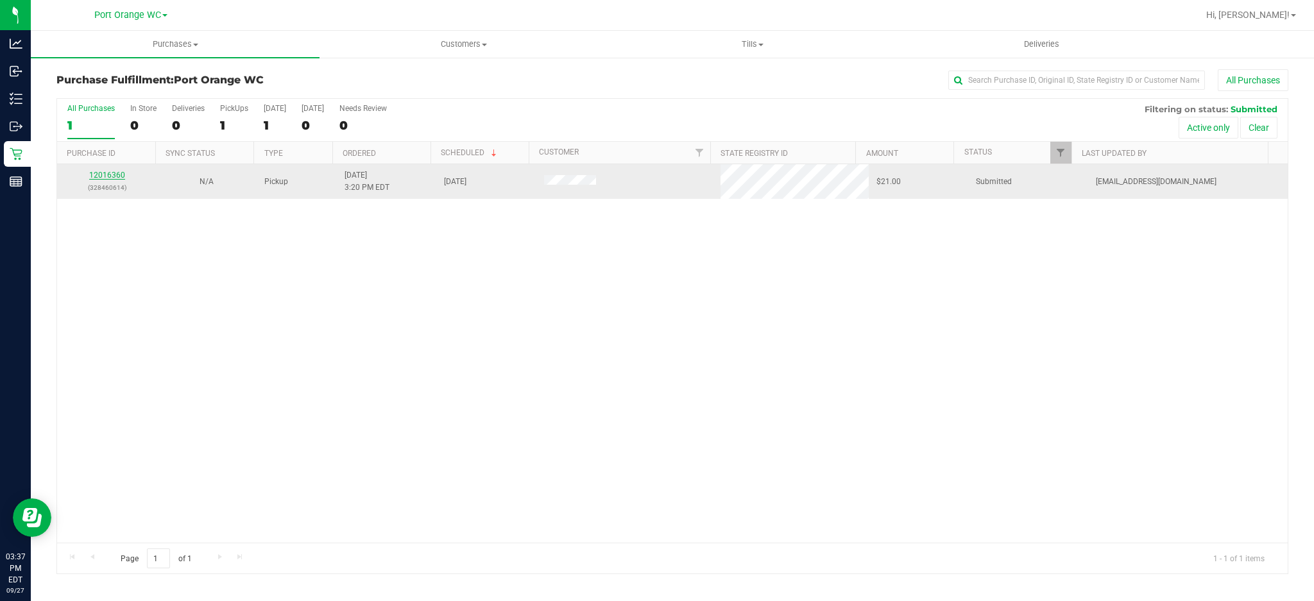
click at [113, 177] on link "12016360" at bounding box center [107, 175] width 36 height 9
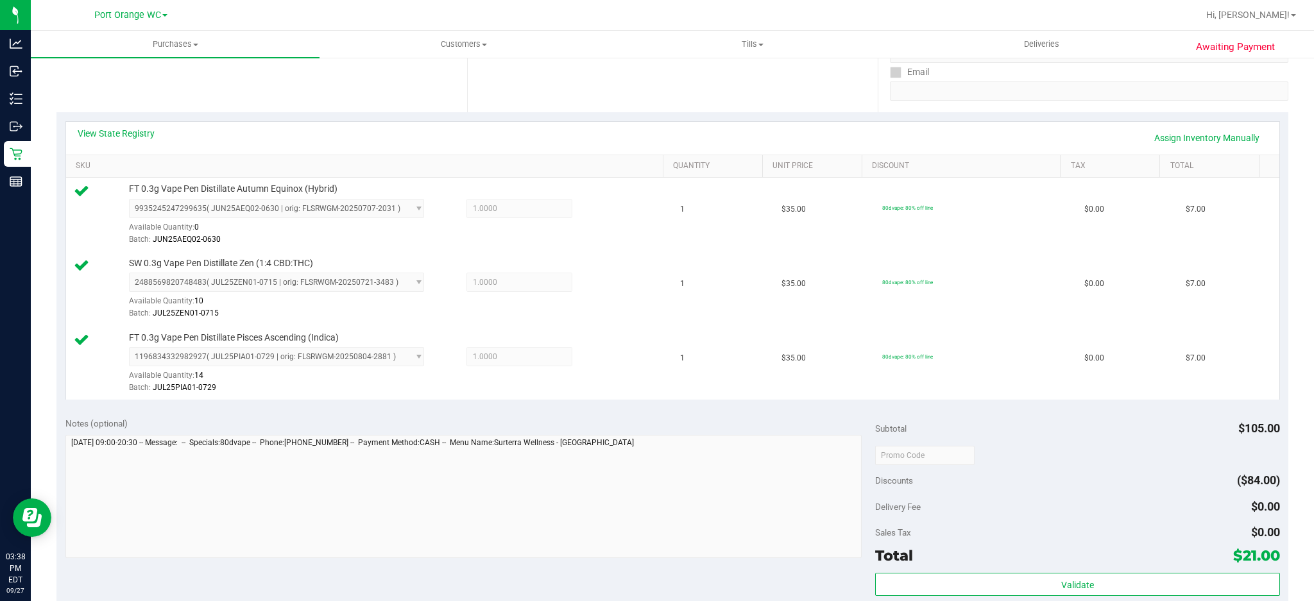
scroll to position [427, 0]
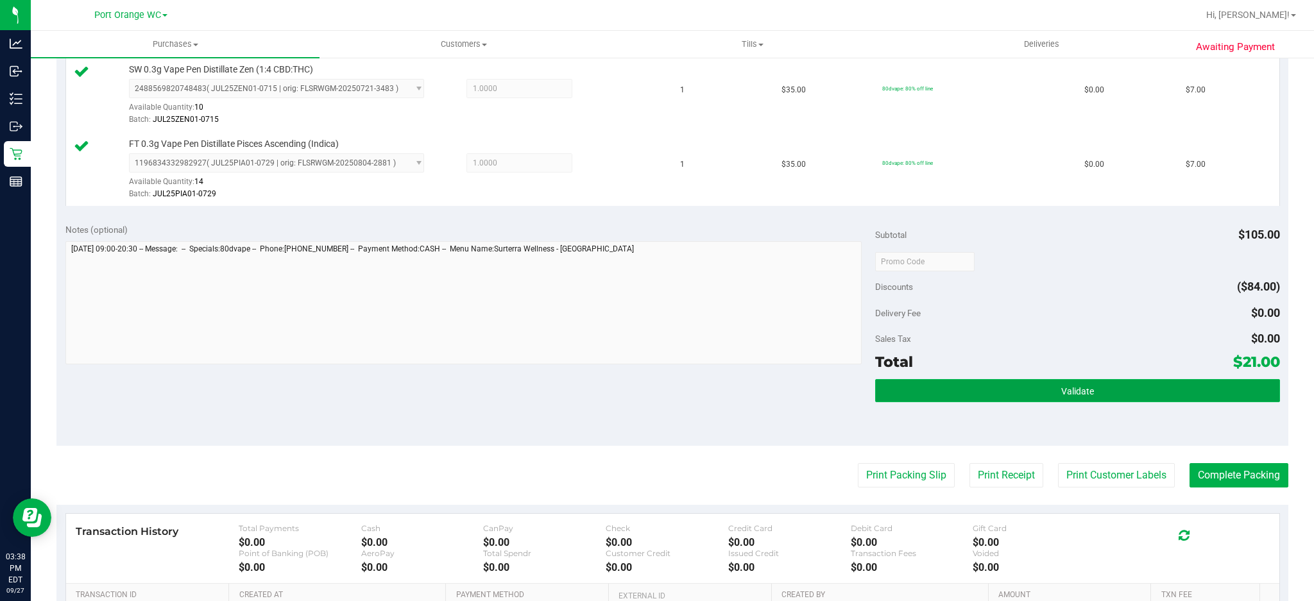
click at [1064, 387] on span "Validate" at bounding box center [1077, 391] width 33 height 10
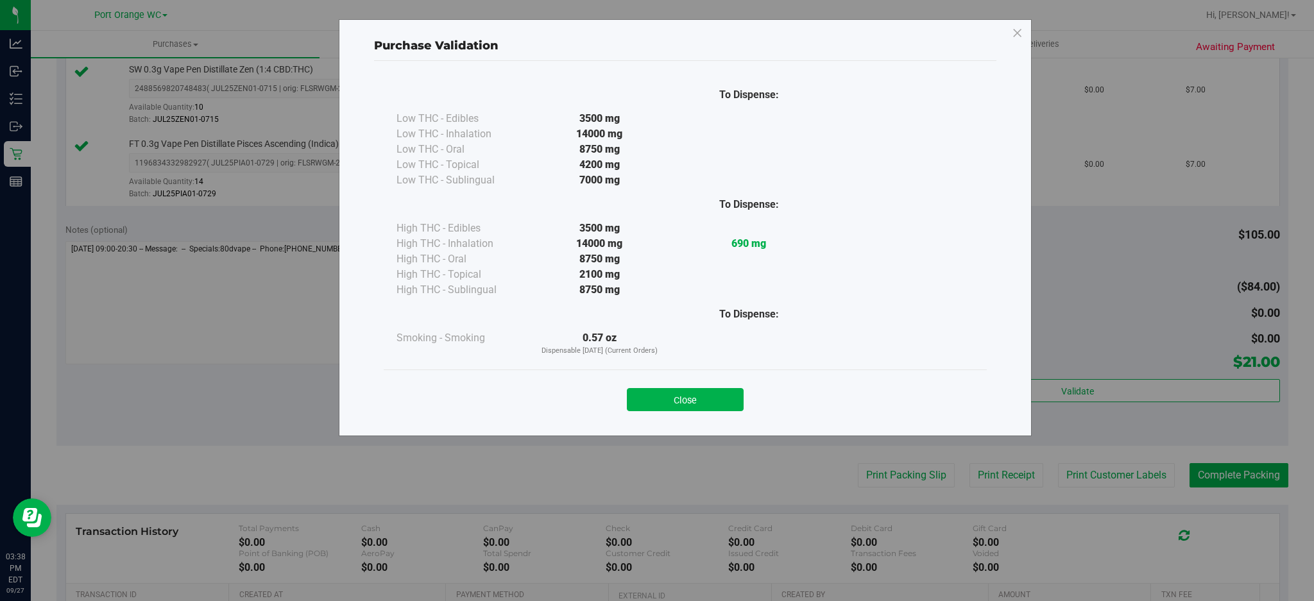
drag, startPoint x: 680, startPoint y: 398, endPoint x: 690, endPoint y: 403, distance: 11.5
click at [682, 398] on button "Close" at bounding box center [685, 399] width 117 height 23
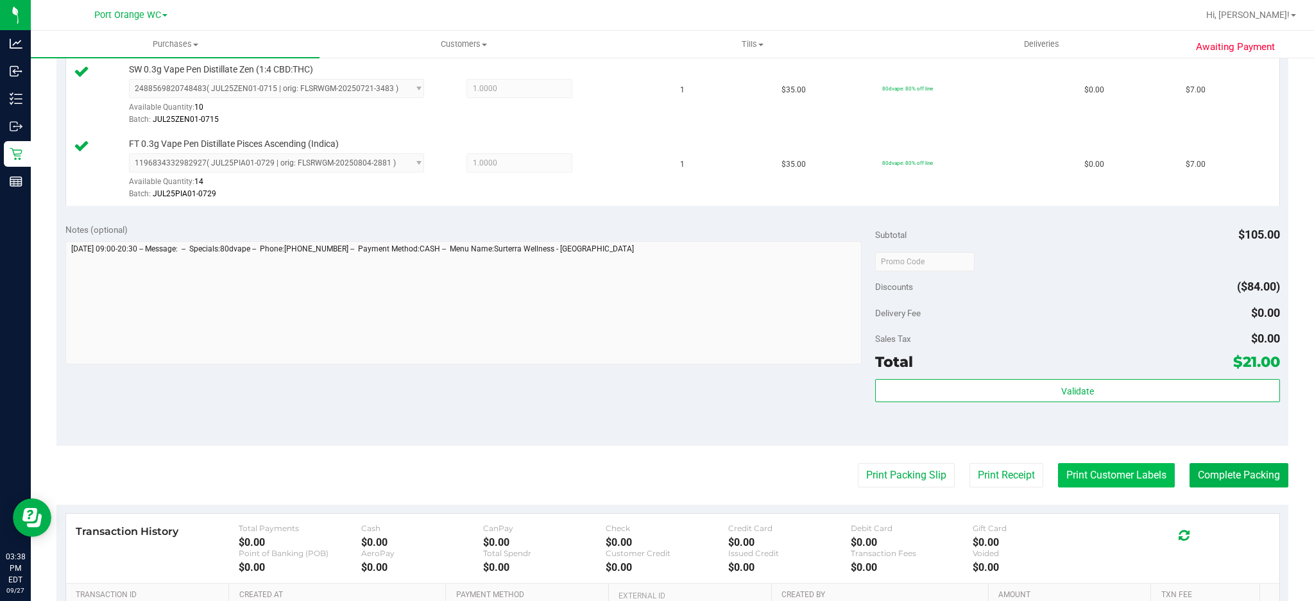
click at [1103, 480] on button "Print Customer Labels" at bounding box center [1116, 475] width 117 height 24
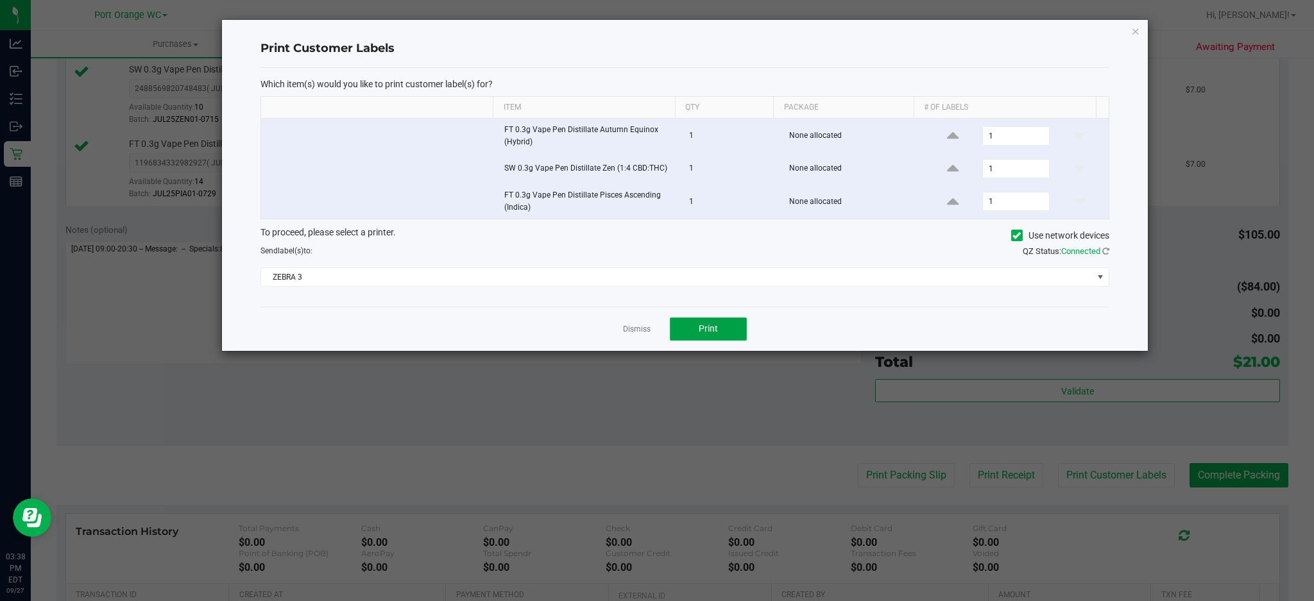
click at [714, 323] on button "Print" at bounding box center [708, 329] width 77 height 23
click at [637, 327] on link "Dismiss" at bounding box center [637, 329] width 28 height 11
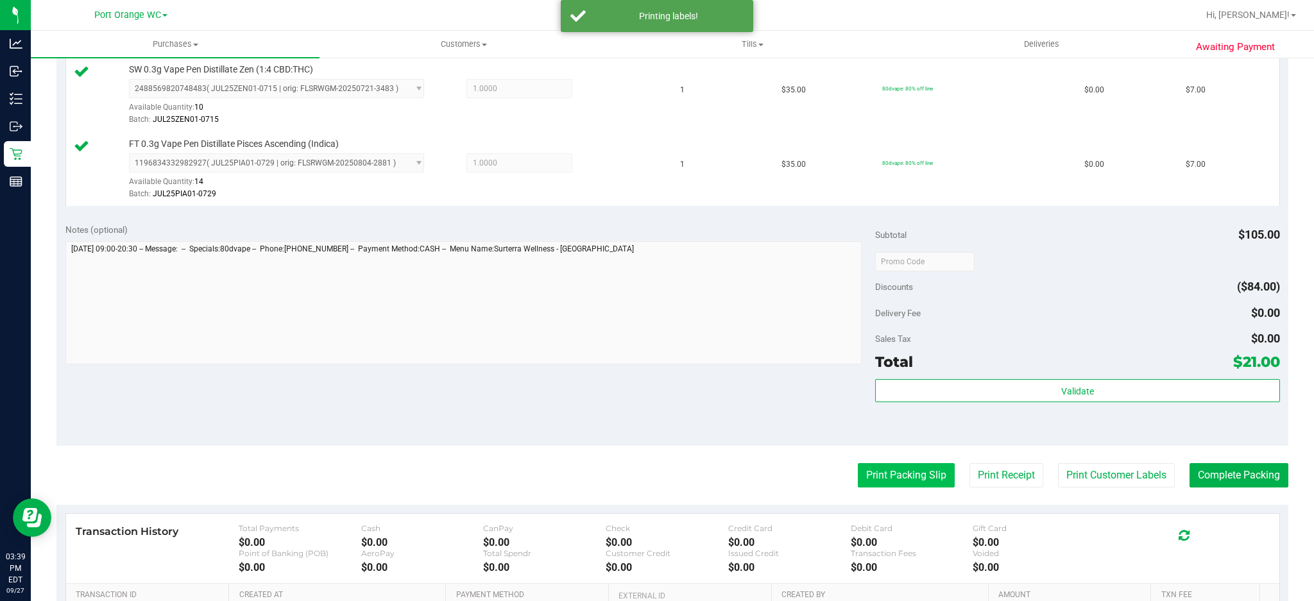
click at [885, 481] on button "Print Packing Slip" at bounding box center [906, 475] width 97 height 24
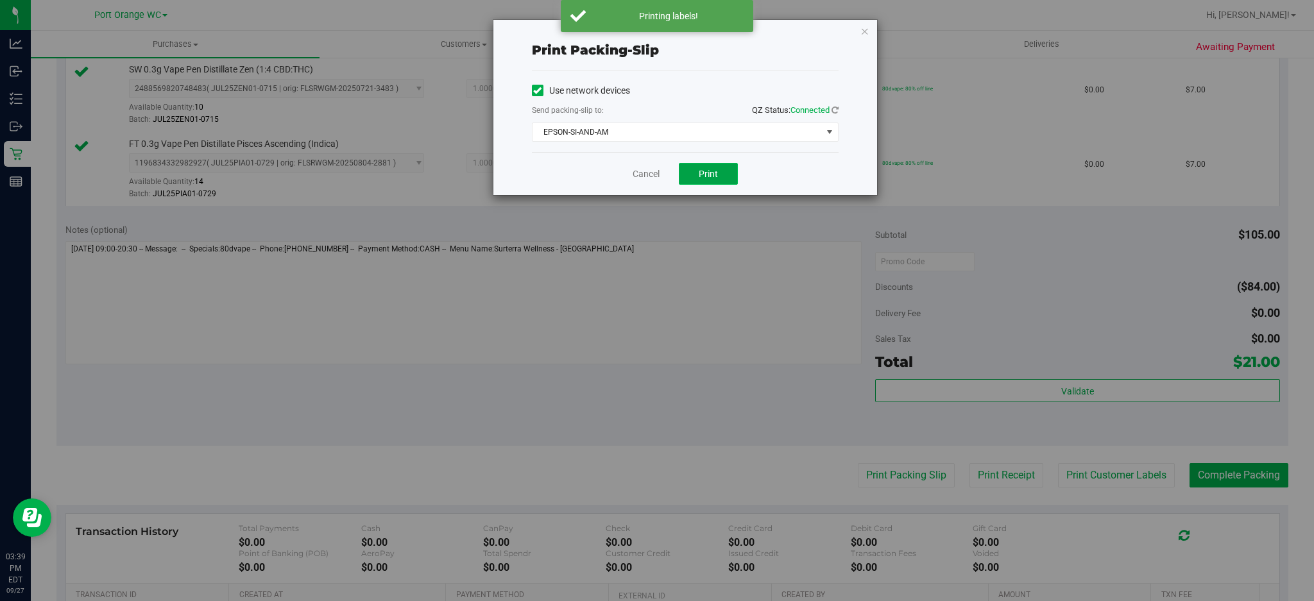
click at [706, 175] on span "Print" at bounding box center [708, 174] width 19 height 10
click at [640, 174] on link "Cancel" at bounding box center [646, 173] width 27 height 13
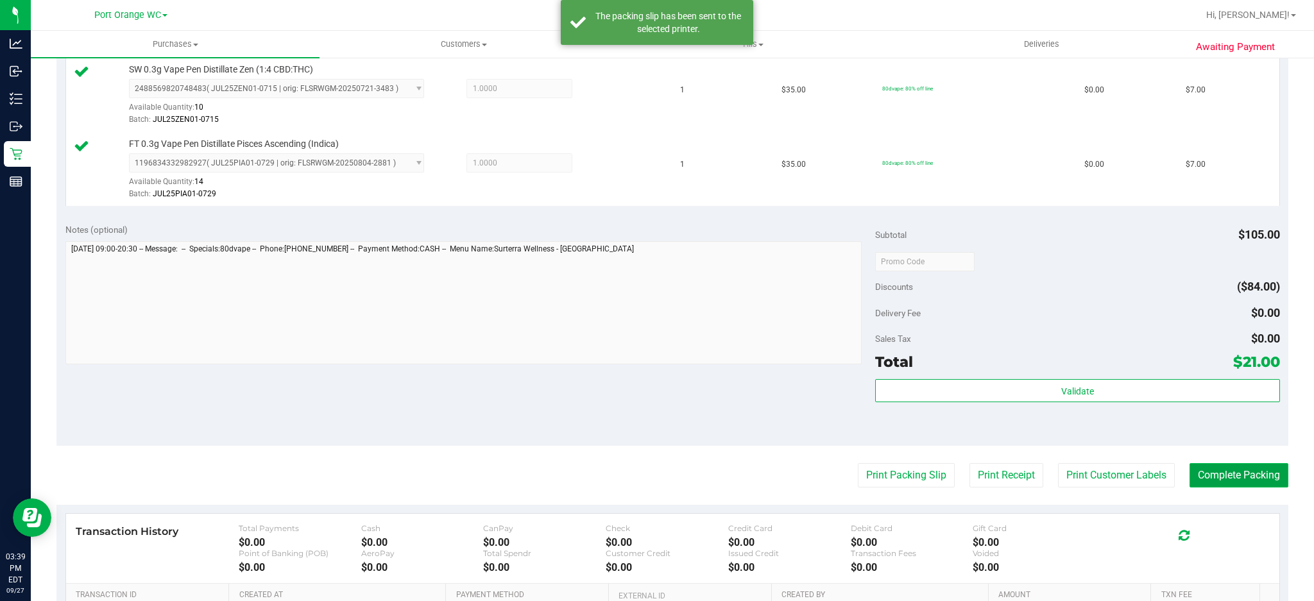
click at [1216, 467] on button "Complete Packing" at bounding box center [1238, 475] width 99 height 24
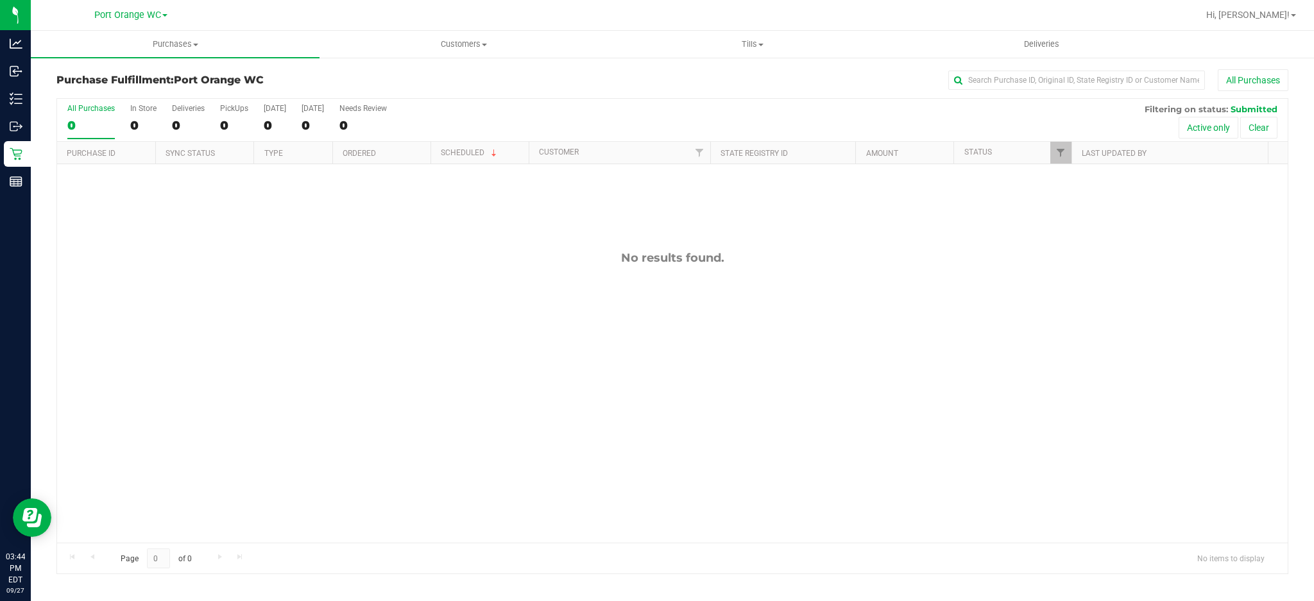
click at [336, 235] on div "No results found." at bounding box center [672, 396] width 1230 height 465
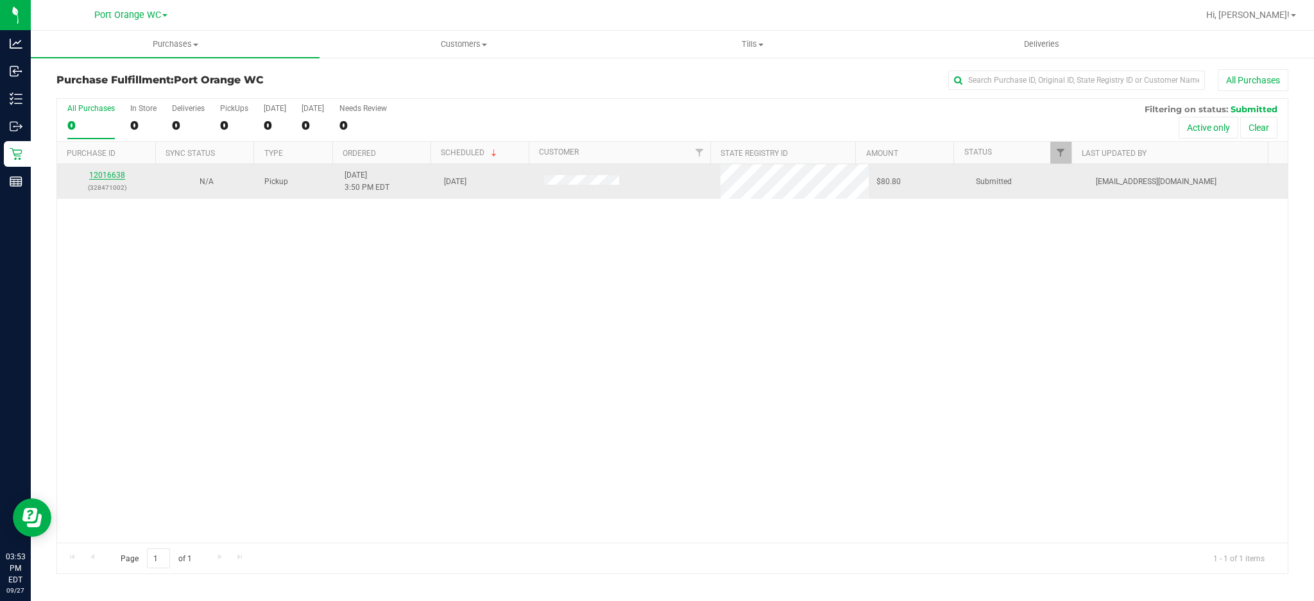
click at [103, 174] on link "12016638" at bounding box center [107, 175] width 36 height 9
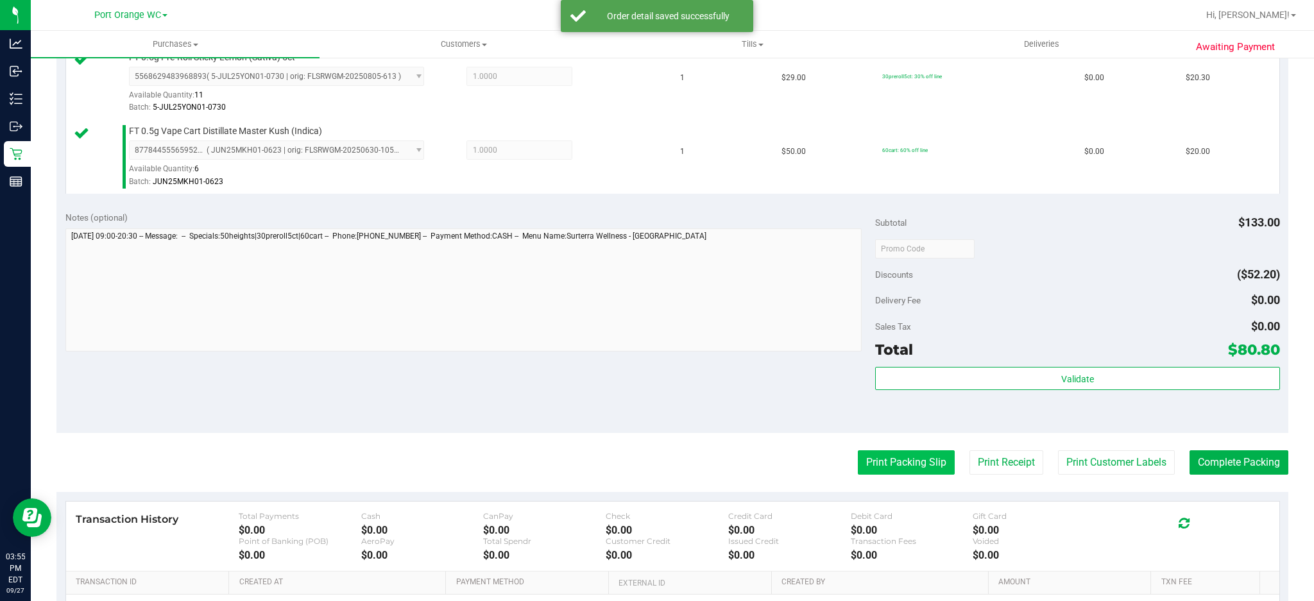
scroll to position [671, 0]
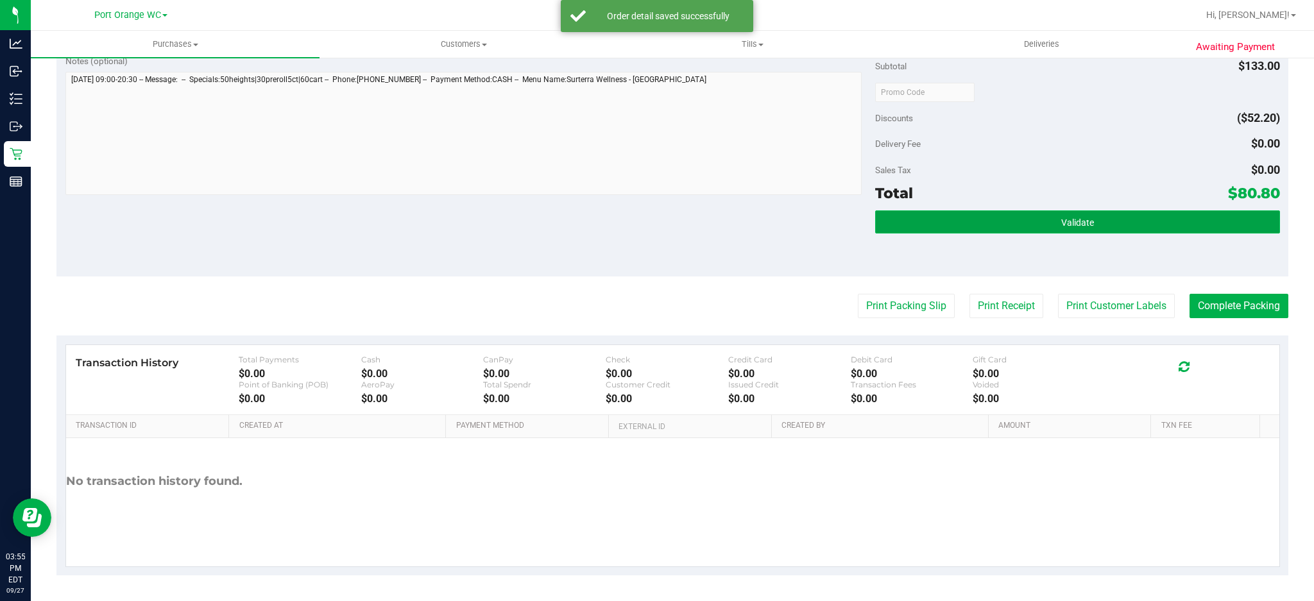
click at [1098, 221] on button "Validate" at bounding box center [1077, 221] width 405 height 23
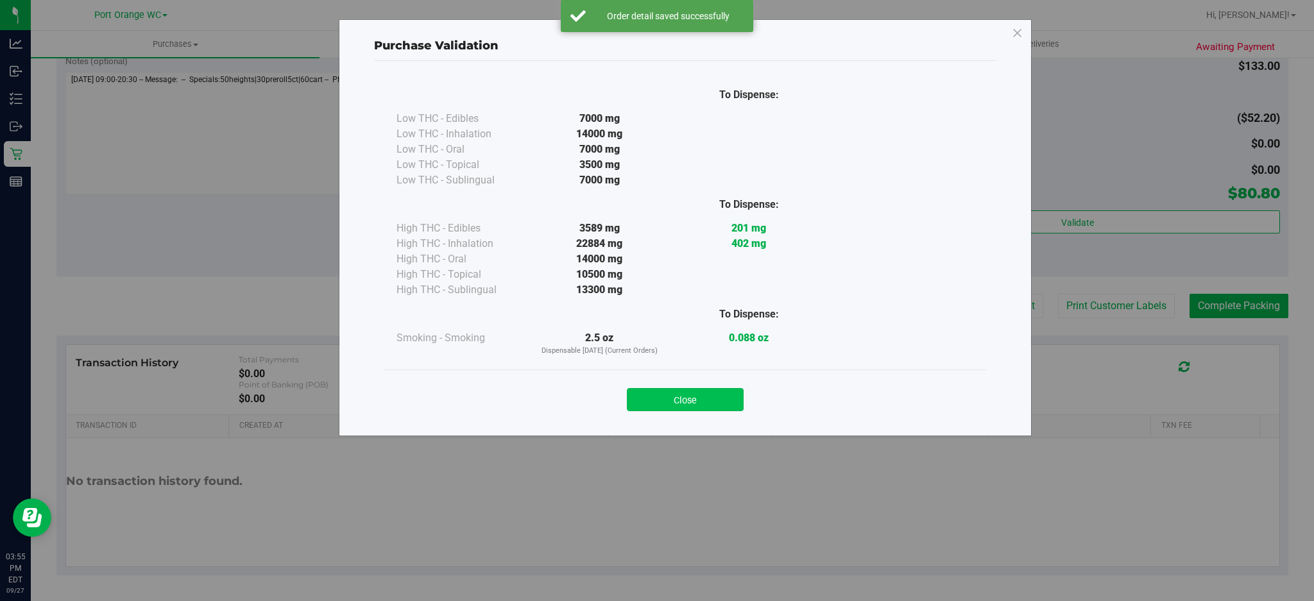
click at [664, 402] on button "Close" at bounding box center [685, 399] width 117 height 23
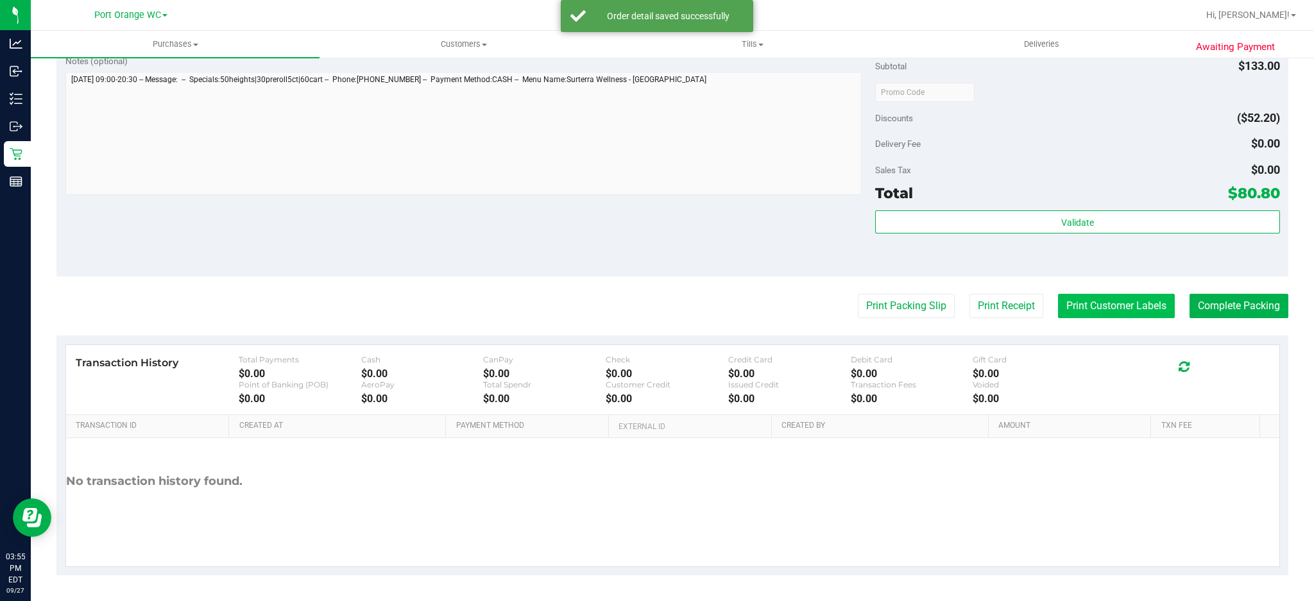
click at [1127, 294] on button "Print Customer Labels" at bounding box center [1116, 306] width 117 height 24
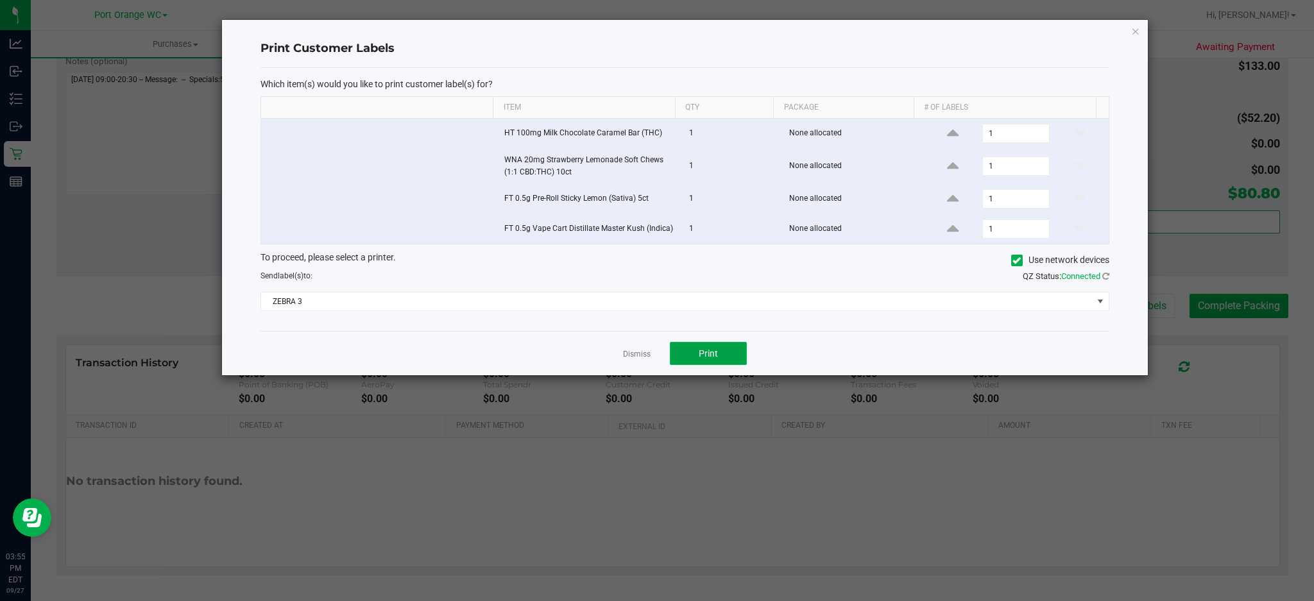
click at [713, 360] on button "Print" at bounding box center [708, 353] width 77 height 23
click at [637, 357] on link "Dismiss" at bounding box center [637, 354] width 28 height 11
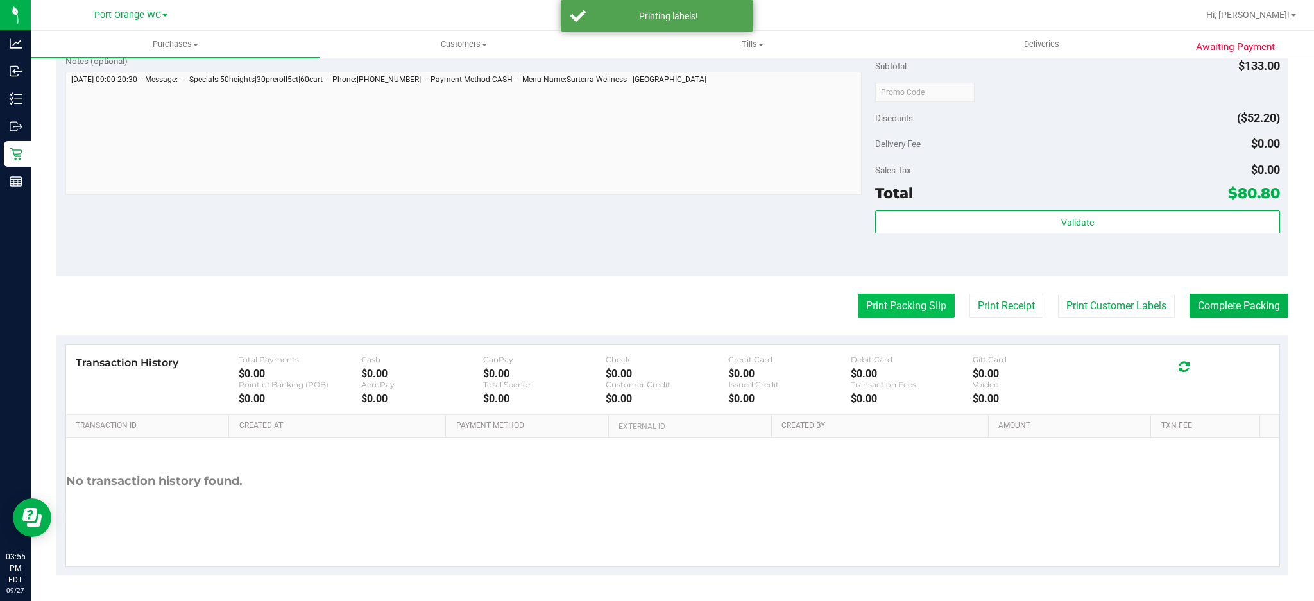
click at [911, 309] on button "Print Packing Slip" at bounding box center [906, 306] width 97 height 24
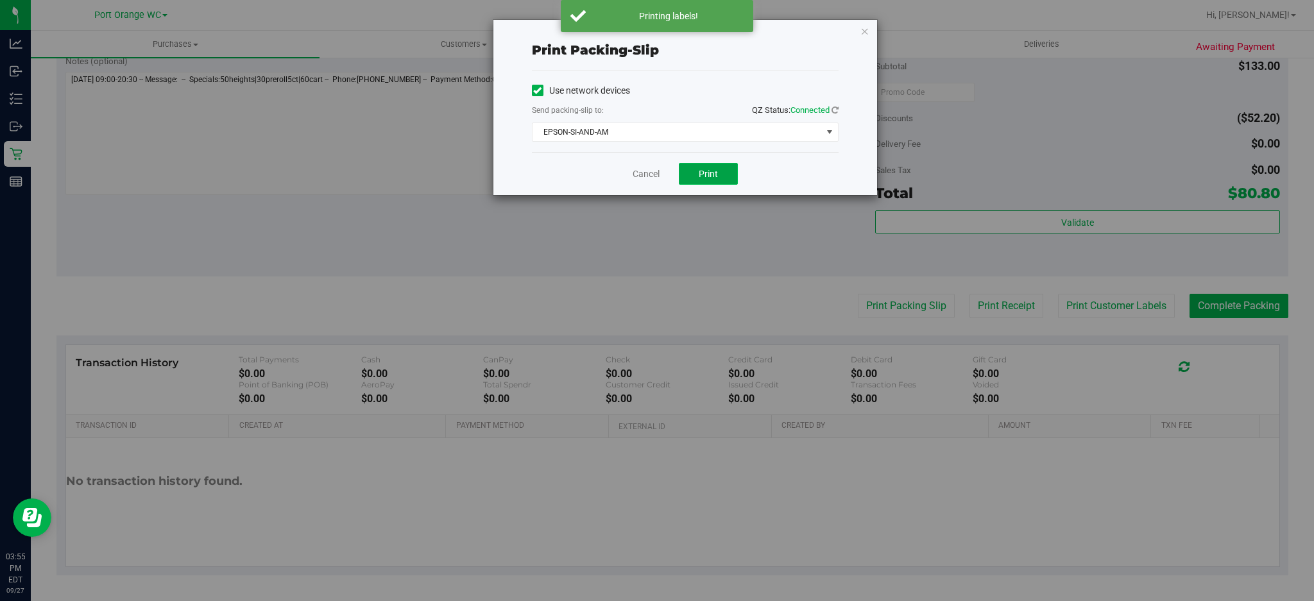
click at [727, 172] on button "Print" at bounding box center [708, 174] width 59 height 22
click at [644, 172] on link "Cancel" at bounding box center [646, 173] width 27 height 13
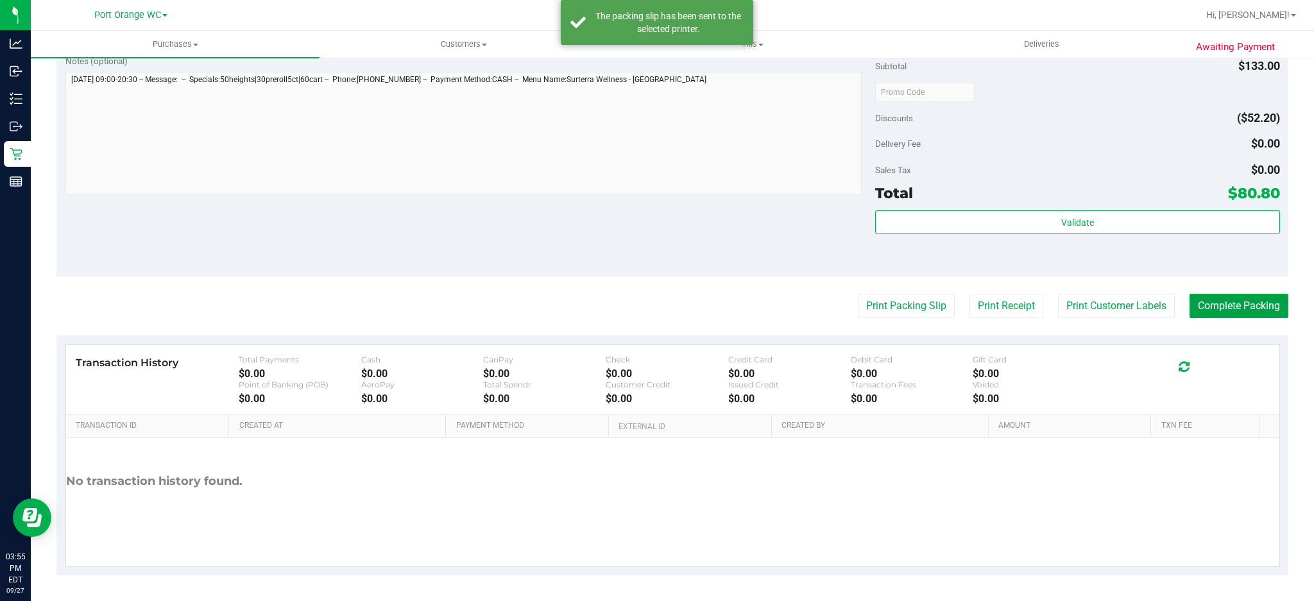
drag, startPoint x: 1251, startPoint y: 306, endPoint x: 1242, endPoint y: 285, distance: 22.4
click at [1250, 305] on button "Complete Packing" at bounding box center [1238, 306] width 99 height 24
